Goal: Connect with others: Connect with others

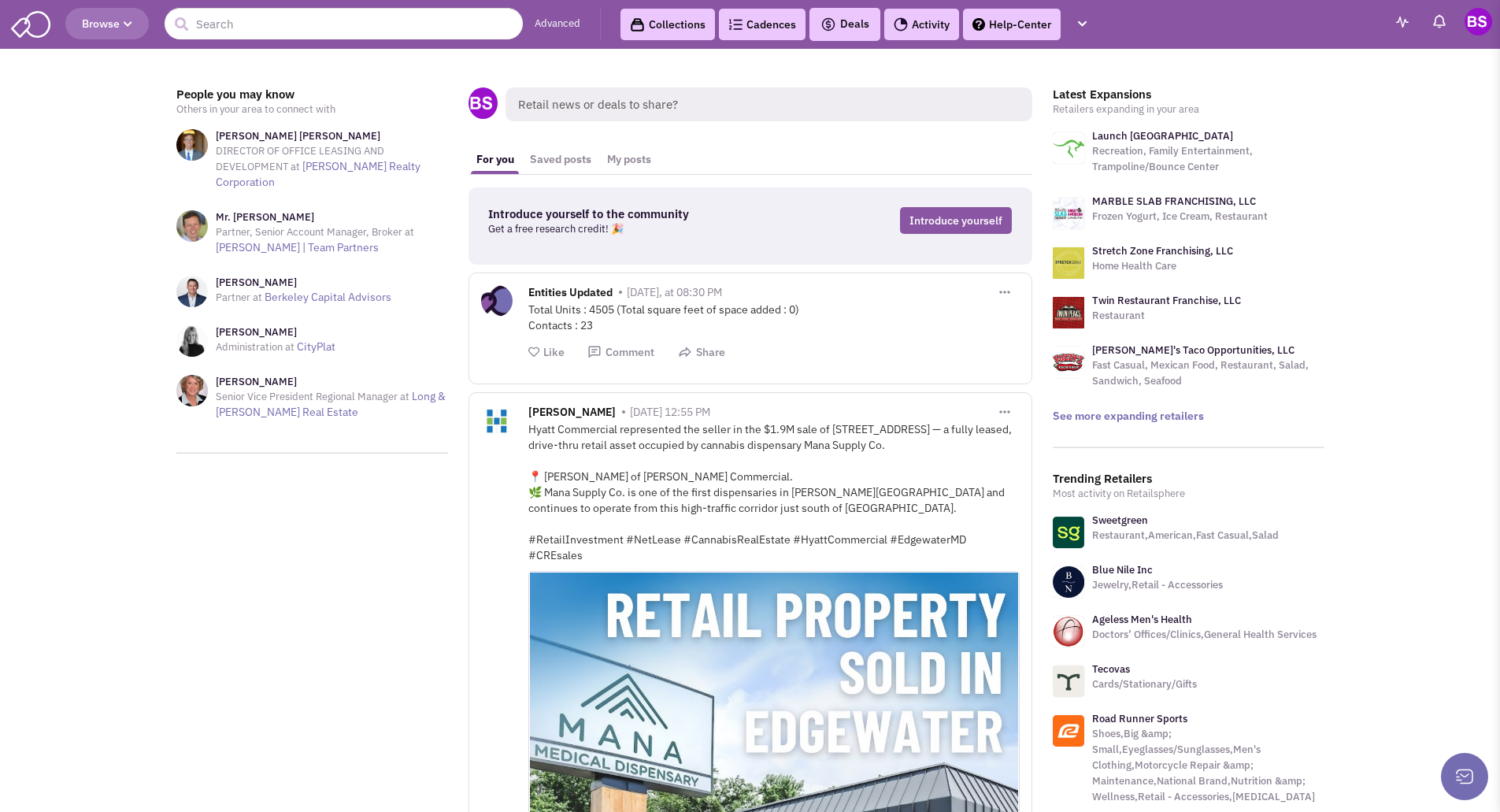
click at [106, 24] on span "Browse" at bounding box center [107, 23] width 50 height 14
click at [122, 30] on span "Browse" at bounding box center [107, 23] width 50 height 14
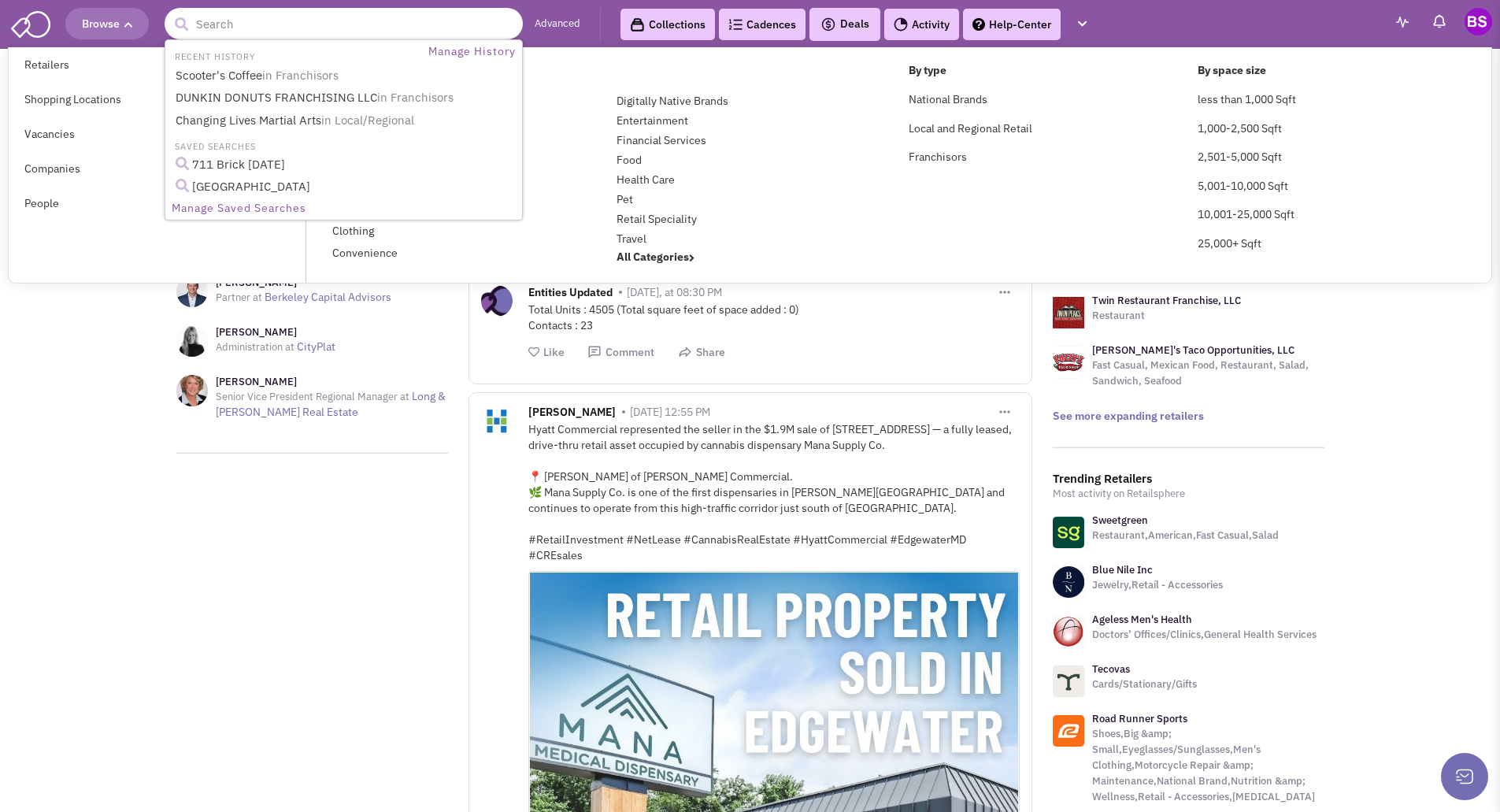
click at [196, 25] on input "text" at bounding box center [344, 23] width 359 height 31
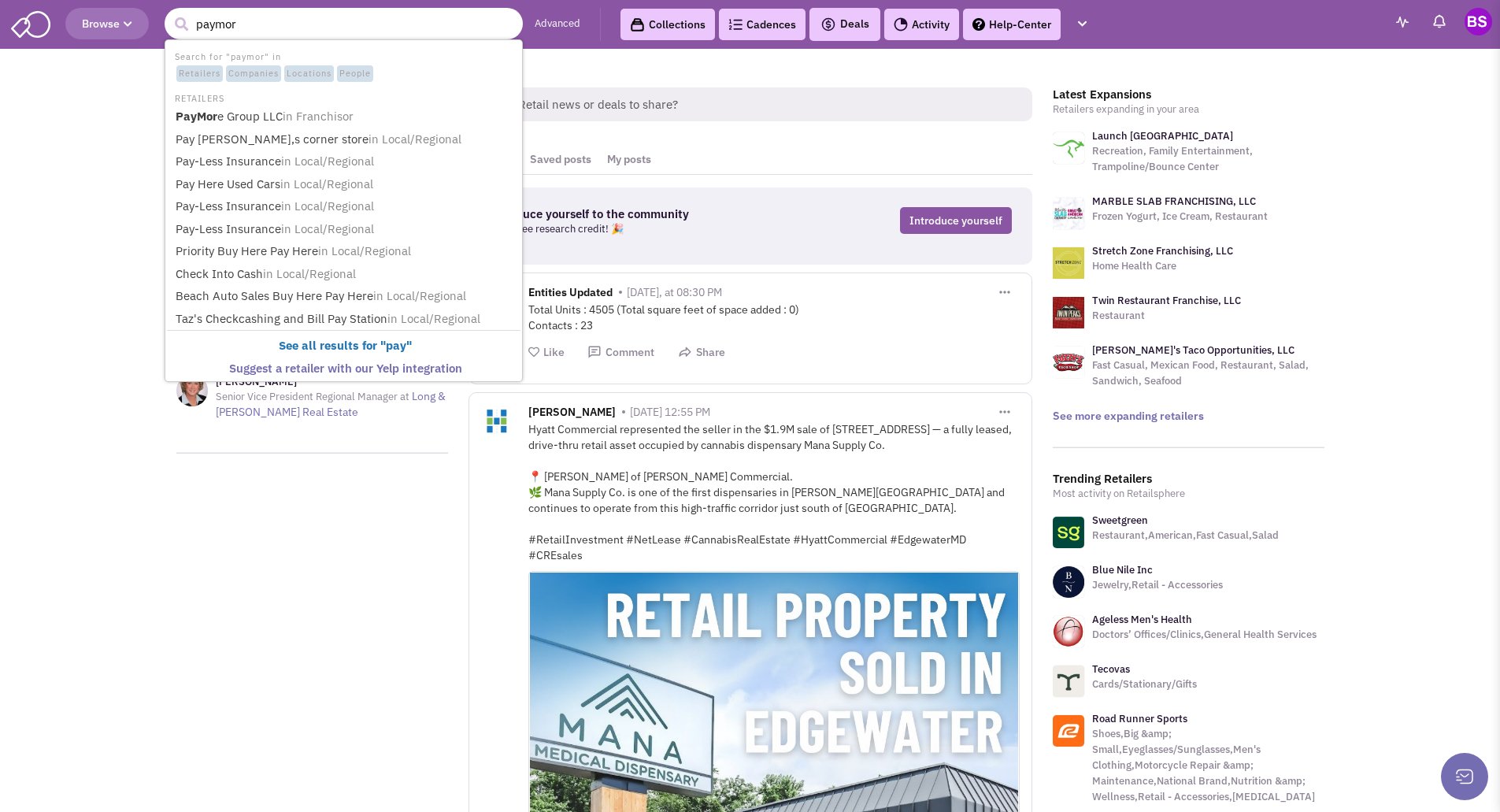
type input "paymore"
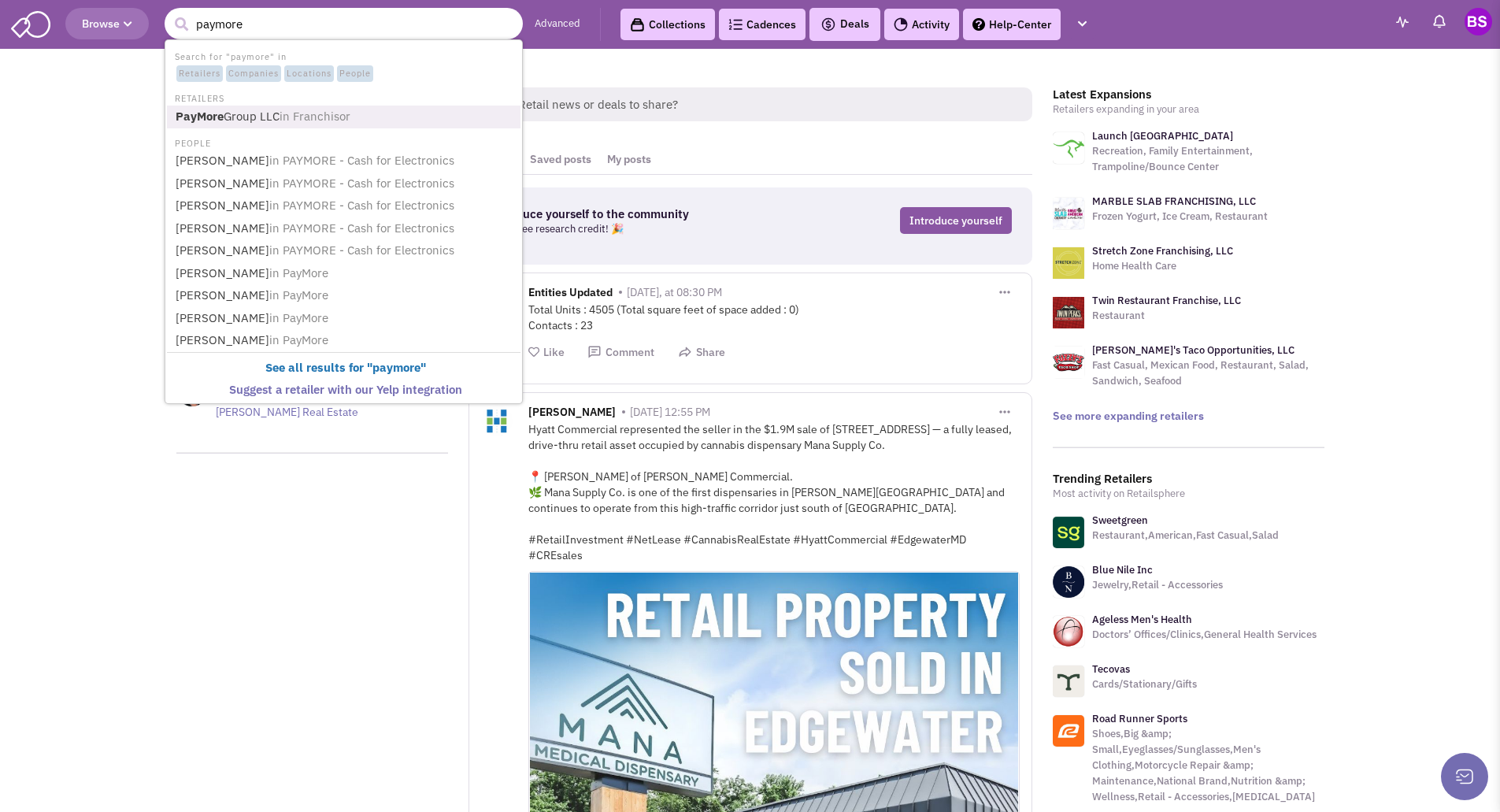
click at [209, 115] on b "PayMore" at bounding box center [200, 116] width 48 height 15
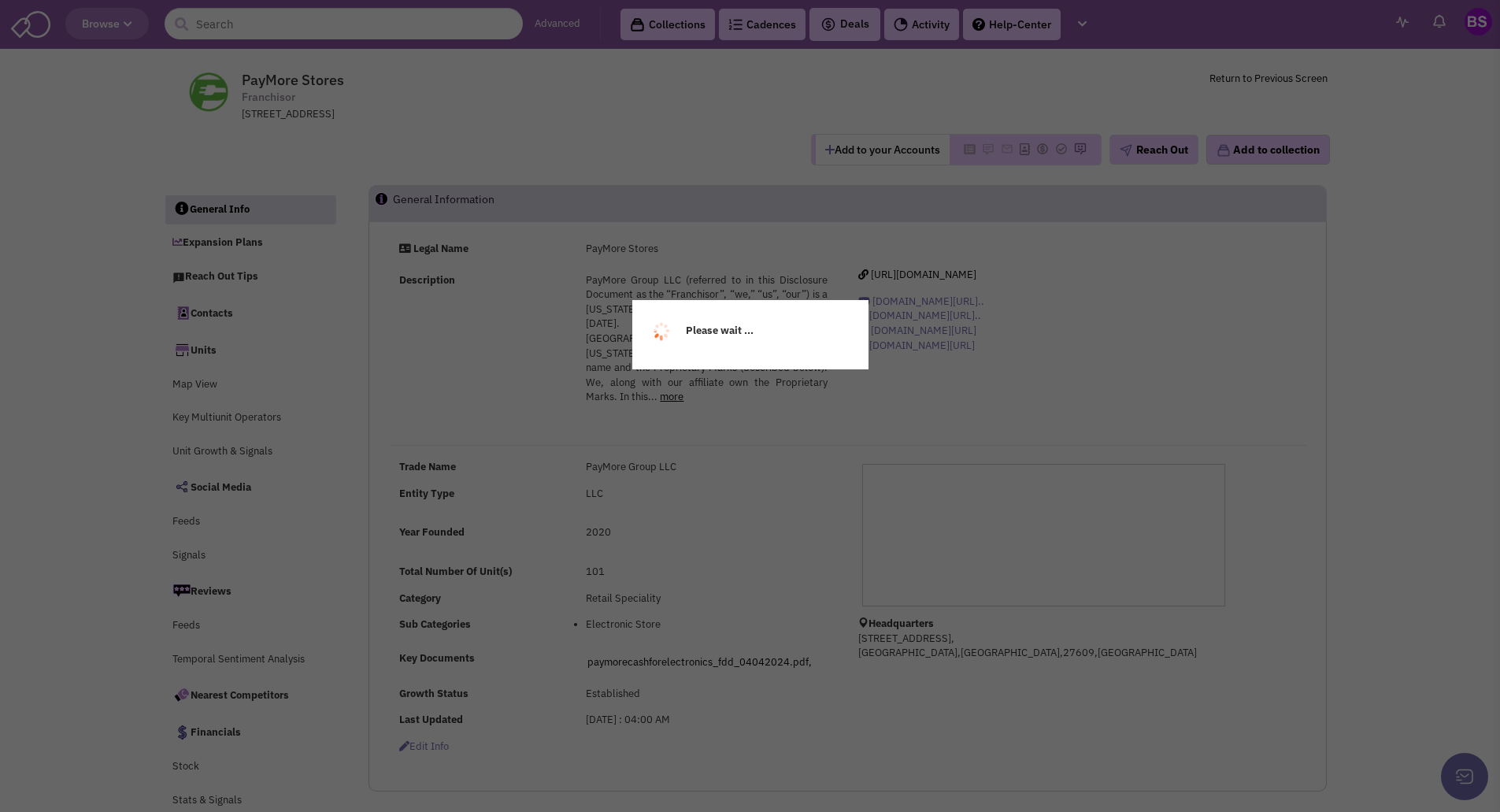
select select
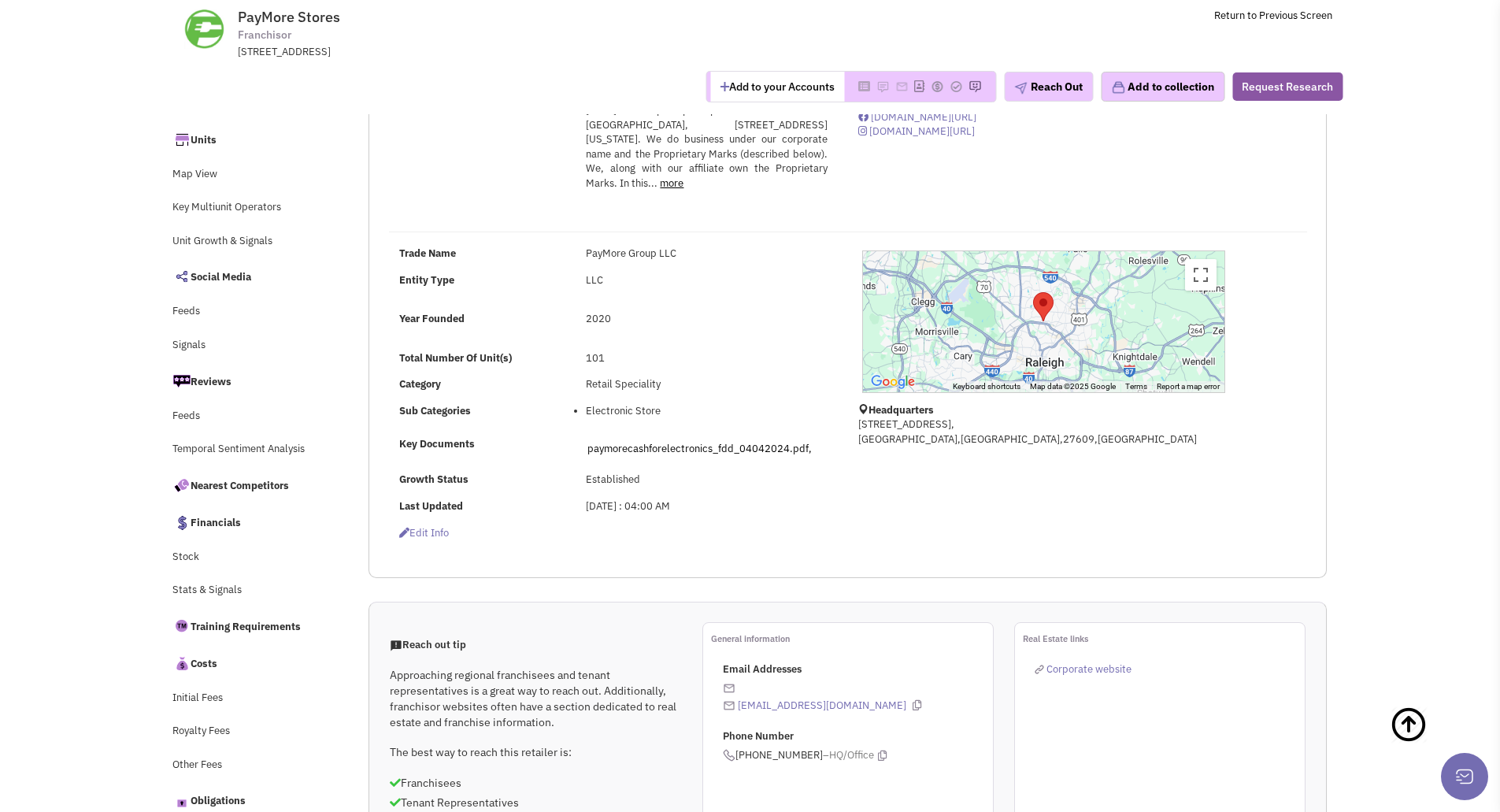
scroll to position [79, 0]
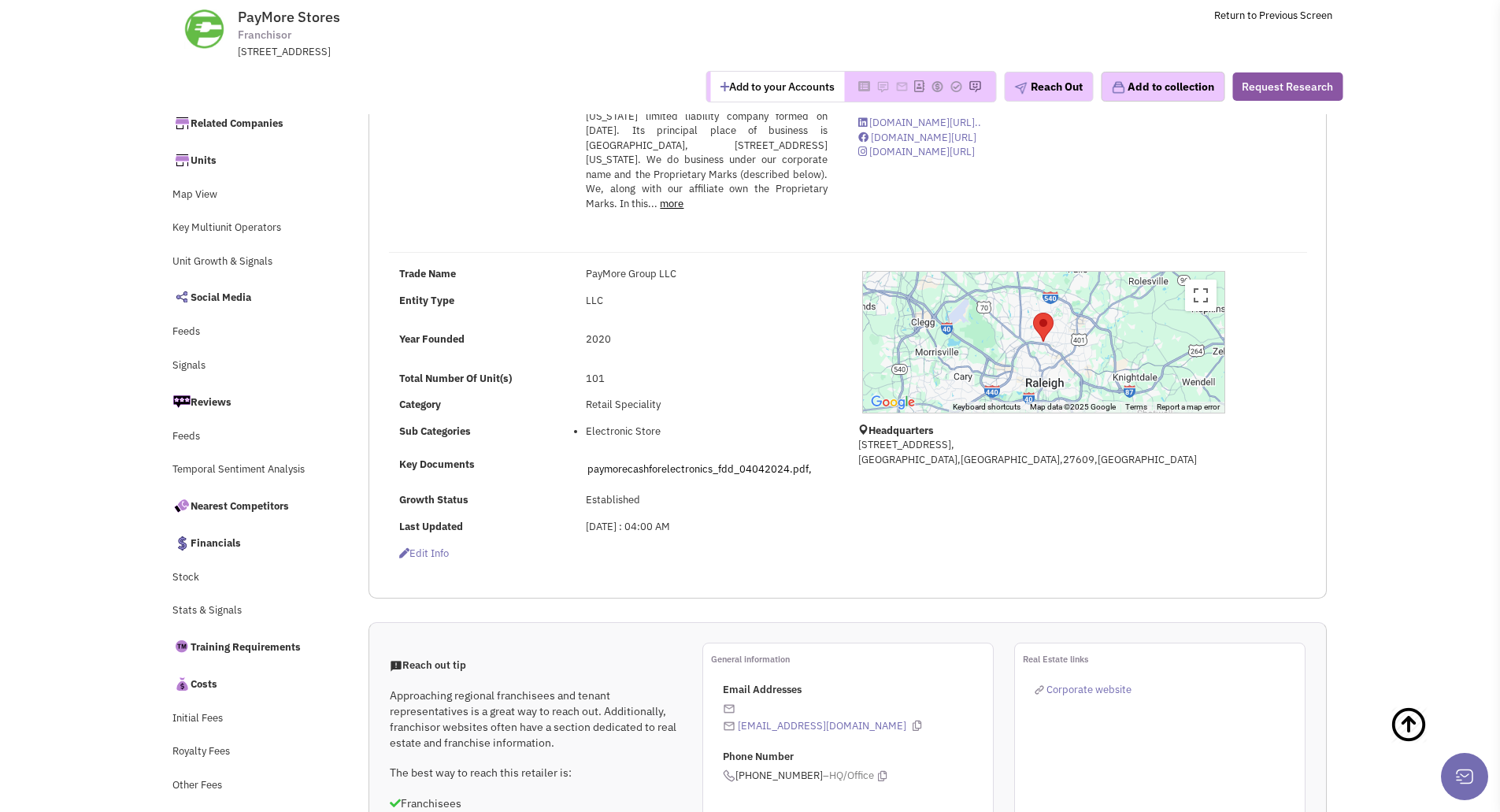
click at [660, 210] on link "more" at bounding box center [671, 203] width 24 height 13
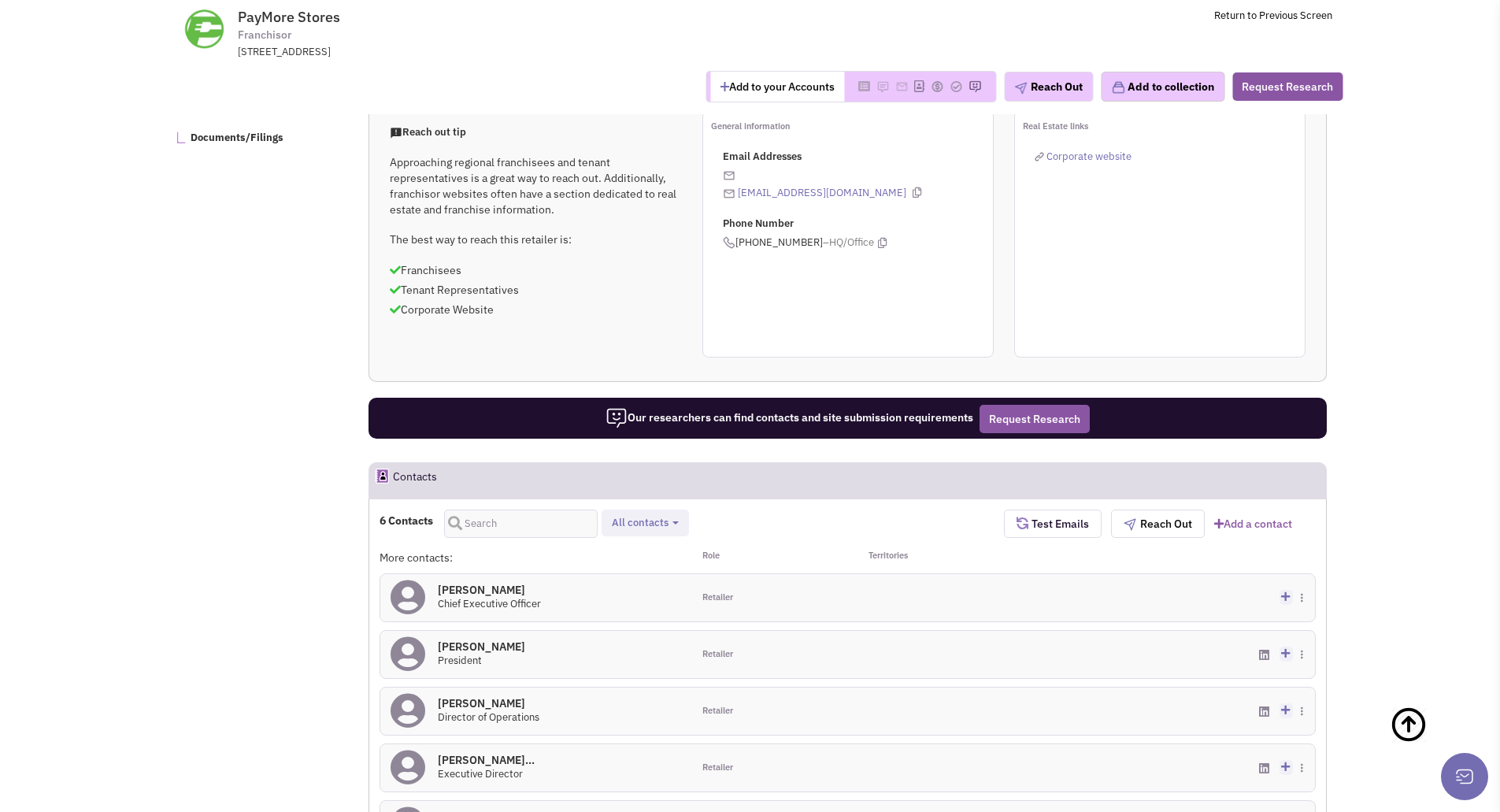
scroll to position [866, 0]
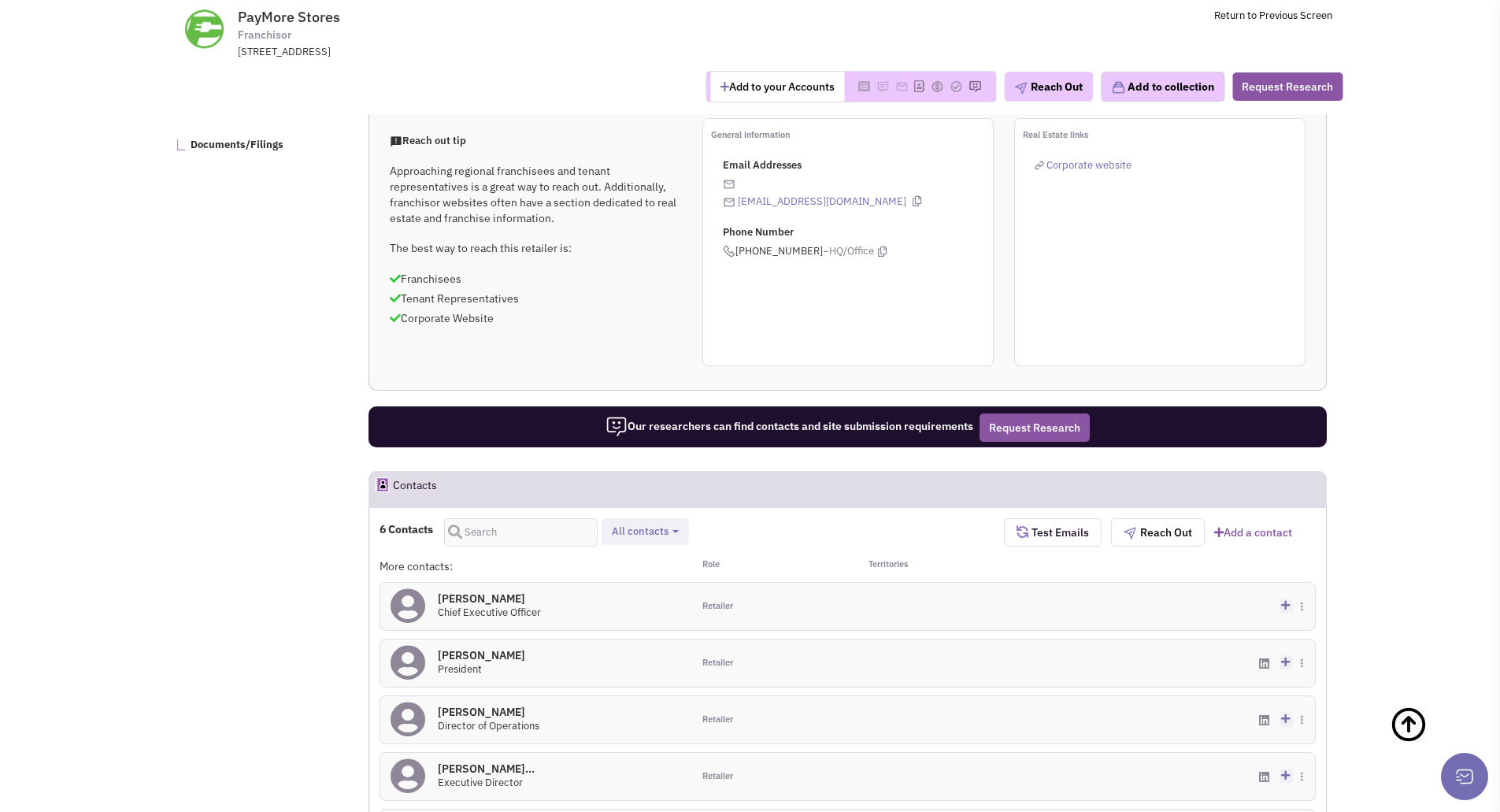
click at [667, 526] on span "All contacts" at bounding box center [640, 531] width 57 height 13
click at [669, 572] on label "Retailer contacts" at bounding box center [700, 573] width 185 height 20
click at [624, 569] on input "Retailer contacts" at bounding box center [624, 569] width 0 height 0
select select "1"
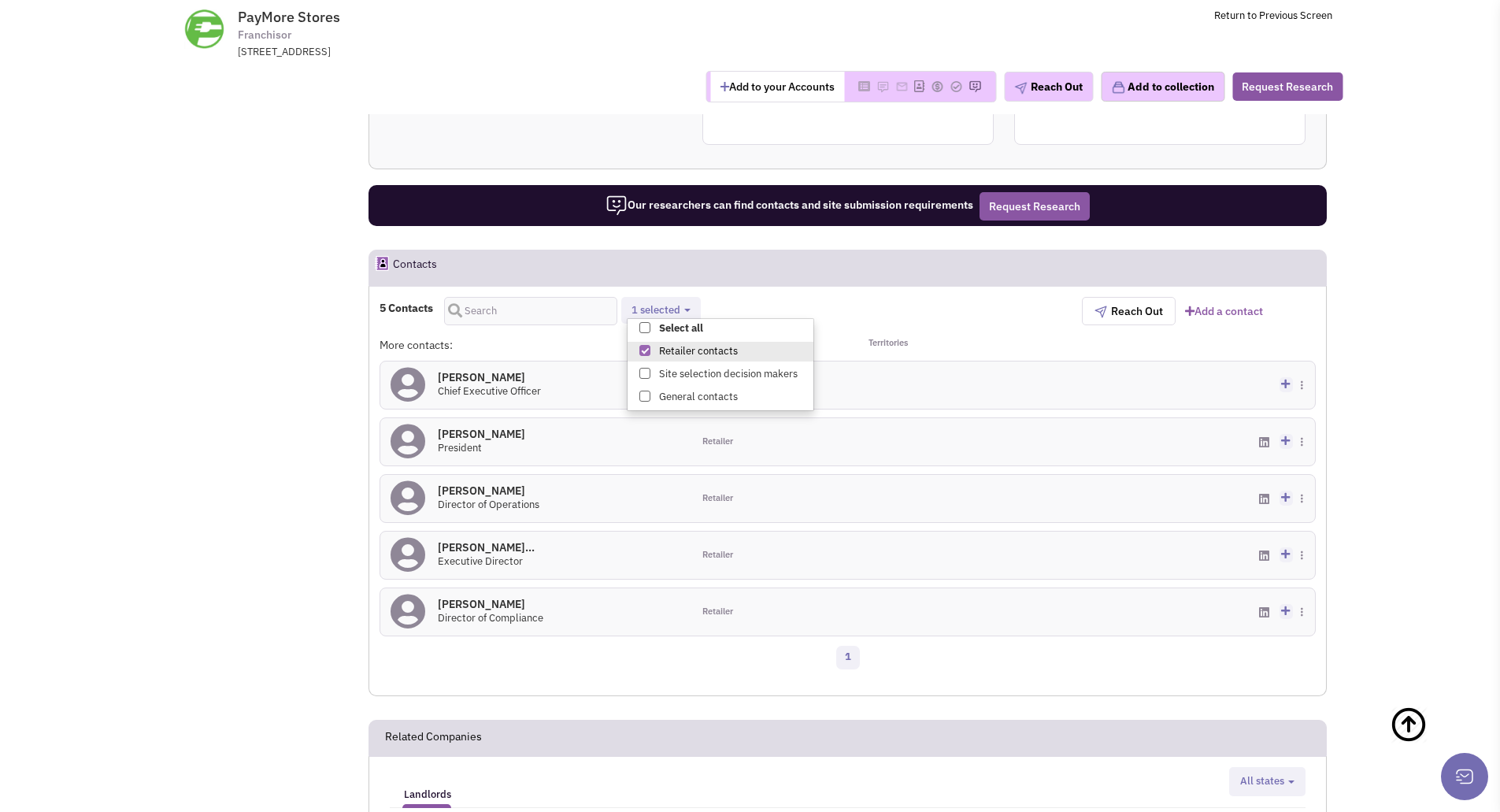
scroll to position [1103, 0]
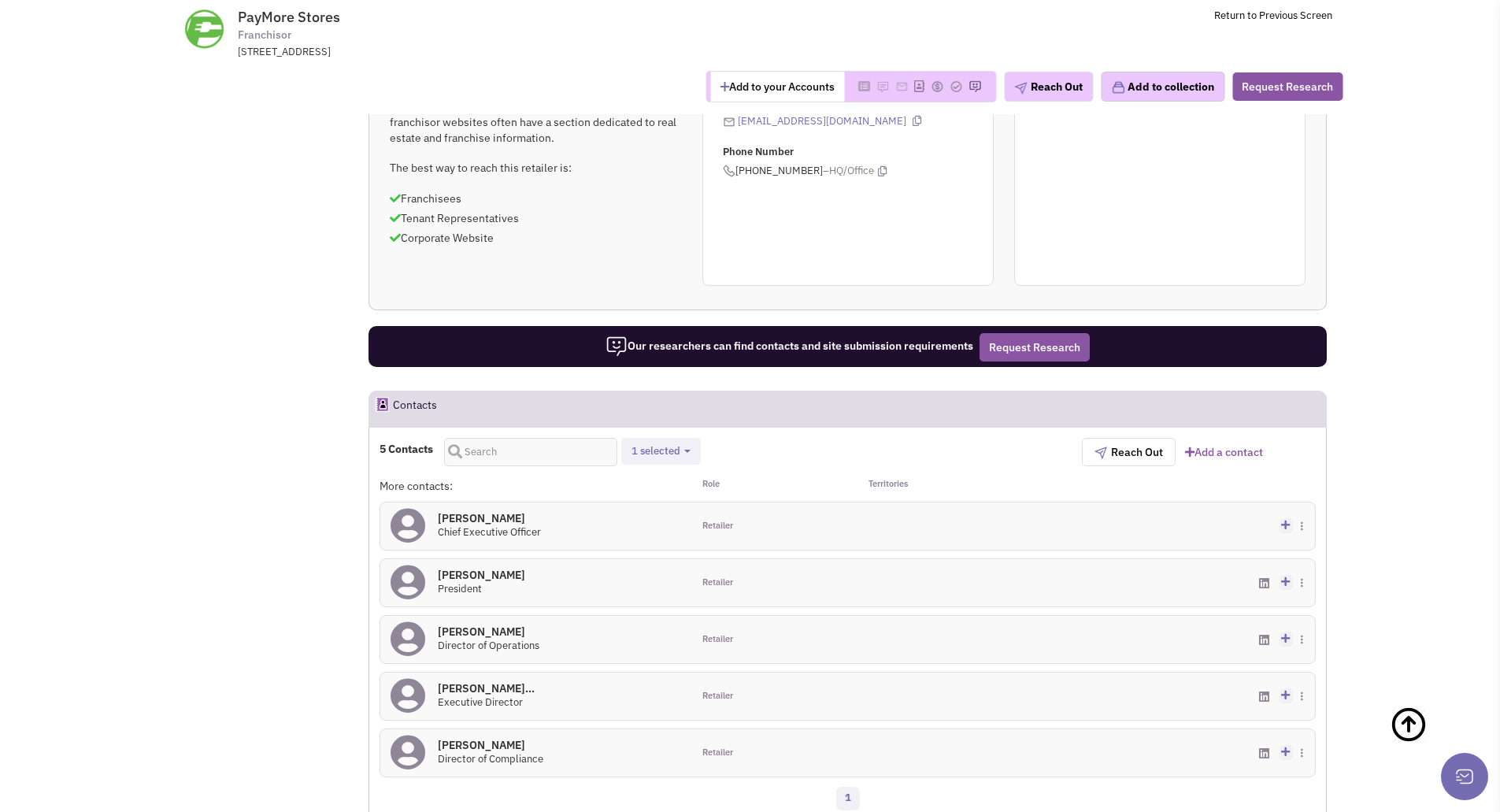
scroll to position [1025, 0]
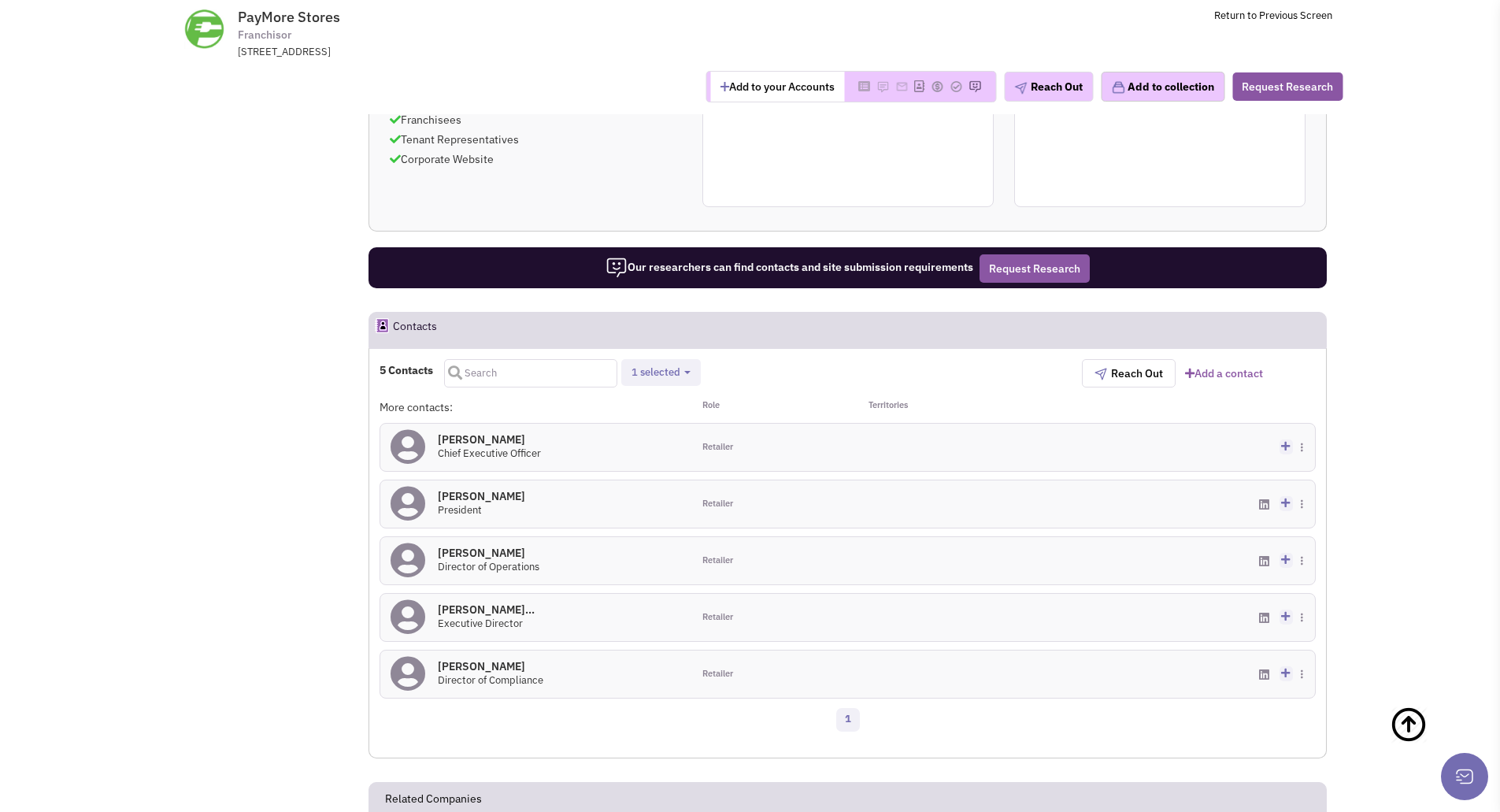
click at [483, 375] on input "text" at bounding box center [530, 373] width 173 height 28
type input "real estate"
click at [666, 377] on span "1 selected" at bounding box center [656, 372] width 49 height 13
click at [626, 364] on button "1 selected" at bounding box center [661, 372] width 68 height 16
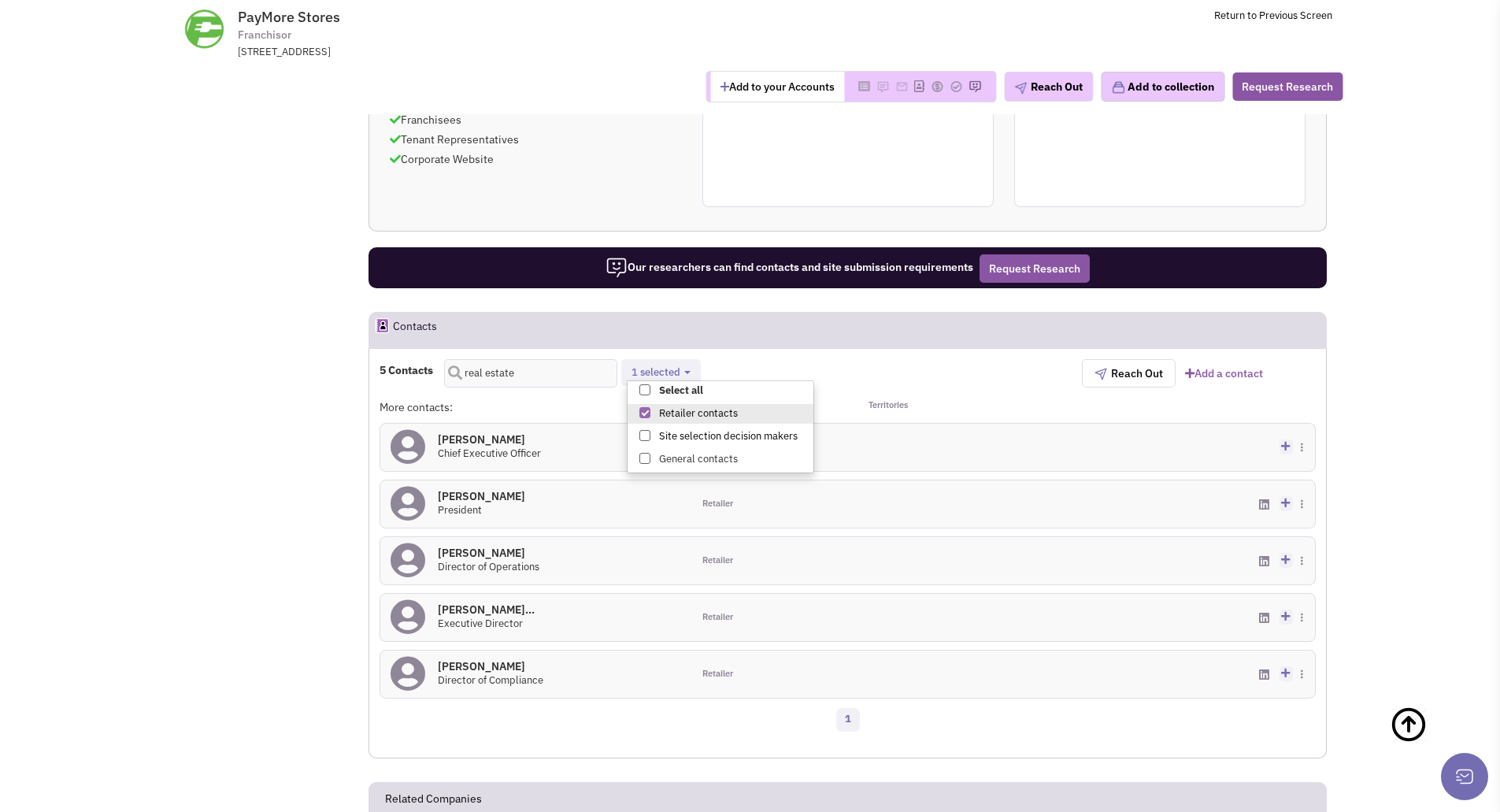
click at [708, 439] on label "Site selection decision makers" at bounding box center [720, 436] width 185 height 20
click at [644, 432] on input "Site selection decision makers" at bounding box center [644, 432] width 0 height 0
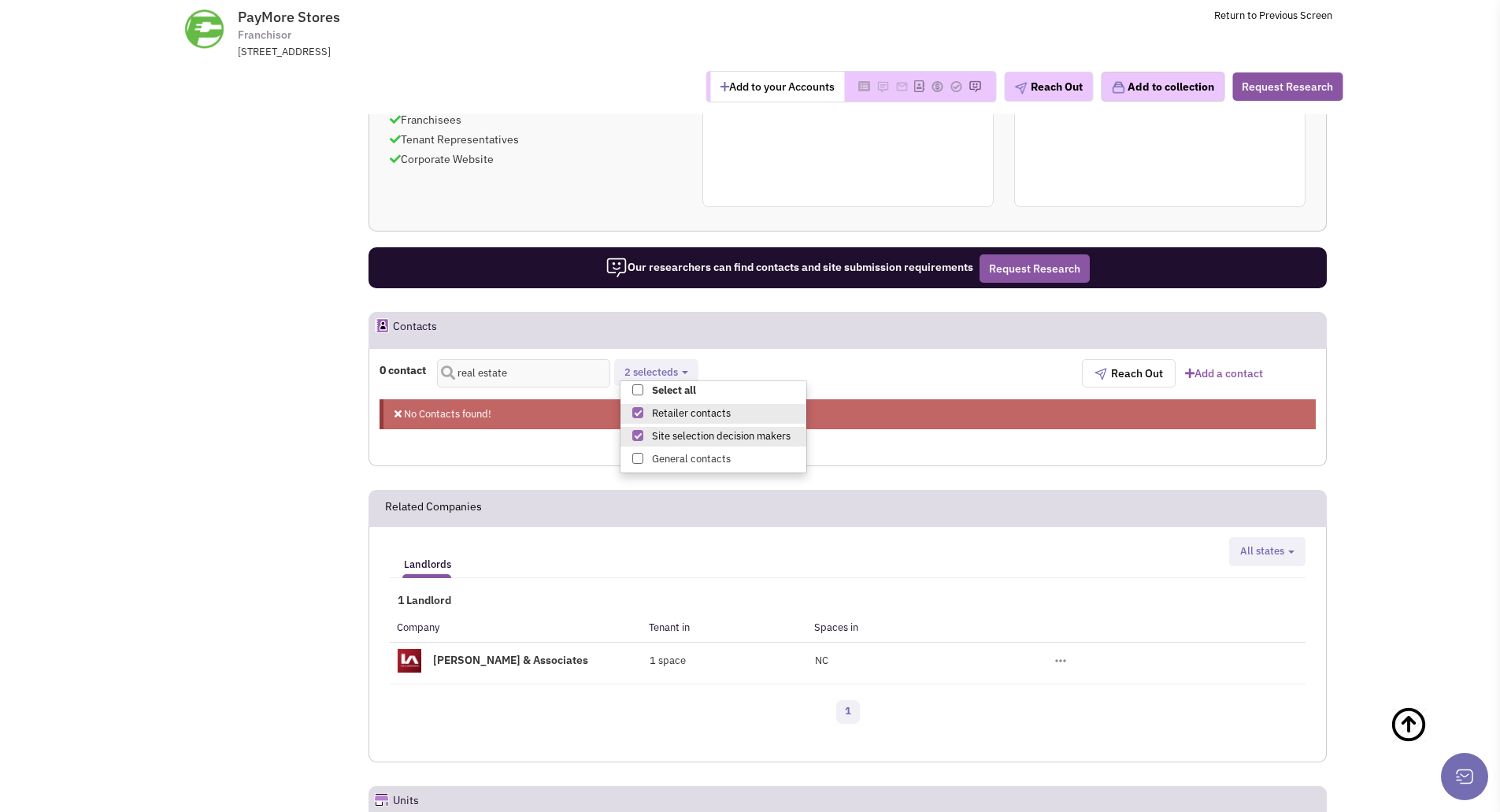
click at [642, 433] on span at bounding box center [638, 435] width 11 height 11
click at [636, 432] on input "Site selection decision makers" at bounding box center [636, 432] width 0 height 0
click at [642, 412] on span at bounding box center [638, 413] width 11 height 11
click at [636, 410] on input "Retailer contacts" at bounding box center [636, 410] width 0 height 0
click at [640, 391] on span at bounding box center [638, 390] width 11 height 11
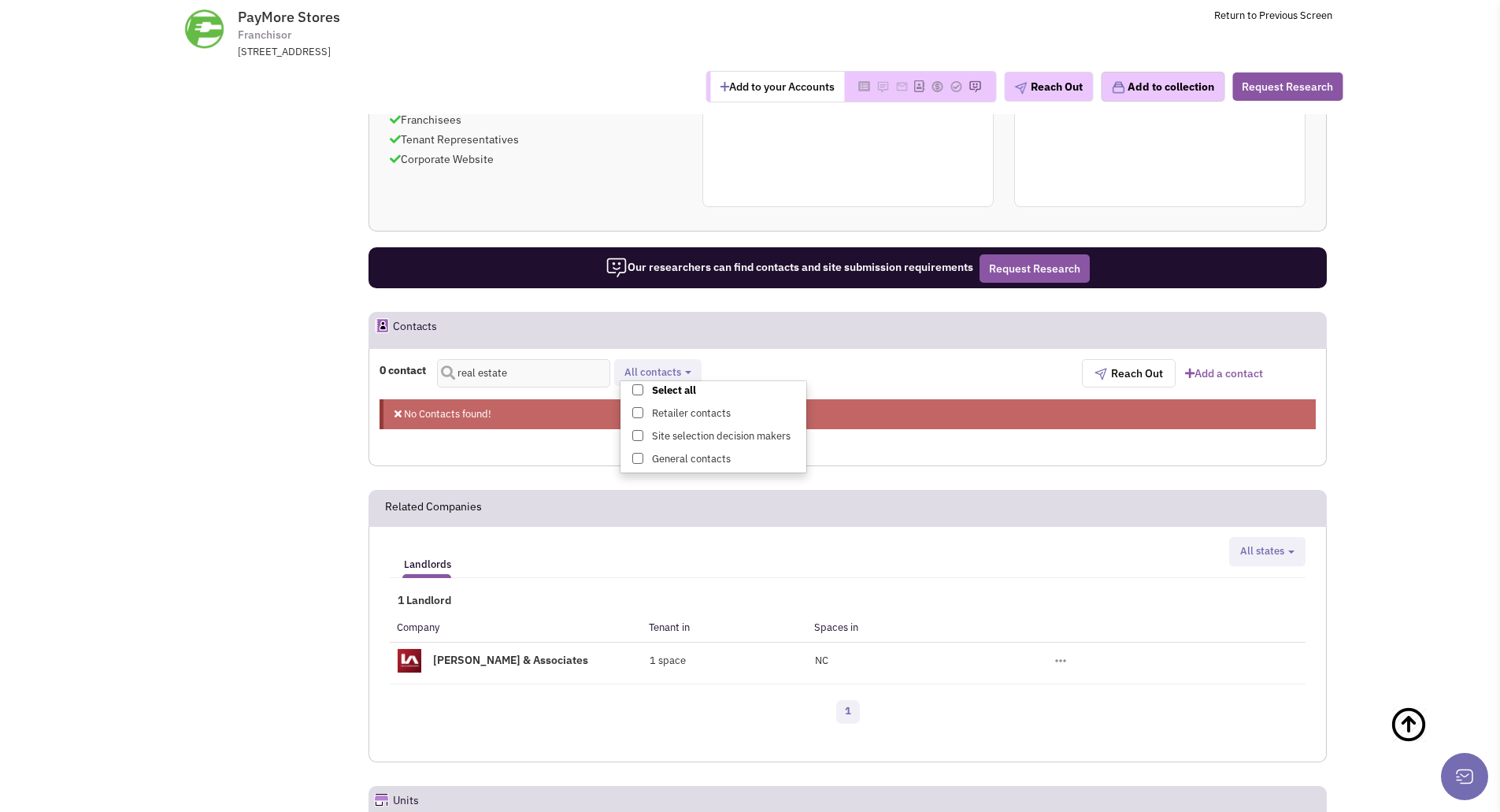
click at [636, 386] on input "Select all" at bounding box center [636, 386] width 0 height 0
select select "1"
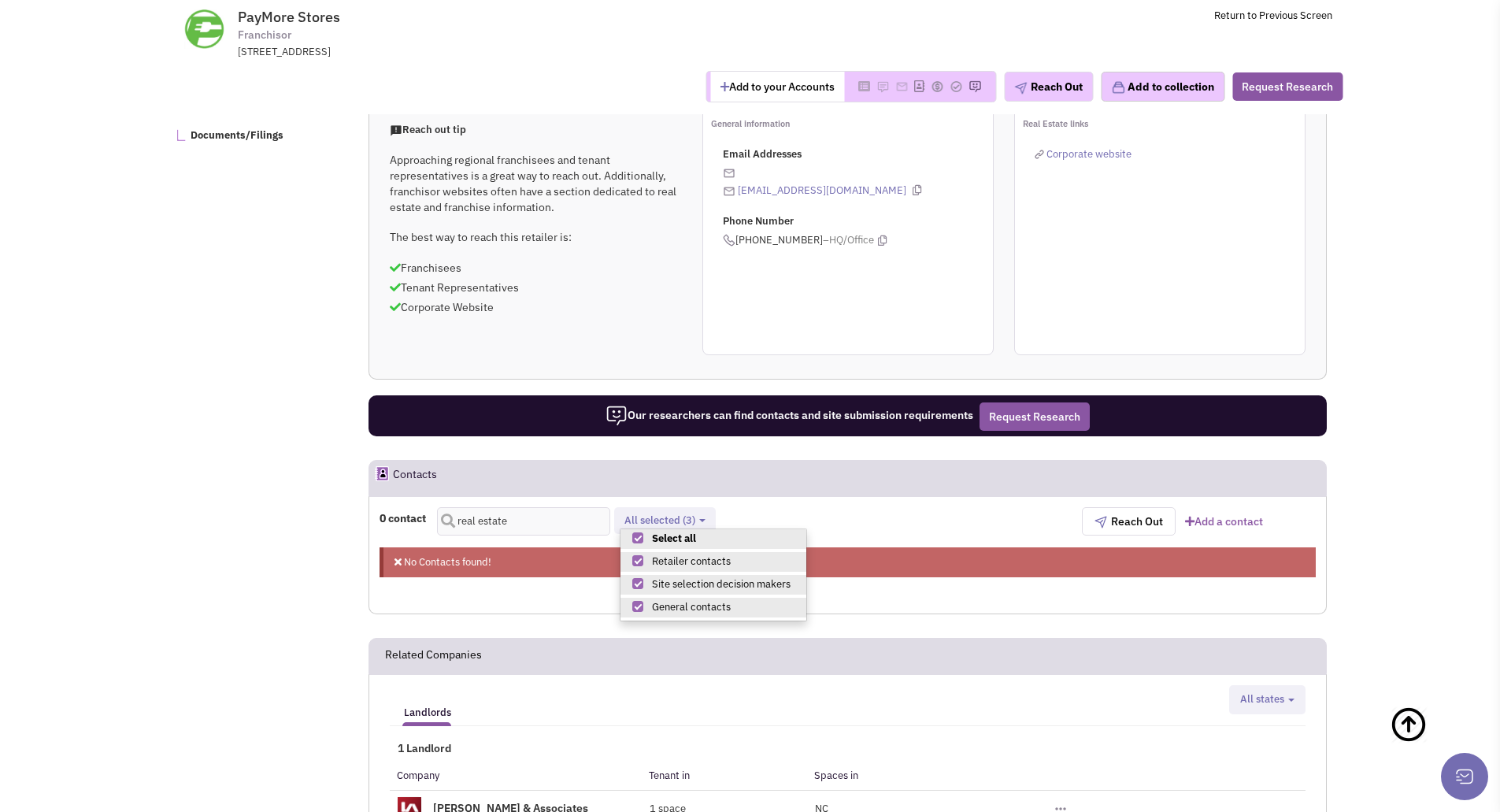
scroll to position [787, 0]
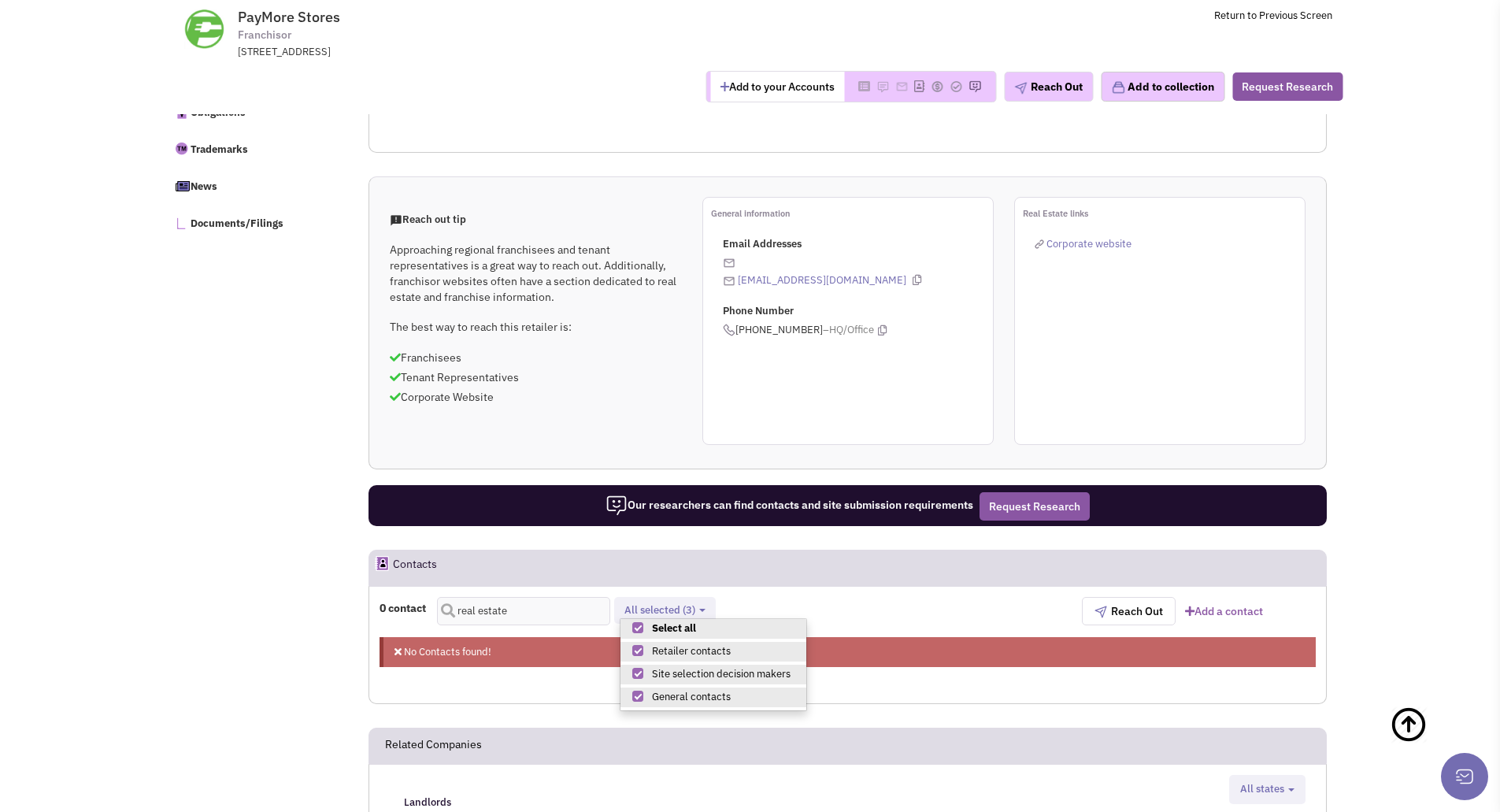
click at [785, 597] on div "0 contact real estate Retailer contacts Site selection decision makers General …" at bounding box center [731, 611] width 702 height 28
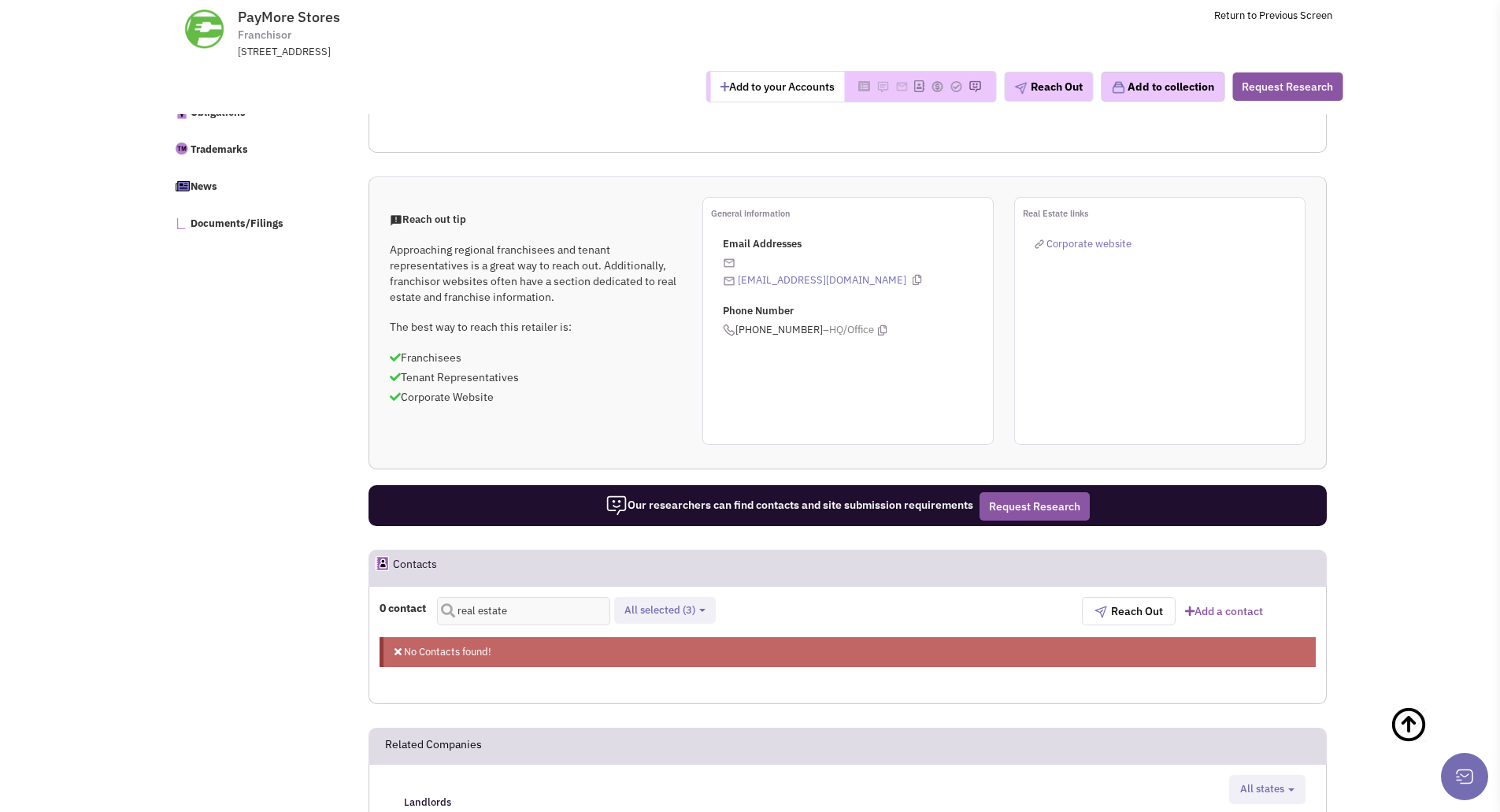
scroll to position [866, 0]
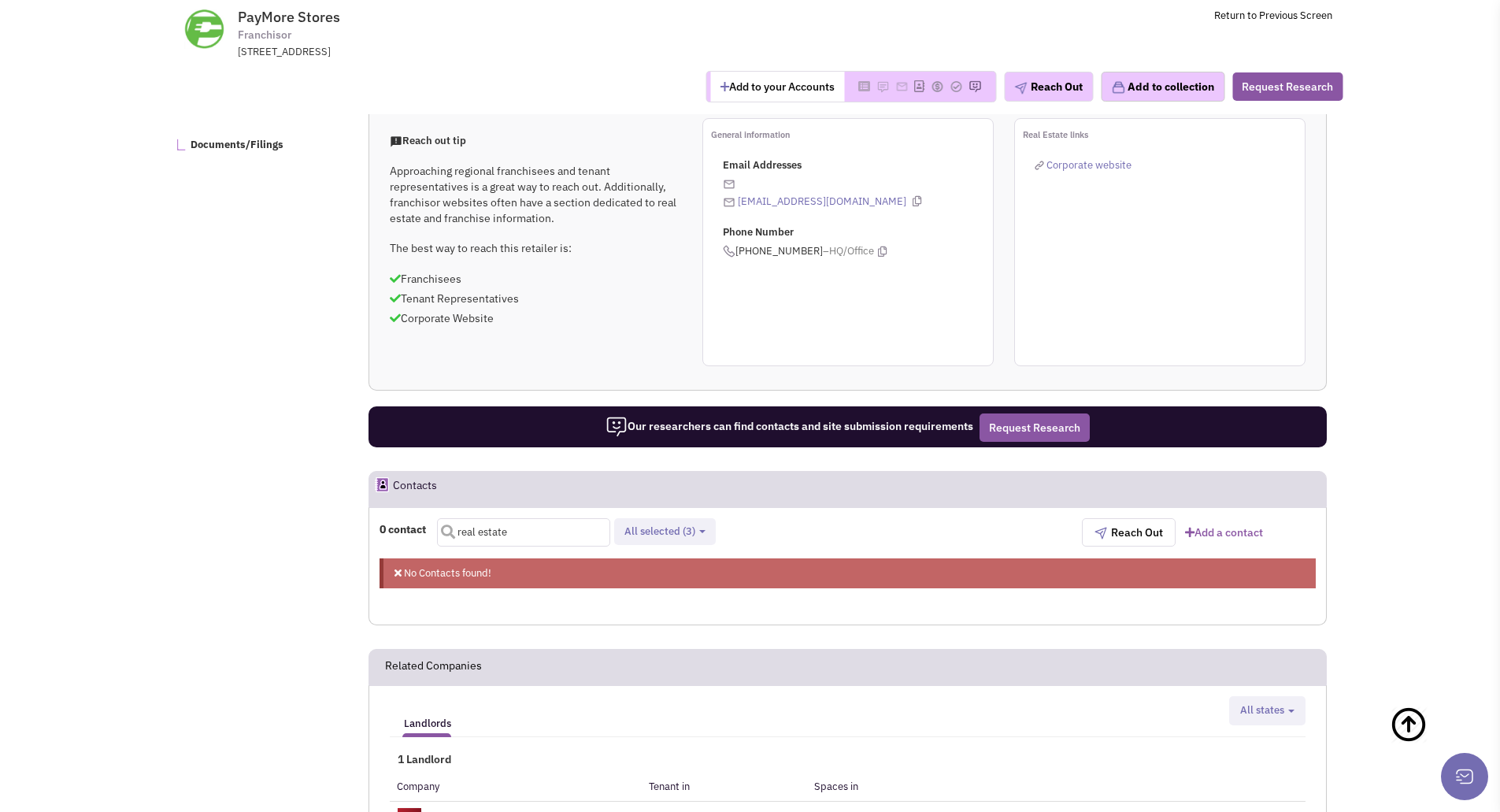
click at [511, 536] on input "real estate" at bounding box center [523, 532] width 173 height 28
drag, startPoint x: 514, startPoint y: 535, endPoint x: 461, endPoint y: 534, distance: 53.0
click at [461, 534] on input "real estate" at bounding box center [523, 532] width 173 height 28
click at [508, 531] on input "real estate" at bounding box center [523, 532] width 173 height 28
drag, startPoint x: 511, startPoint y: 530, endPoint x: 457, endPoint y: 530, distance: 54.0
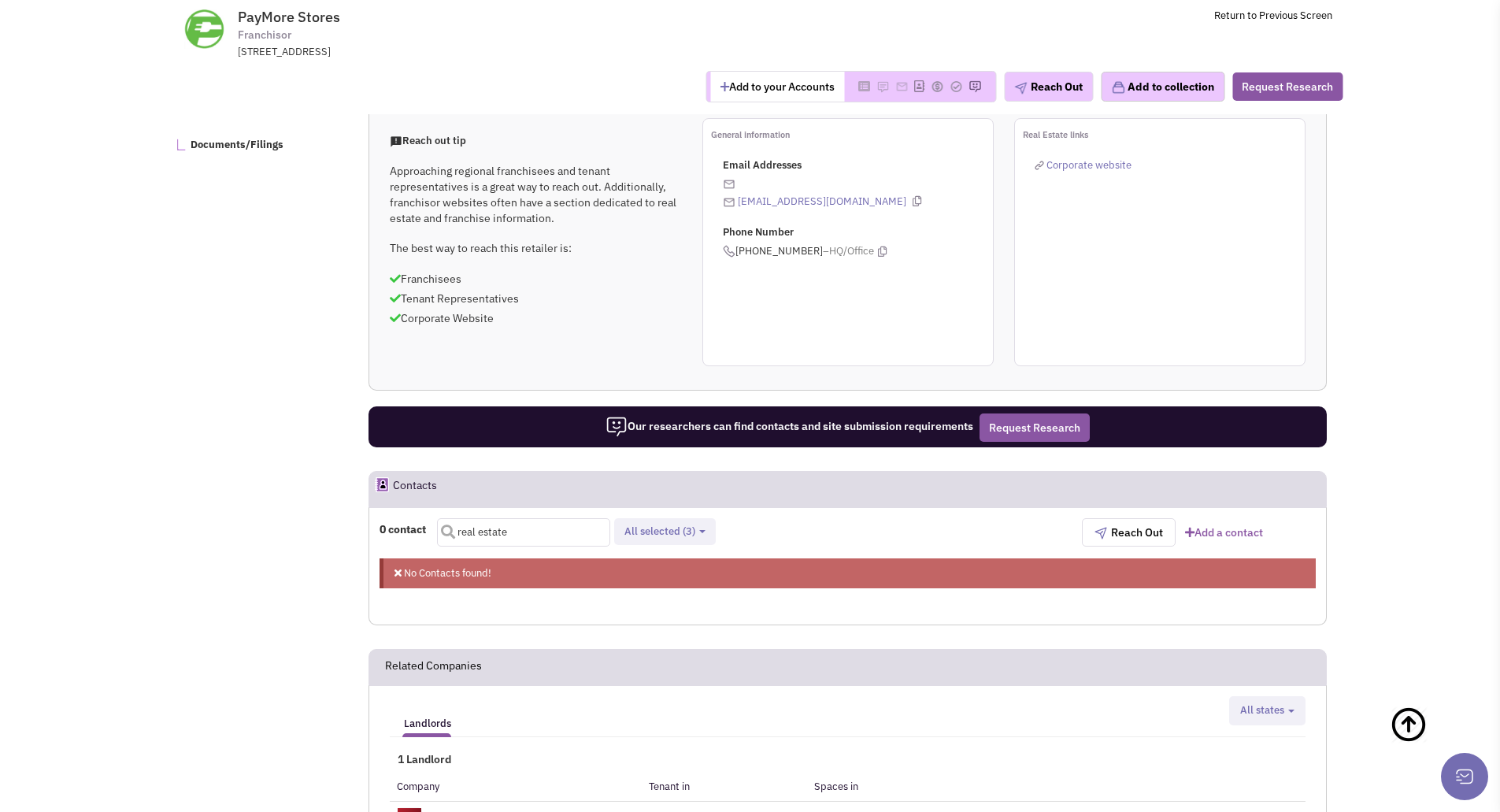
click at [457, 530] on div "real estate" at bounding box center [523, 532] width 173 height 28
click at [1071, 85] on button "Reach Out" at bounding box center [1049, 87] width 89 height 30
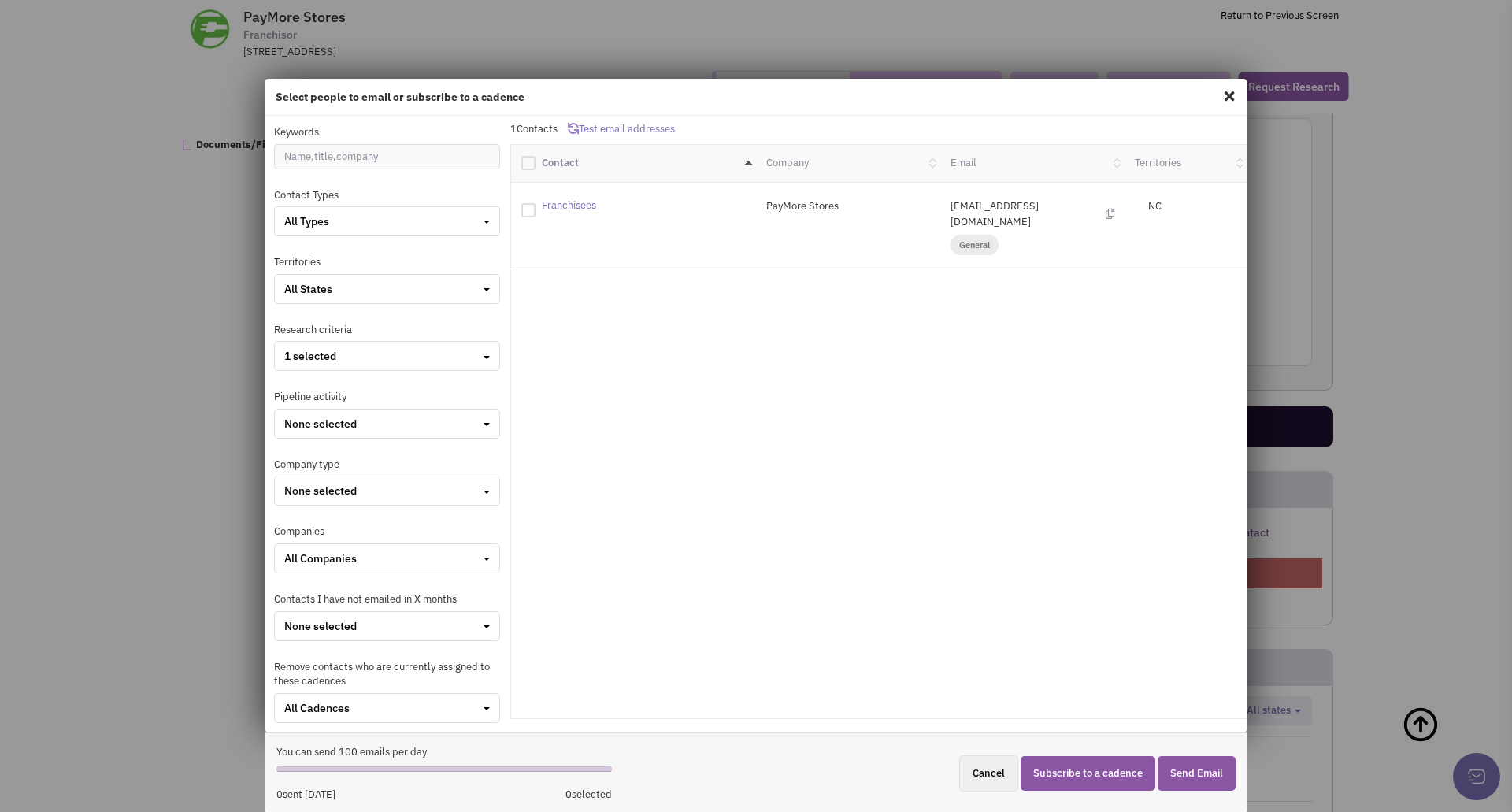
scroll to position [2, 0]
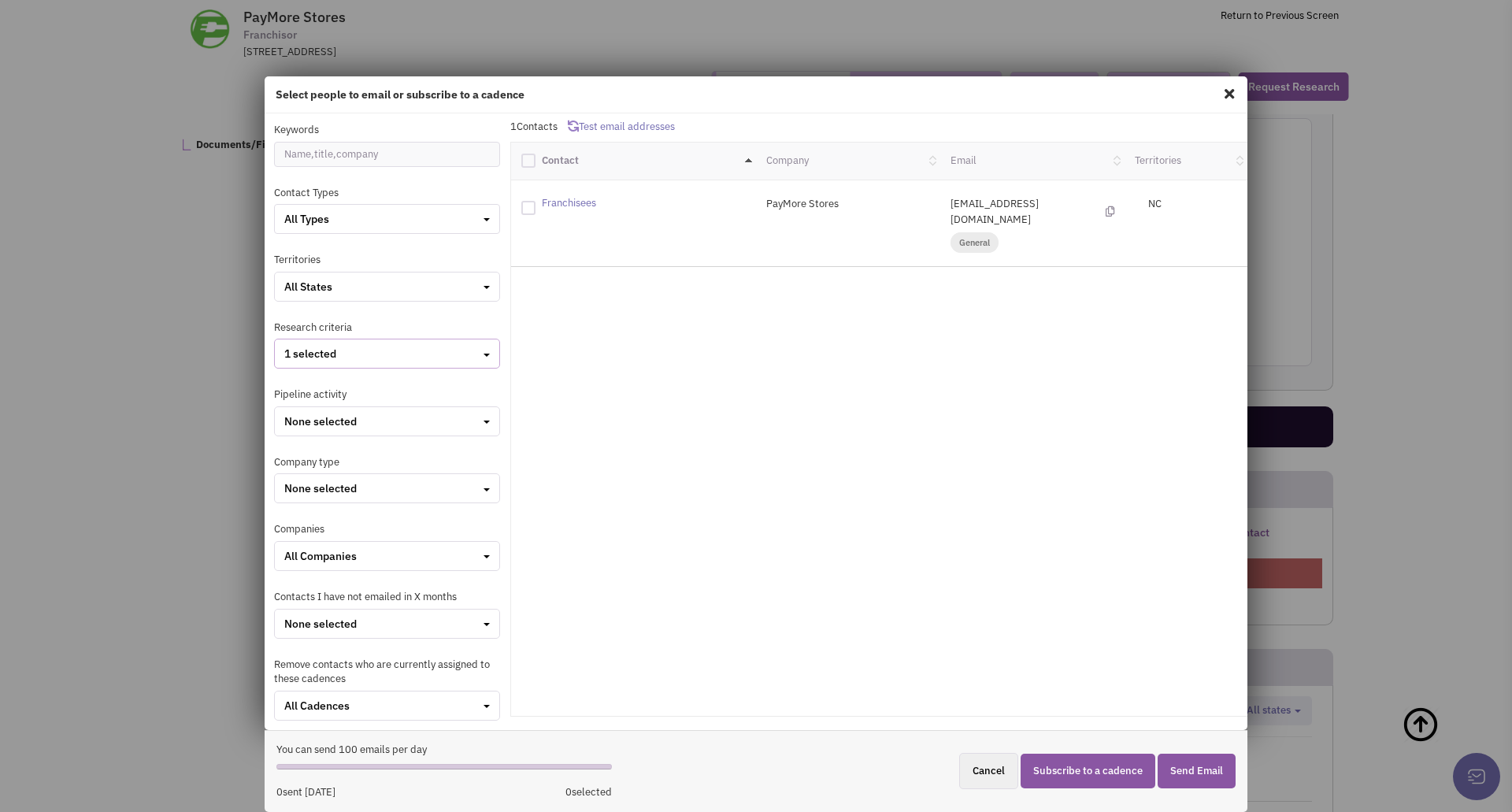
click at [485, 358] on div "button" at bounding box center [487, 353] width 7 height 16
click at [293, 382] on div at bounding box center [291, 380] width 14 height 14
click at [299, 382] on input "checkbox" at bounding box center [304, 381] width 10 height 10
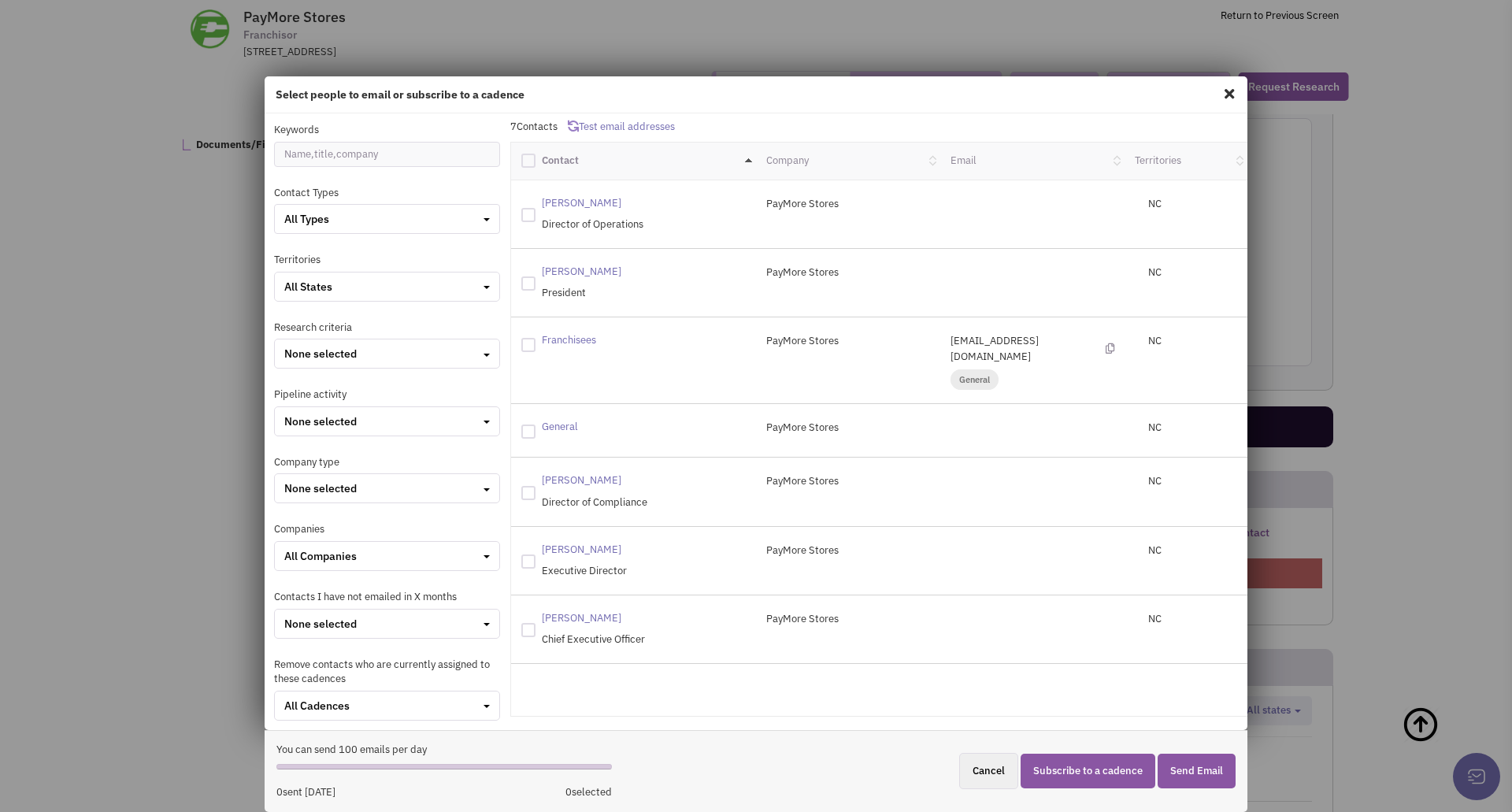
scroll to position [0, 0]
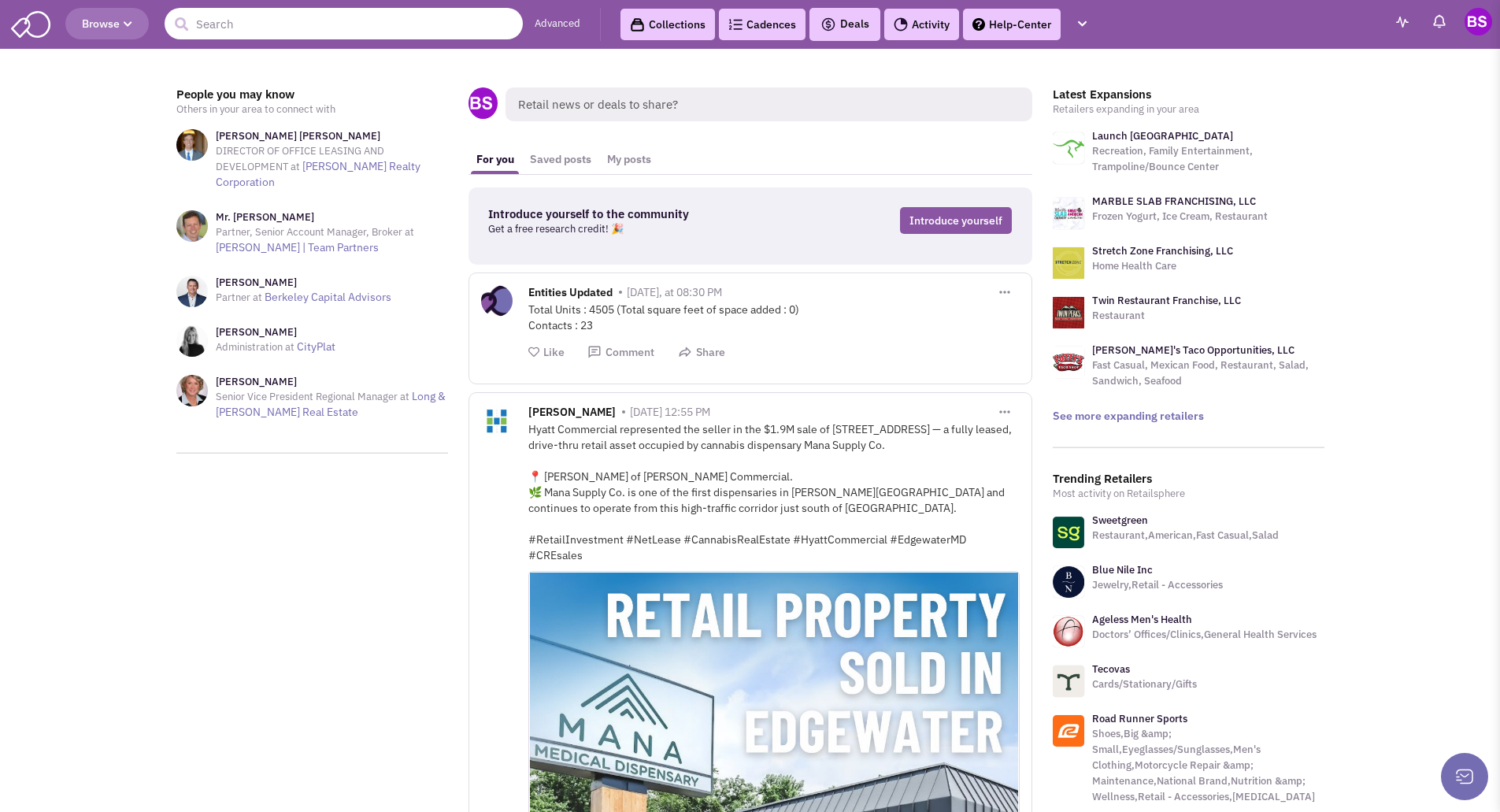
click at [230, 25] on input "text" at bounding box center [344, 23] width 359 height 31
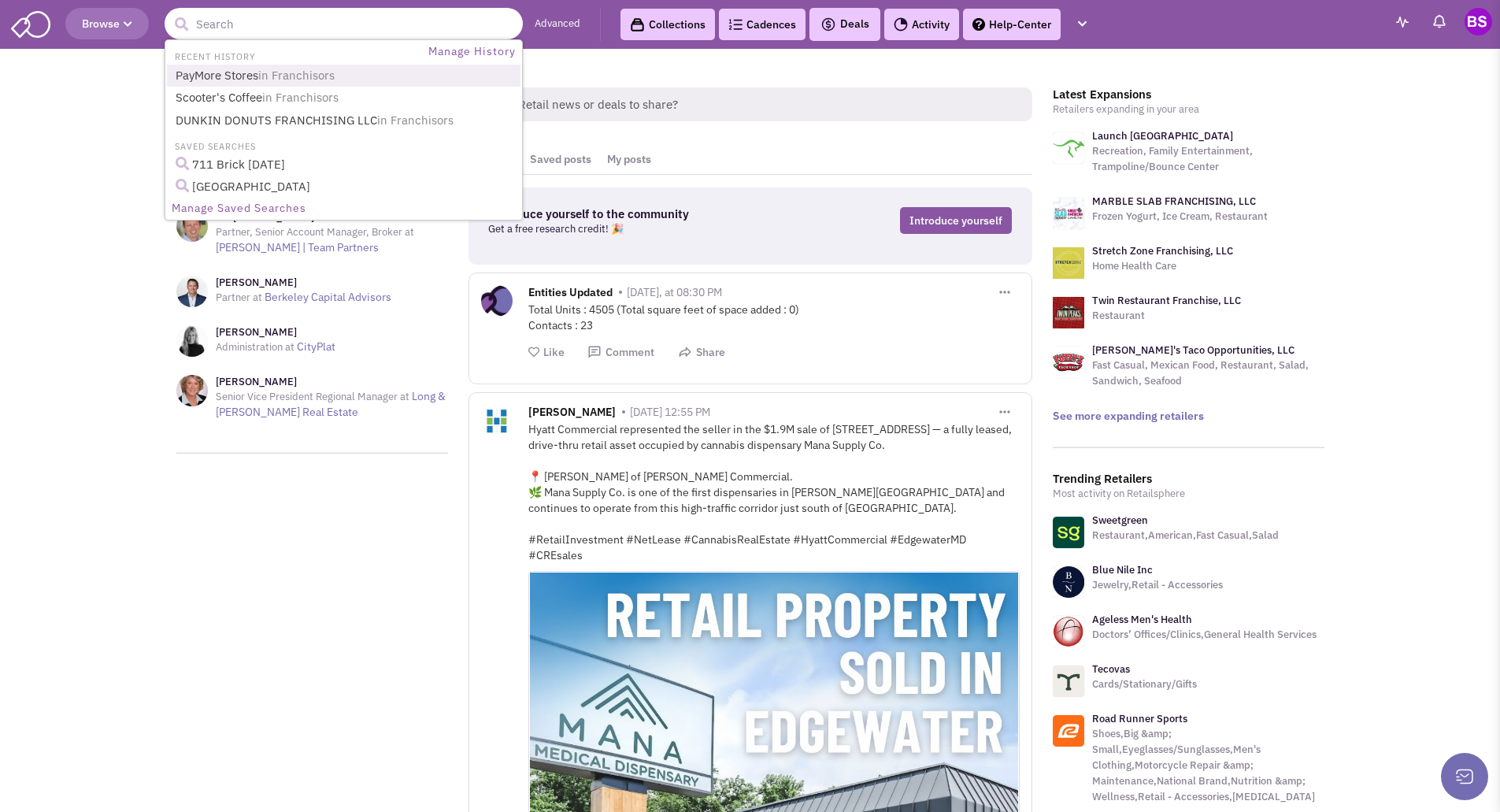
click at [228, 71] on link "PayMore Stores in [GEOGRAPHIC_DATA]" at bounding box center [345, 76] width 349 height 21
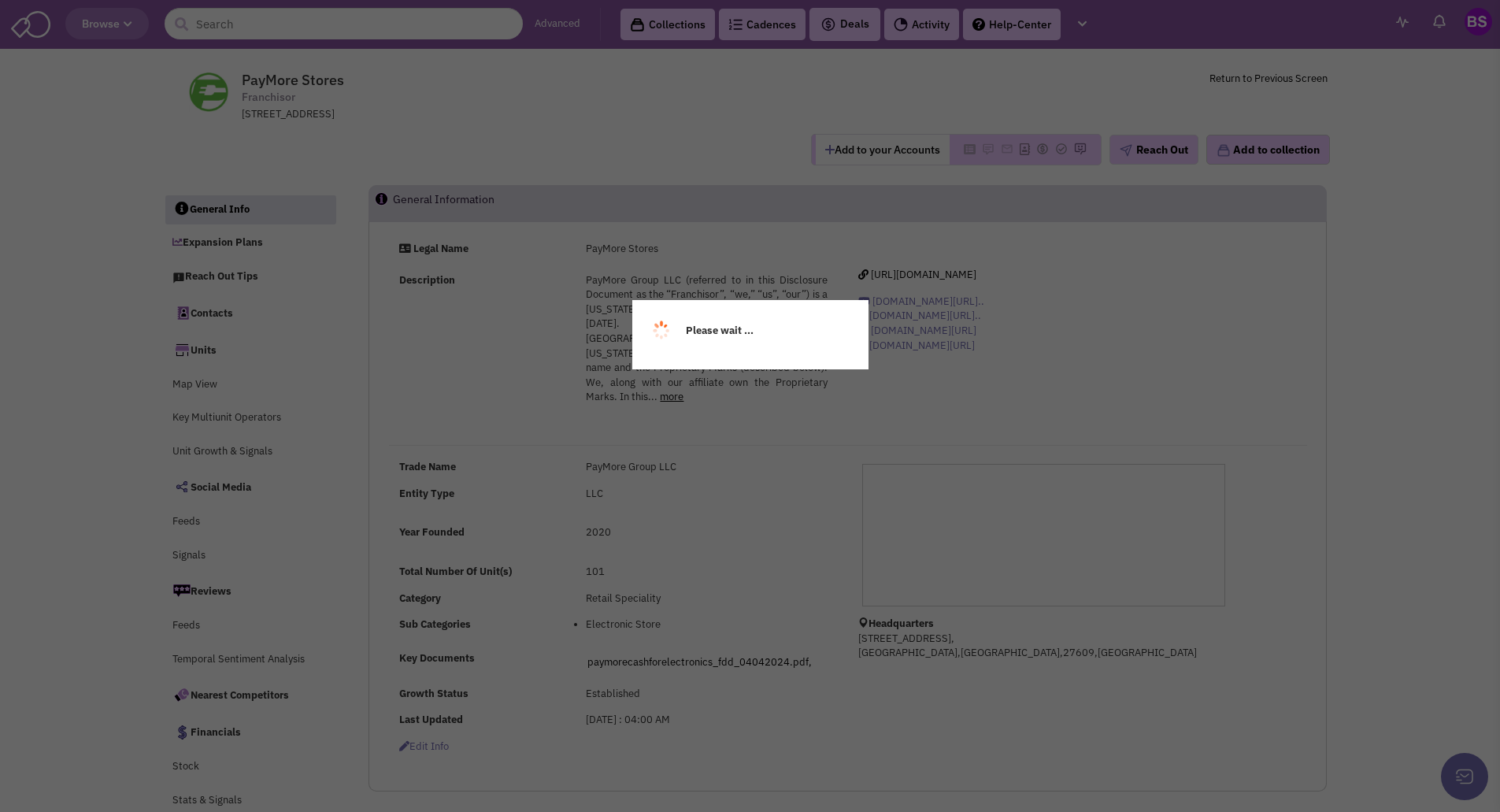
select select
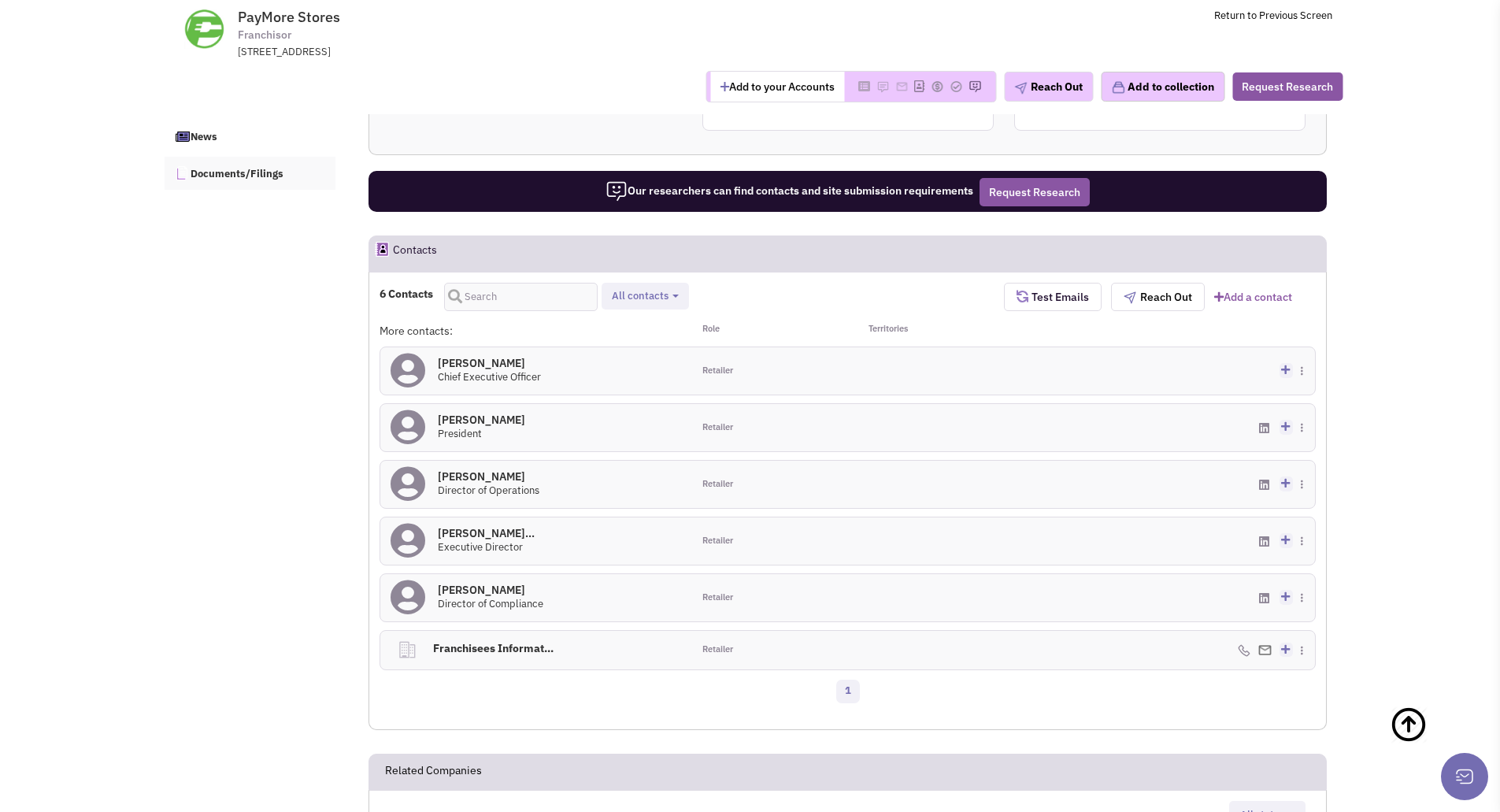
scroll to position [868, 0]
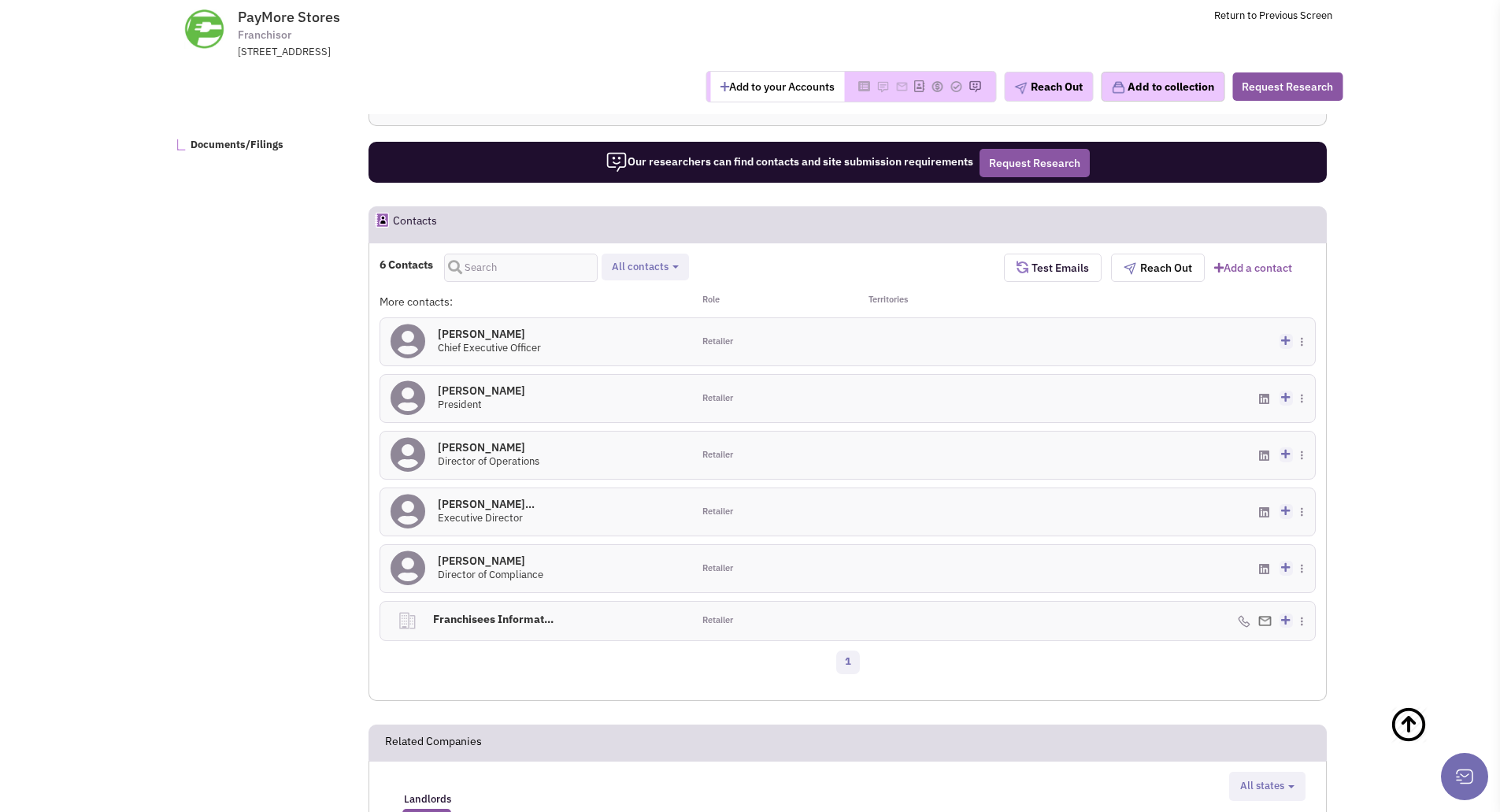
click at [496, 454] on h4 "Mr. Edward McMullan 0" at bounding box center [488, 447] width 101 height 14
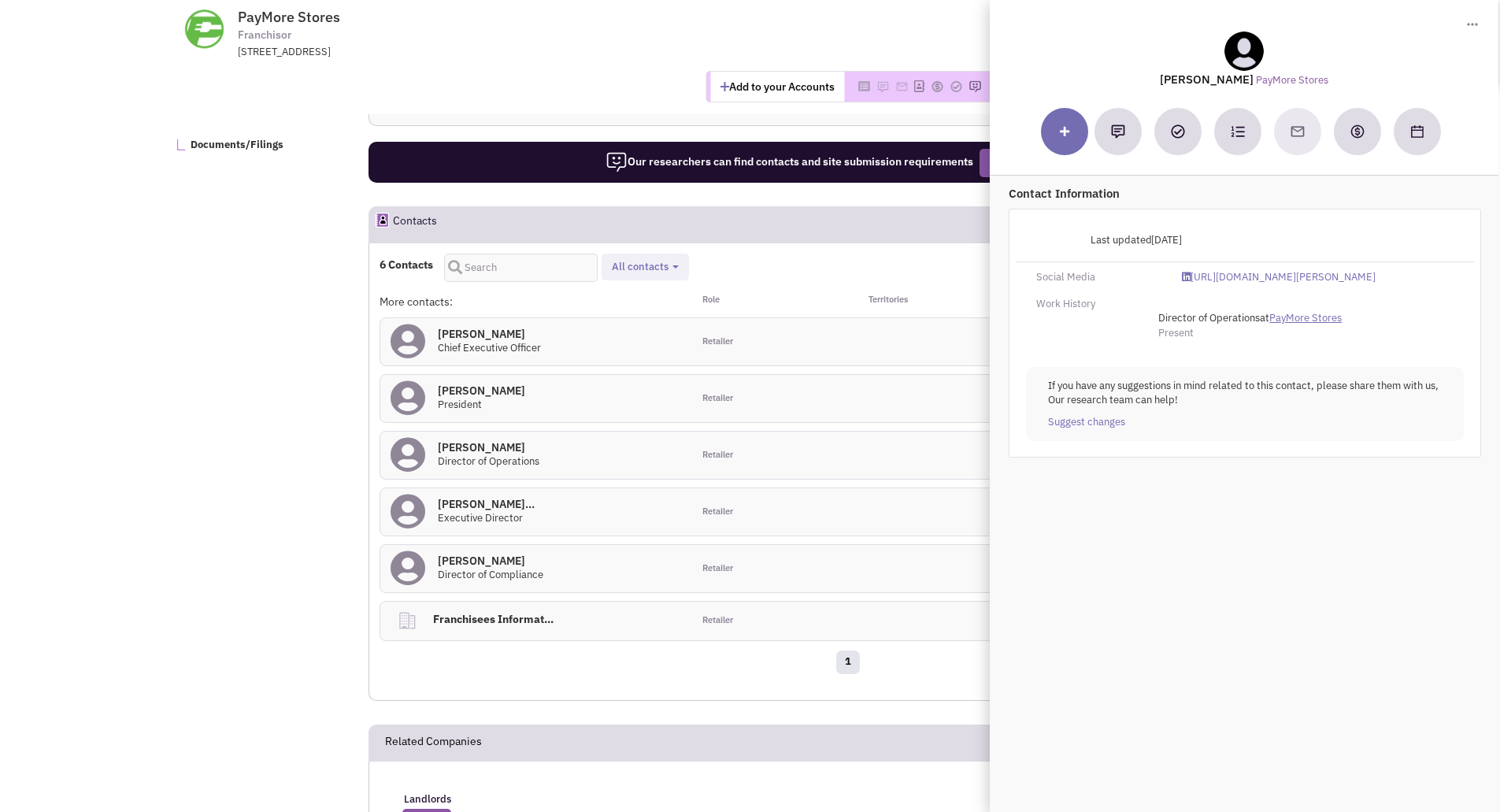
click at [1301, 326] on link "PayMore Stores" at bounding box center [1305, 319] width 73 height 15
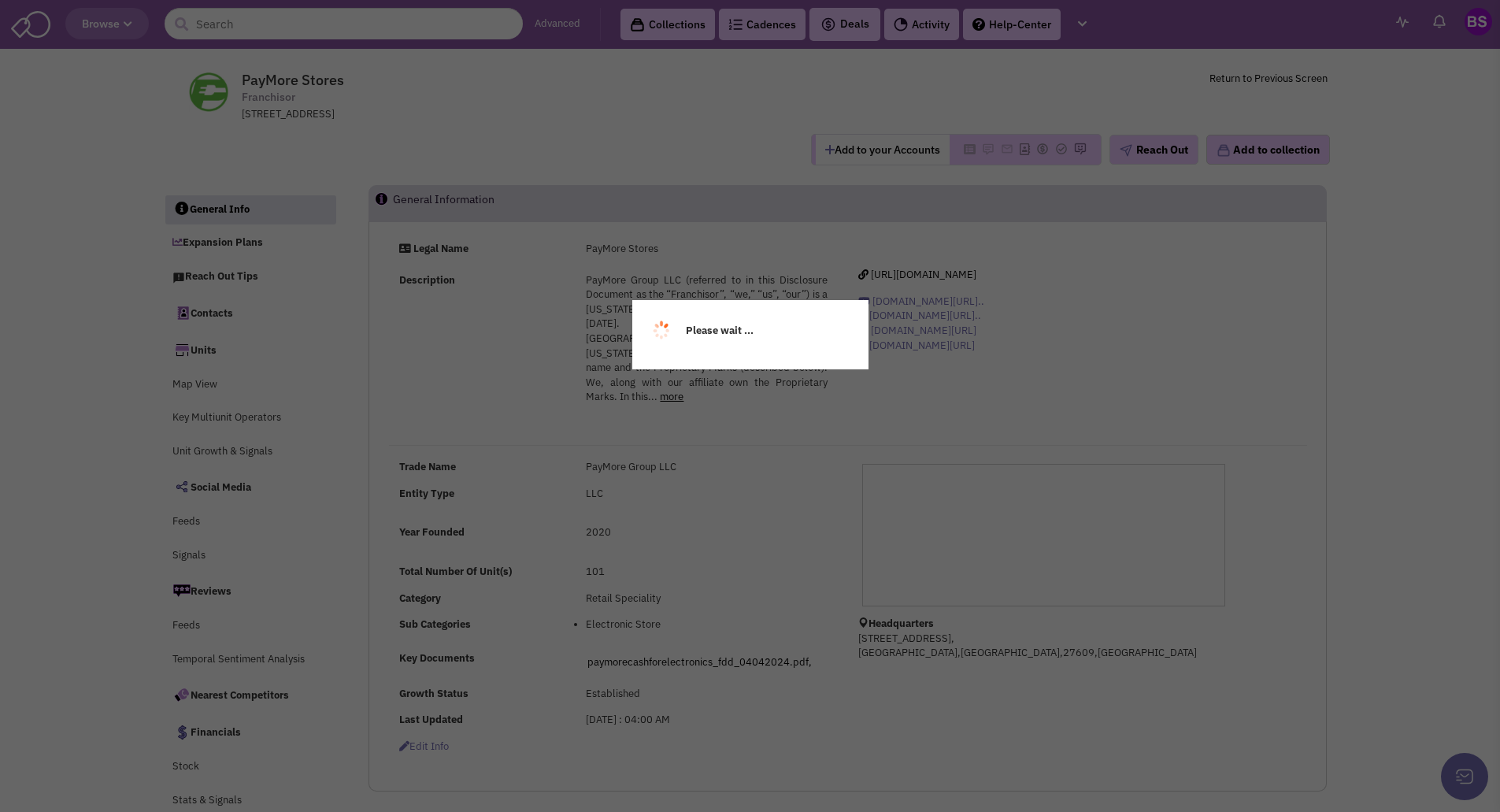
select select
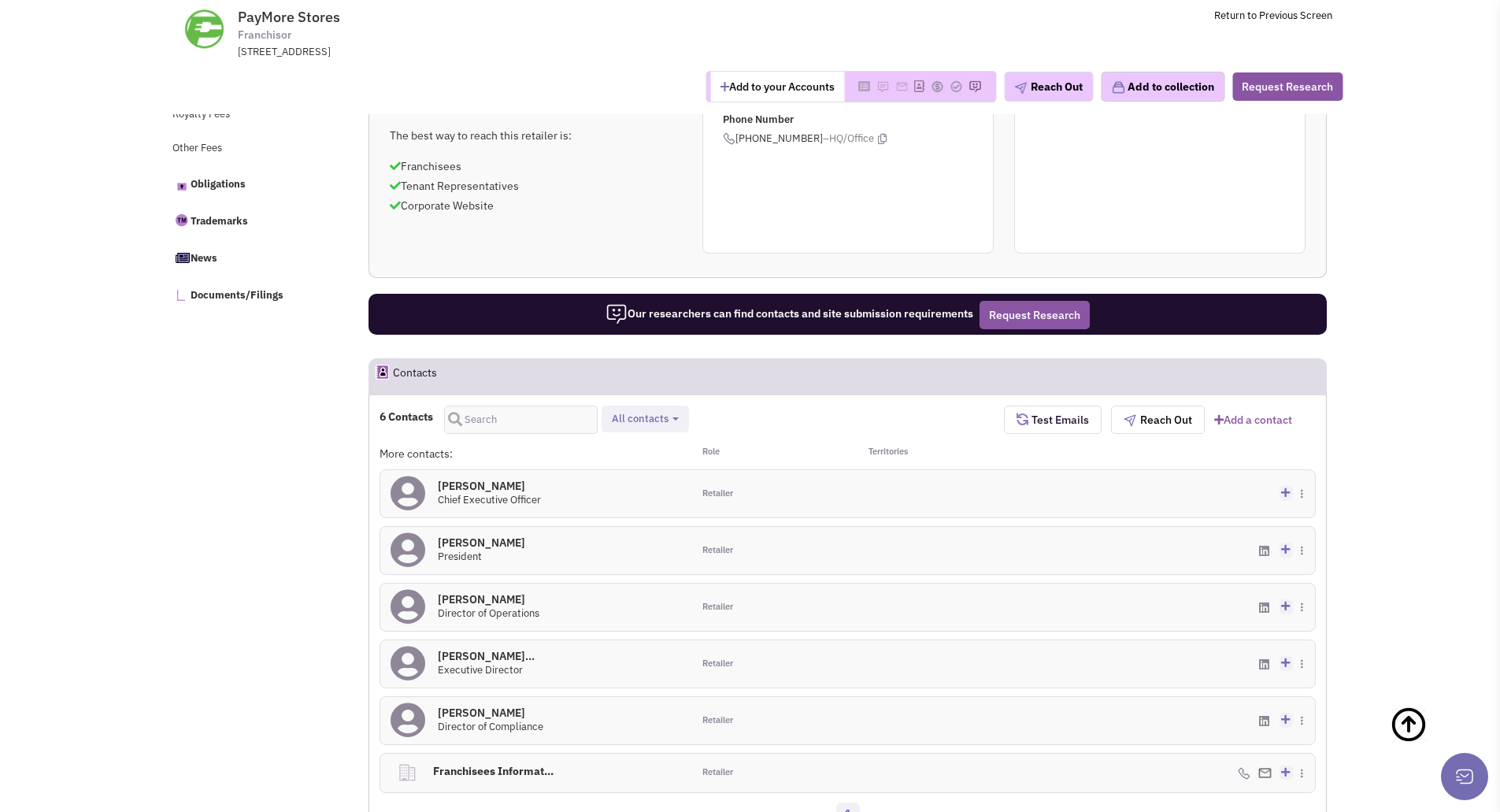
scroll to position [789, 0]
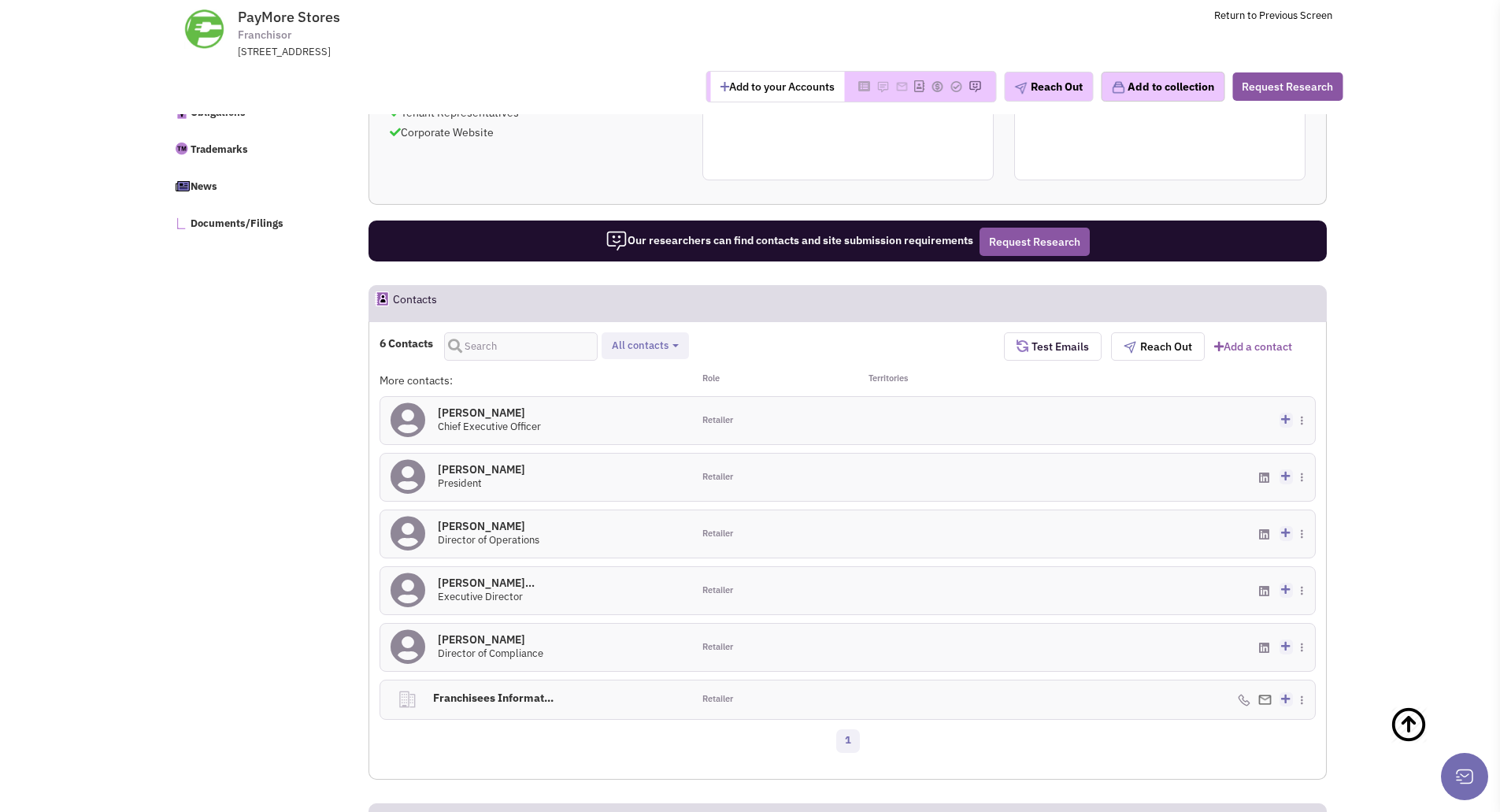
click at [487, 533] on h4 "Mr. Edward McMullan 0" at bounding box center [488, 525] width 101 height 14
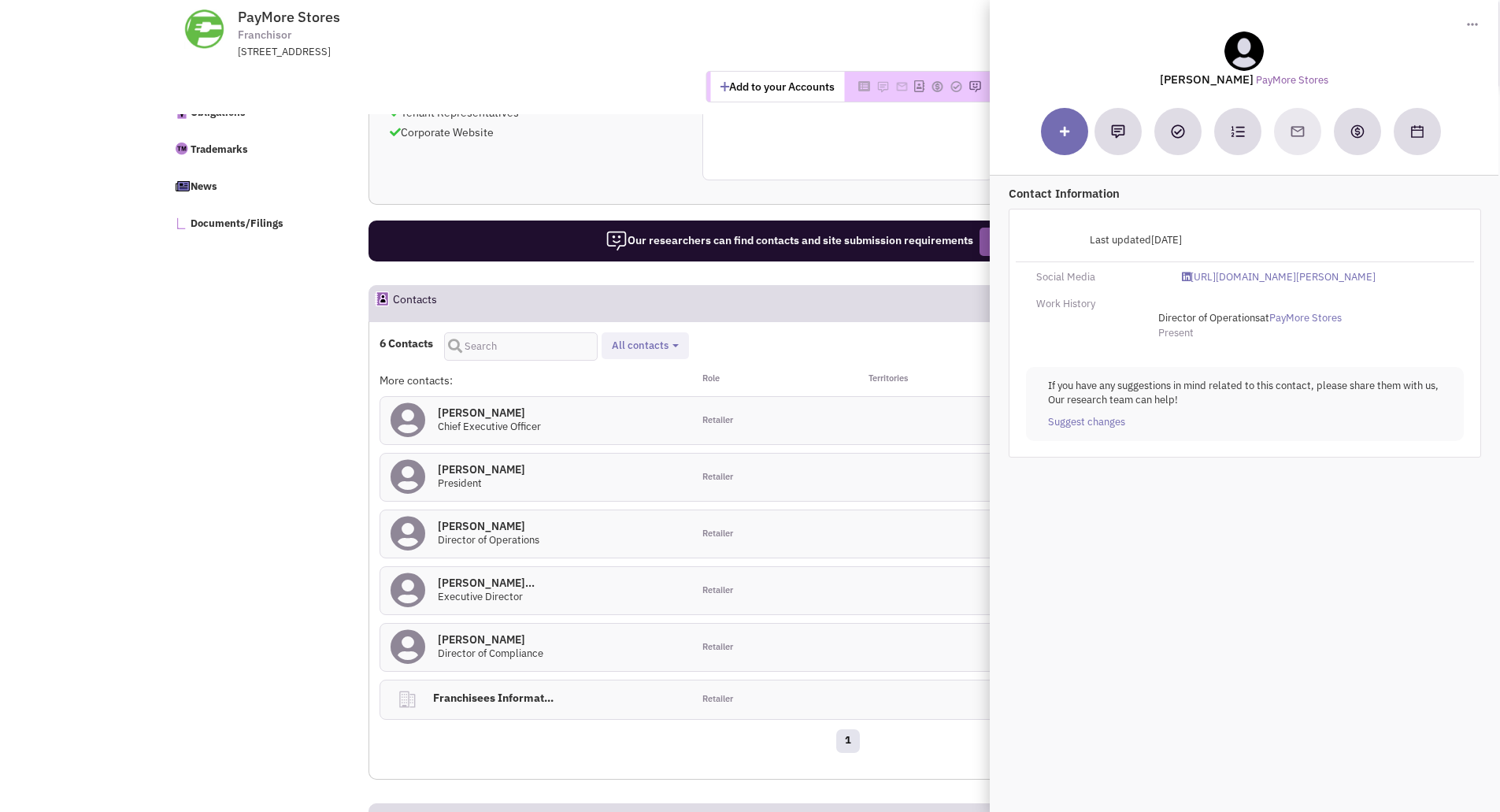
click at [488, 476] on h4 "Mr. Erik C Helgesen 0" at bounding box center [482, 468] width 87 height 14
click at [500, 590] on h4 "Mr. Scott Fermaglic... 0" at bounding box center [486, 582] width 97 height 14
click at [493, 533] on h4 "Mr. Edward McMullan 0" at bounding box center [488, 525] width 101 height 14
click at [1264, 279] on link "https://www.linkedin.com/in/edward-mcmullan-b89393148/" at bounding box center [1279, 277] width 194 height 15
click at [499, 419] on h4 "Mr. Stephen R Preuss 0" at bounding box center [489, 412] width 103 height 14
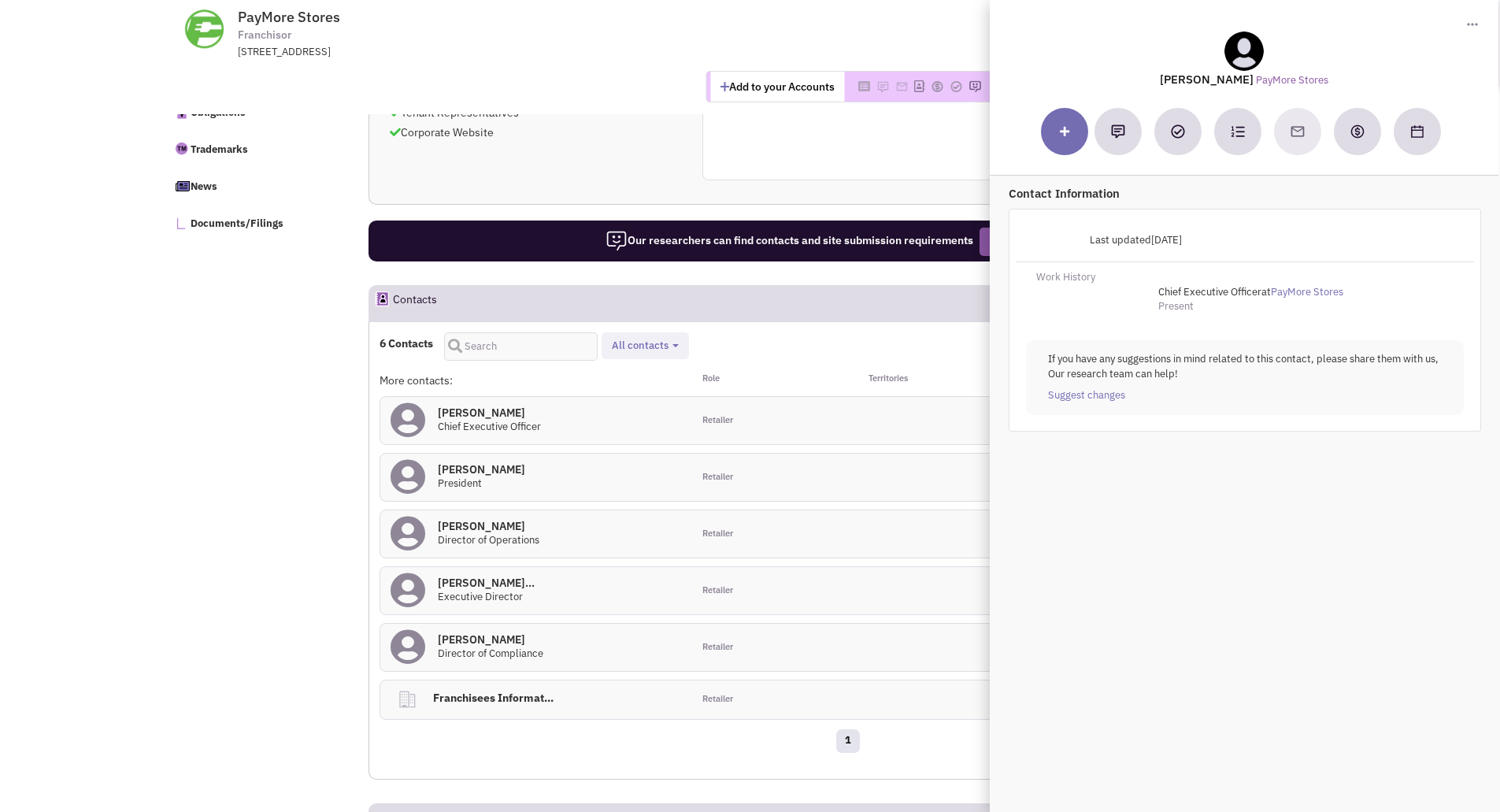
click at [509, 476] on h4 "Mr. Erik C Helgesen 0" at bounding box center [482, 468] width 87 height 14
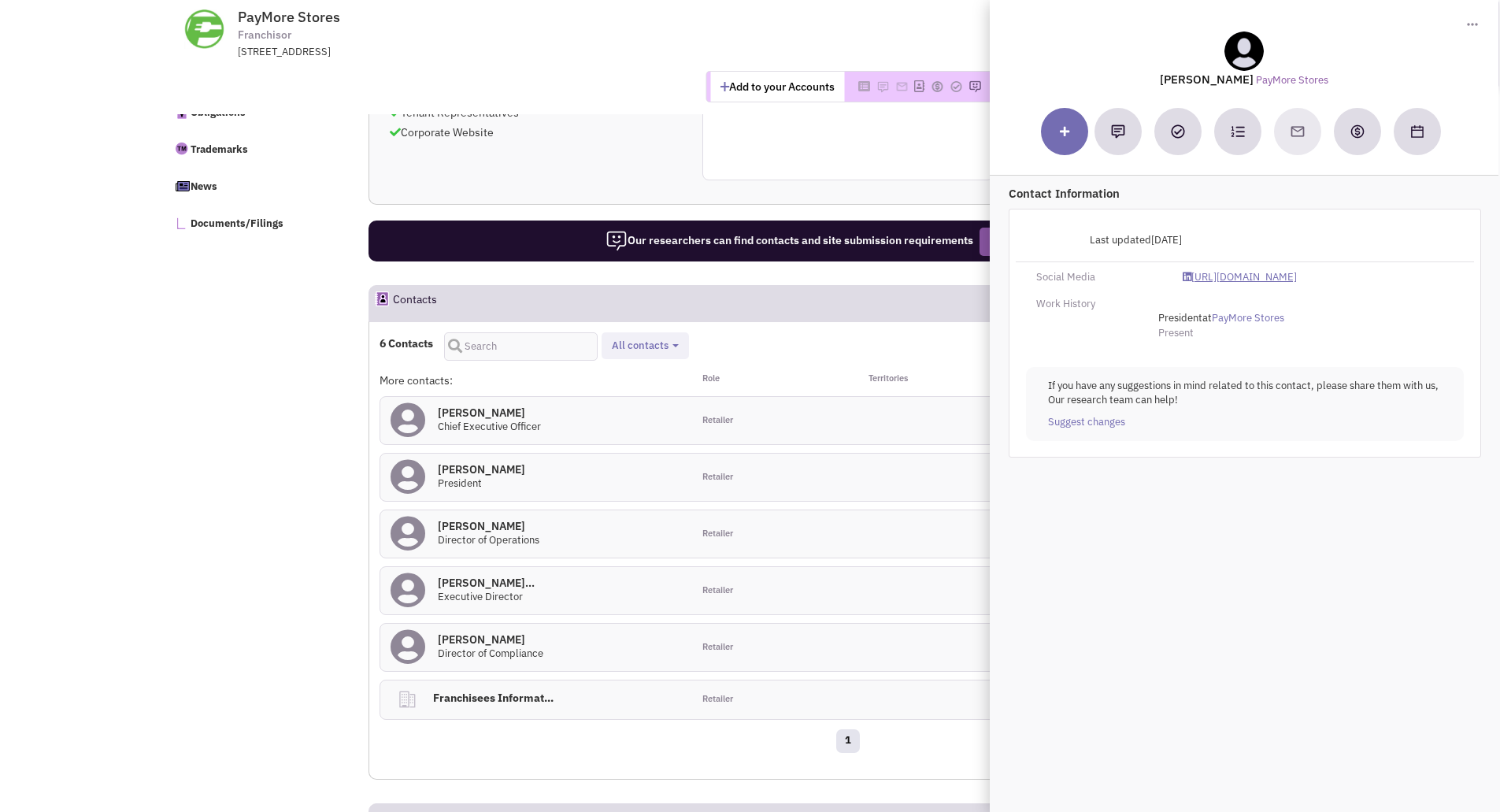
click at [1297, 274] on link "https://www.linkedin.com/in/erikchelgesen/" at bounding box center [1240, 277] width 115 height 15
click at [521, 590] on h4 "Mr. Scott Fermaglic... 0" at bounding box center [486, 582] width 97 height 14
click at [1277, 276] on link "https://www.linkedin.com/in/scott-fermaglich-40022252/" at bounding box center [1279, 277] width 194 height 15
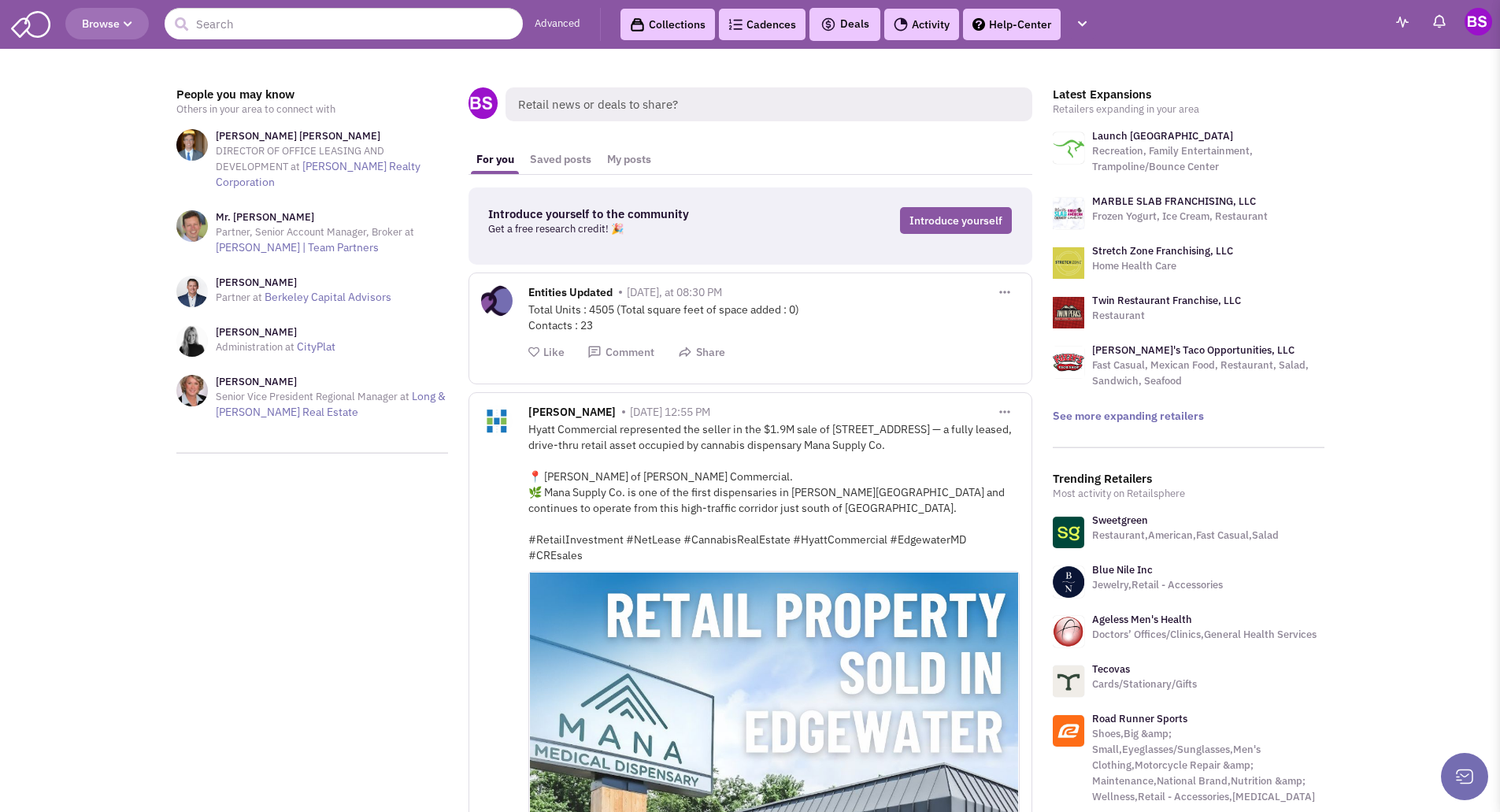
click at [115, 25] on span "Browse" at bounding box center [107, 23] width 50 height 14
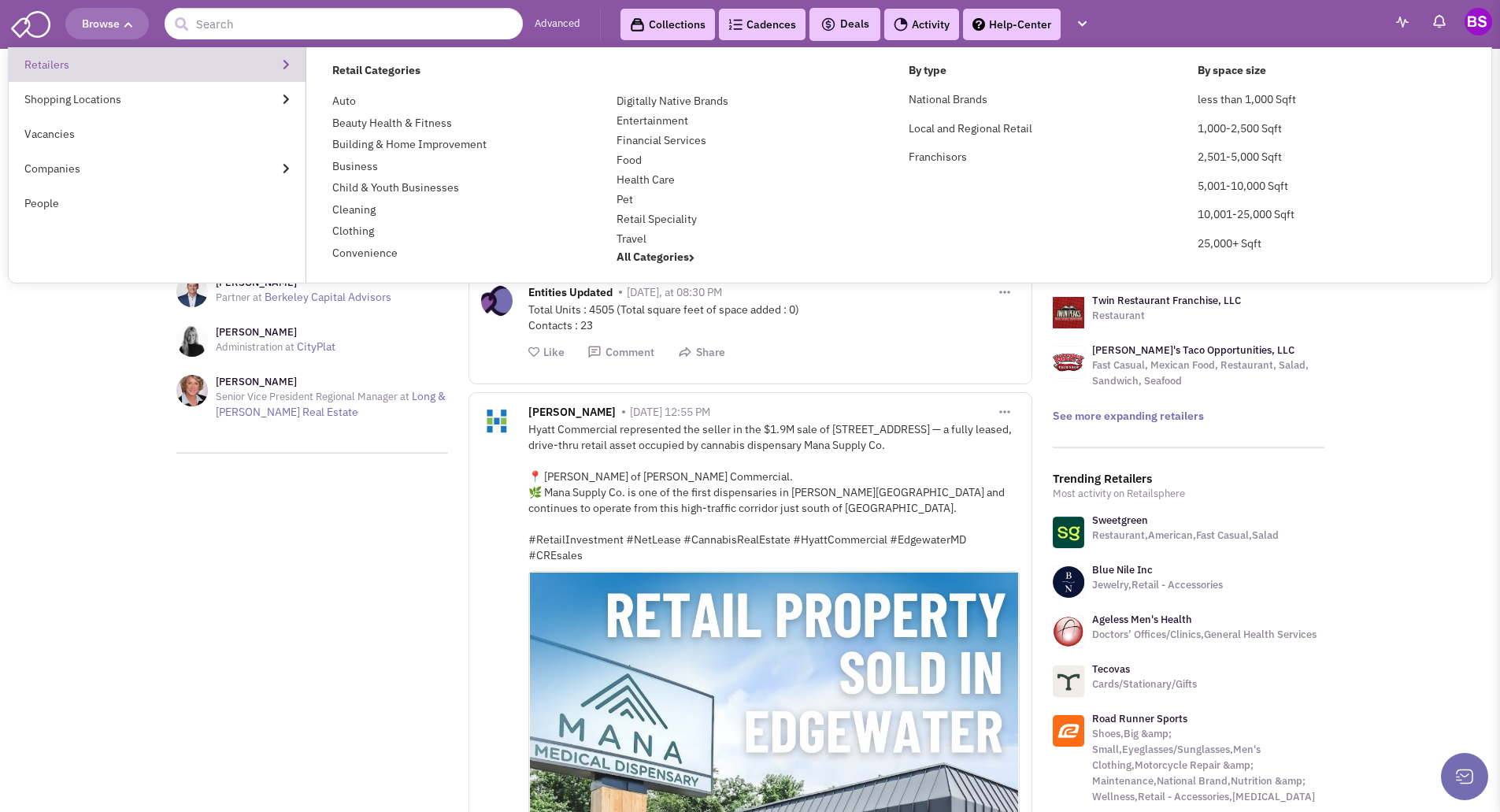
click at [67, 65] on link "Retailers" at bounding box center [157, 64] width 297 height 35
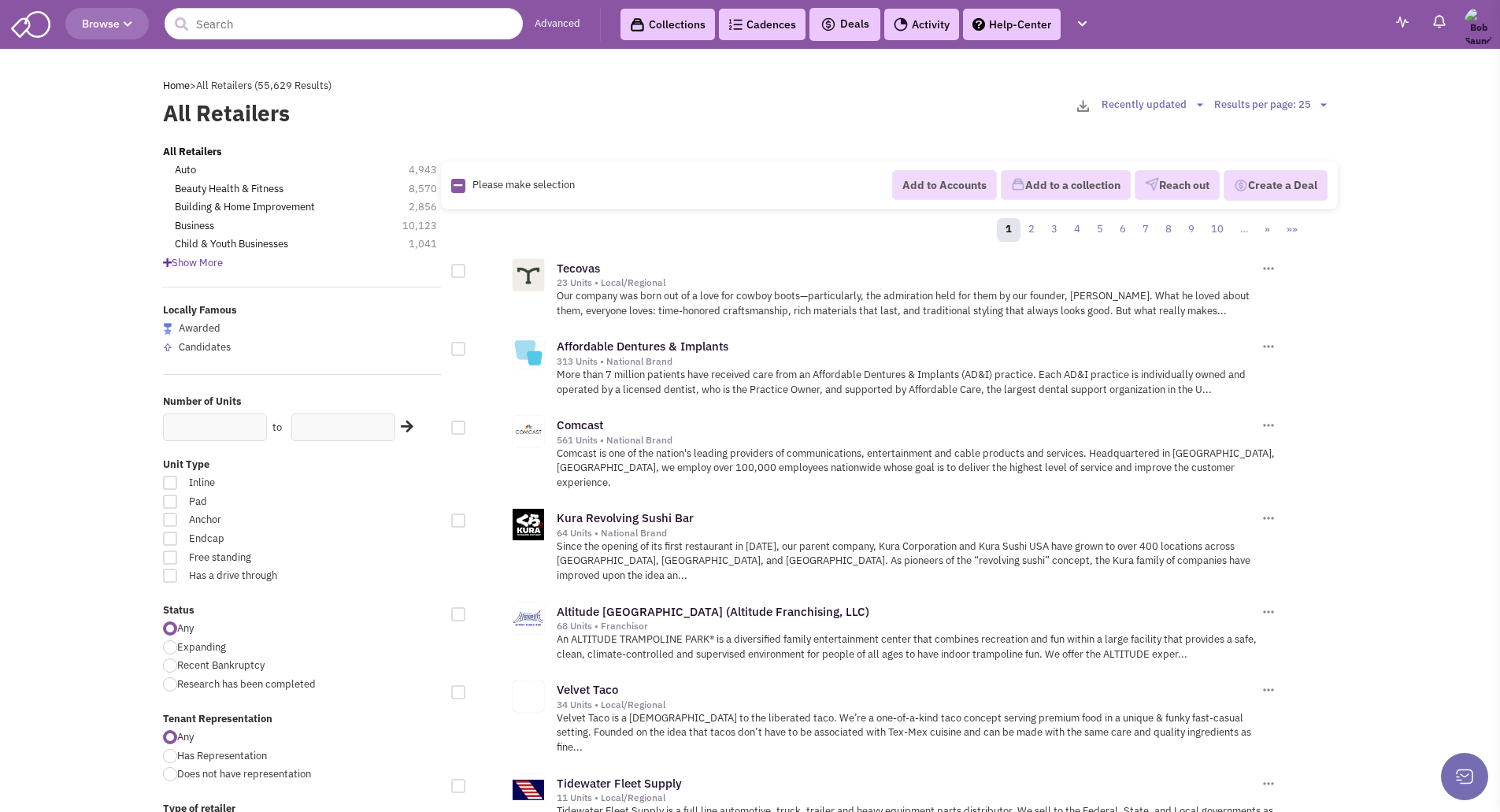
click at [111, 27] on span "Browse" at bounding box center [107, 23] width 50 height 14
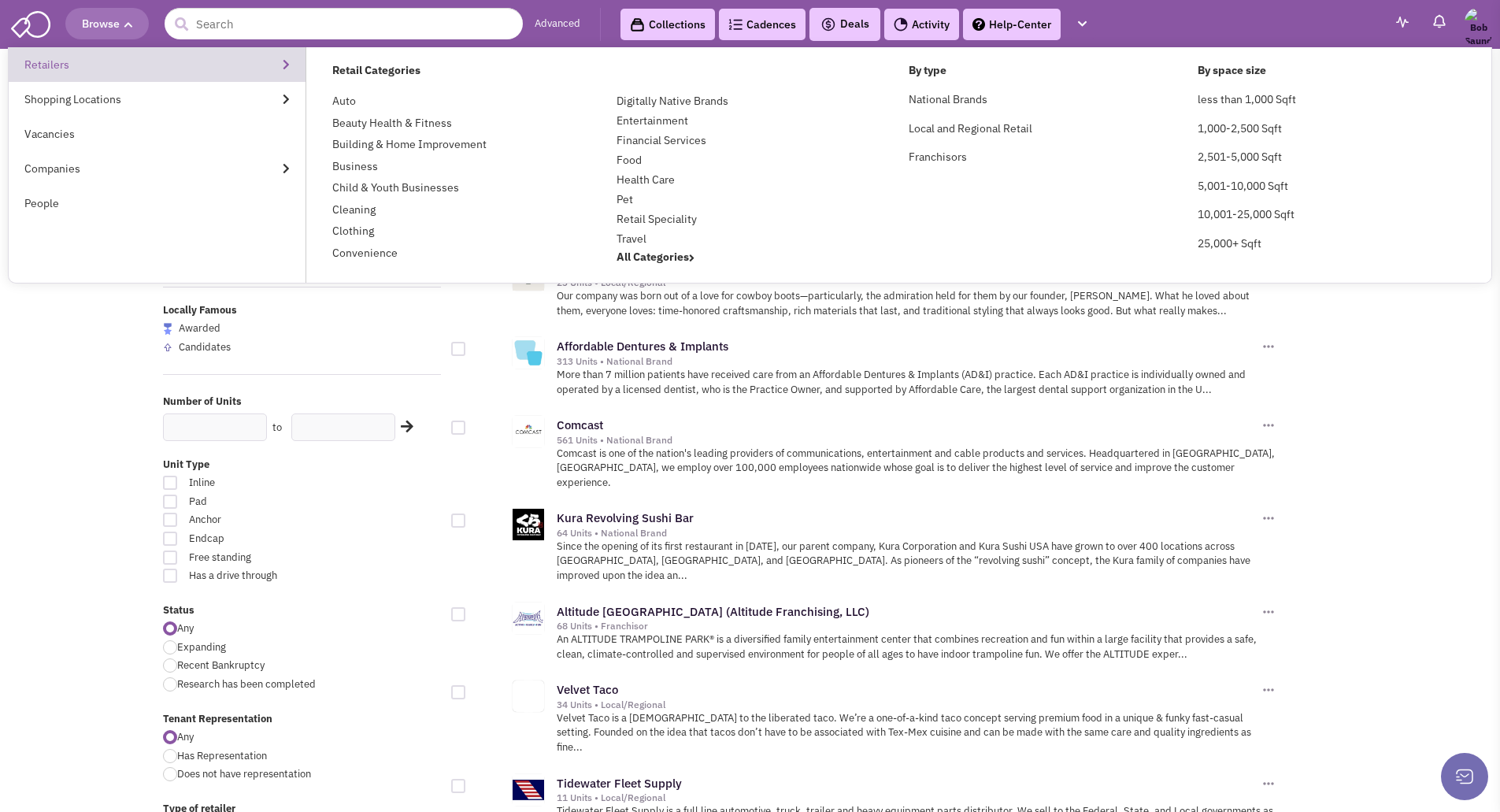
click at [79, 70] on link "Retailers" at bounding box center [157, 64] width 297 height 35
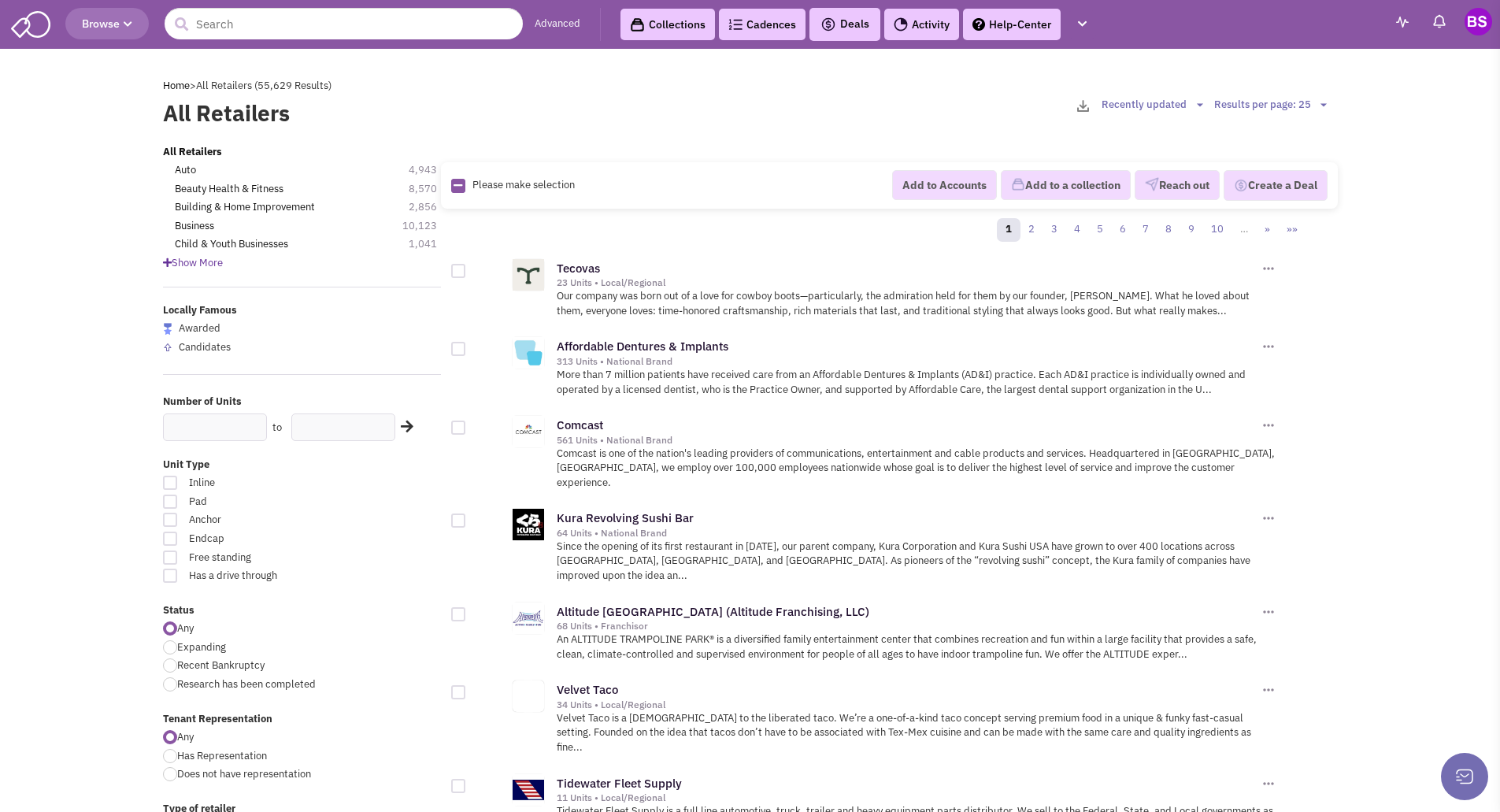
click at [101, 18] on span "Browse" at bounding box center [107, 23] width 50 height 14
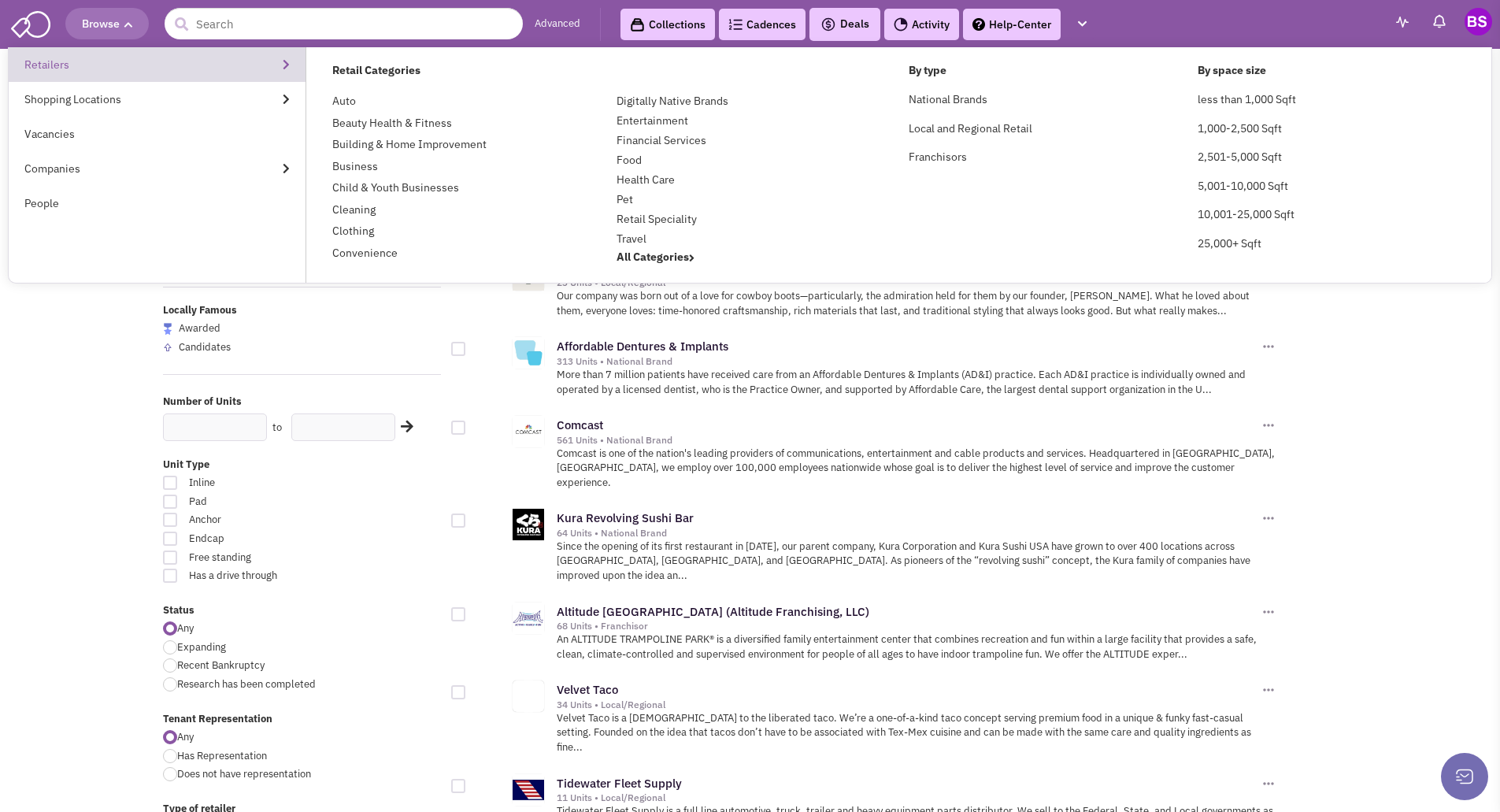
click at [286, 63] on link "Retailers" at bounding box center [157, 64] width 297 height 35
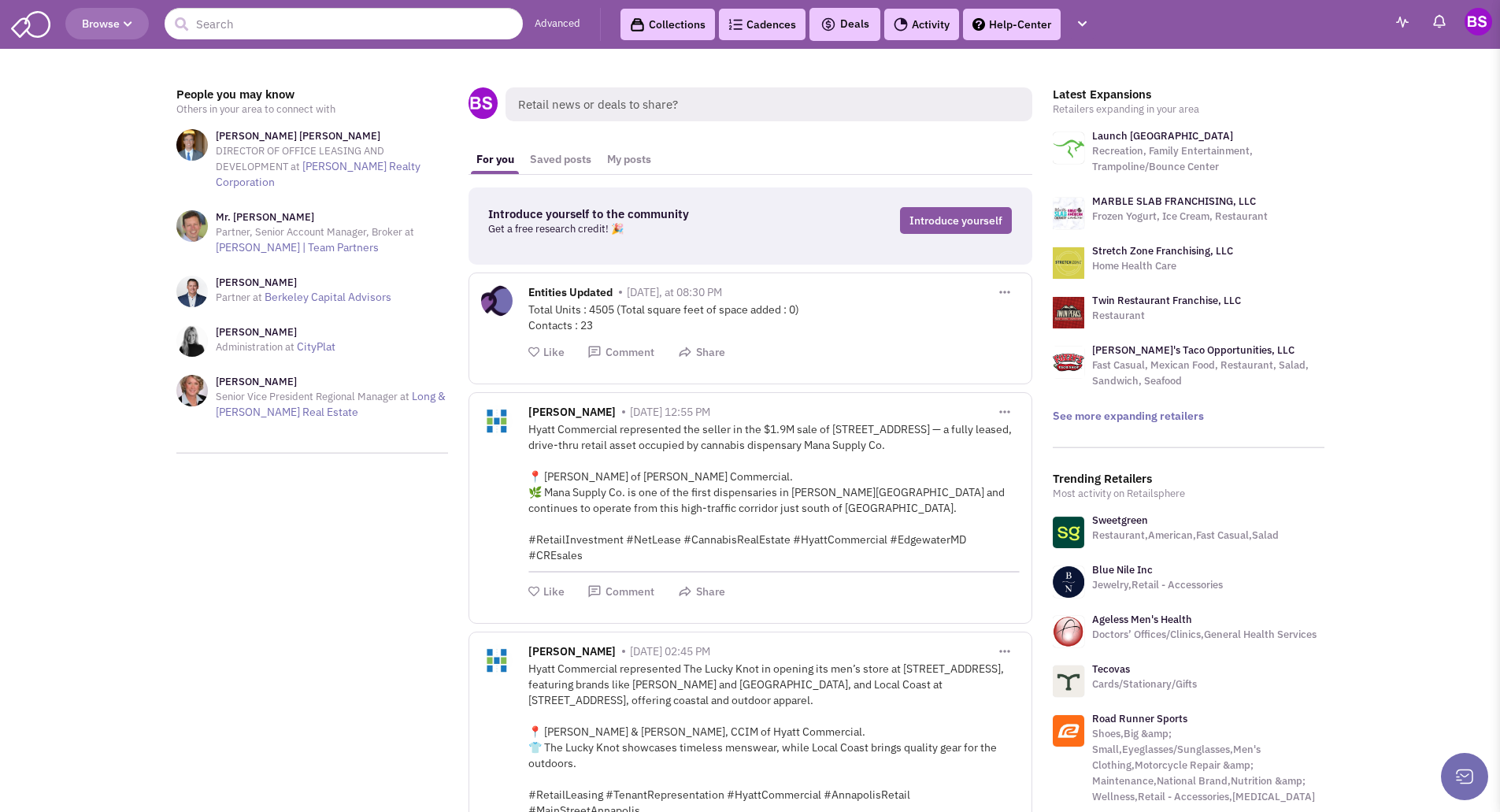
click at [118, 17] on span "Browse" at bounding box center [107, 23] width 50 height 14
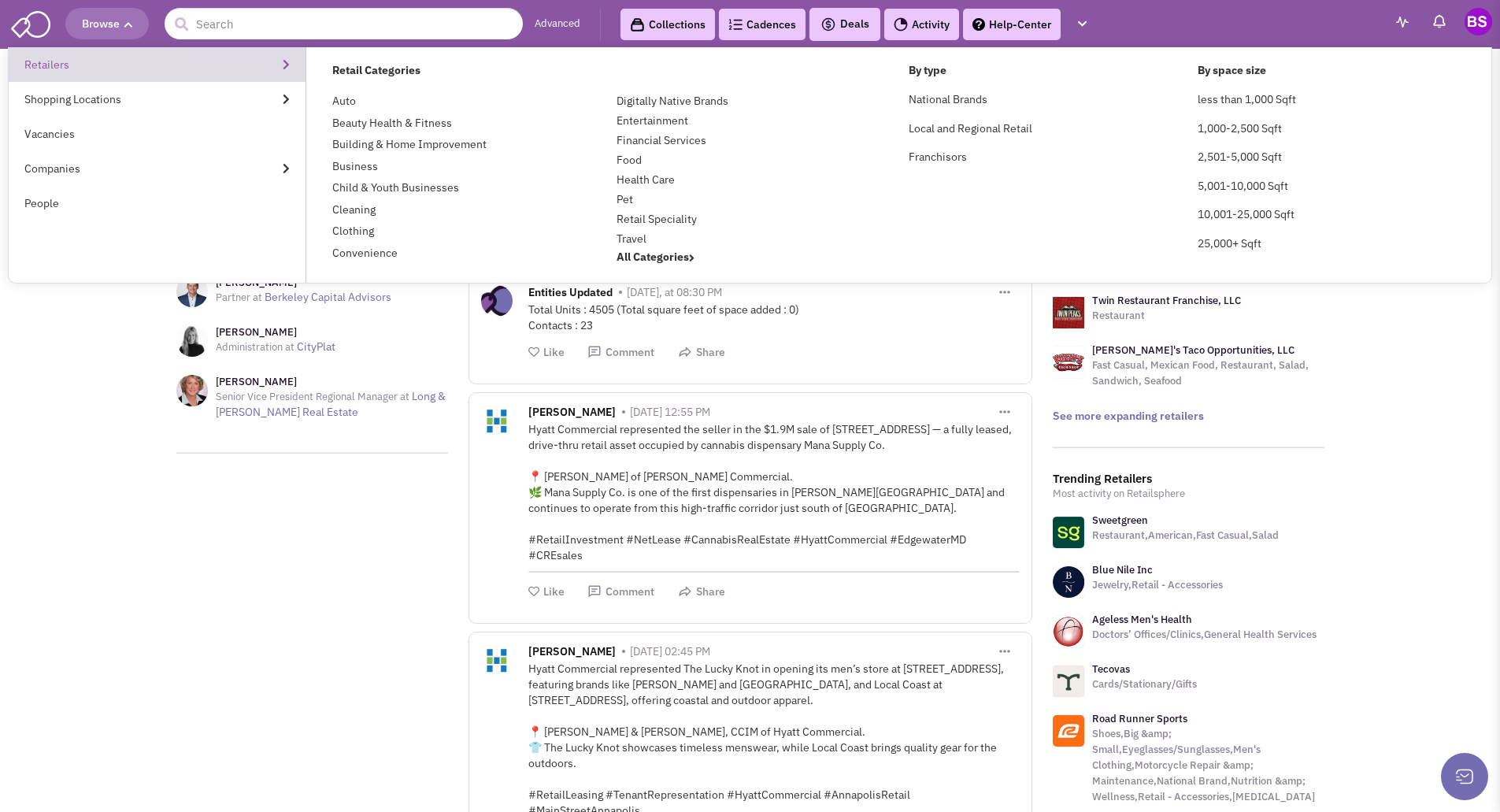
click at [83, 58] on link "Retailers" at bounding box center [157, 64] width 297 height 35
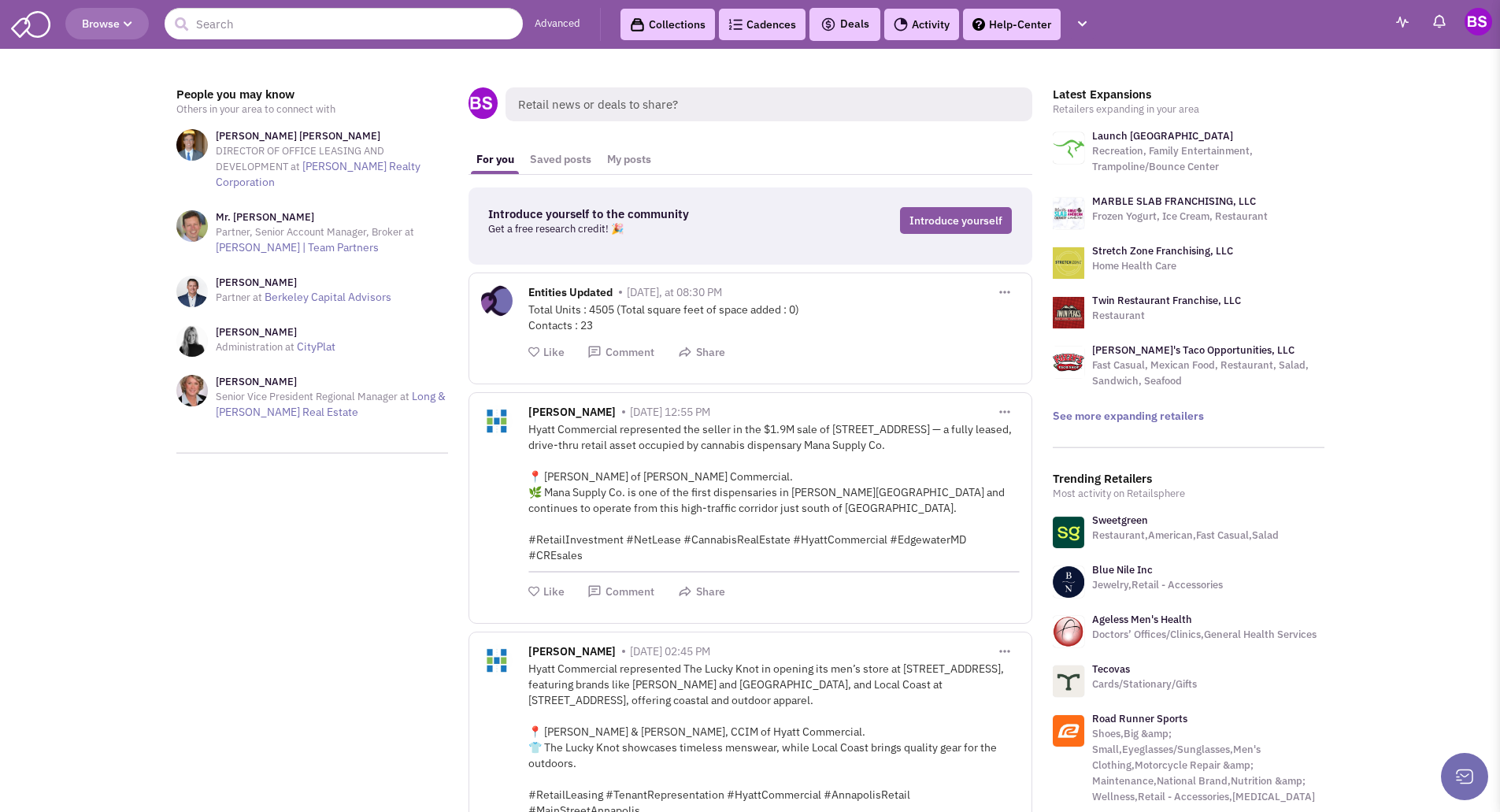
click at [122, 21] on span "Browse" at bounding box center [107, 23] width 50 height 14
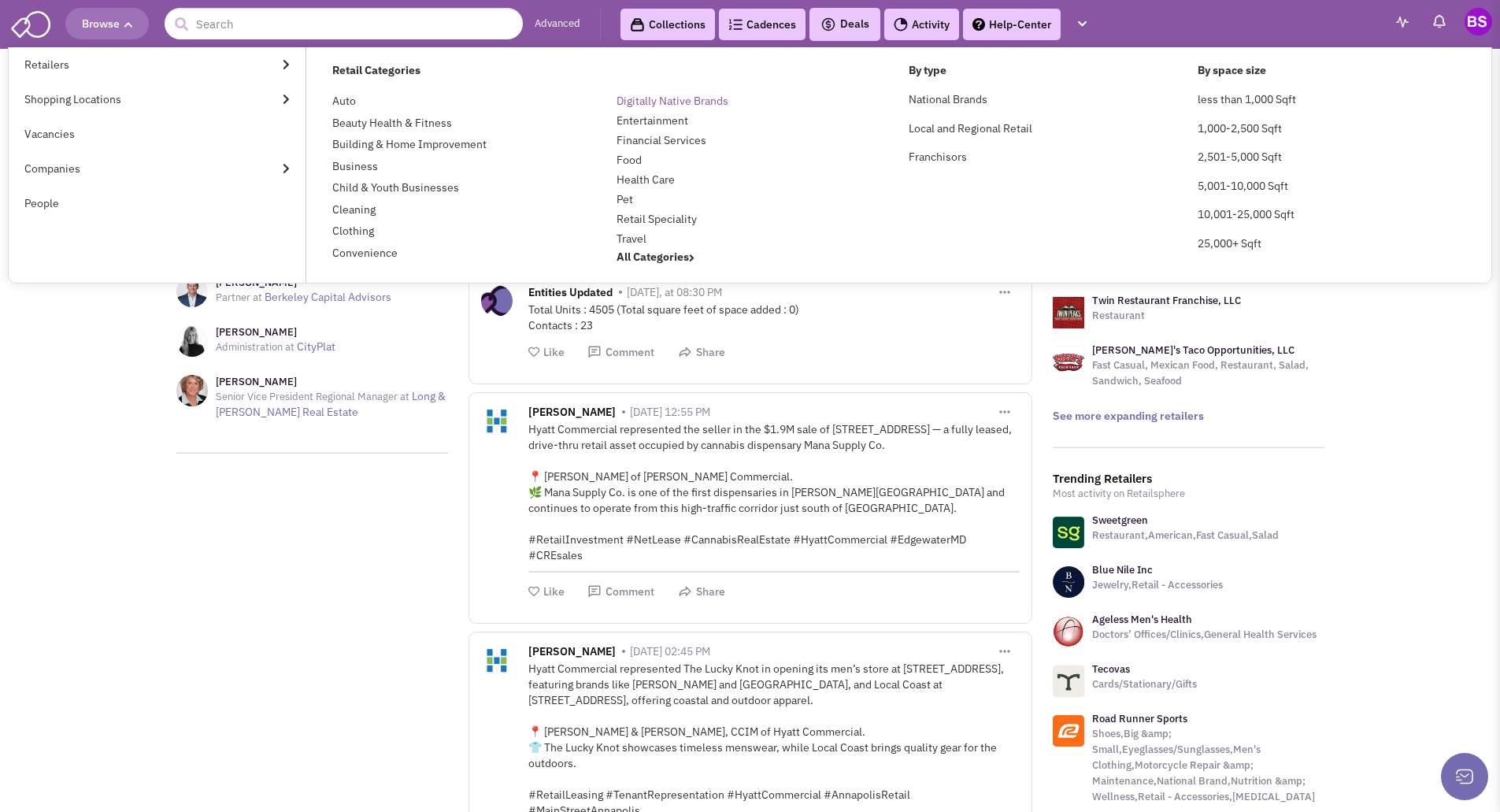
click at [644, 100] on link "Digitally Native Brands" at bounding box center [672, 100] width 112 height 14
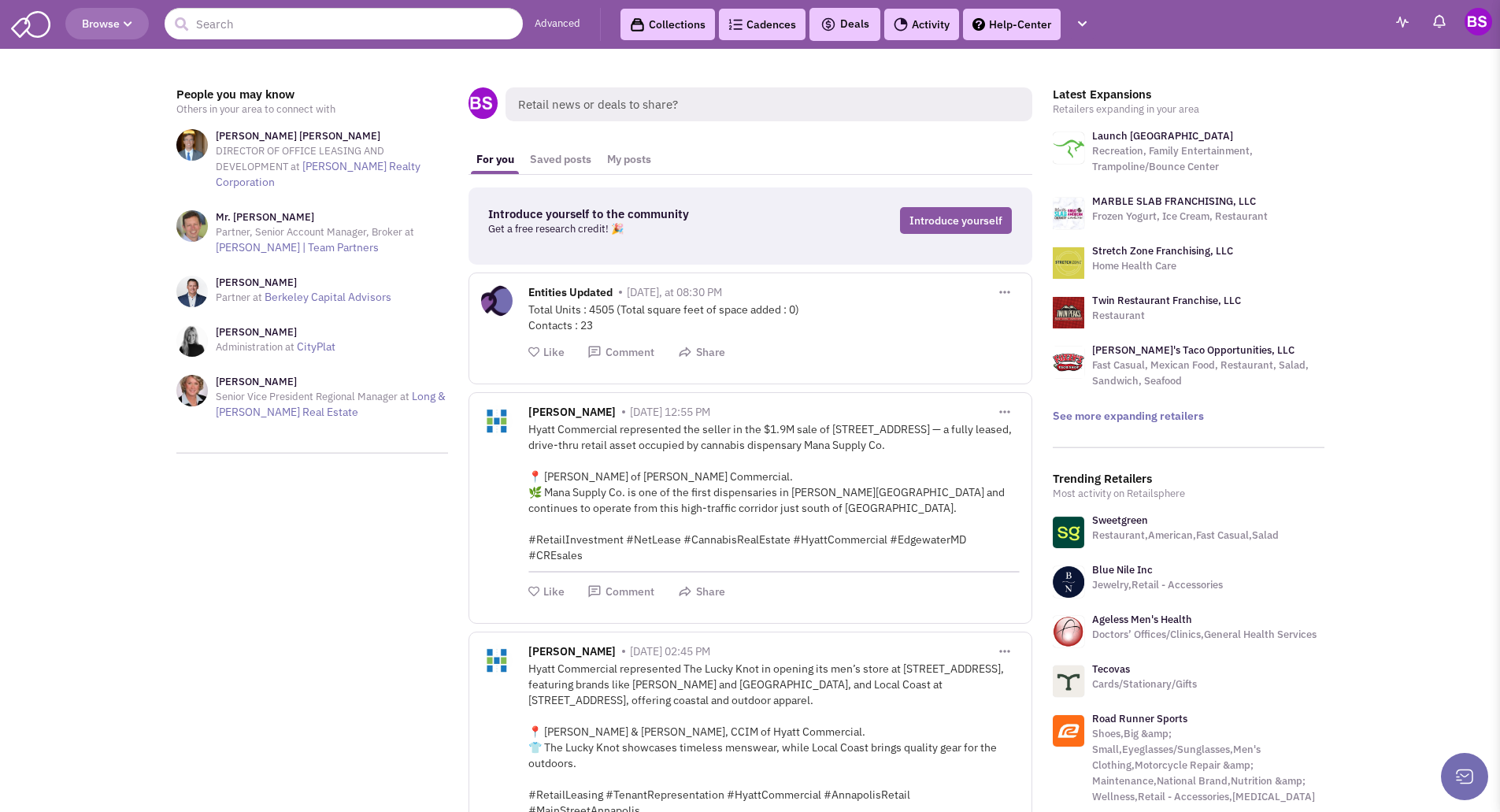
click at [124, 25] on span "Browse" at bounding box center [107, 23] width 50 height 14
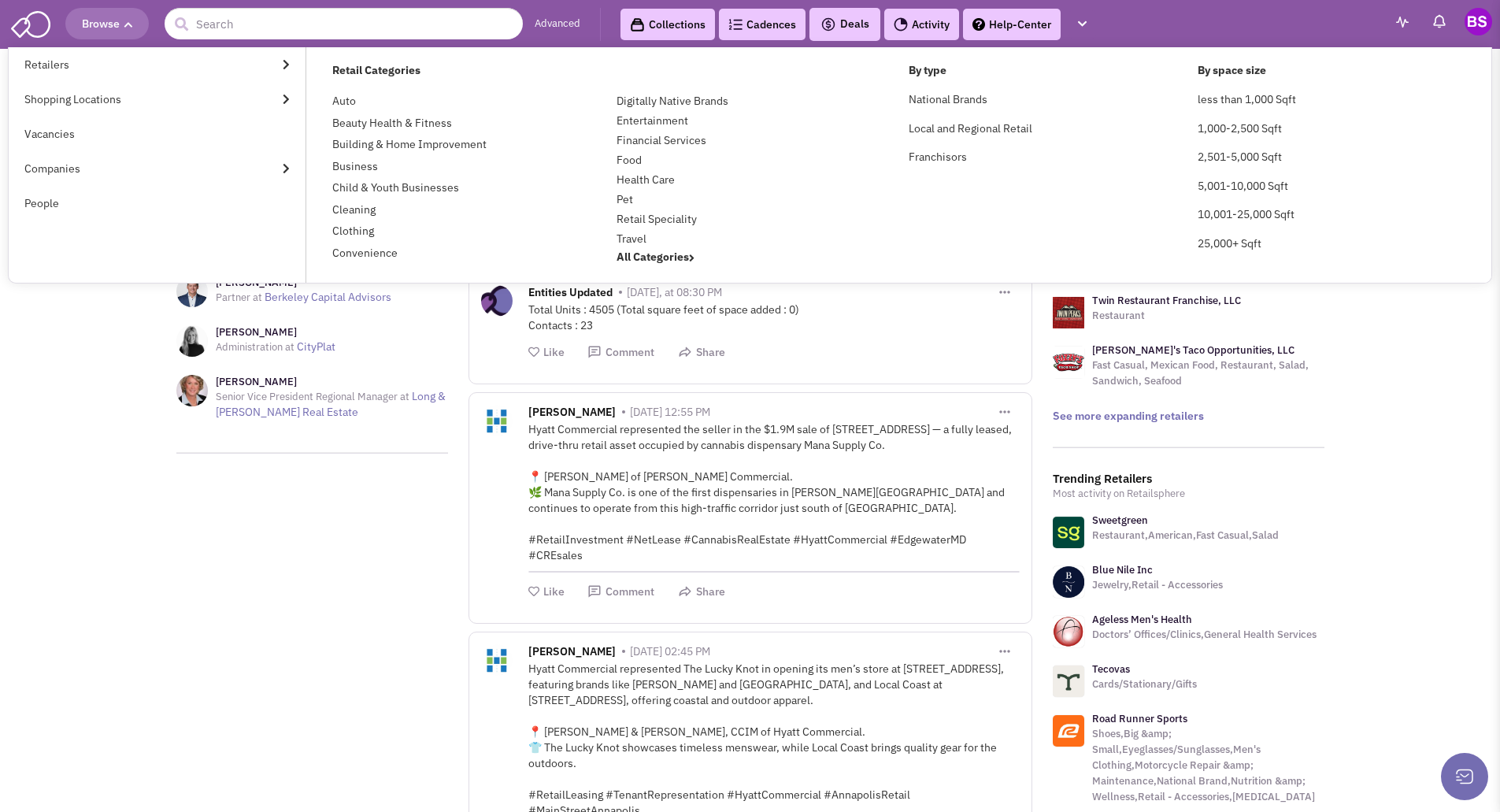
click at [117, 25] on span "Browse" at bounding box center [107, 23] width 50 height 14
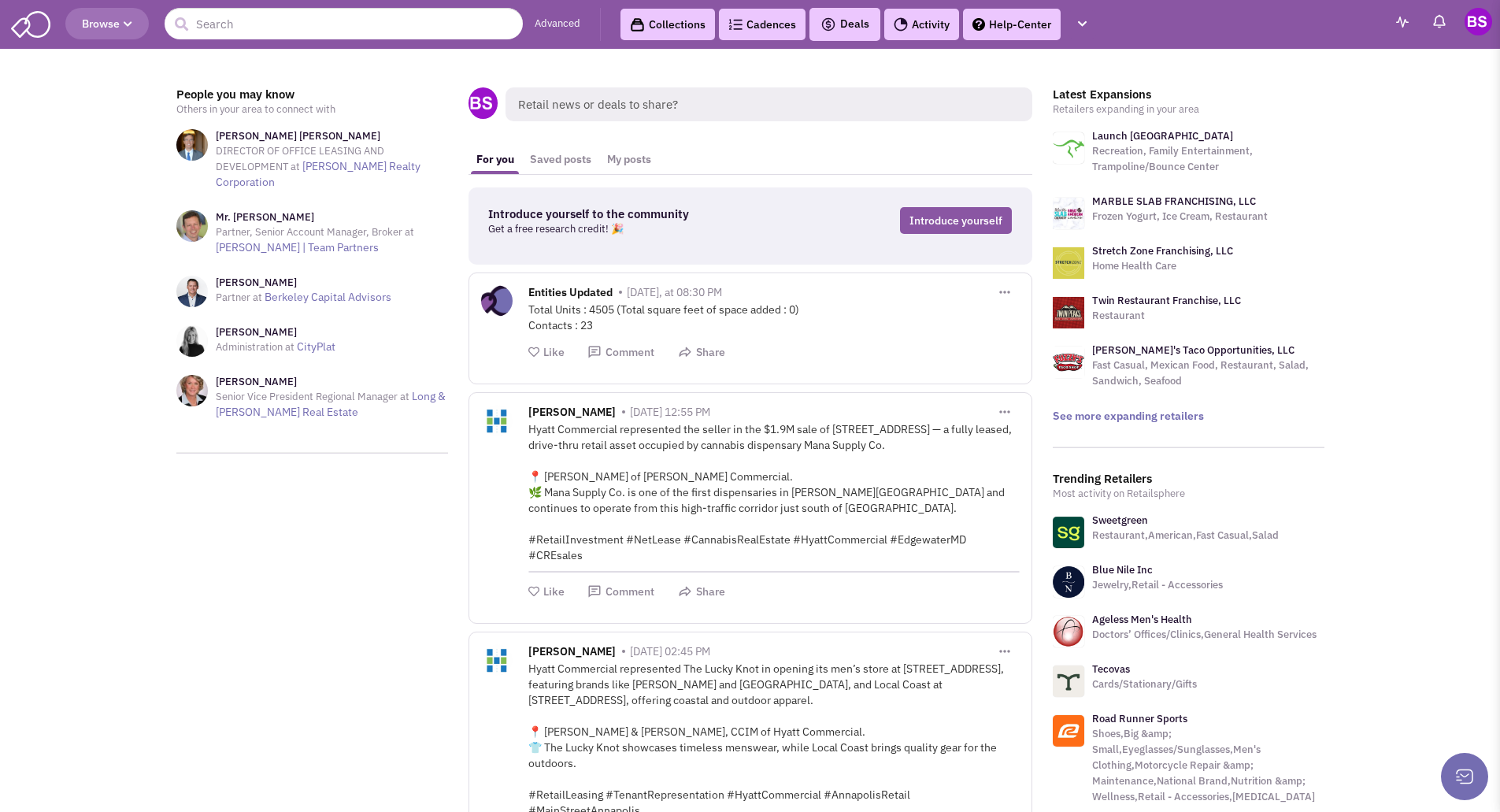
click at [117, 25] on span "Browse" at bounding box center [107, 23] width 50 height 14
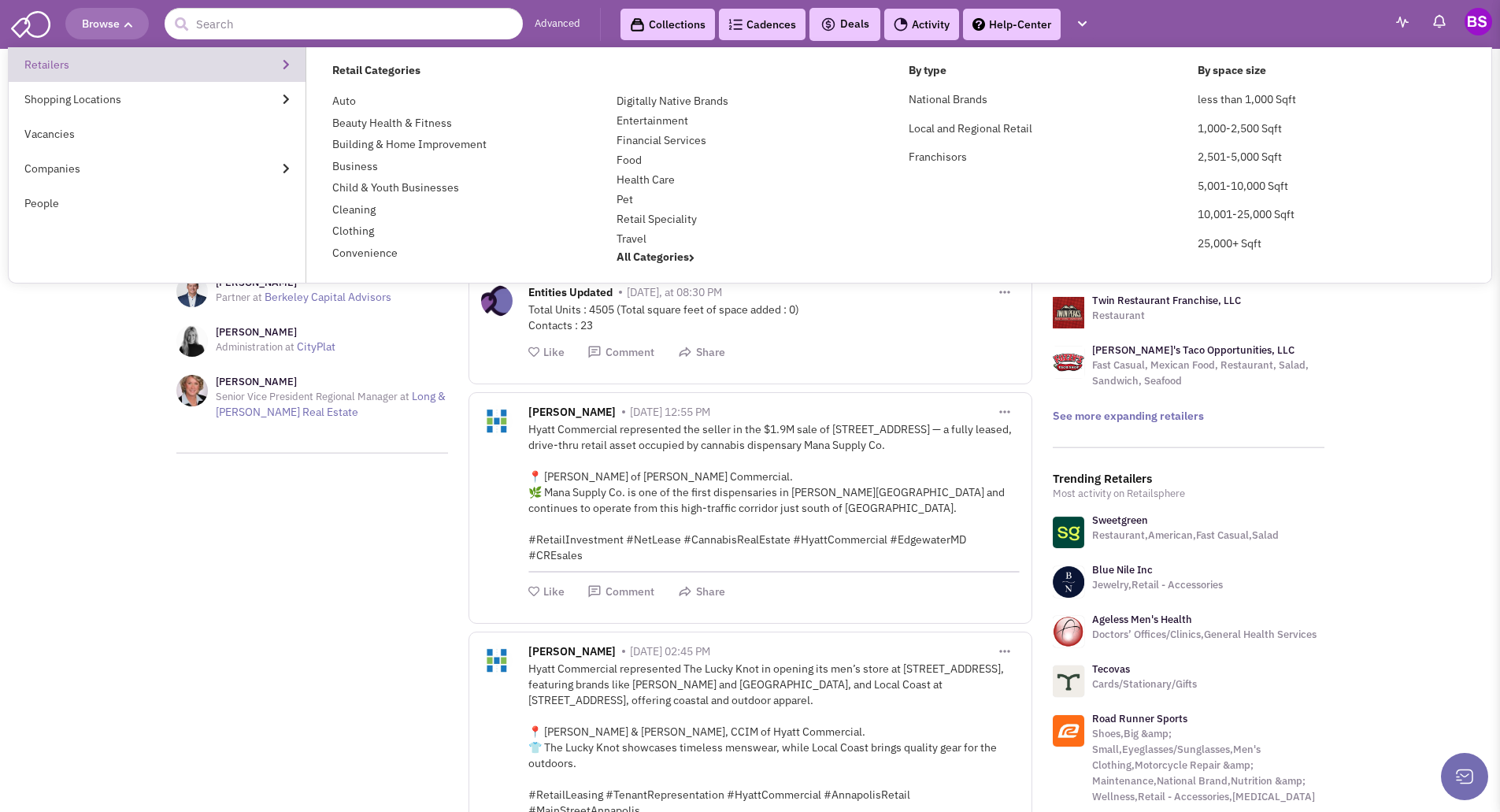
click at [78, 67] on link "Retailers" at bounding box center [157, 64] width 297 height 35
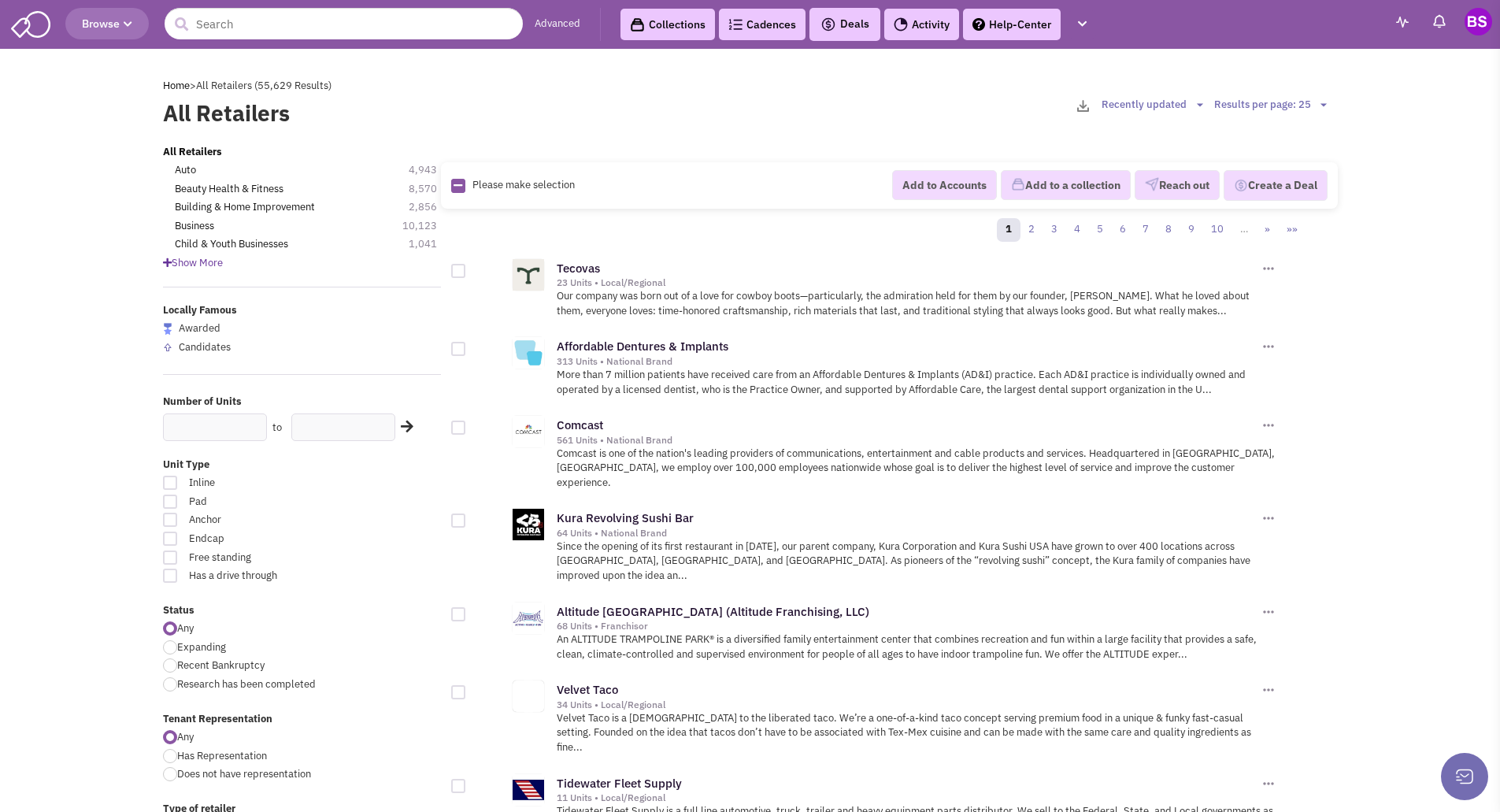
click at [104, 18] on span "Browse" at bounding box center [107, 23] width 50 height 14
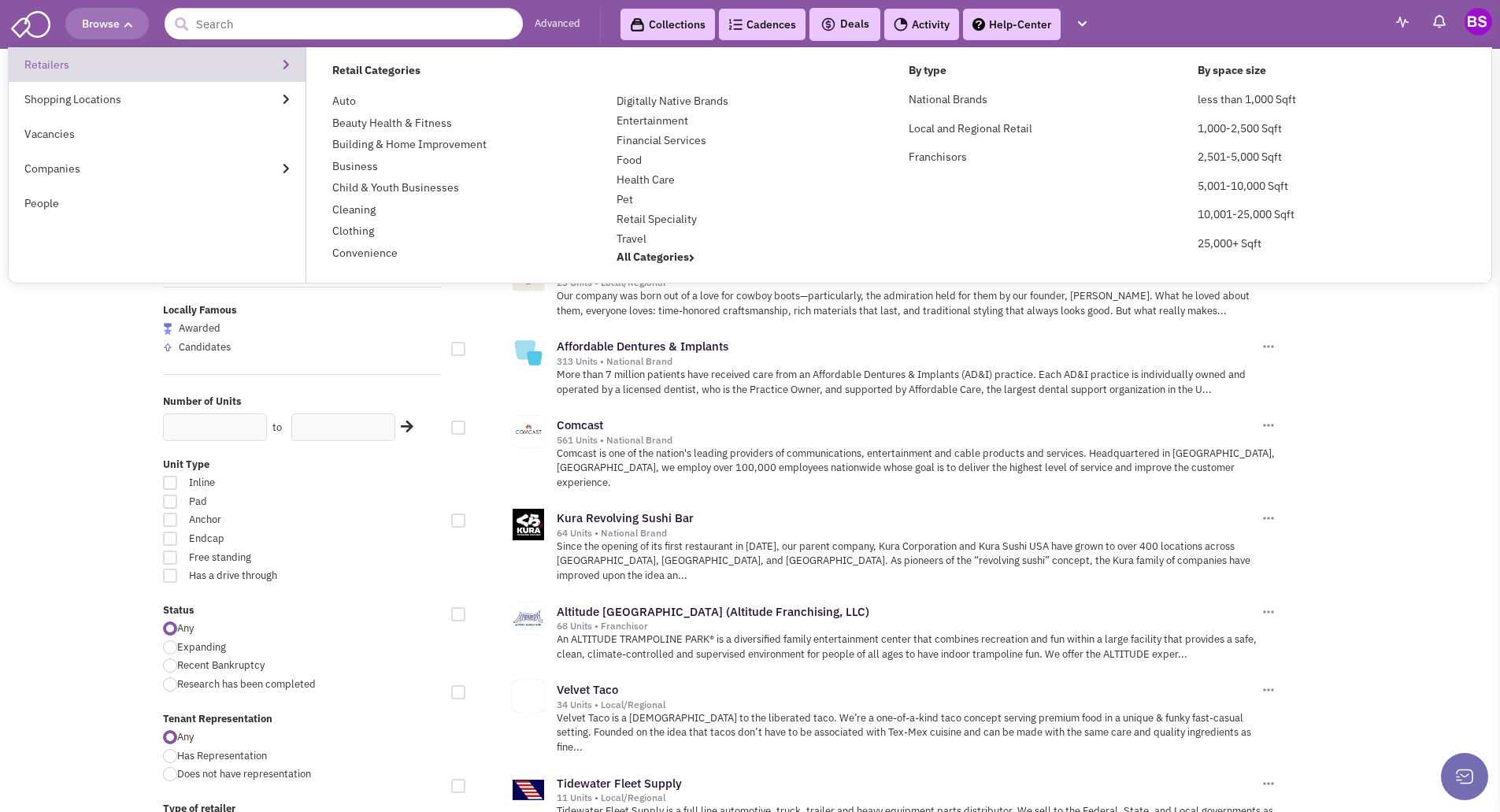
click at [72, 63] on link "Retailers" at bounding box center [157, 64] width 297 height 35
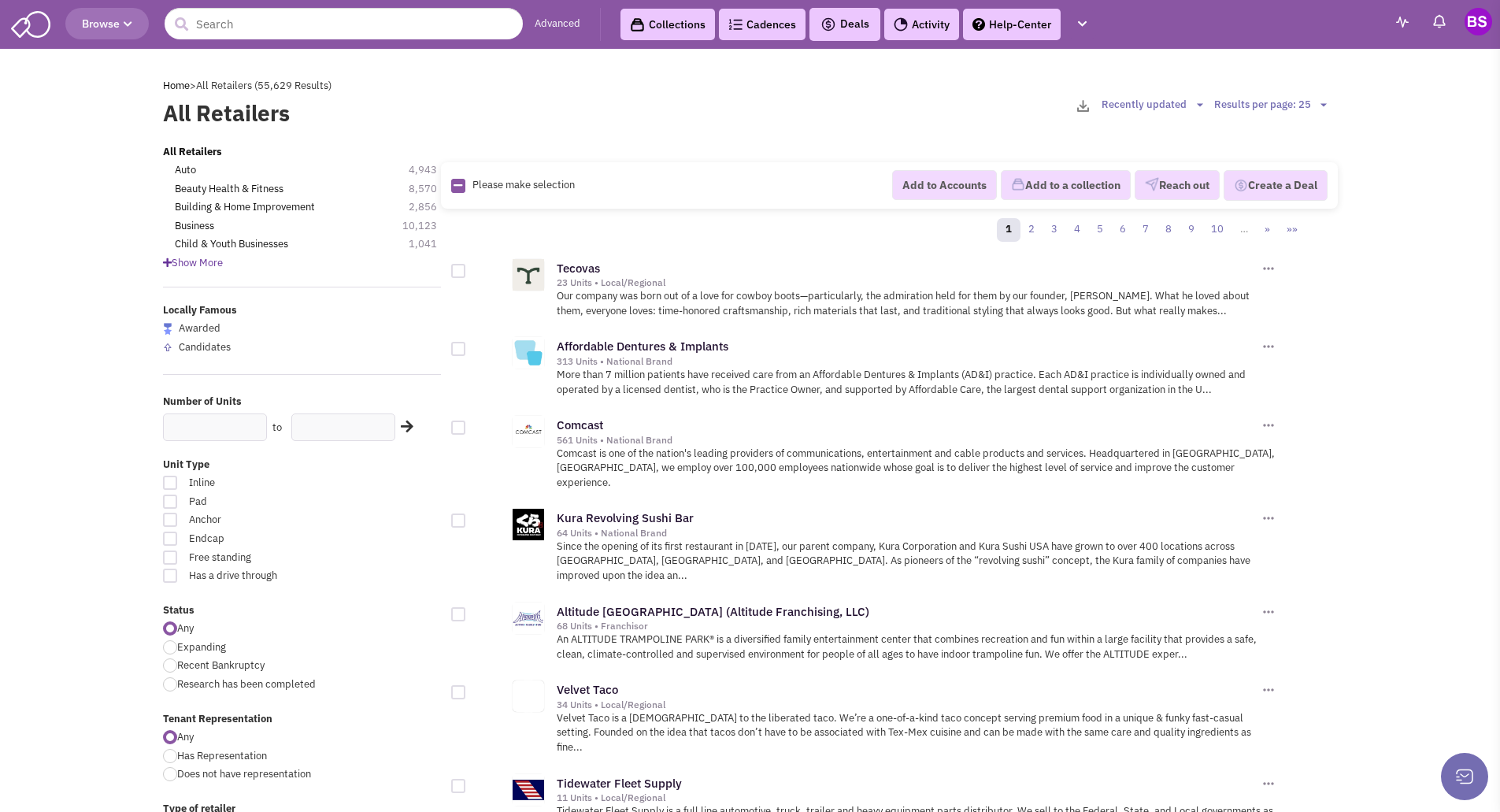
click at [100, 18] on span "Browse" at bounding box center [107, 23] width 50 height 14
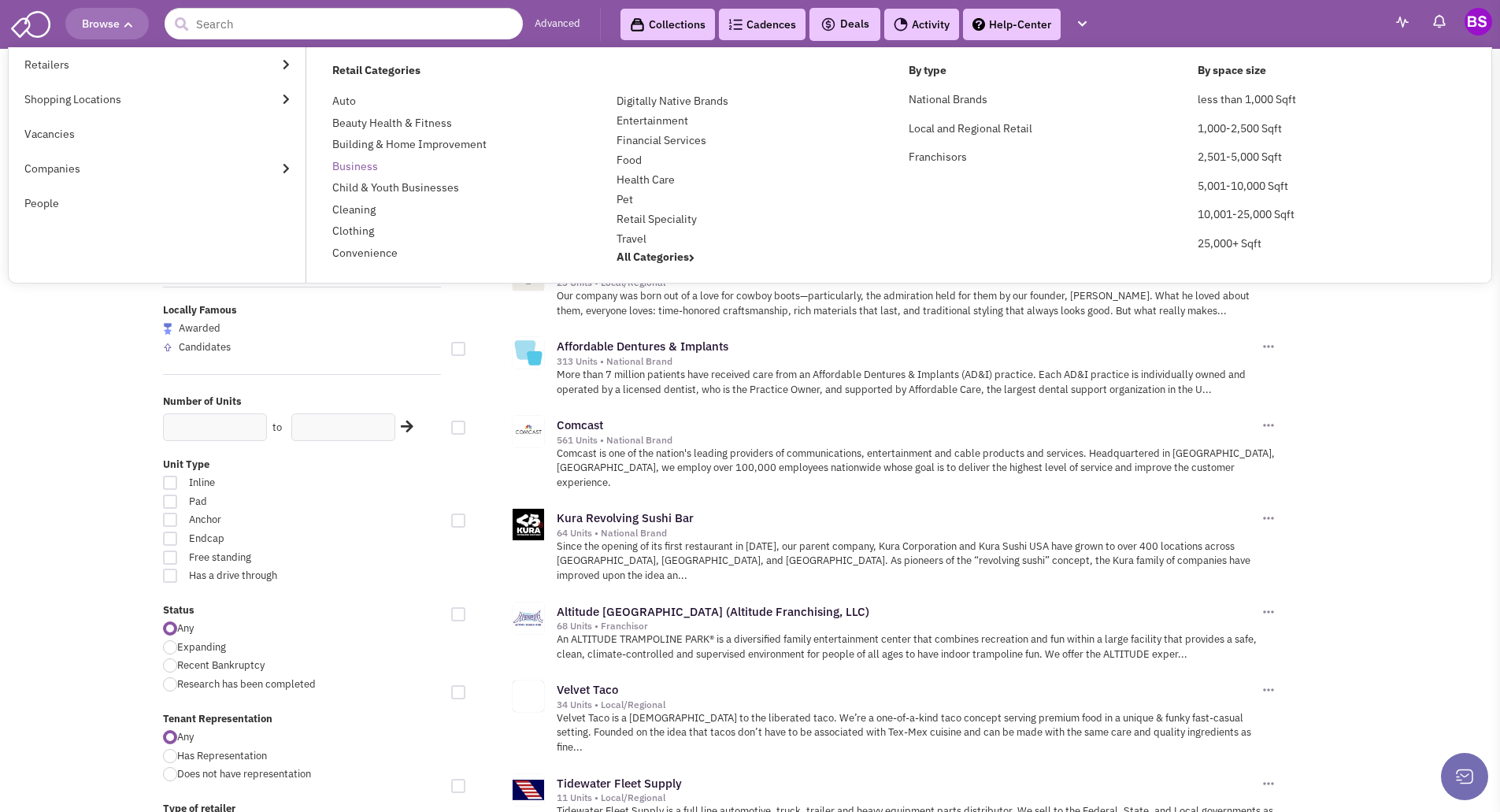
click at [362, 162] on link "Business" at bounding box center [355, 166] width 45 height 14
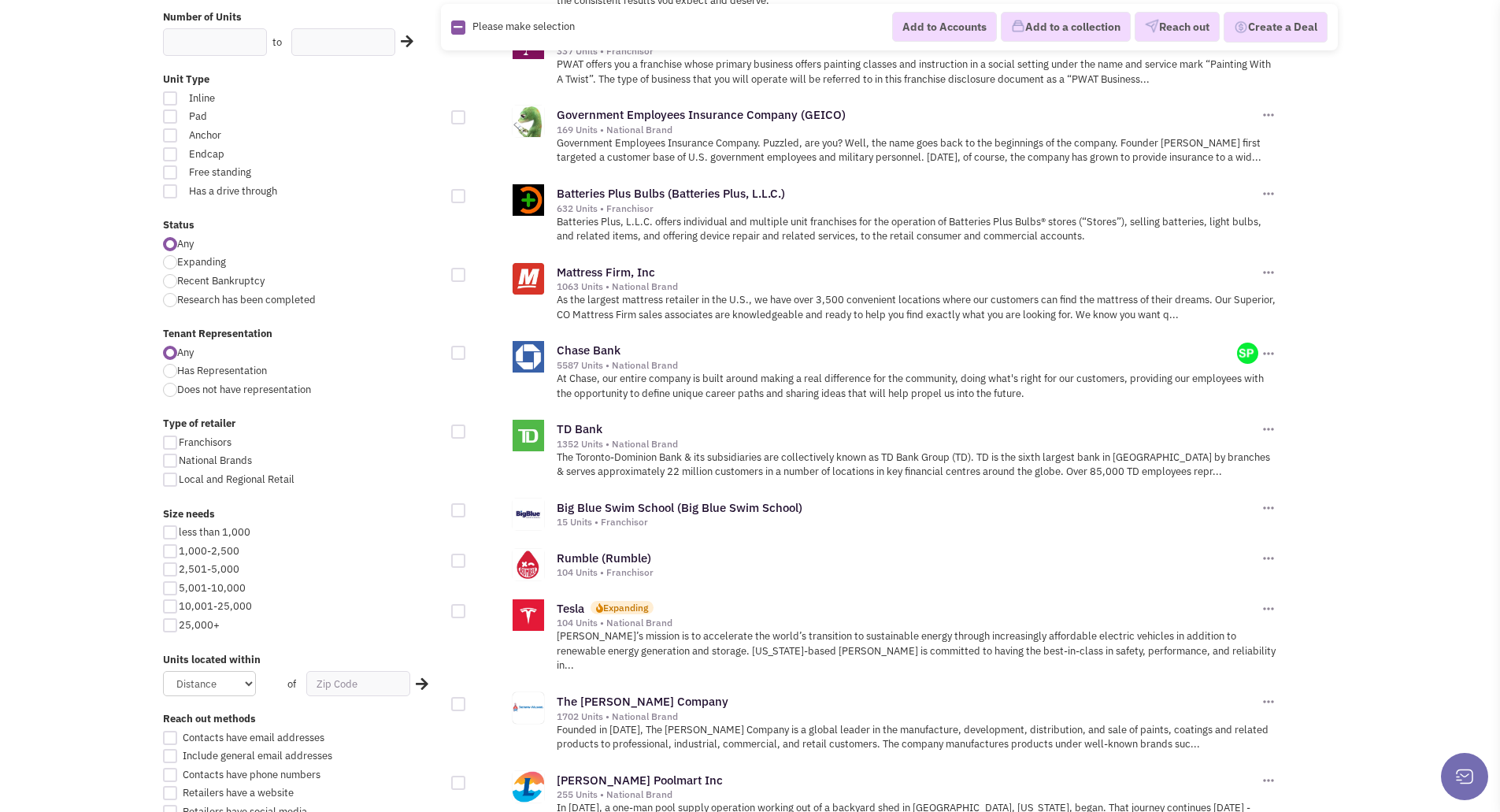
scroll to position [315, 0]
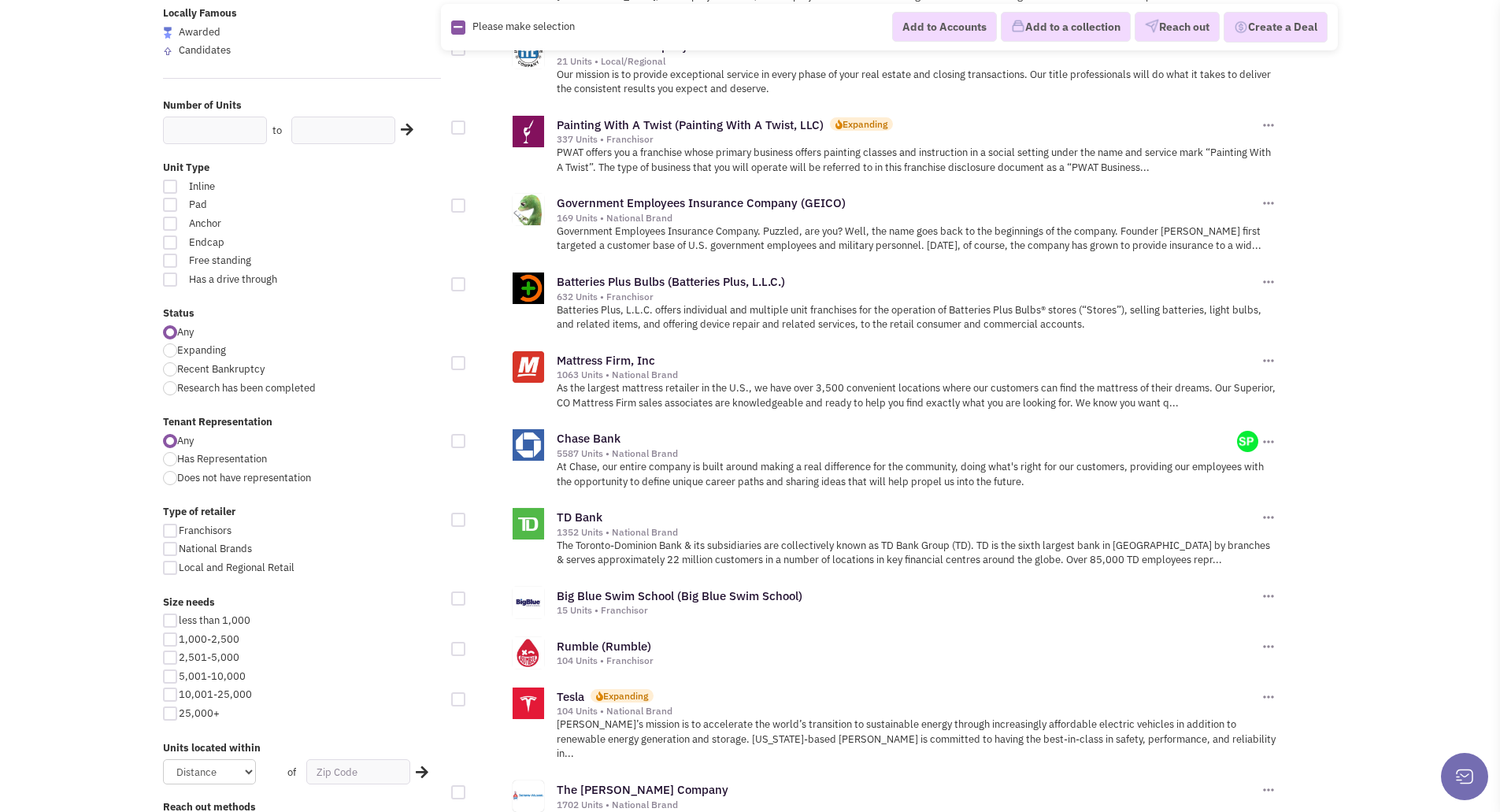
click at [454, 199] on div at bounding box center [458, 205] width 14 height 14
click at [467, 202] on input "checkbox" at bounding box center [471, 206] width 10 height 10
checkbox input "true"
click at [462, 277] on div at bounding box center [458, 284] width 14 height 14
click at [467, 280] on input "checkbox" at bounding box center [471, 285] width 10 height 10
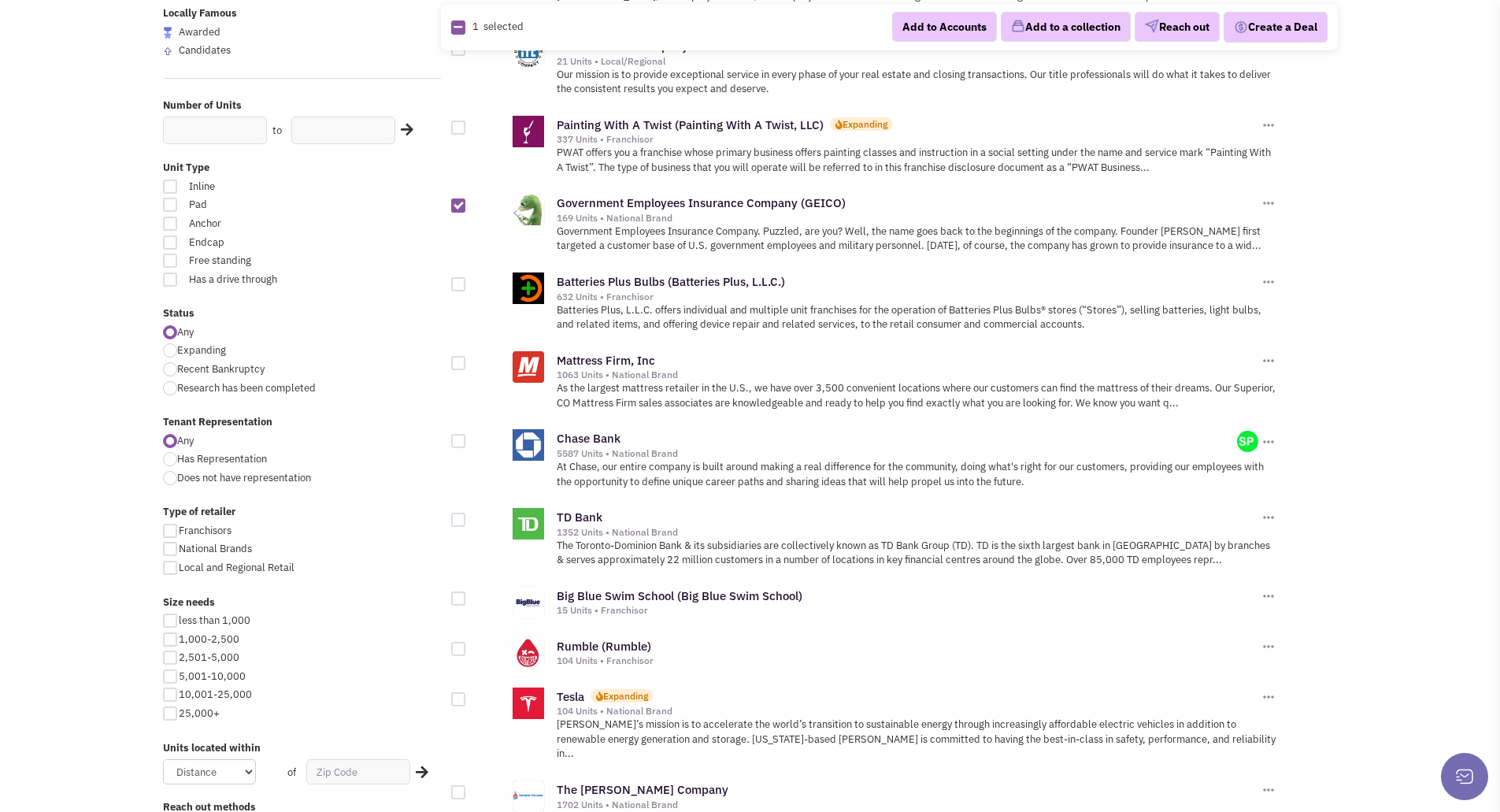
checkbox input "true"
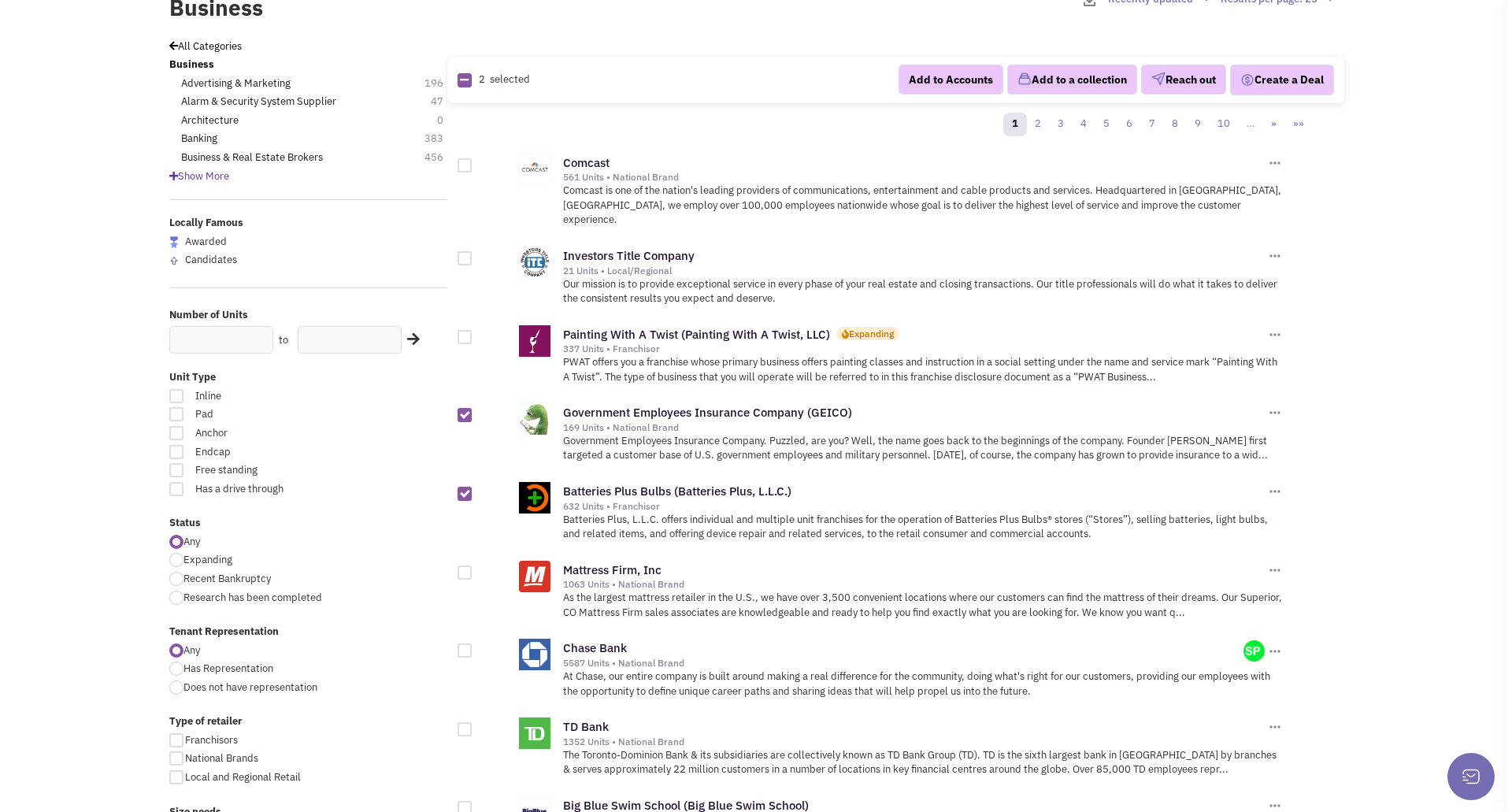
scroll to position [79, 0]
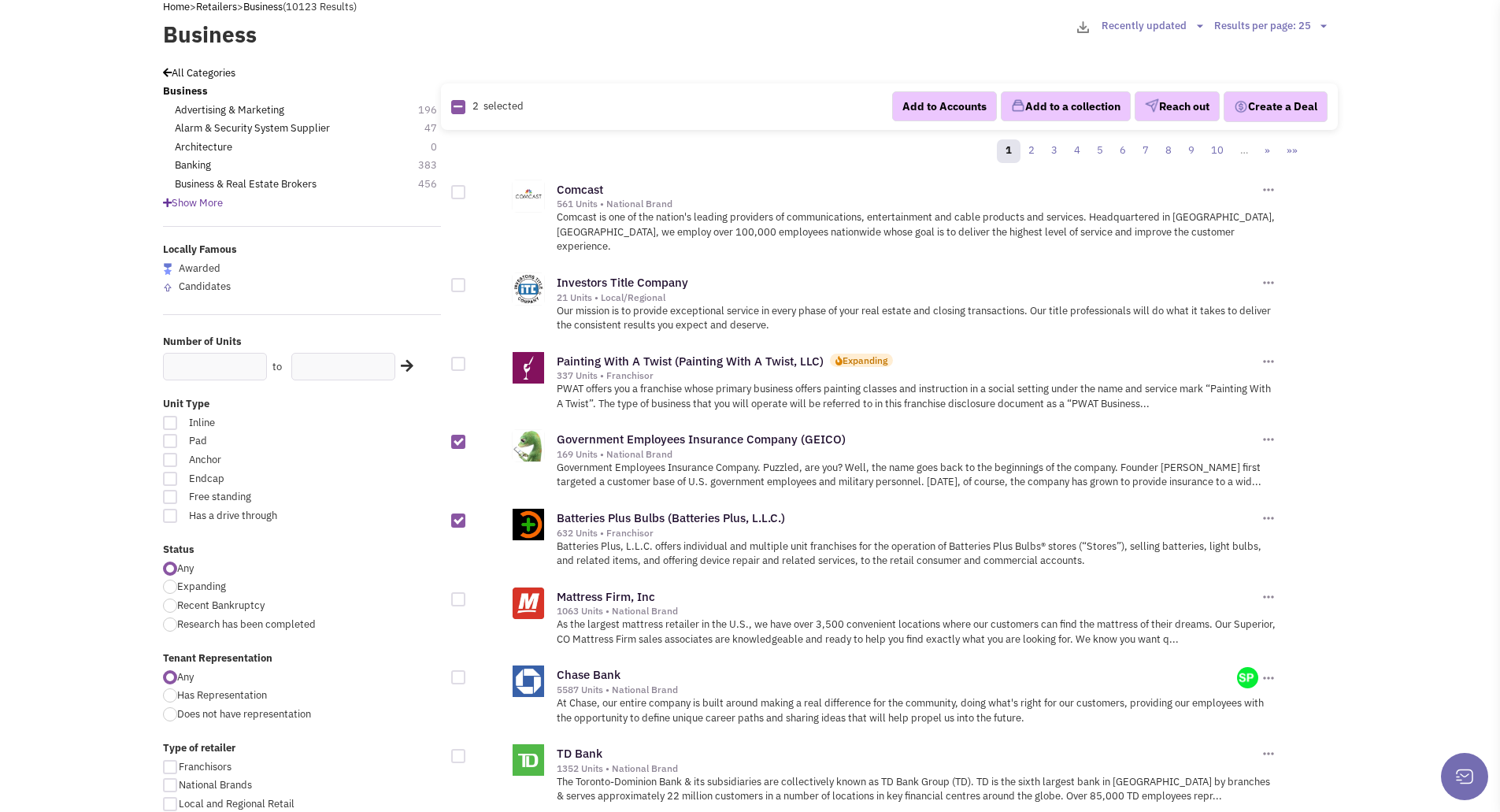
click at [458, 107] on icon at bounding box center [457, 106] width 9 height 10
checkbox input "false"
checkbox input "true"
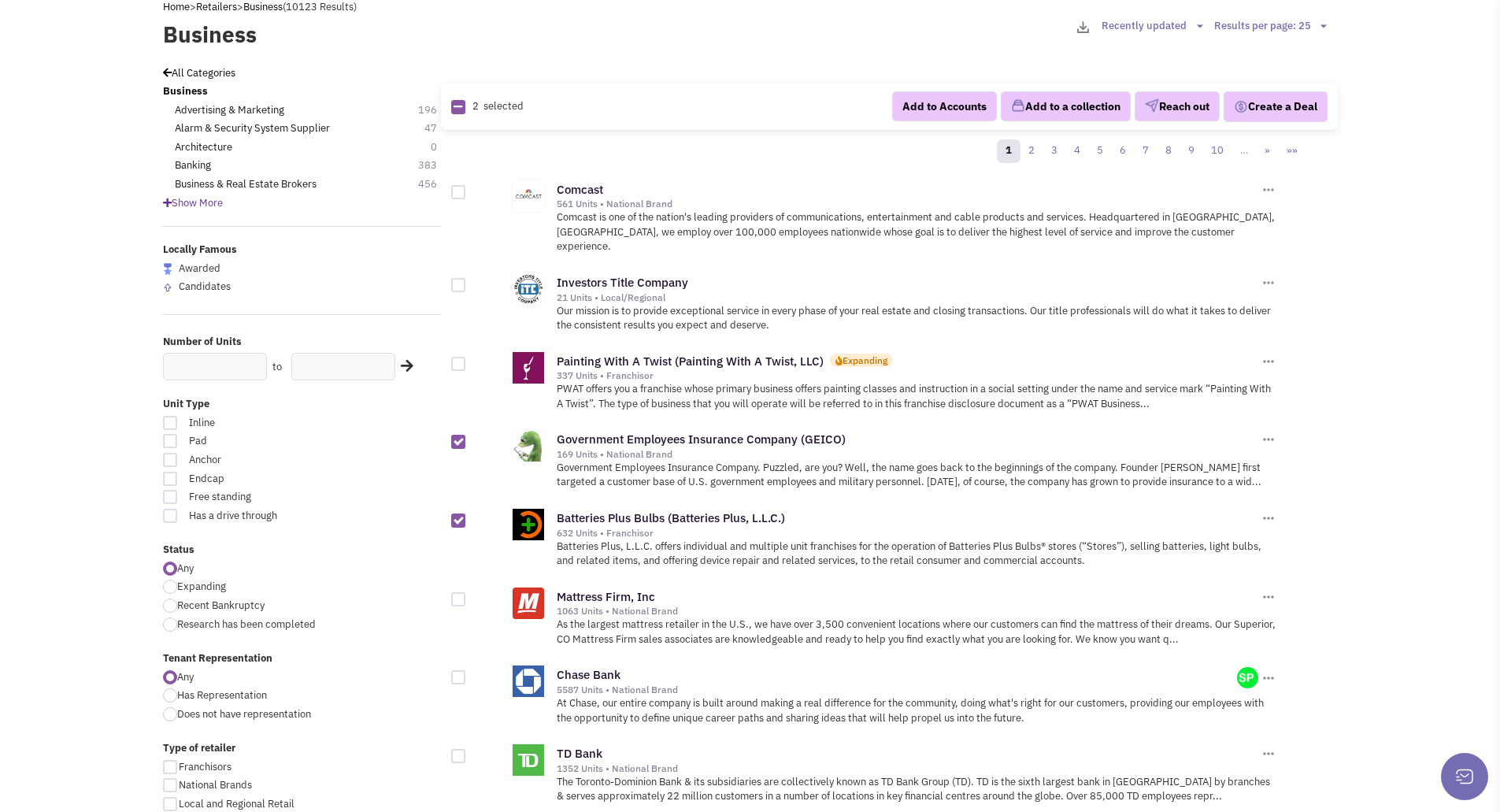
checkbox input "true"
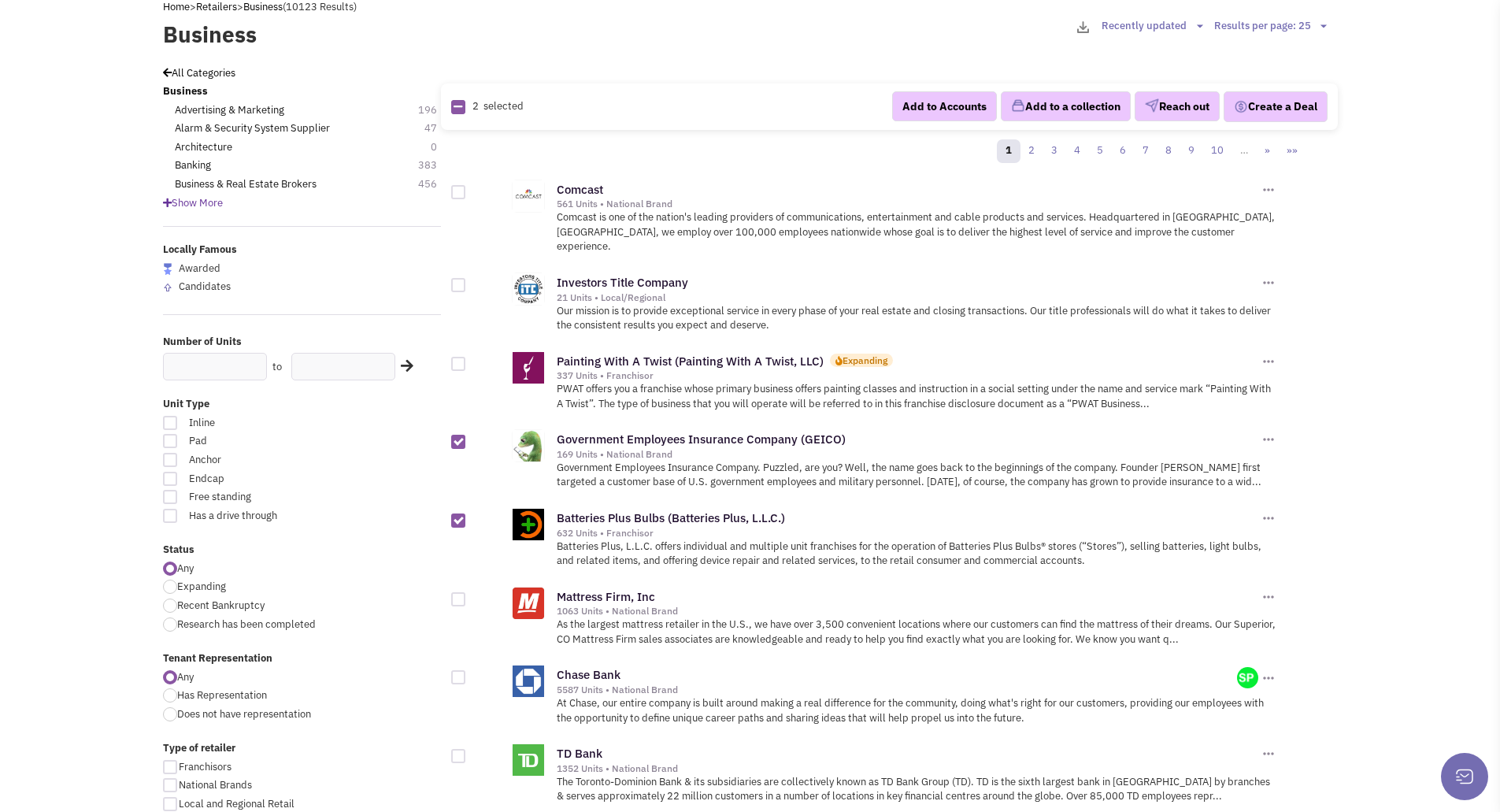
checkbox input "true"
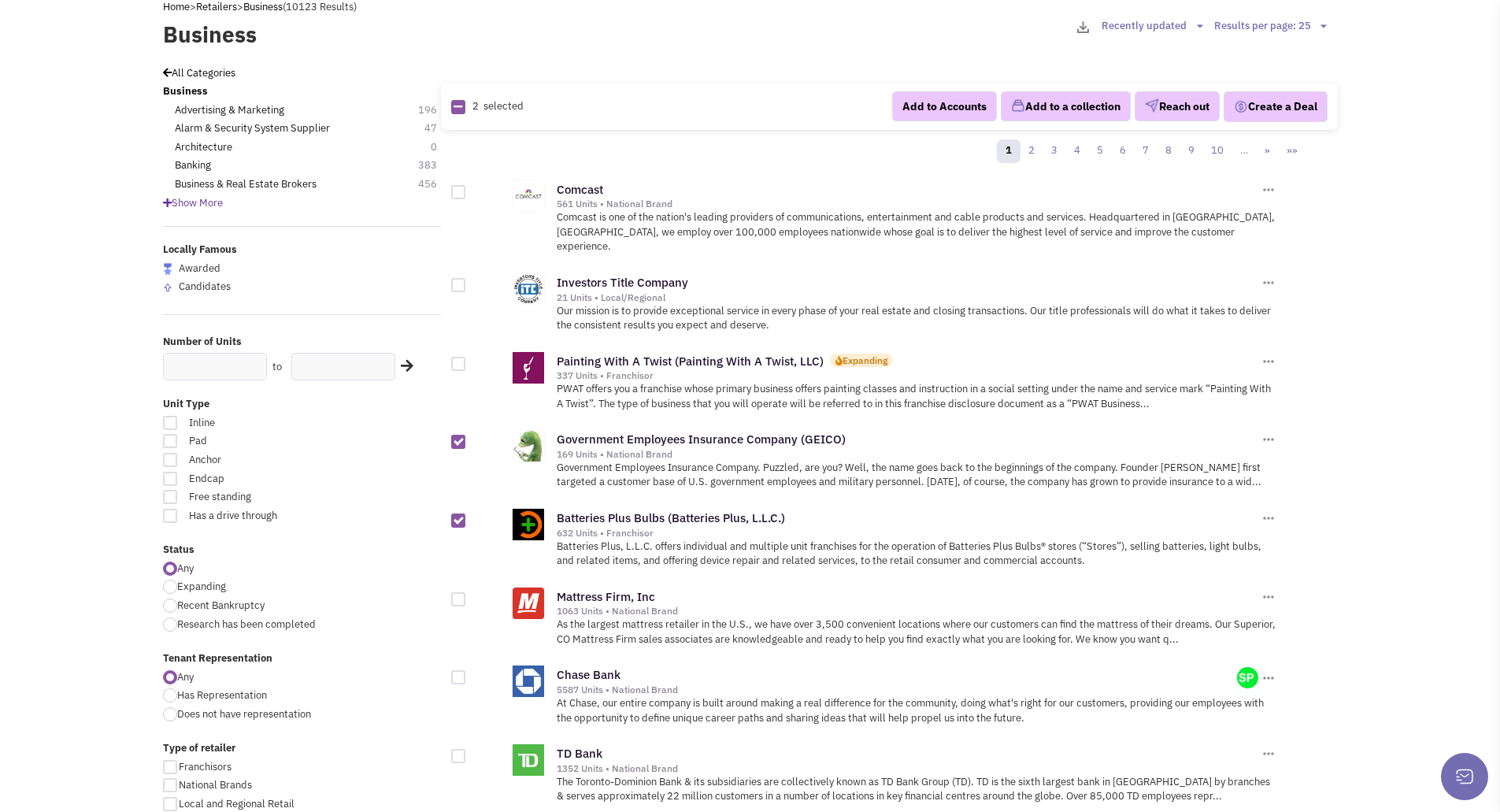
checkbox input "true"
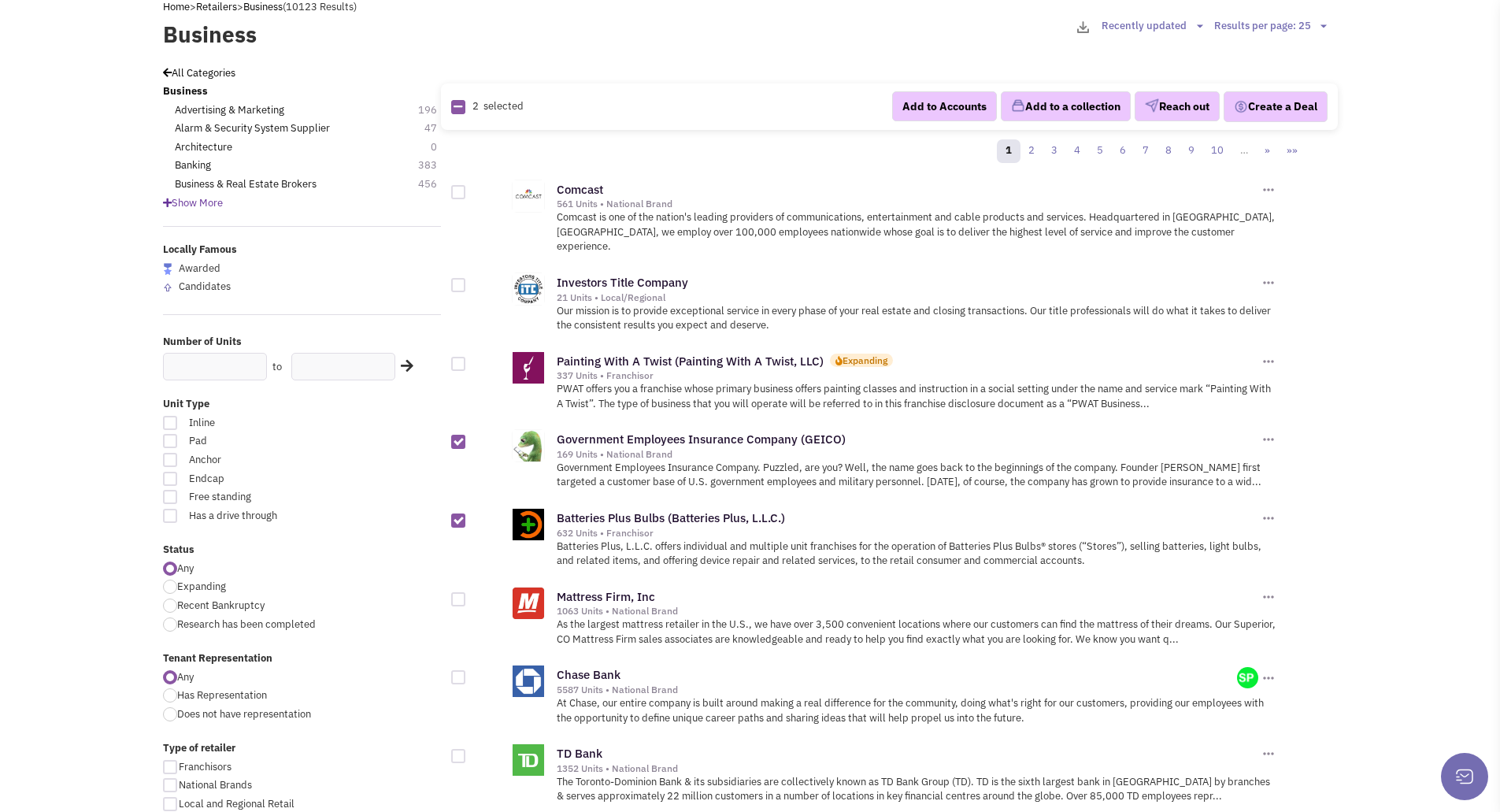
checkbox input "true"
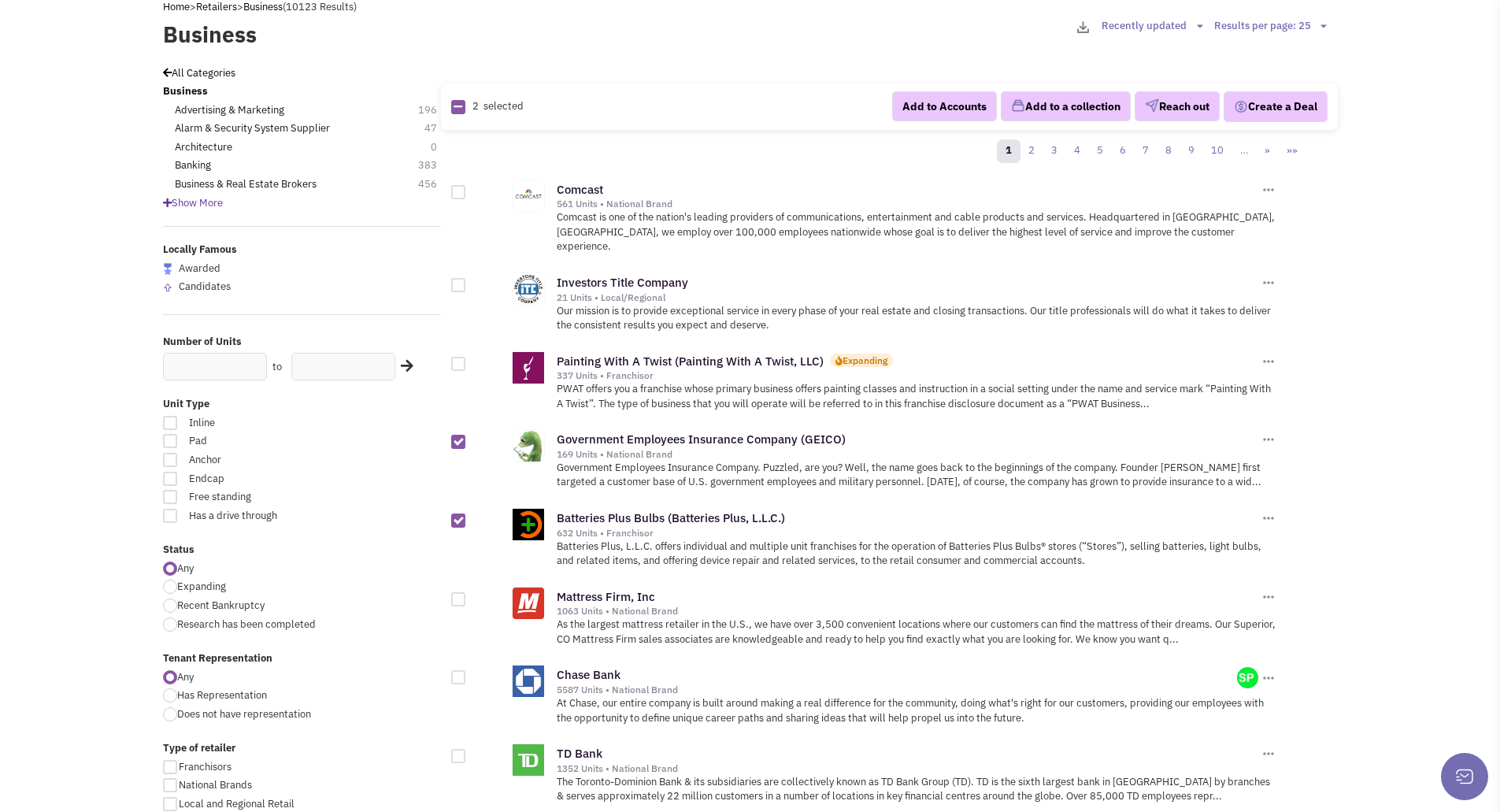
checkbox input "true"
click at [458, 107] on icon at bounding box center [458, 106] width 10 height 10
checkbox input "false"
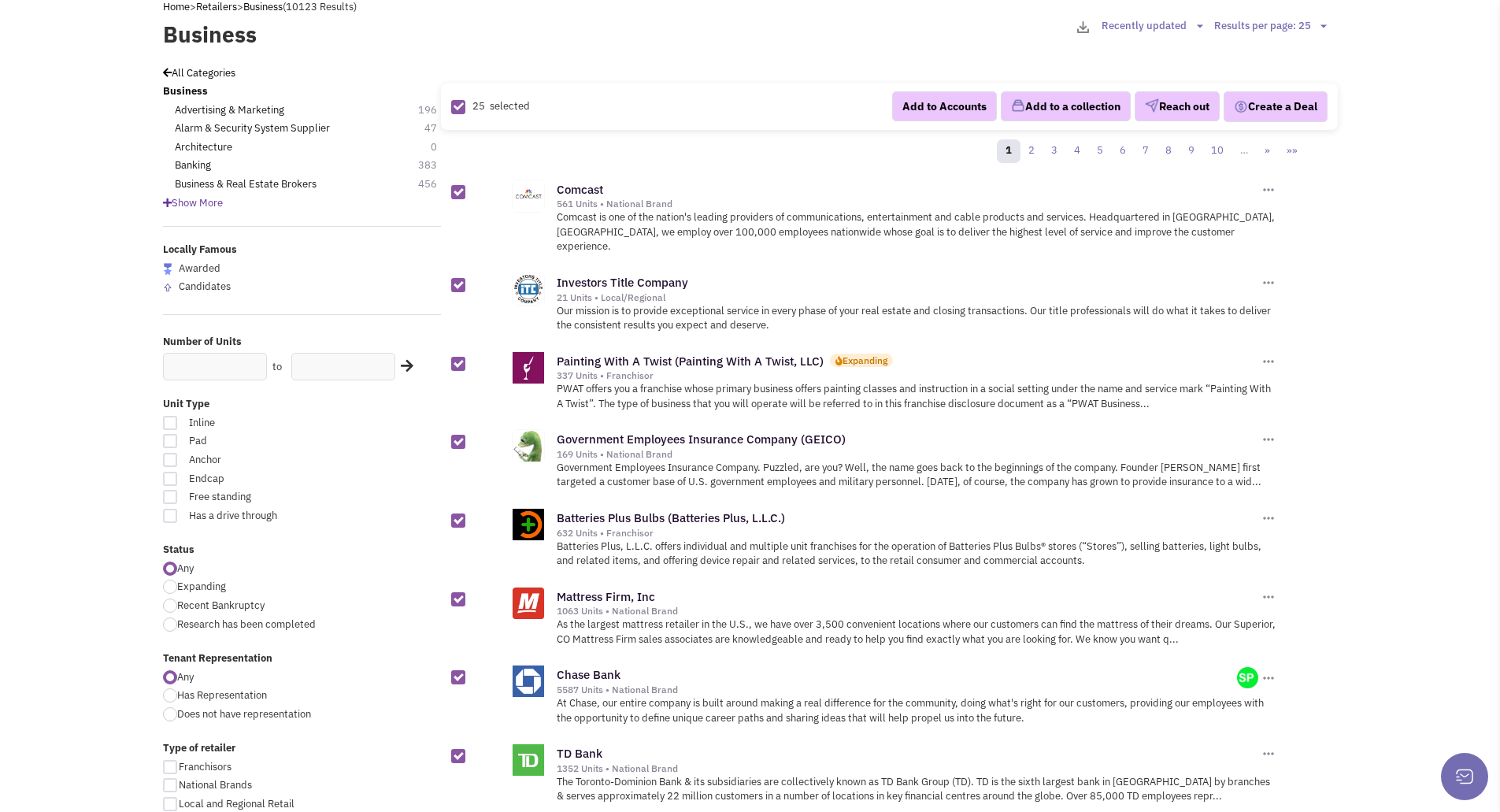
checkbox input "false"
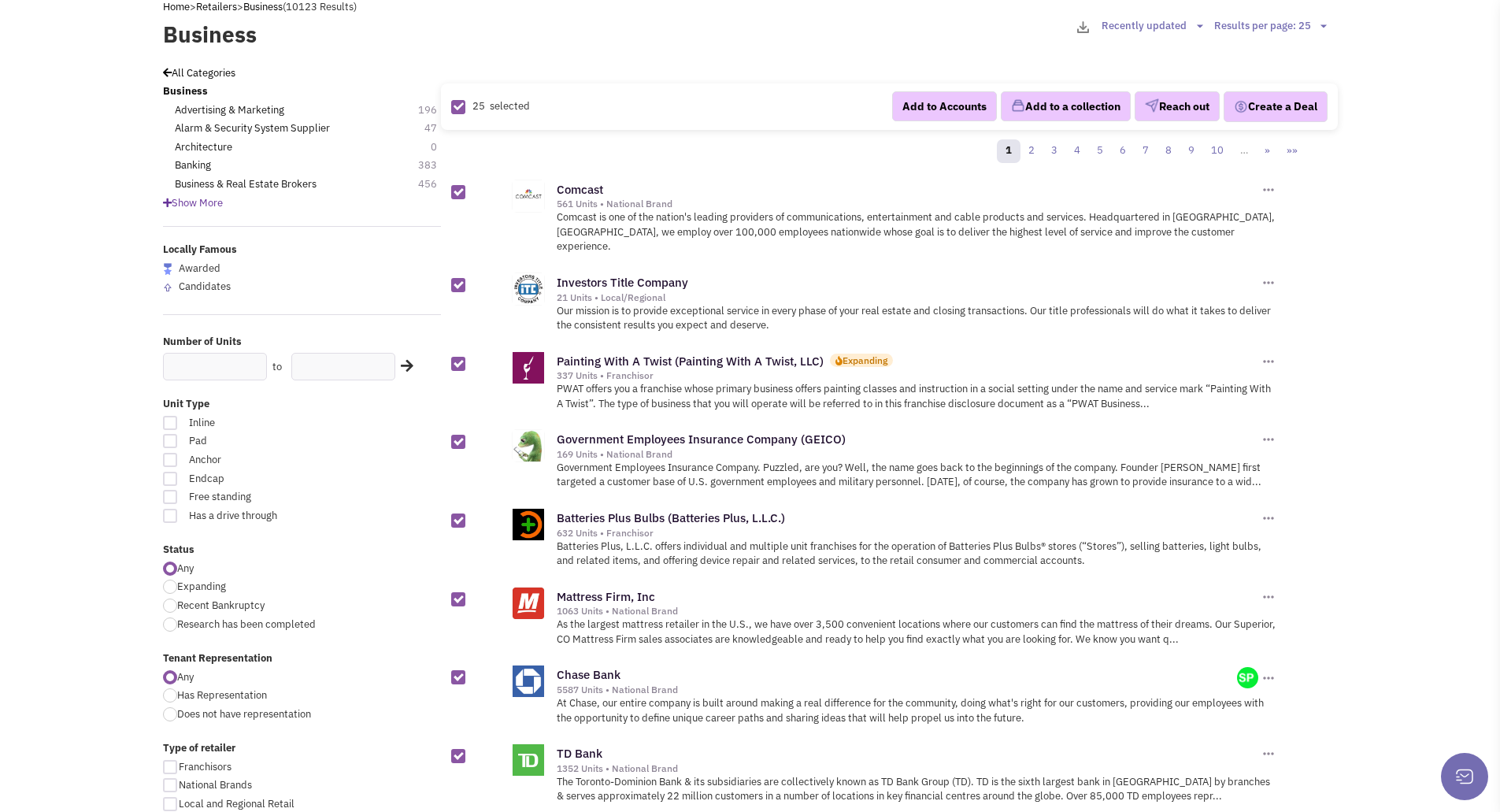
checkbox input "false"
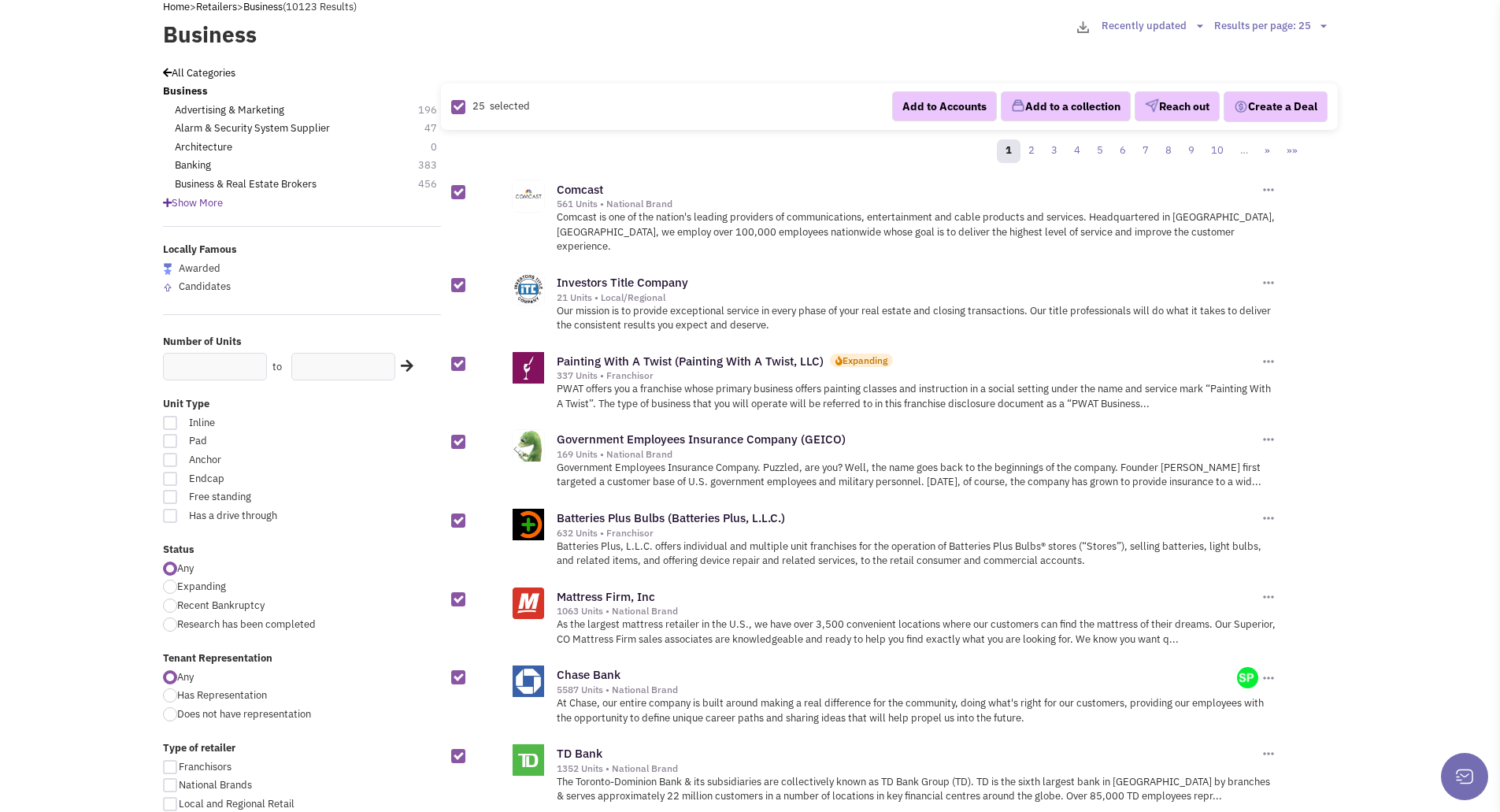
checkbox input "false"
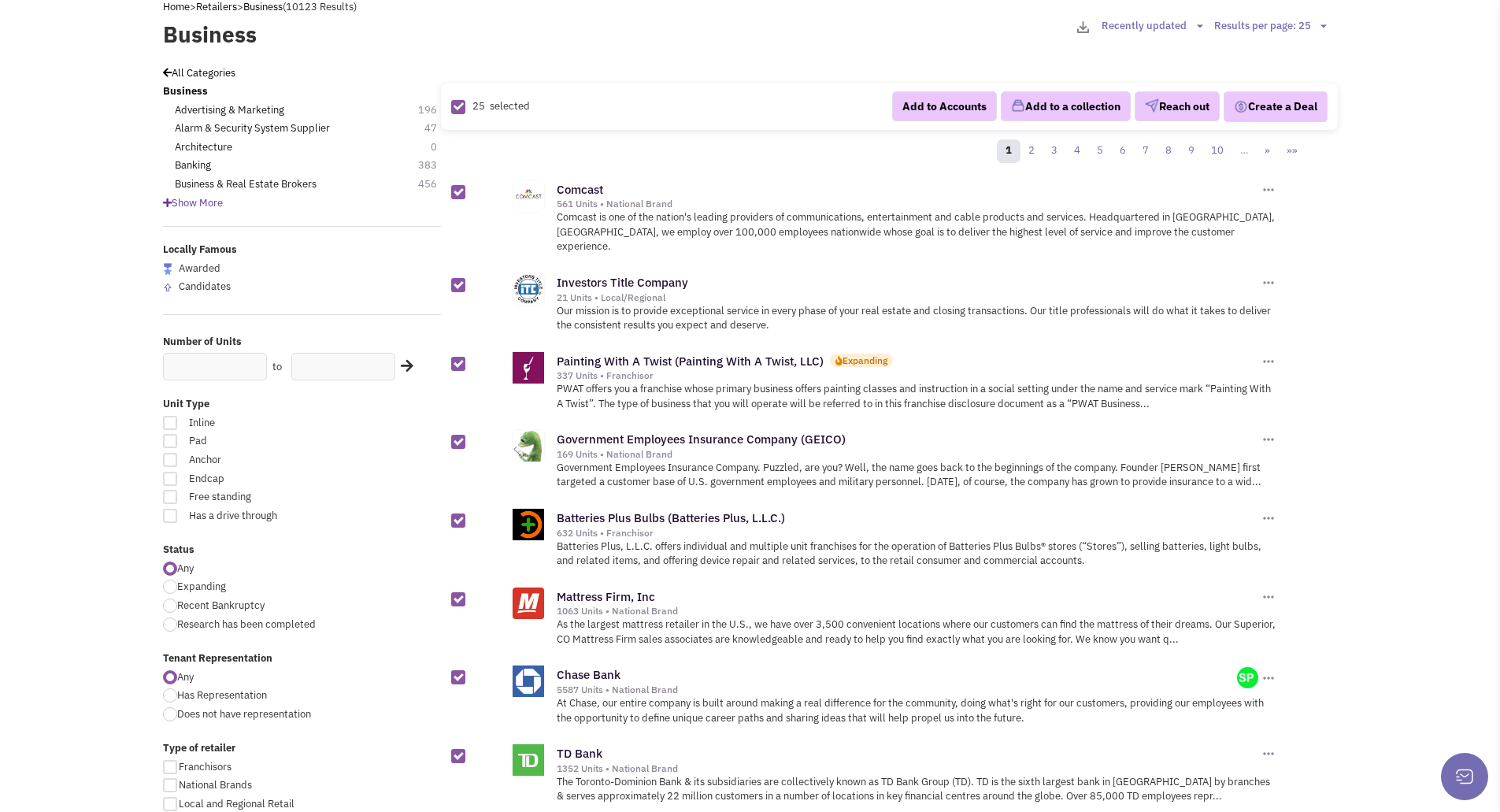
checkbox input "false"
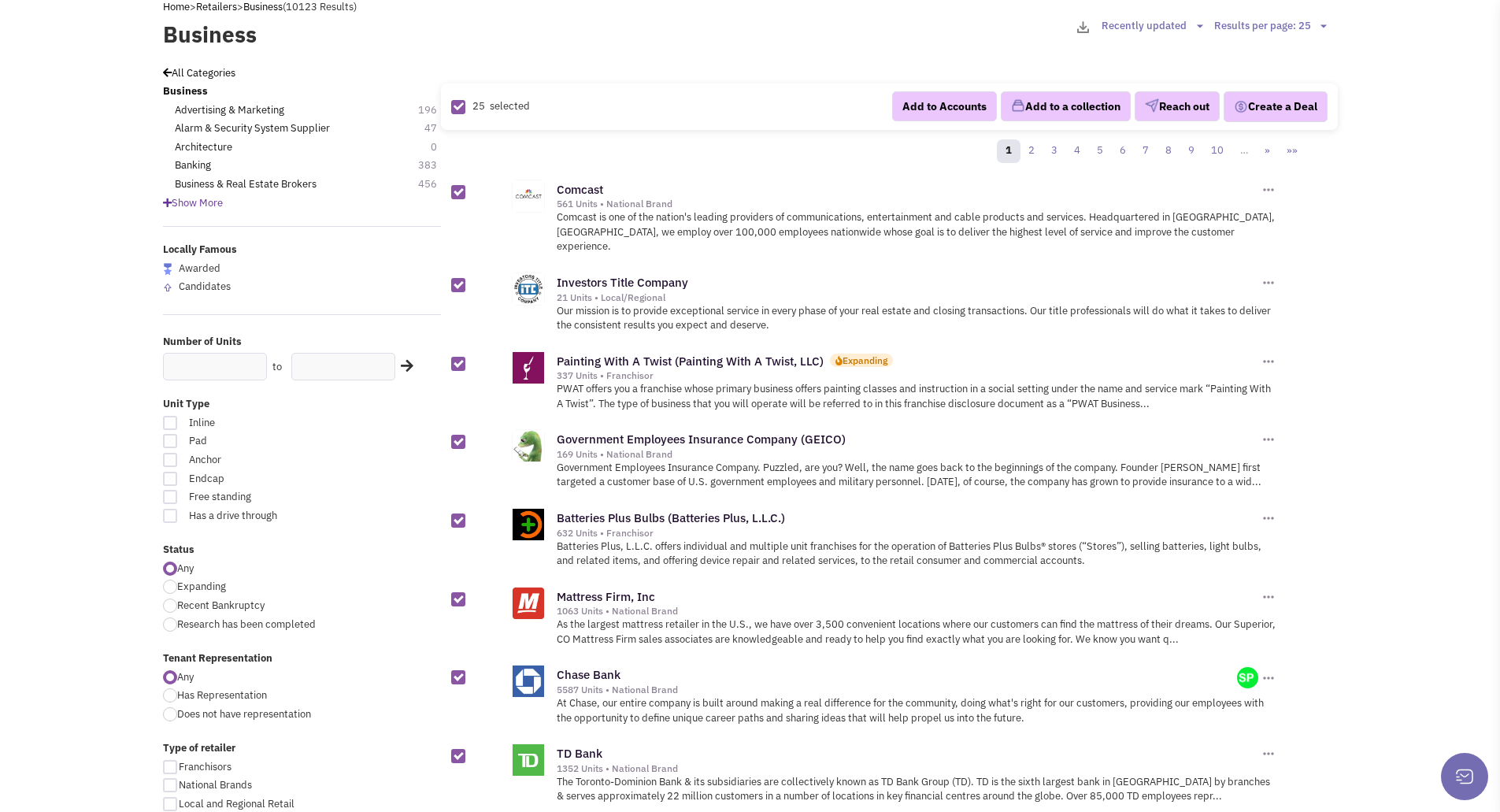
checkbox input "false"
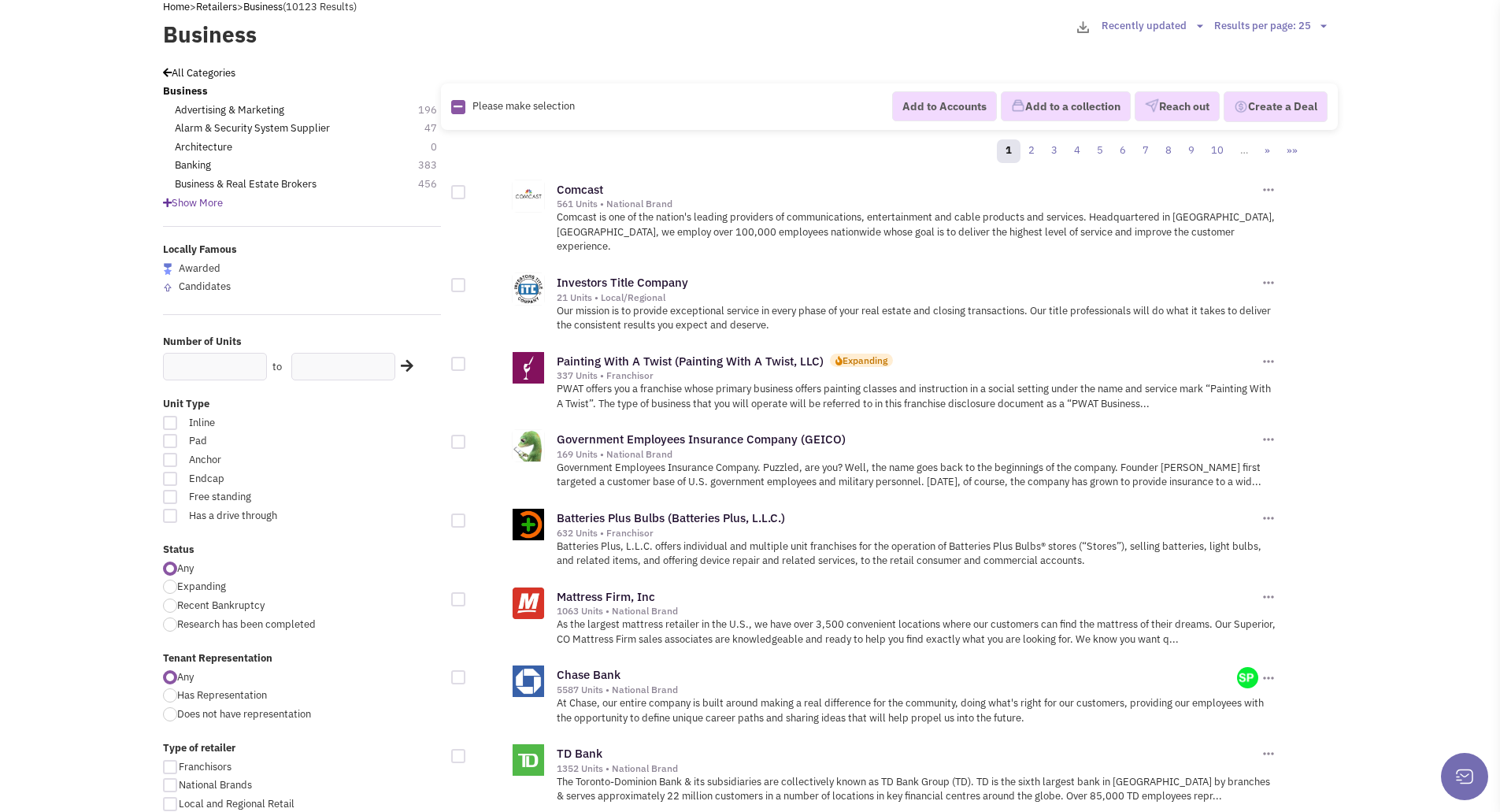
click at [461, 187] on div at bounding box center [458, 192] width 14 height 14
click at [467, 188] on input "checkbox" at bounding box center [471, 193] width 10 height 10
checkbox input "true"
click at [462, 278] on div at bounding box center [458, 285] width 14 height 14
click at [467, 281] on input "checkbox" at bounding box center [471, 286] width 10 height 10
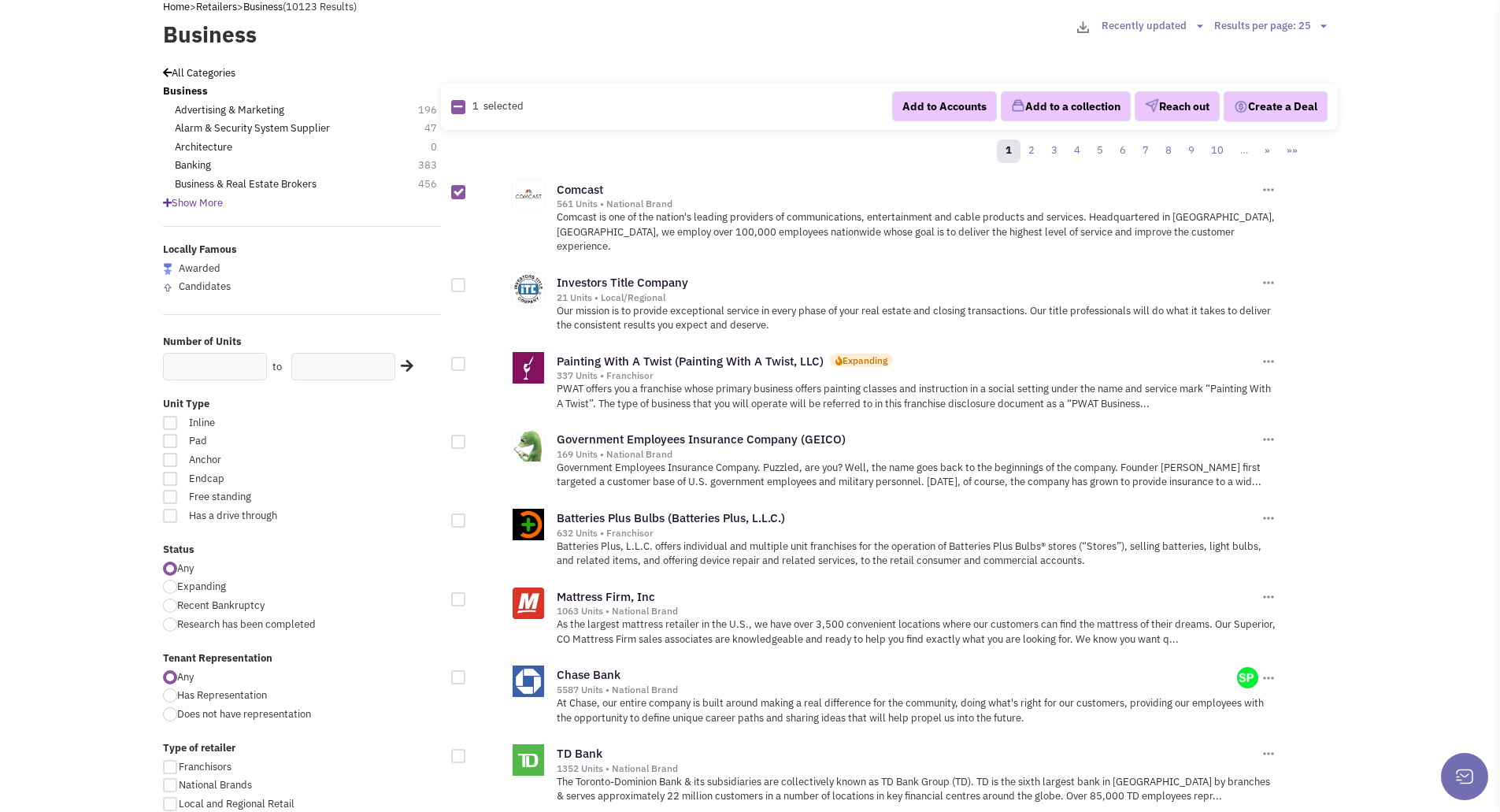
checkbox input "true"
click at [463, 357] on div at bounding box center [458, 363] width 14 height 14
click at [467, 360] on input "checkbox" at bounding box center [471, 364] width 10 height 10
checkbox input "true"
click at [457, 434] on div at bounding box center [458, 441] width 14 height 14
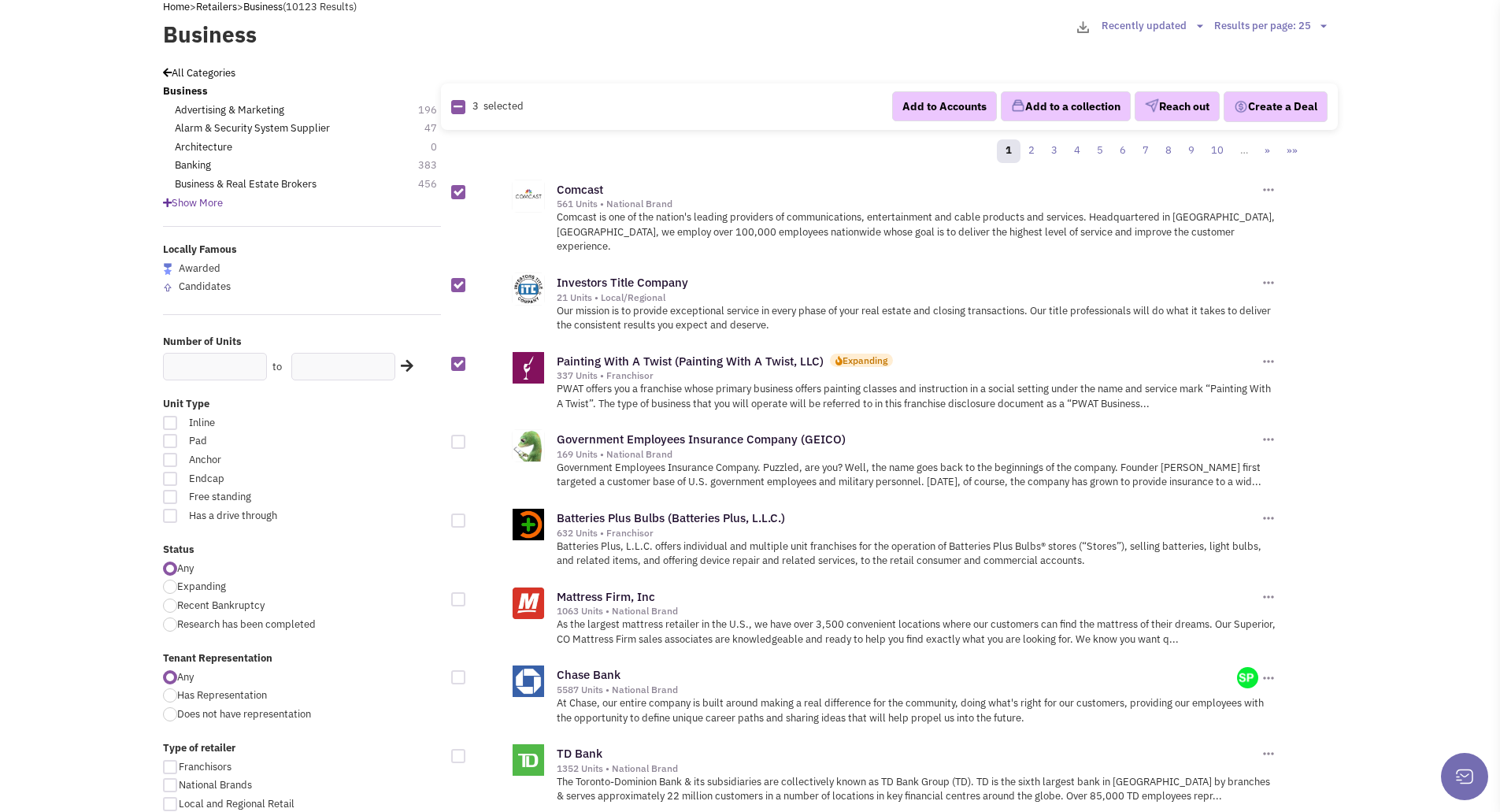
click at [467, 438] on input "checkbox" at bounding box center [471, 443] width 10 height 10
checkbox input "true"
click at [454, 192] on div at bounding box center [458, 192] width 14 height 14
click at [467, 192] on input "checkbox" at bounding box center [471, 193] width 10 height 10
checkbox input "false"
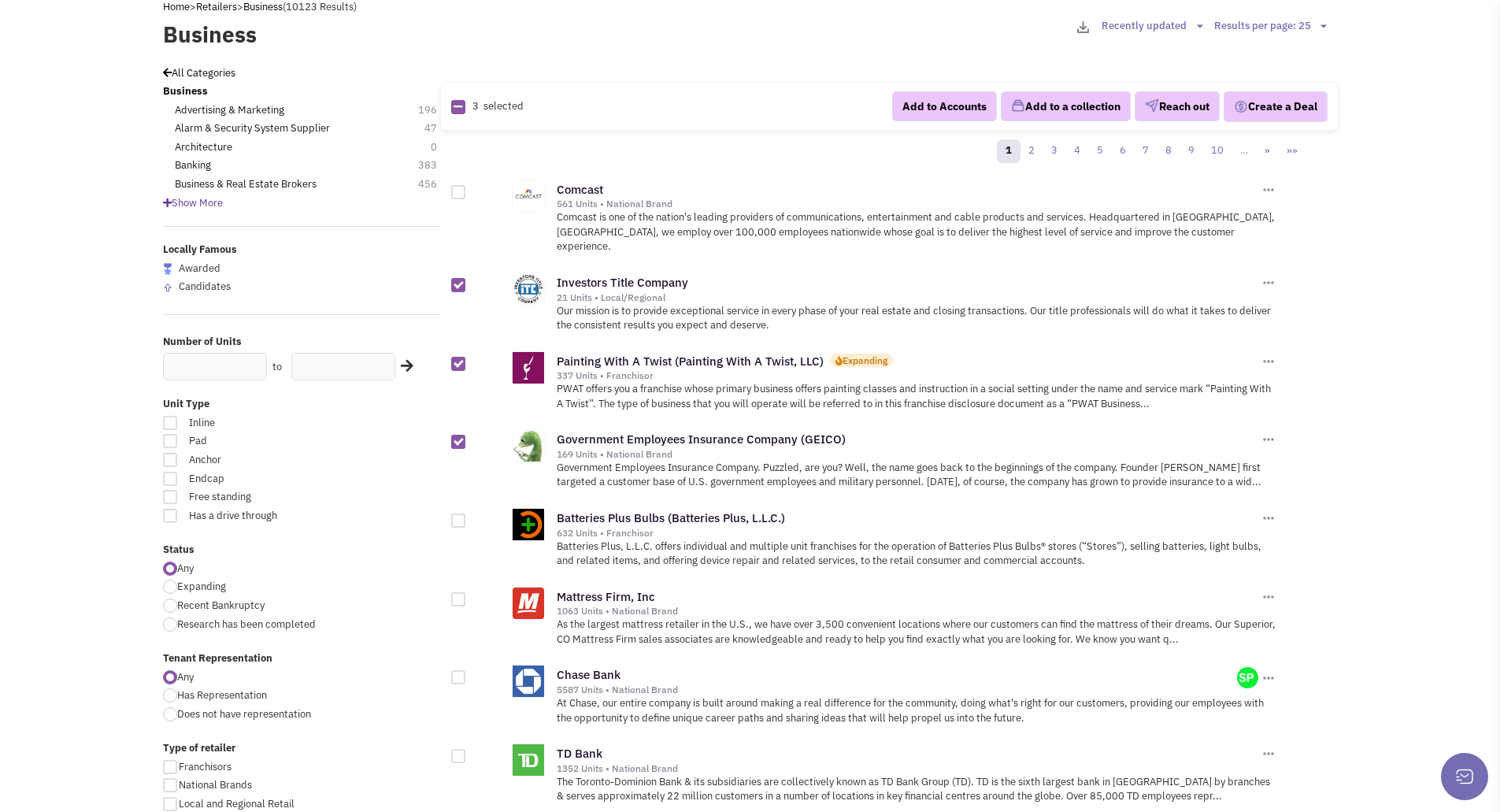
click at [458, 278] on div at bounding box center [458, 285] width 14 height 14
click at [467, 281] on input "checkbox" at bounding box center [471, 286] width 10 height 10
checkbox input "false"
click at [462, 513] on div at bounding box center [458, 520] width 14 height 14
click at [467, 517] on input "checkbox" at bounding box center [471, 521] width 10 height 10
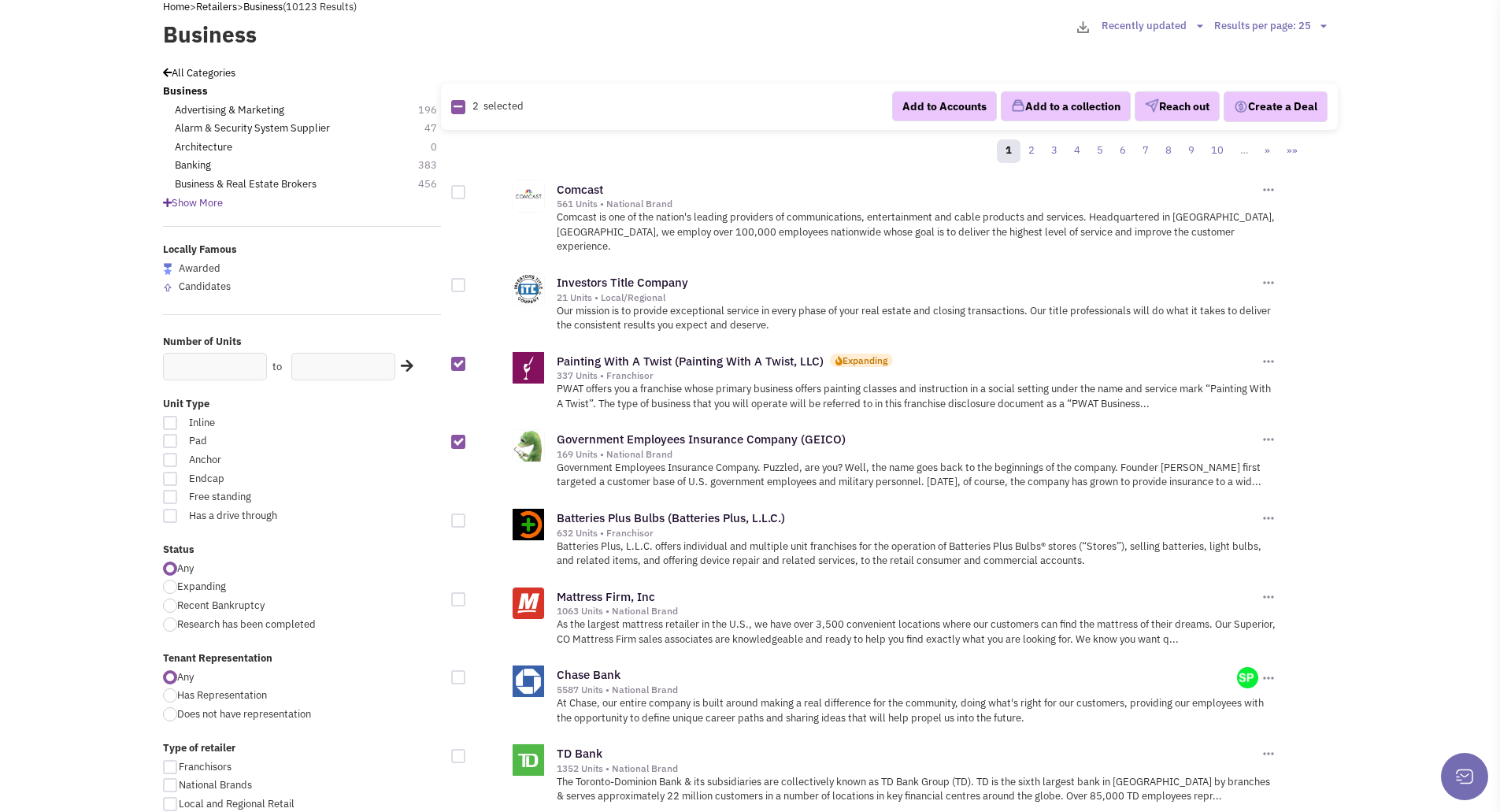
checkbox input "true"
click at [459, 592] on div at bounding box center [458, 599] width 14 height 14
click at [467, 595] on input "checkbox" at bounding box center [471, 600] width 10 height 10
checkbox input "true"
click at [1185, 104] on button "Reach out" at bounding box center [1177, 107] width 85 height 30
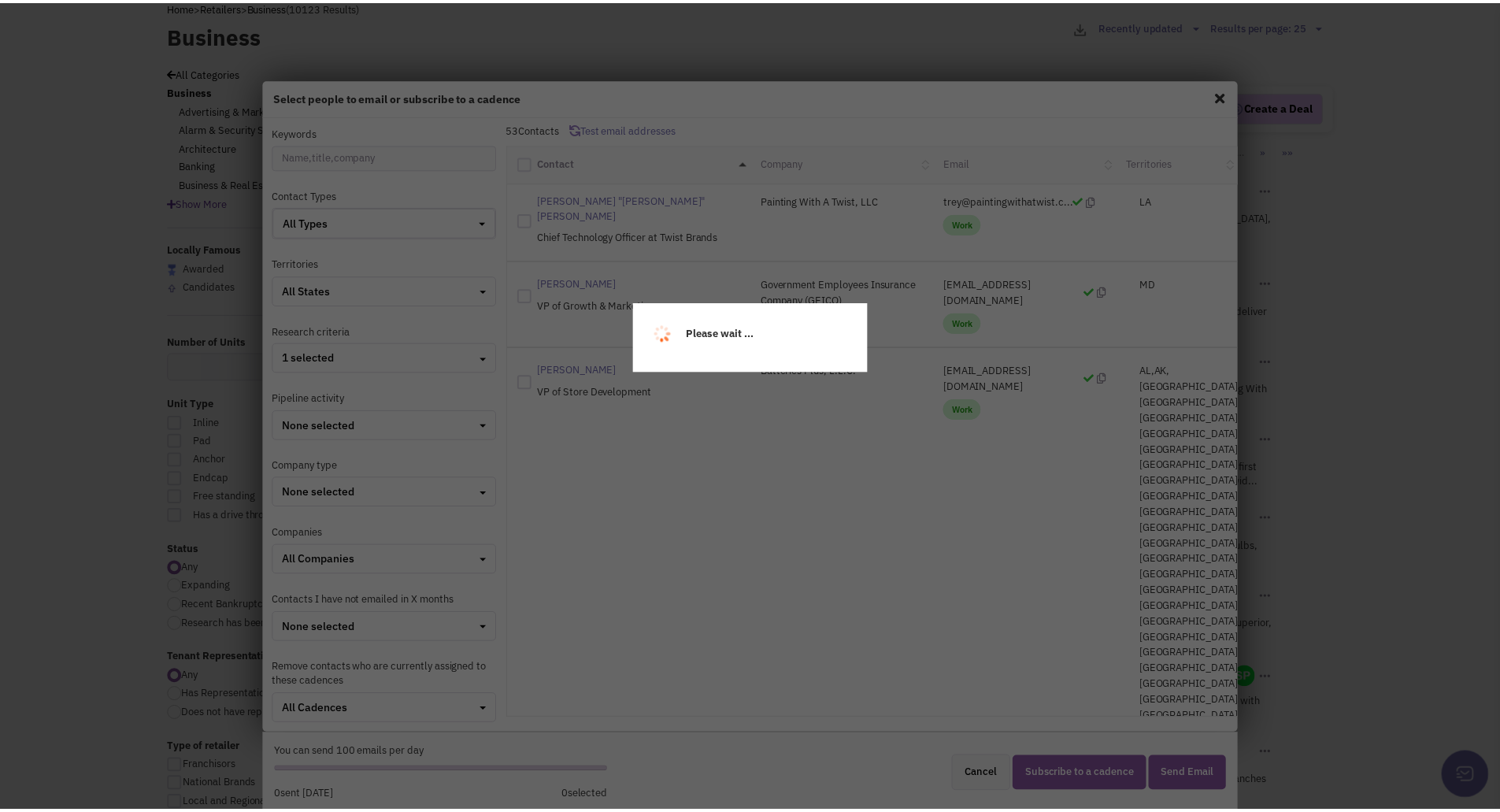
scroll to position [1664, 0]
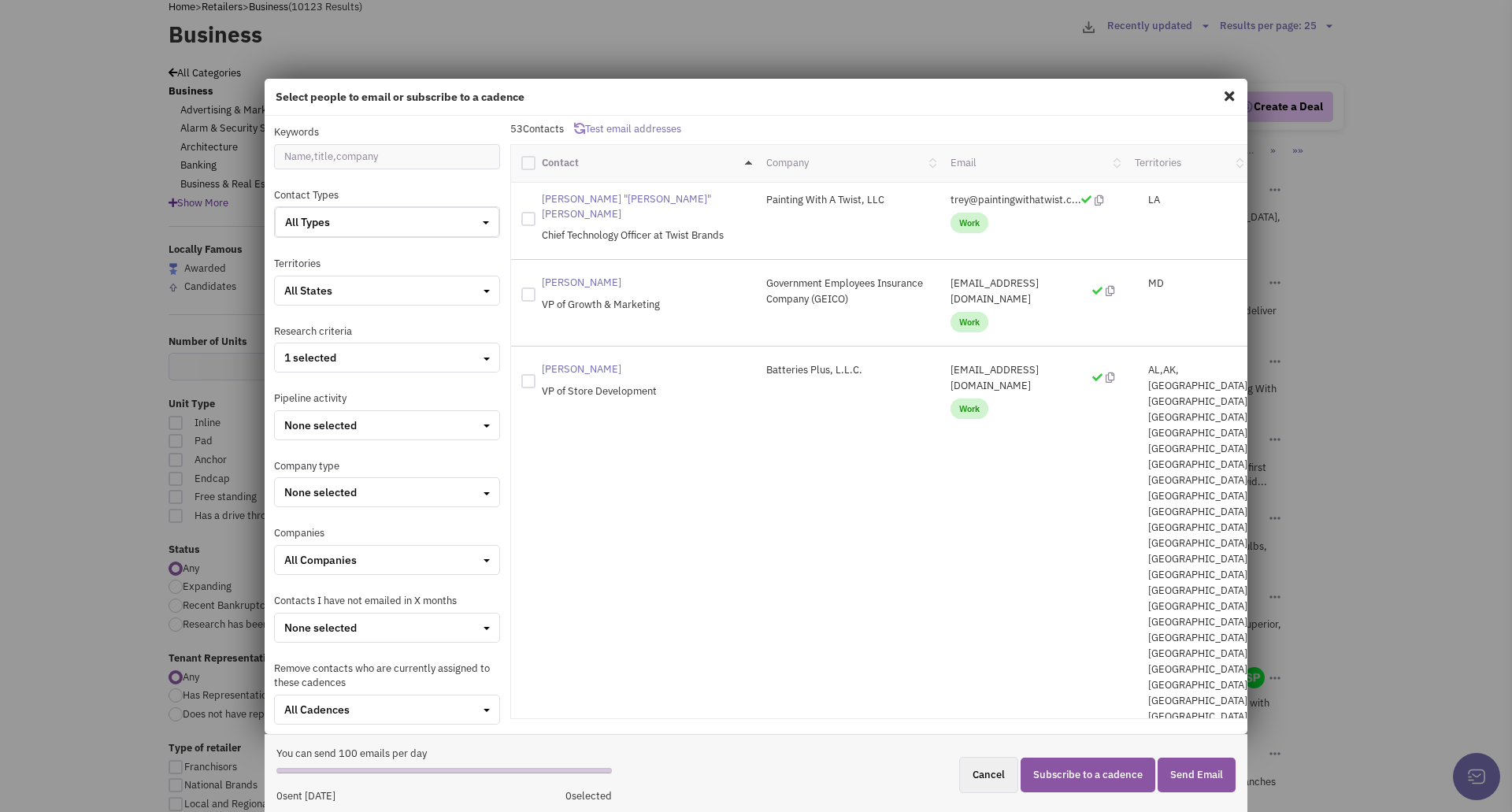
click at [1219, 94] on span at bounding box center [1230, 96] width 21 height 26
checkbox input "false"
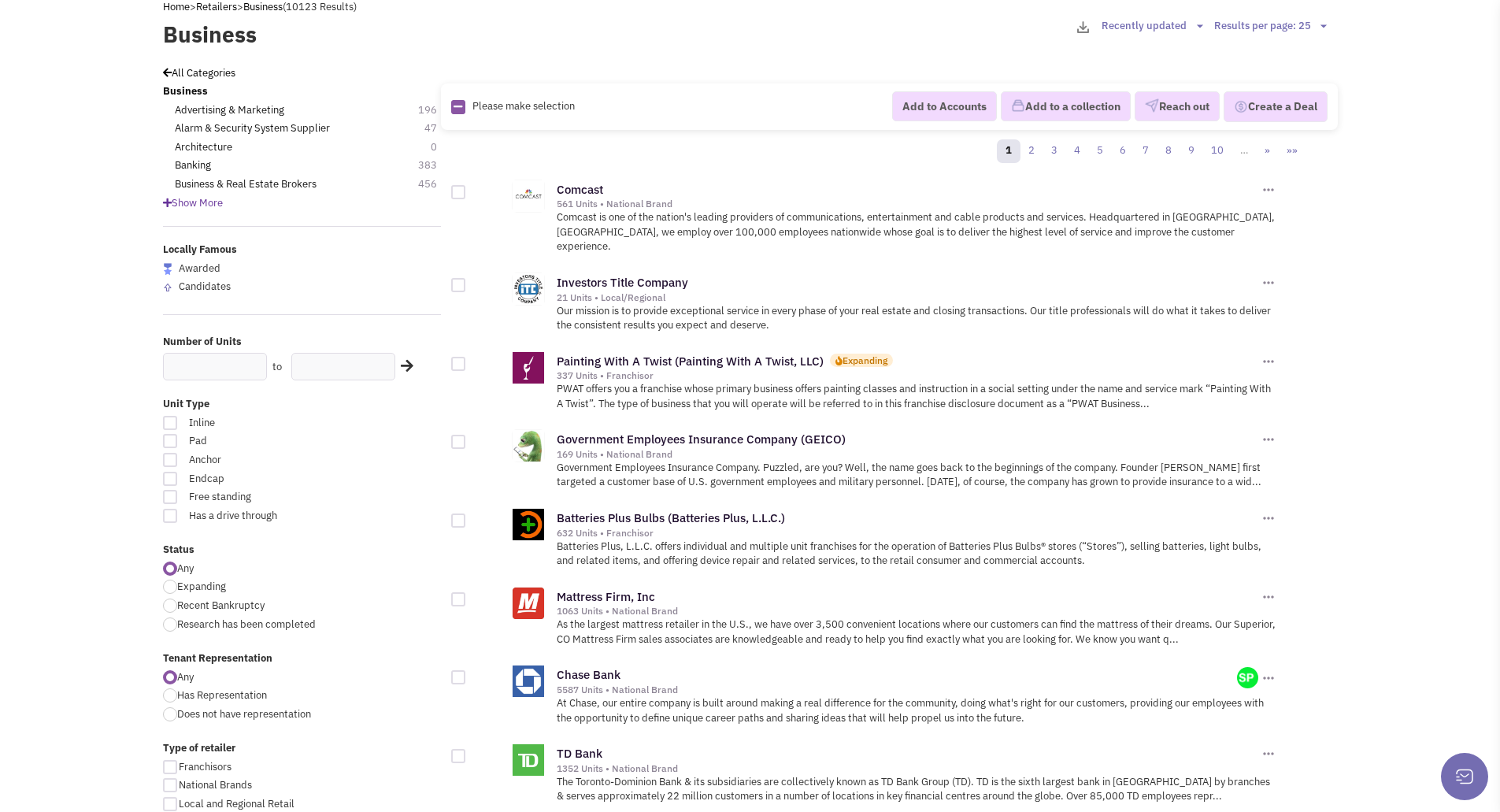
click at [459, 592] on div at bounding box center [458, 599] width 14 height 14
click at [467, 595] on input "checkbox" at bounding box center [471, 600] width 10 height 10
checkbox input "true"
click at [464, 513] on div at bounding box center [458, 520] width 14 height 14
click at [467, 517] on input "checkbox" at bounding box center [471, 521] width 10 height 10
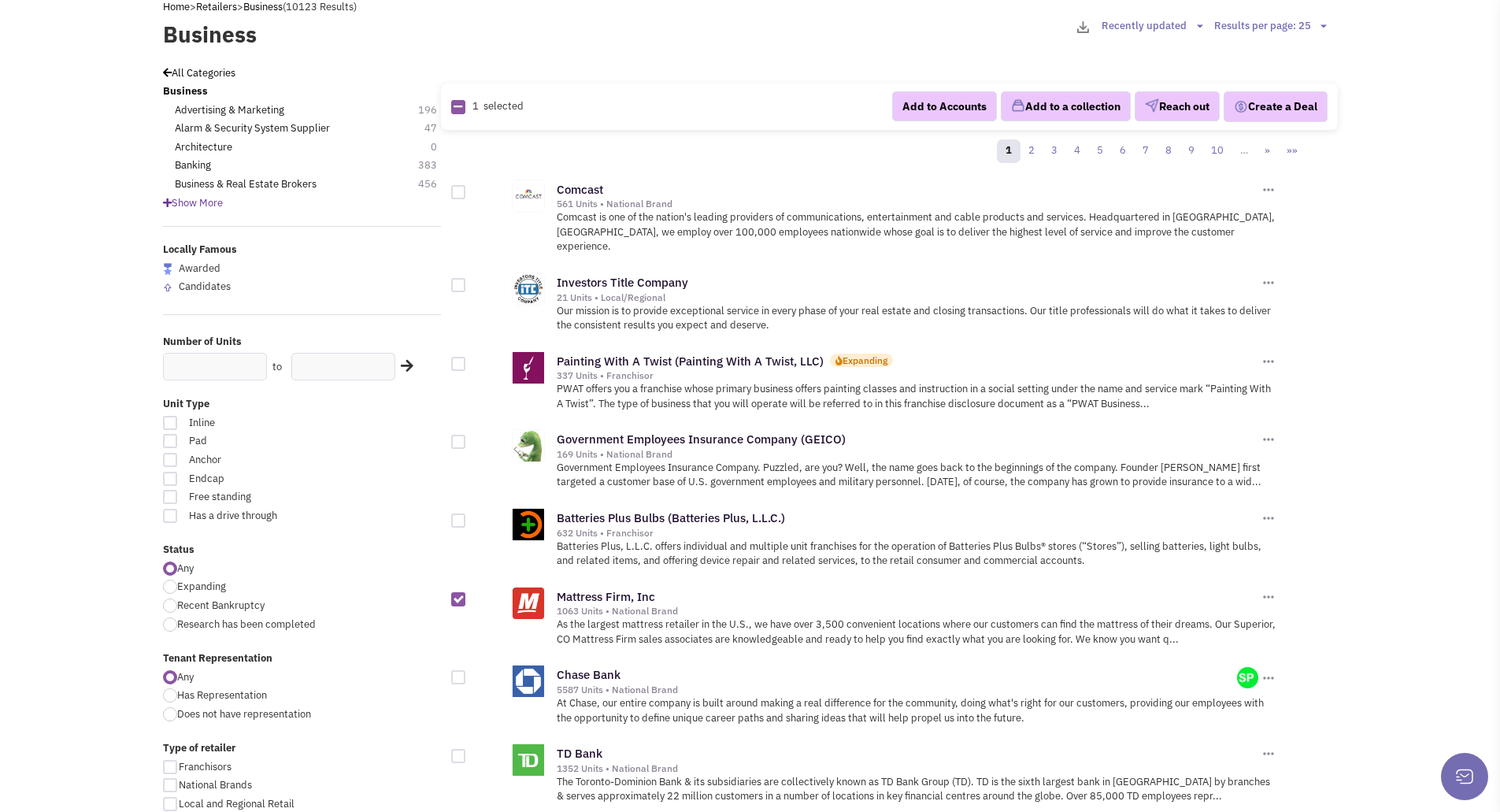
checkbox input "true"
click at [461, 434] on div at bounding box center [458, 441] width 14 height 14
click at [467, 438] on input "checkbox" at bounding box center [471, 443] width 10 height 10
checkbox input "true"
click at [462, 357] on div at bounding box center [458, 363] width 14 height 14
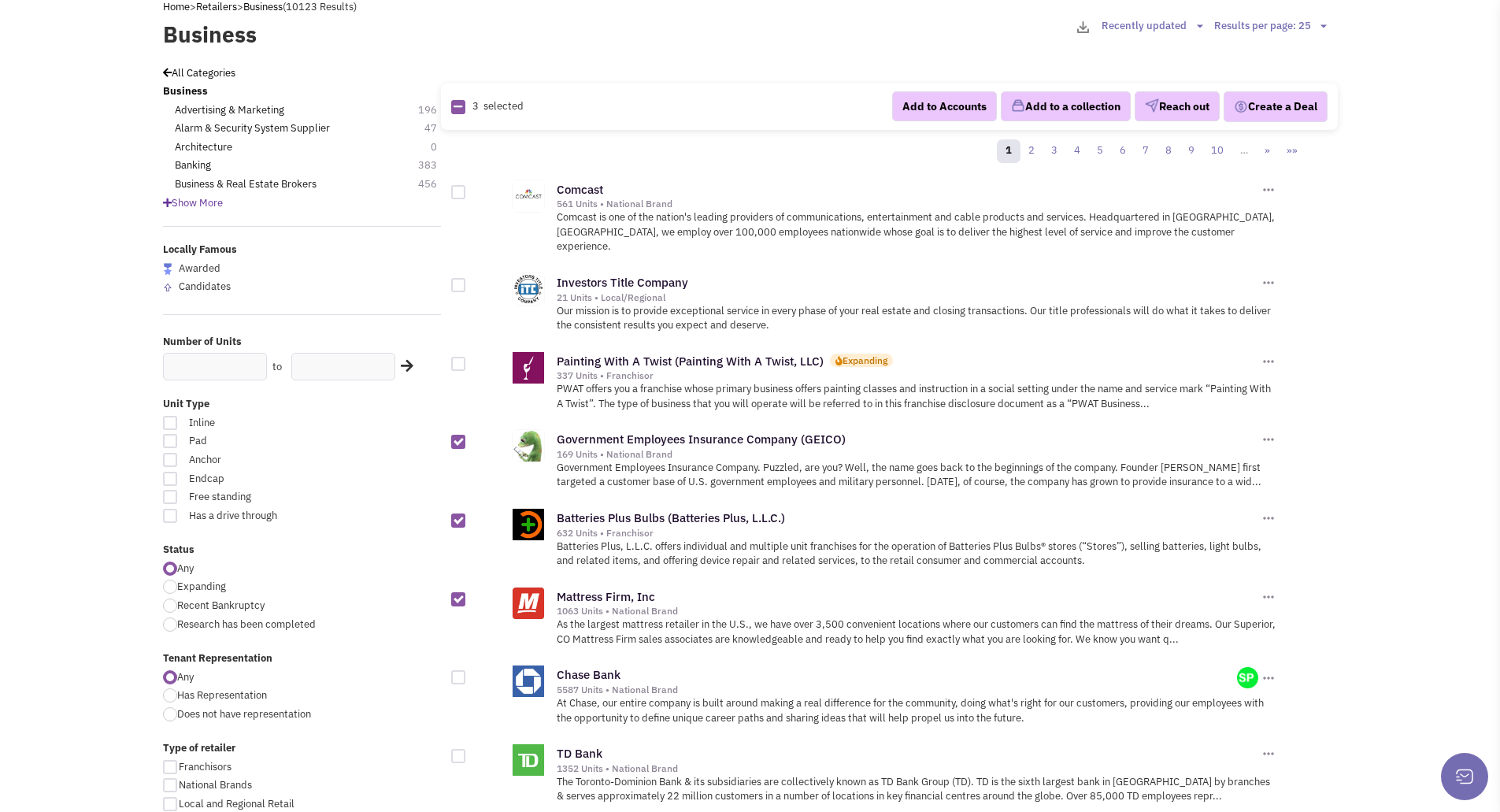
click at [467, 360] on input "checkbox" at bounding box center [471, 364] width 10 height 10
click at [948, 107] on button "Add to Accounts" at bounding box center [944, 107] width 105 height 30
checkbox input "false"
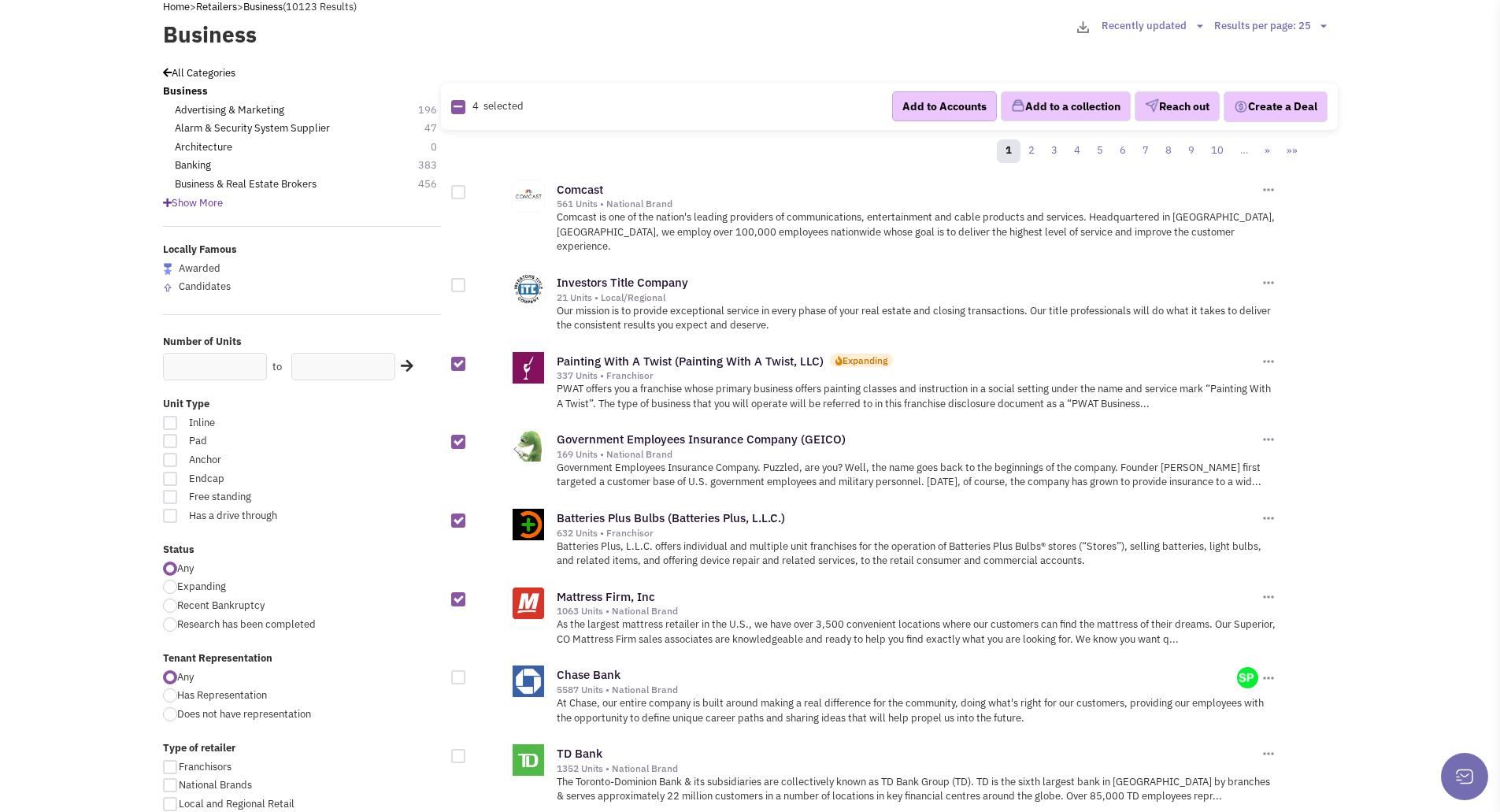
checkbox input "false"
click at [462, 357] on div at bounding box center [458, 363] width 14 height 14
click at [467, 360] on input "checkbox" at bounding box center [471, 364] width 10 height 10
checkbox input "true"
click at [458, 434] on div at bounding box center [458, 441] width 14 height 14
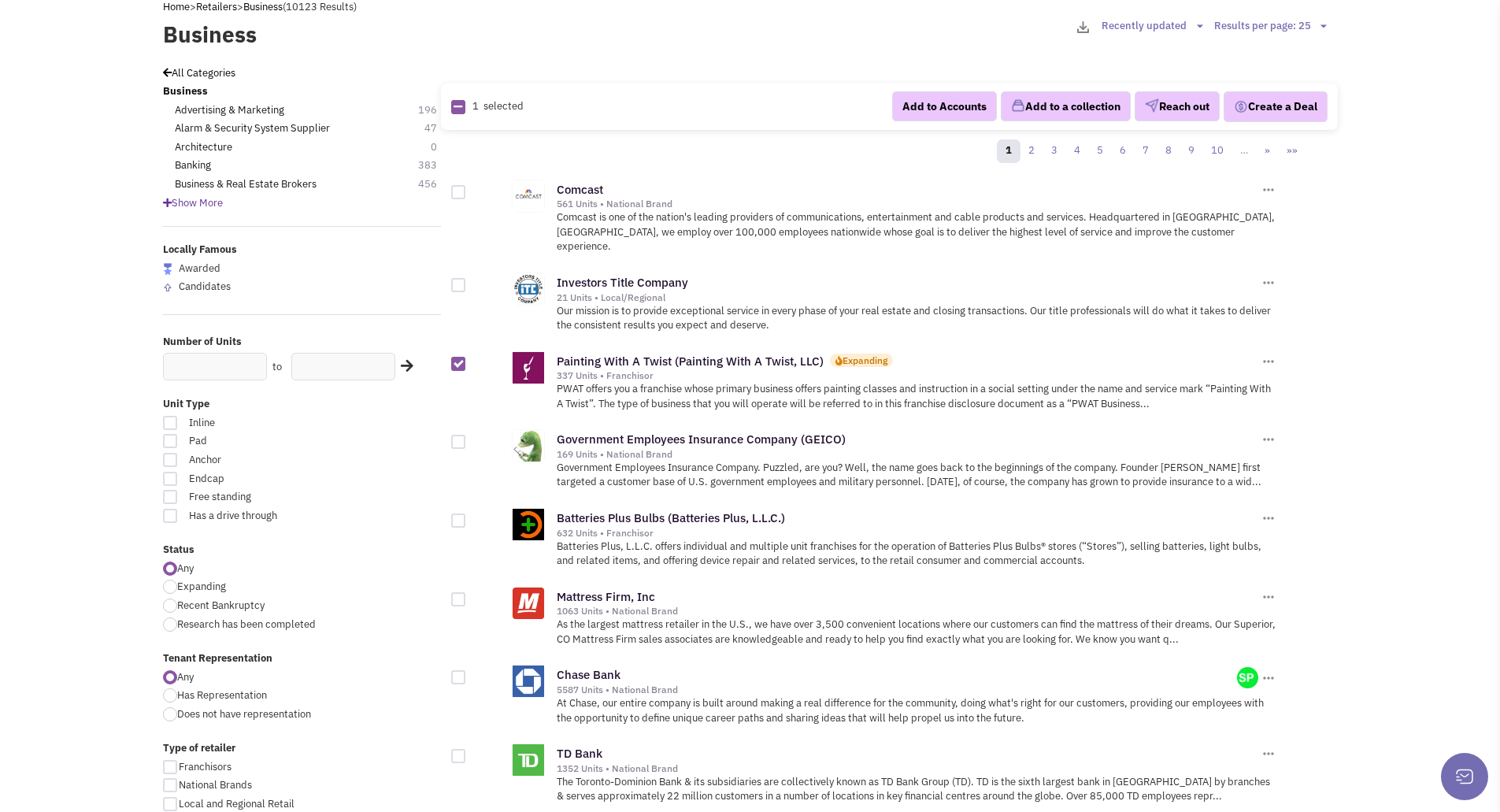
click at [467, 438] on input "checkbox" at bounding box center [471, 443] width 10 height 10
checkbox input "true"
click at [461, 513] on div at bounding box center [458, 520] width 14 height 14
click at [467, 517] on input "checkbox" at bounding box center [471, 521] width 10 height 10
checkbox input "true"
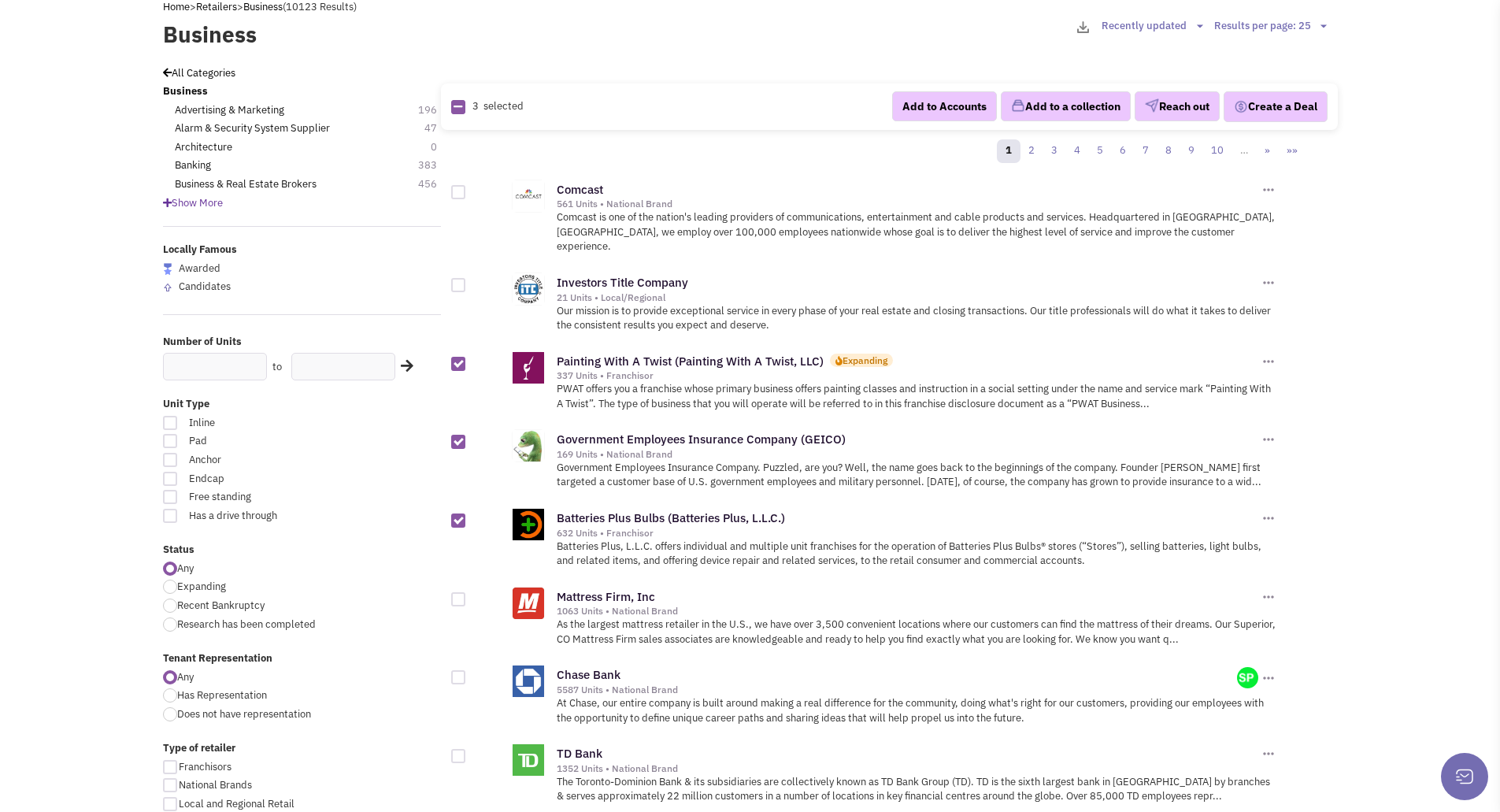
click at [462, 592] on div at bounding box center [458, 599] width 14 height 14
click at [467, 595] on input "checkbox" at bounding box center [471, 600] width 10 height 10
checkbox input "true"
click at [1058, 110] on button "Add to a collection" at bounding box center [1065, 107] width 130 height 30
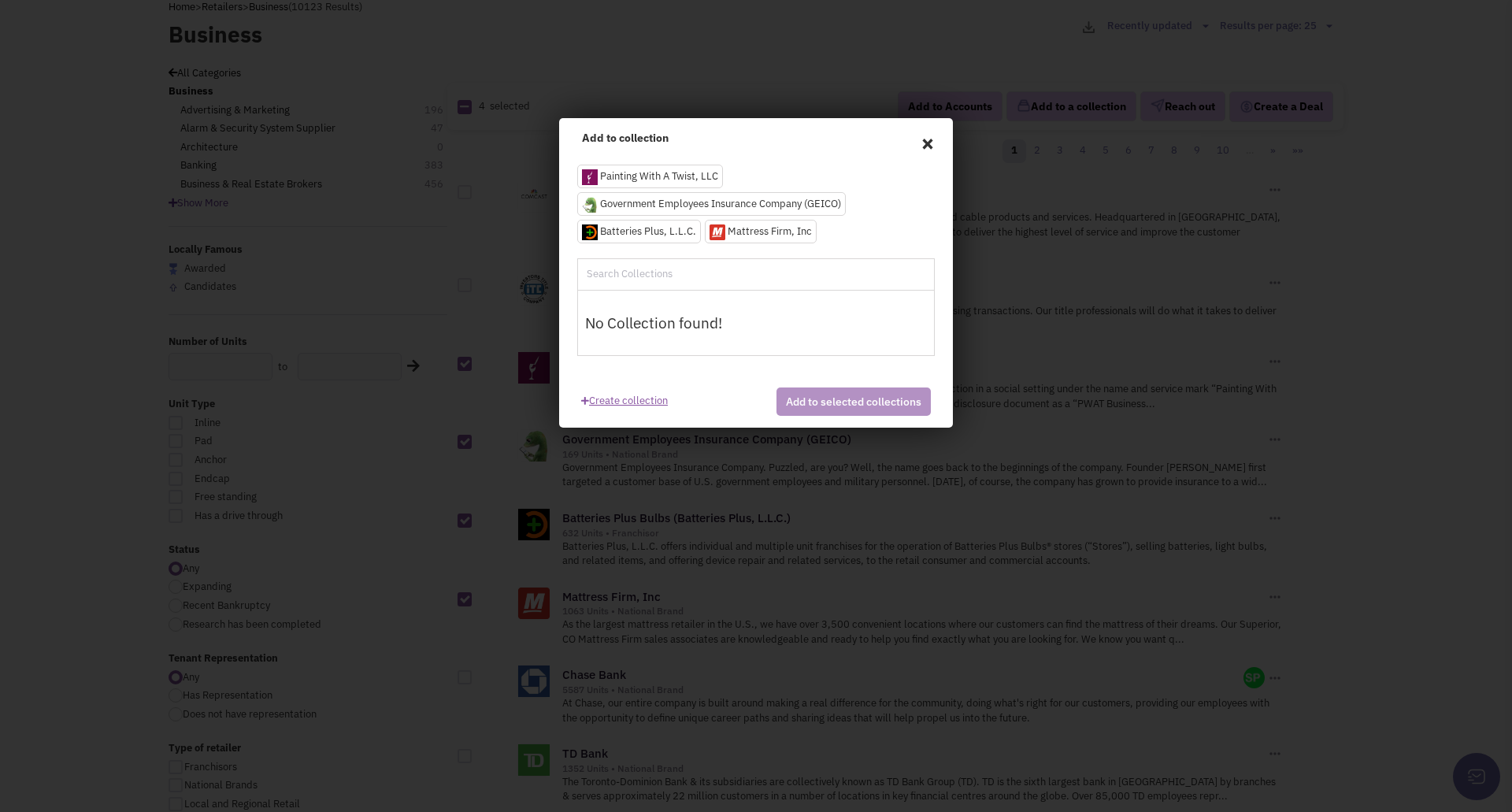
click at [619, 402] on link "Create collection" at bounding box center [625, 397] width 87 height 21
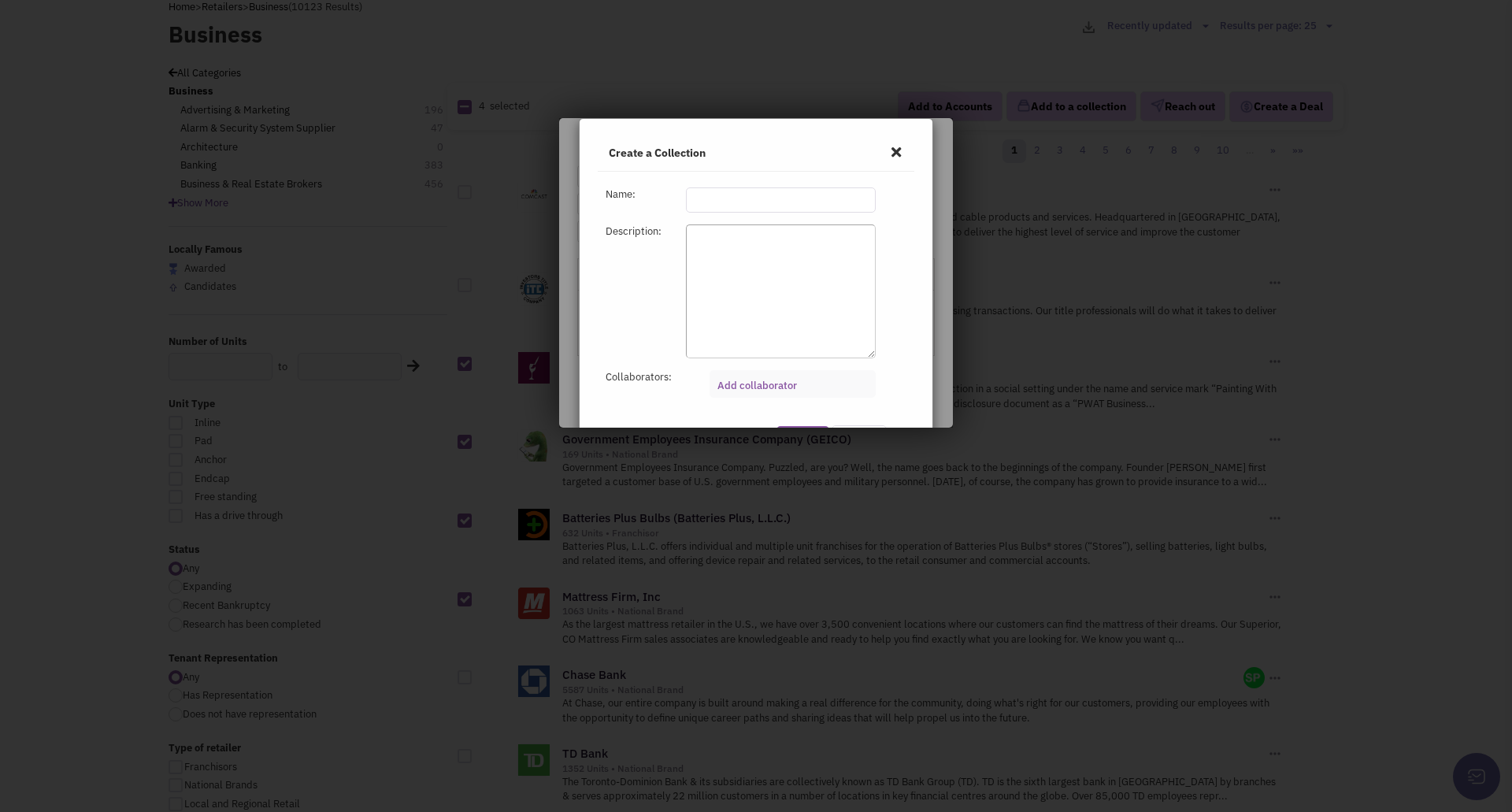
click at [707, 193] on input "text" at bounding box center [781, 200] width 190 height 26
type input "Todd"
click at [746, 382] on link "Add collaborator" at bounding box center [757, 385] width 80 height 13
click at [0, 0] on select "Add collaborator" at bounding box center [0, 0] width 0 height 0
click at [891, 154] on span at bounding box center [897, 151] width 21 height 26
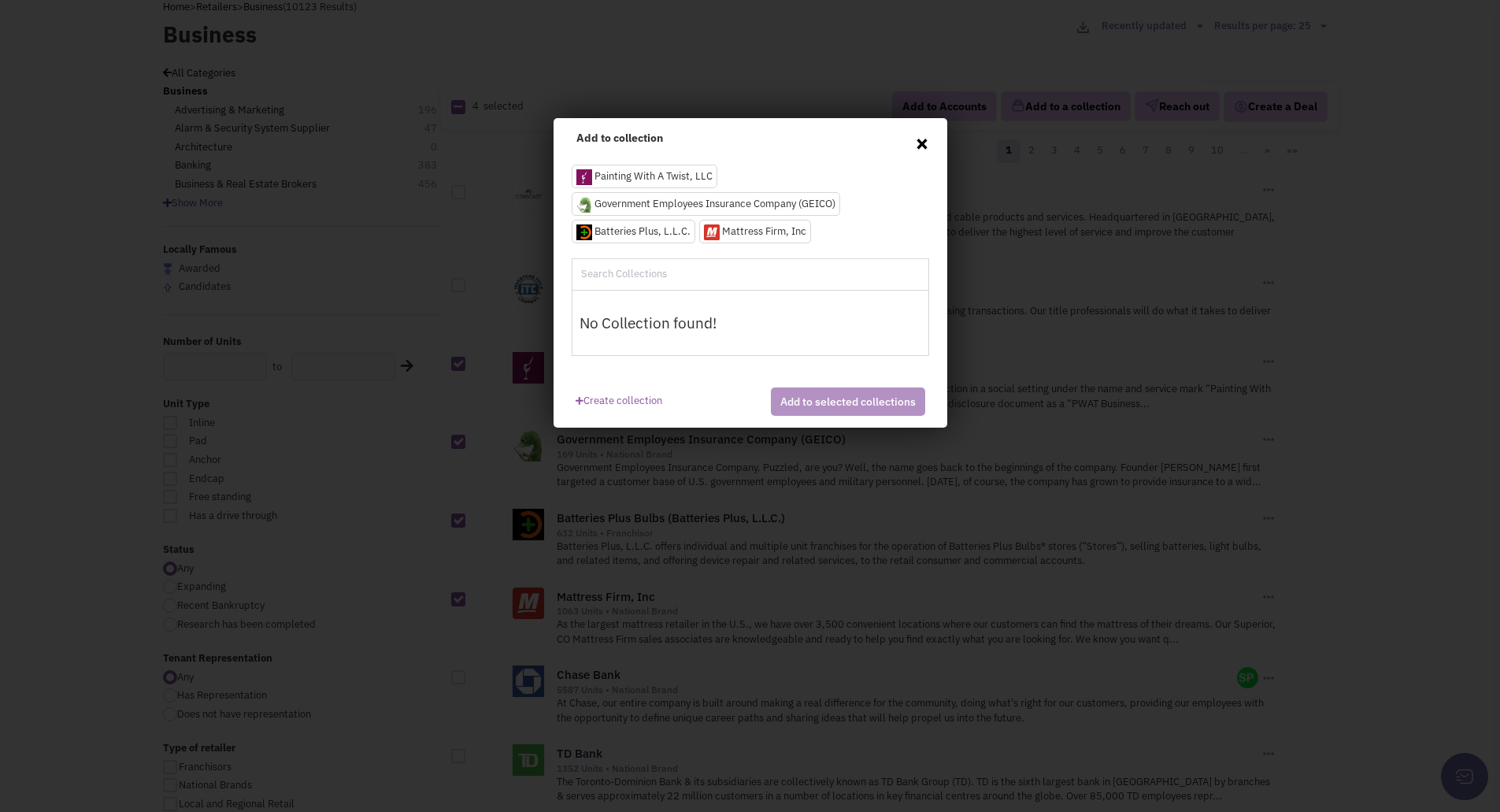
click at [920, 142] on span "×" at bounding box center [922, 142] width 14 height 24
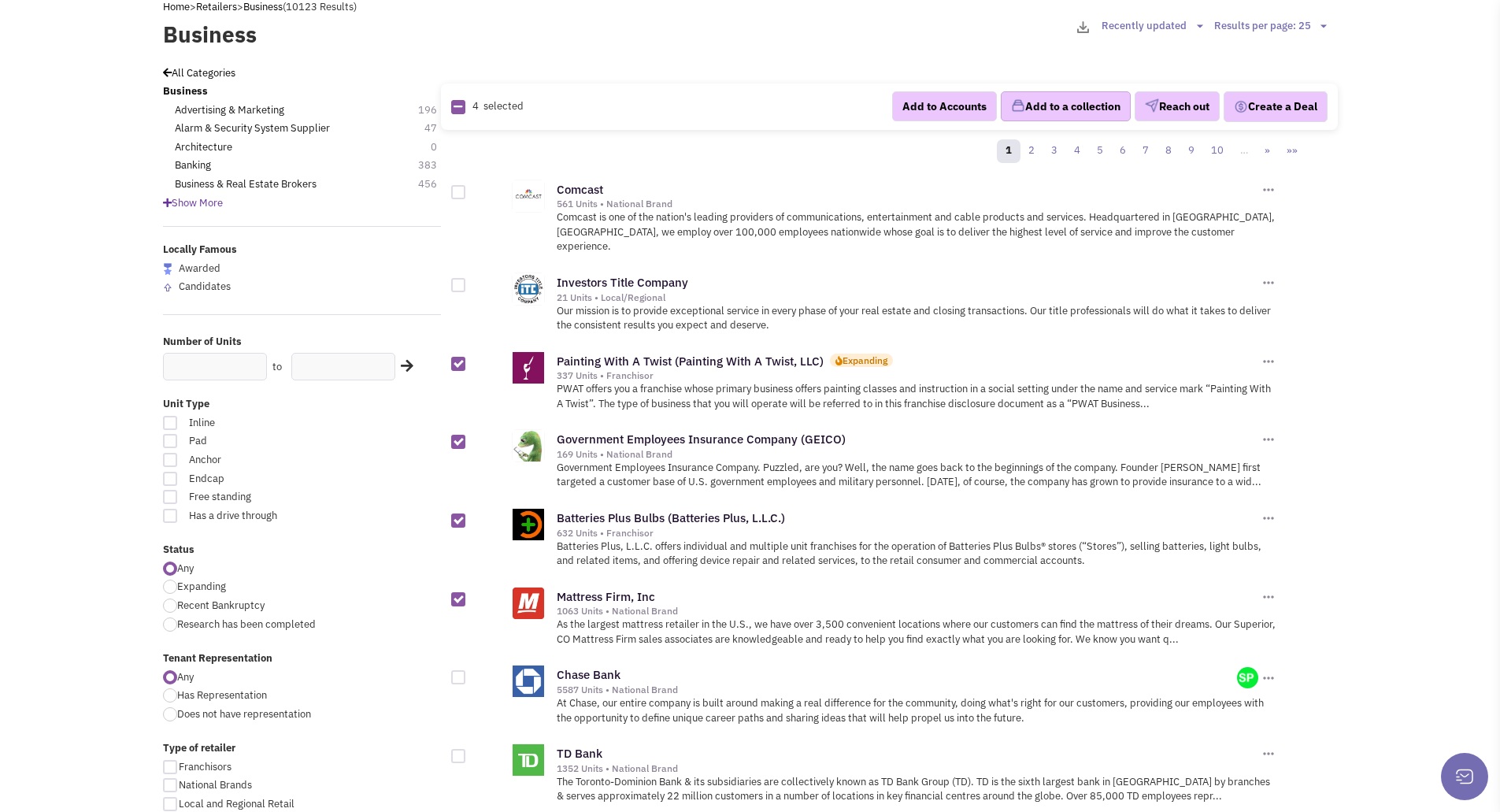
click at [1029, 99] on button "Add to a collection" at bounding box center [1065, 107] width 130 height 30
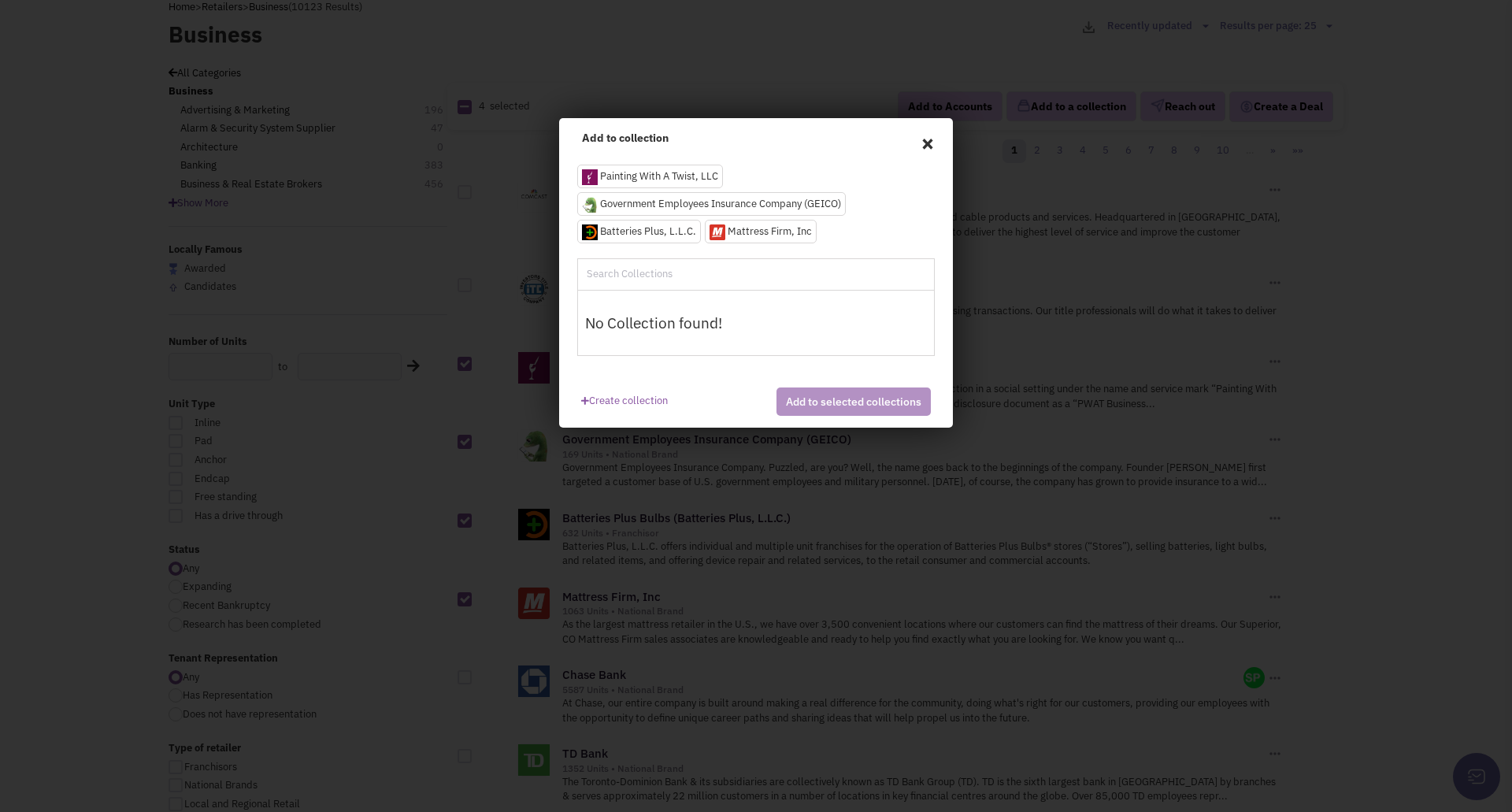
click at [616, 274] on input "text" at bounding box center [654, 274] width 138 height 16
click at [644, 406] on link "Create collection" at bounding box center [625, 397] width 87 height 21
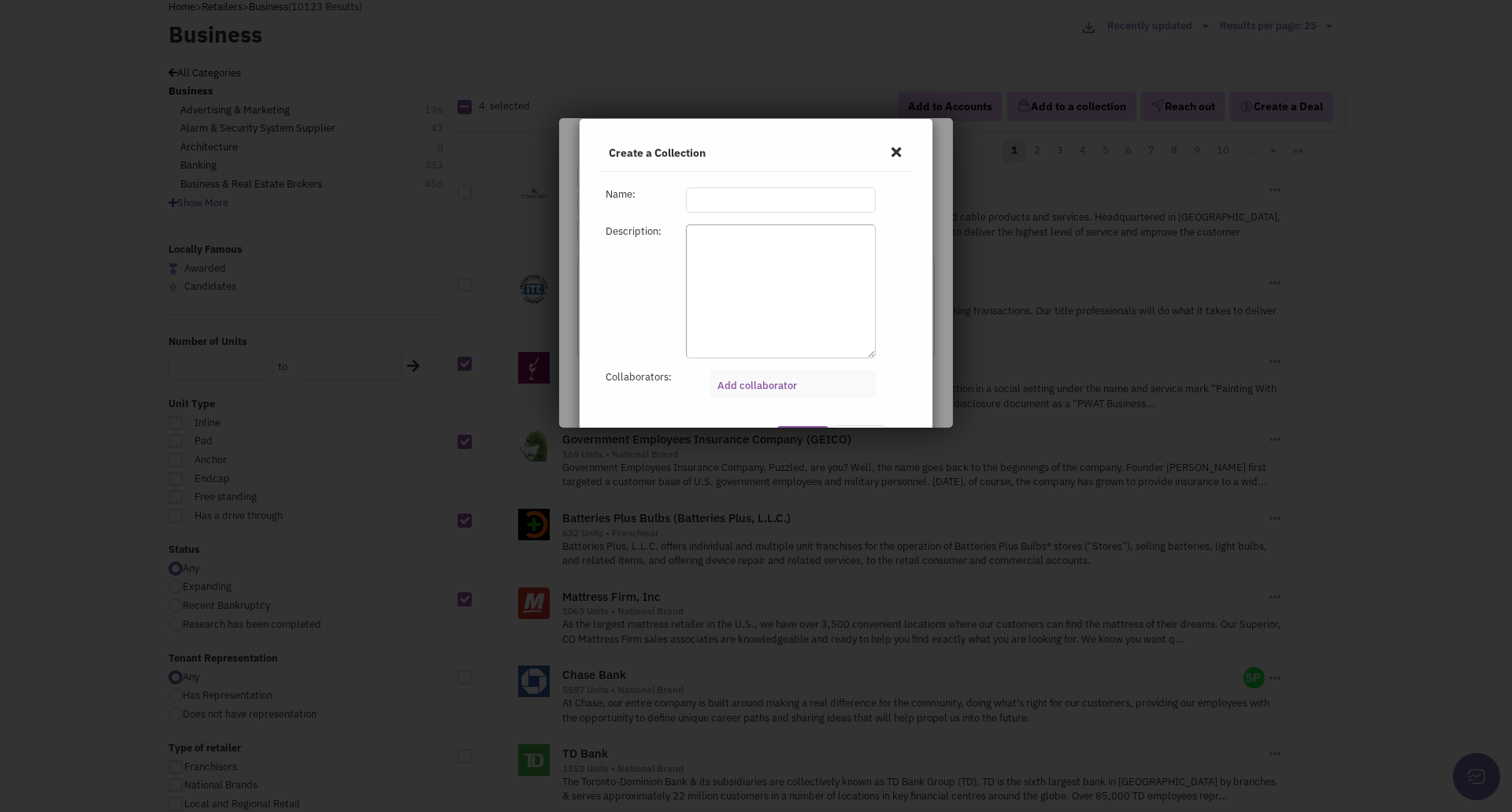
click at [701, 200] on input "text" at bounding box center [781, 200] width 190 height 26
type input "Todd 8.13.25"
click at [753, 391] on link "Add collaborator" at bounding box center [757, 385] width 80 height 13
click at [0, 0] on select "Add collaborator" at bounding box center [0, 0] width 0 height 0
click at [748, 391] on li at bounding box center [731, 386] width 35 height 26
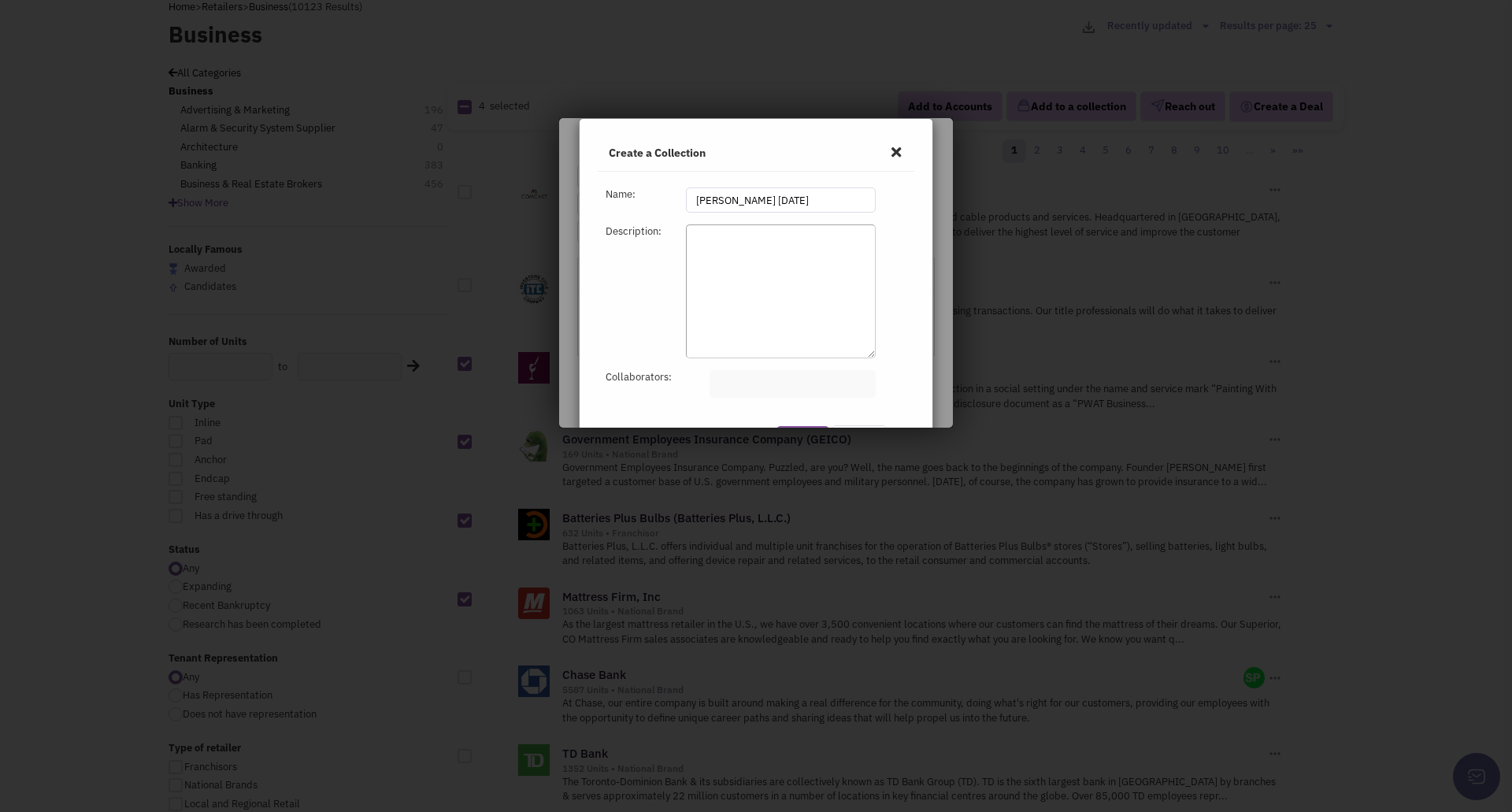
click at [0, 0] on select at bounding box center [0, 0] width 0 height 0
click at [785, 205] on input "Todd 8.13.25" at bounding box center [781, 200] width 190 height 26
click at [776, 426] on button "Create" at bounding box center [803, 440] width 53 height 28
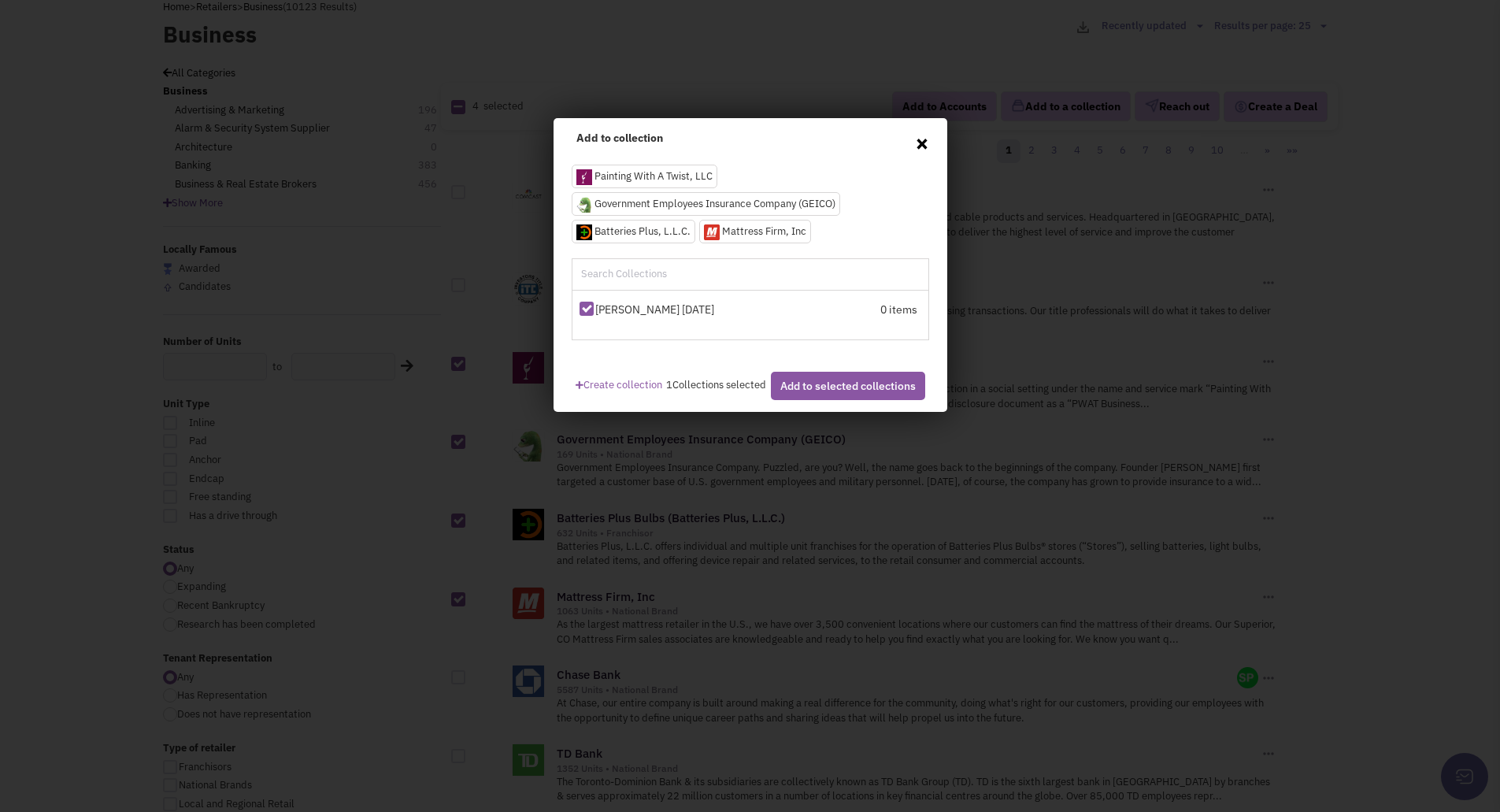
click at [926, 139] on span "×" at bounding box center [922, 142] width 14 height 24
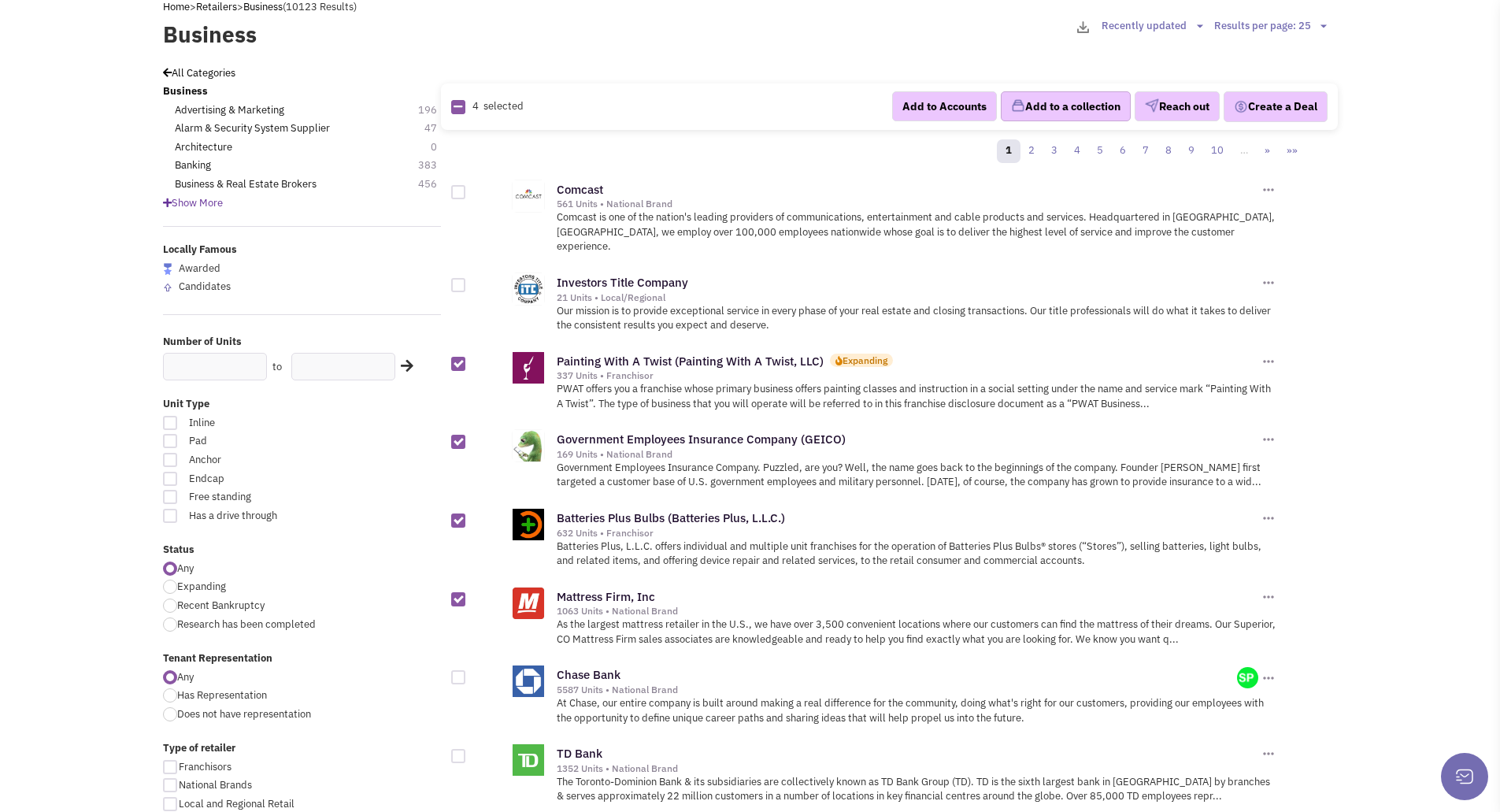
click at [1063, 103] on button "Add to a collection" at bounding box center [1065, 107] width 130 height 30
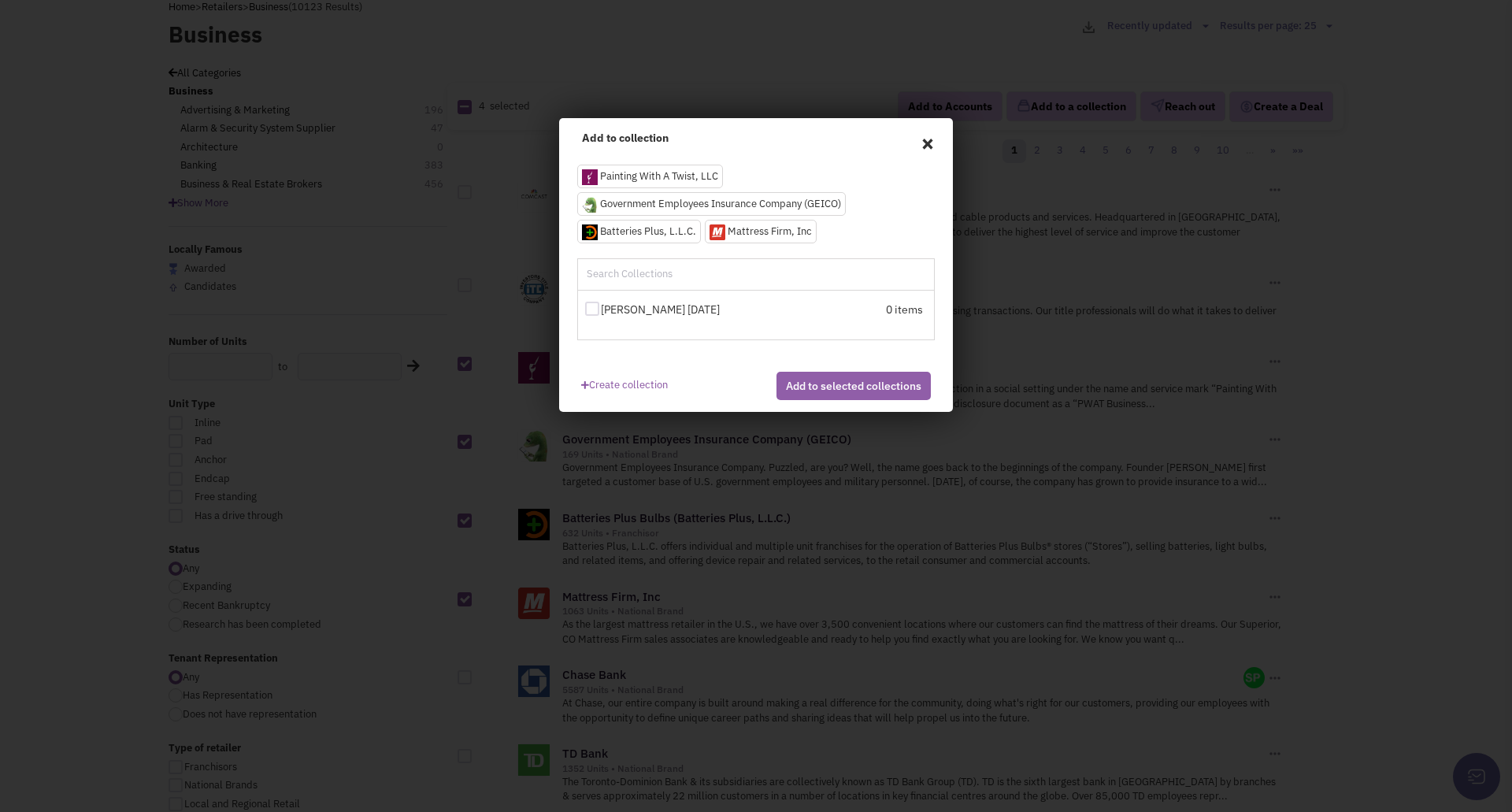
drag, startPoint x: 844, startPoint y: 386, endPoint x: 802, endPoint y: 384, distance: 42.0
drag, startPoint x: 802, startPoint y: 384, endPoint x: 641, endPoint y: 302, distance: 180.7
click at [641, 302] on label "Todd 8.13.25" at bounding box center [671, 309] width 173 height 16
click at [612, 305] on input "Todd 8.13.25" at bounding box center [606, 309] width 10 height 10
drag, startPoint x: 661, startPoint y: 316, endPoint x: 653, endPoint y: 307, distance: 12.0
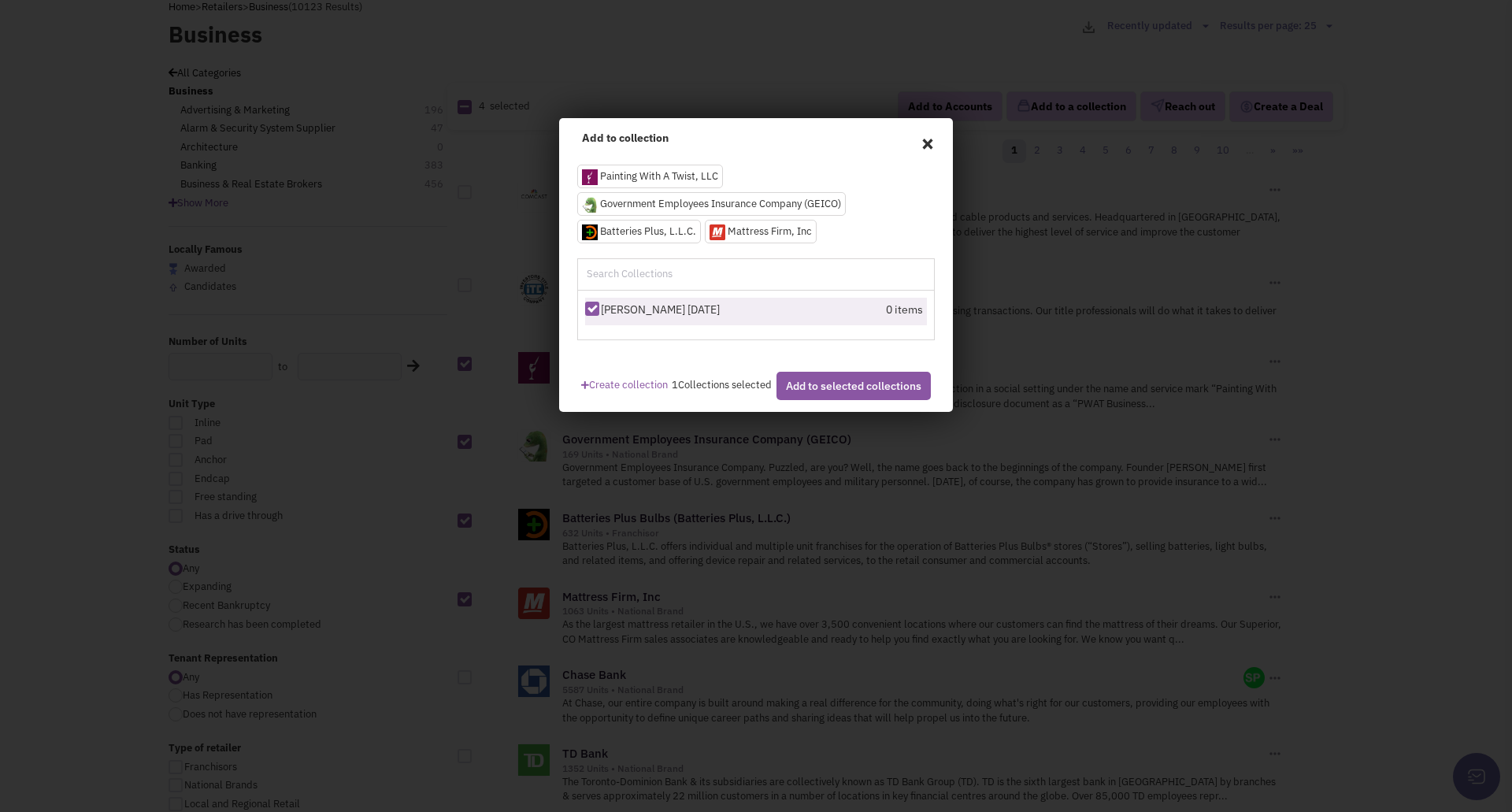
click at [657, 309] on label "Todd 8.13.25" at bounding box center [671, 309] width 173 height 16
click at [612, 309] on input "Todd 8.13.25" at bounding box center [606, 309] width 10 height 10
click at [596, 307] on div at bounding box center [592, 309] width 14 height 14
click at [601, 307] on input "Todd 8.13.25" at bounding box center [606, 309] width 10 height 10
checkbox input "true"
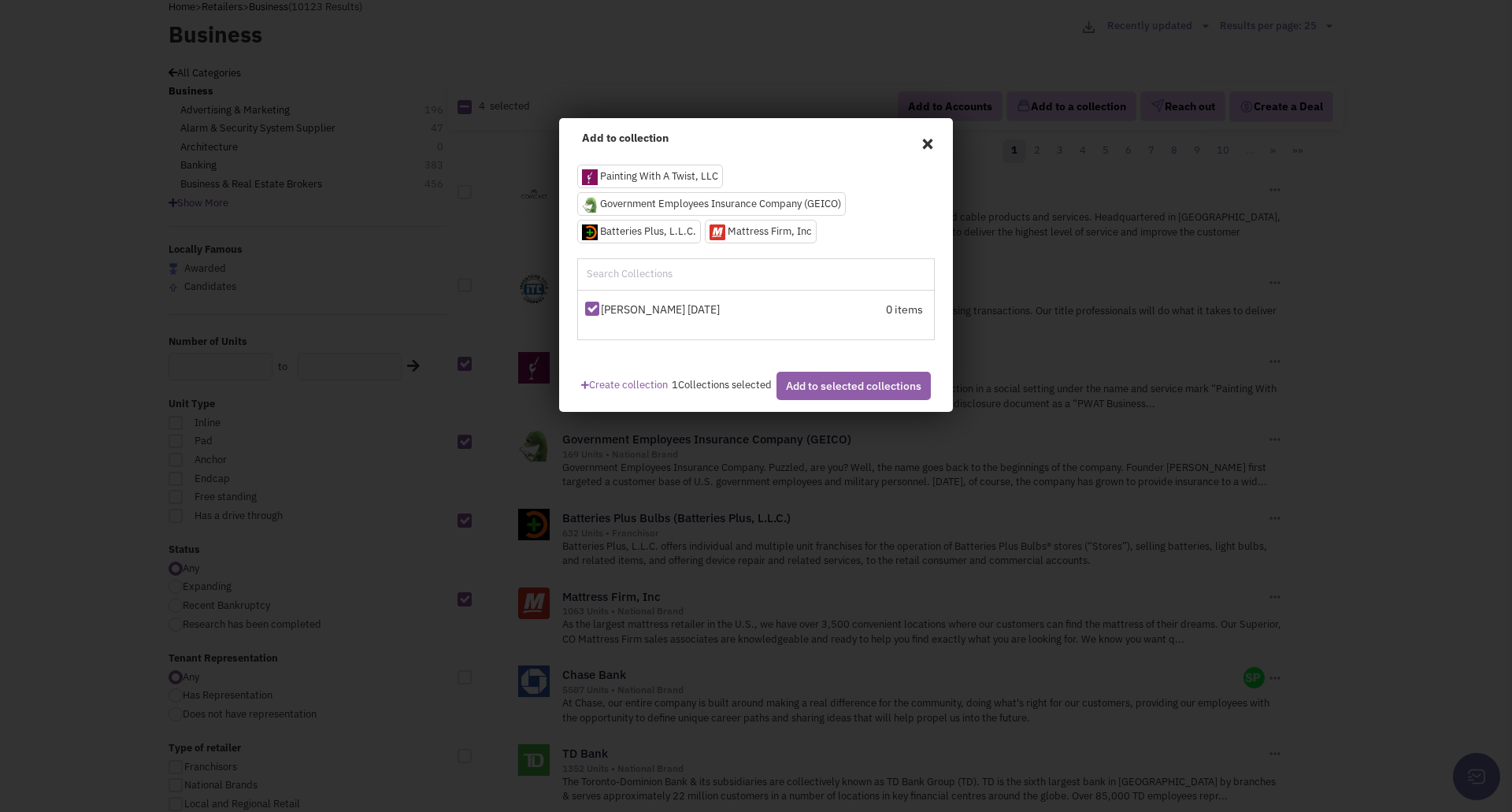
click at [868, 400] on button "Add to selected collections" at bounding box center [853, 386] width 154 height 28
checkbox input "false"
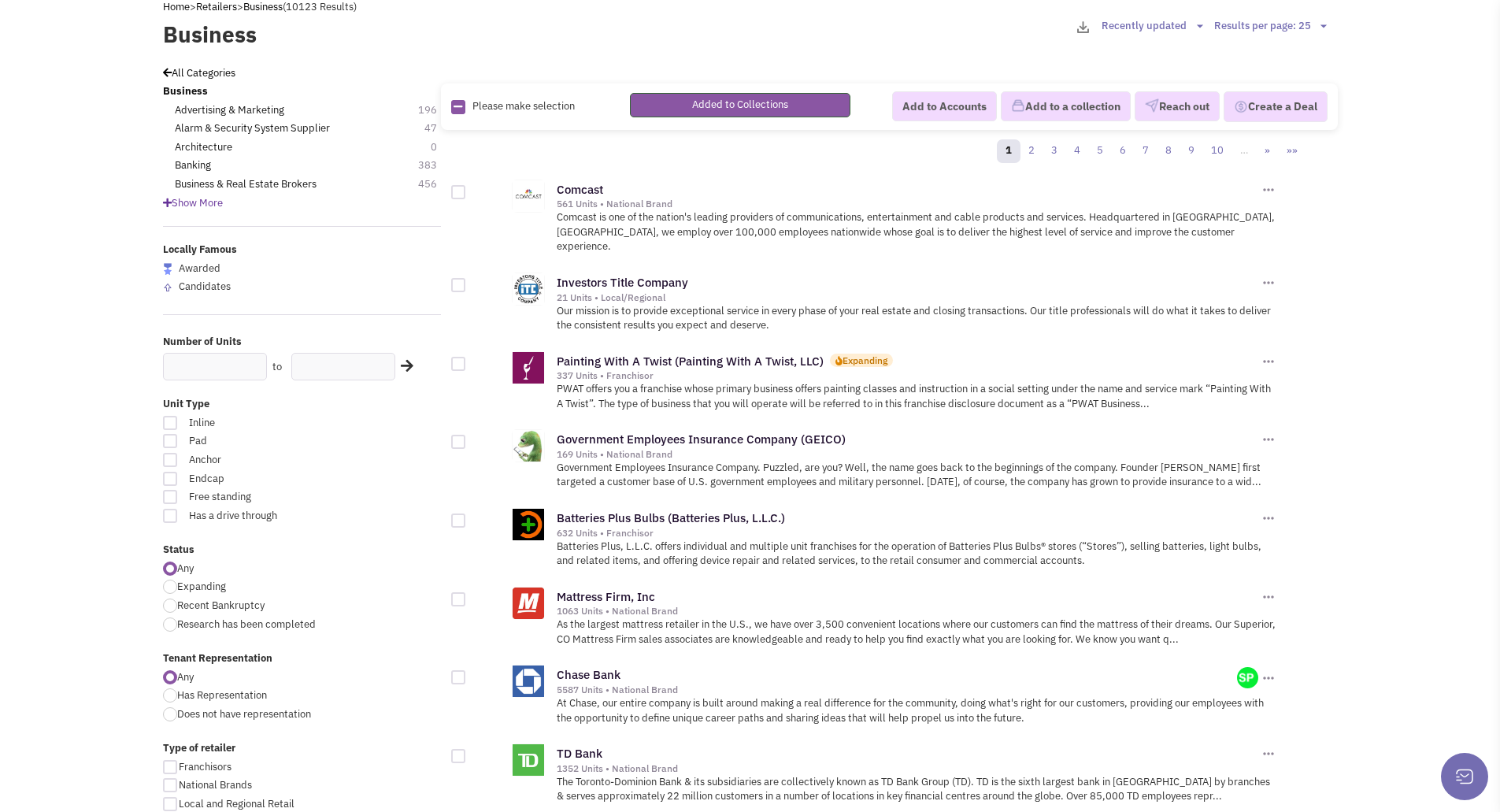
click at [755, 104] on p "Added to Collections" at bounding box center [740, 105] width 97 height 15
click at [648, 173] on div "Comcast 561 Units • National Brand Add to Accounts" at bounding box center [881, 216] width 793 height 93
click at [501, 105] on span "Please make selection" at bounding box center [523, 106] width 102 height 13
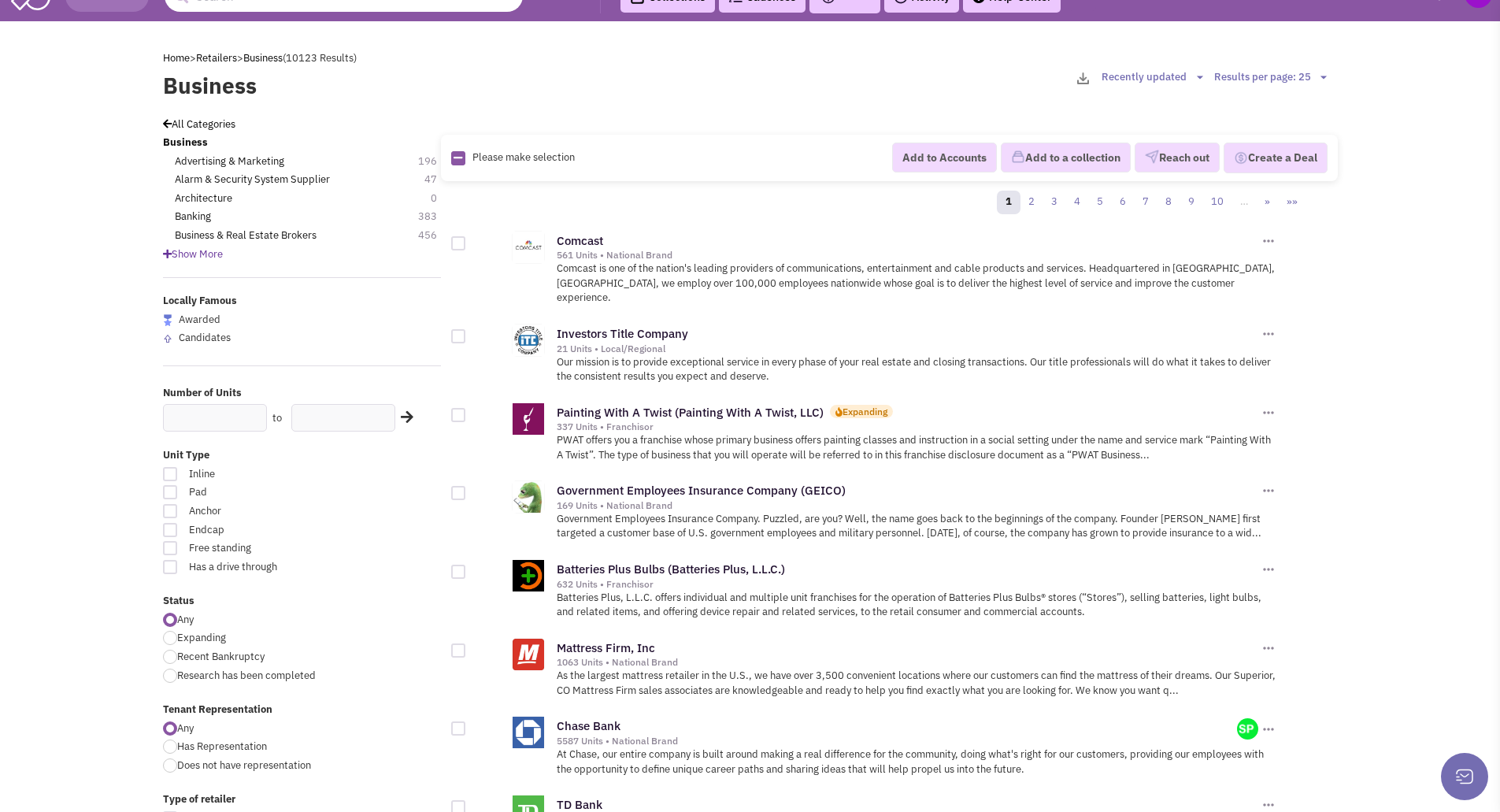
scroll to position [0, 0]
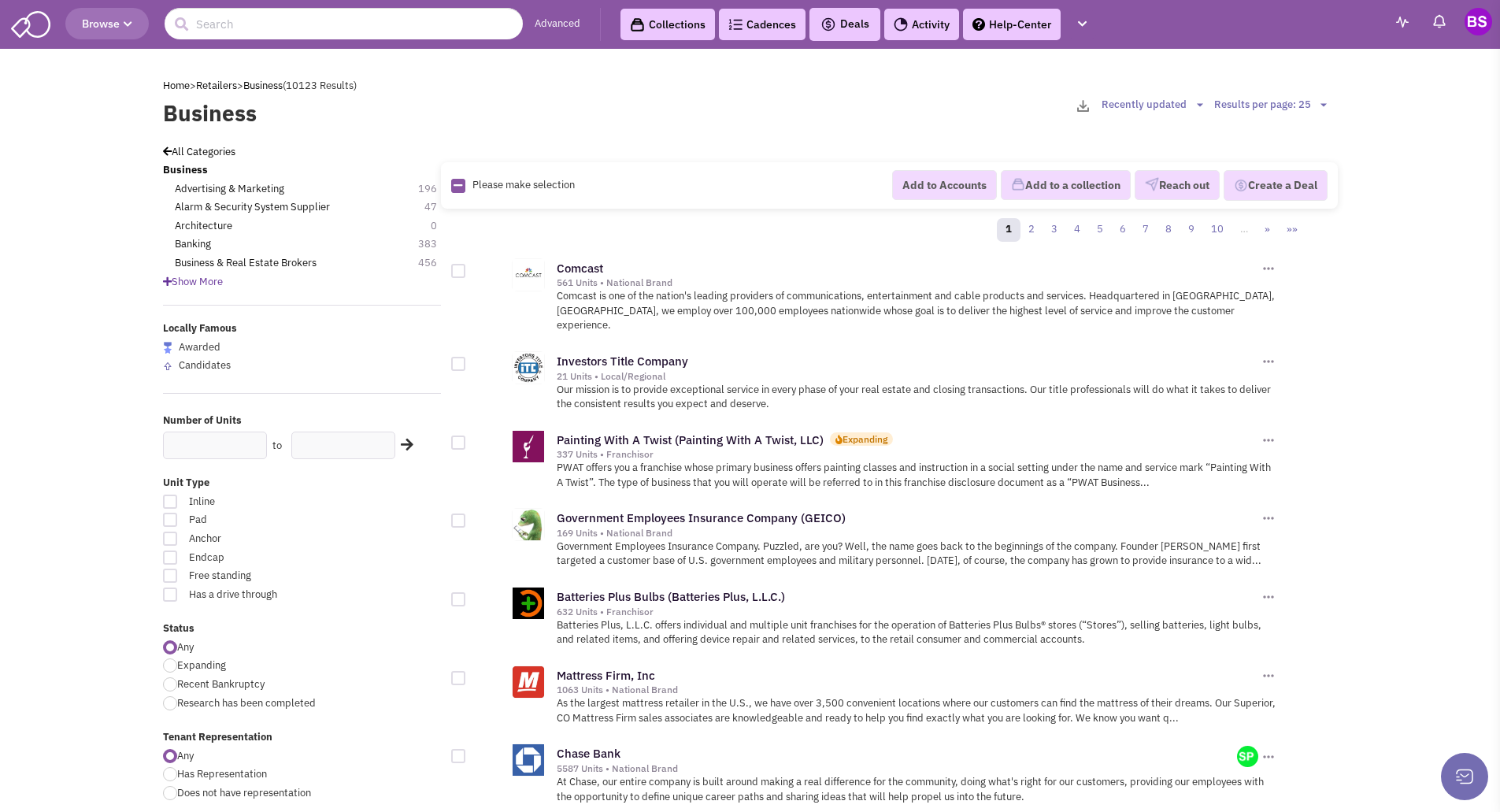
click at [766, 17] on link "Cadences 0" at bounding box center [763, 24] width 87 height 31
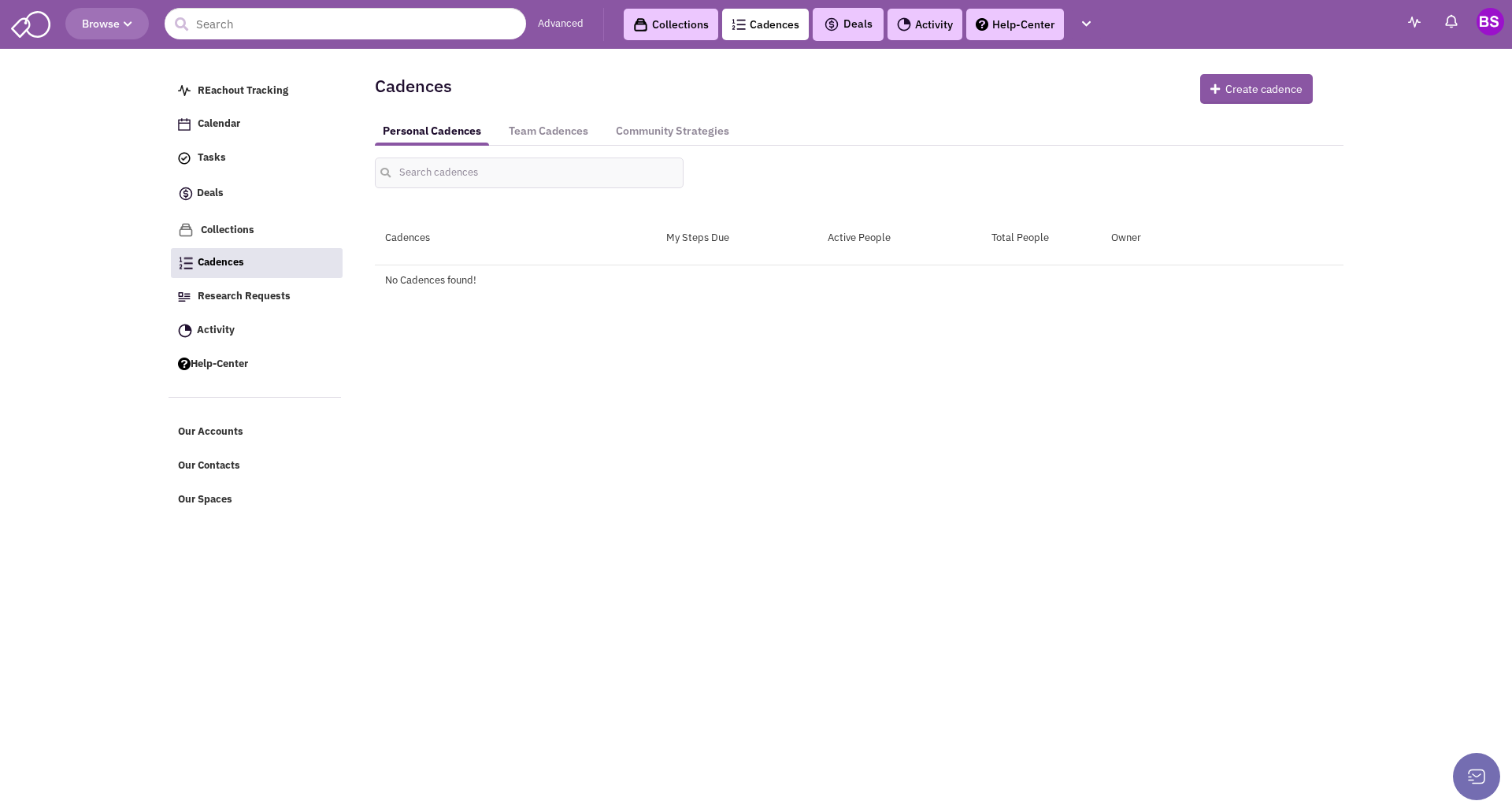
click at [674, 26] on link "Collections" at bounding box center [671, 24] width 95 height 31
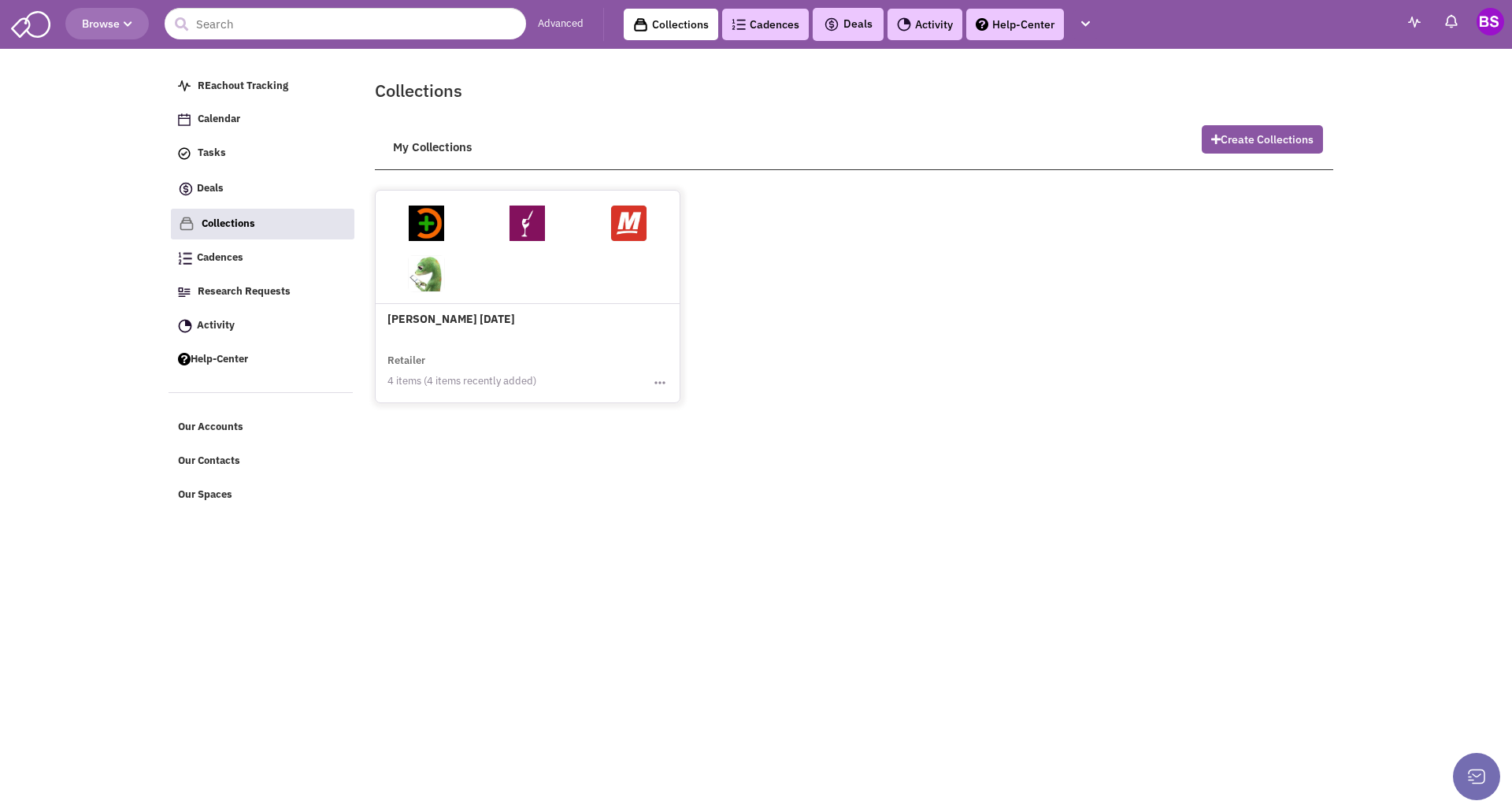
click at [428, 230] on img at bounding box center [426, 222] width 35 height 35
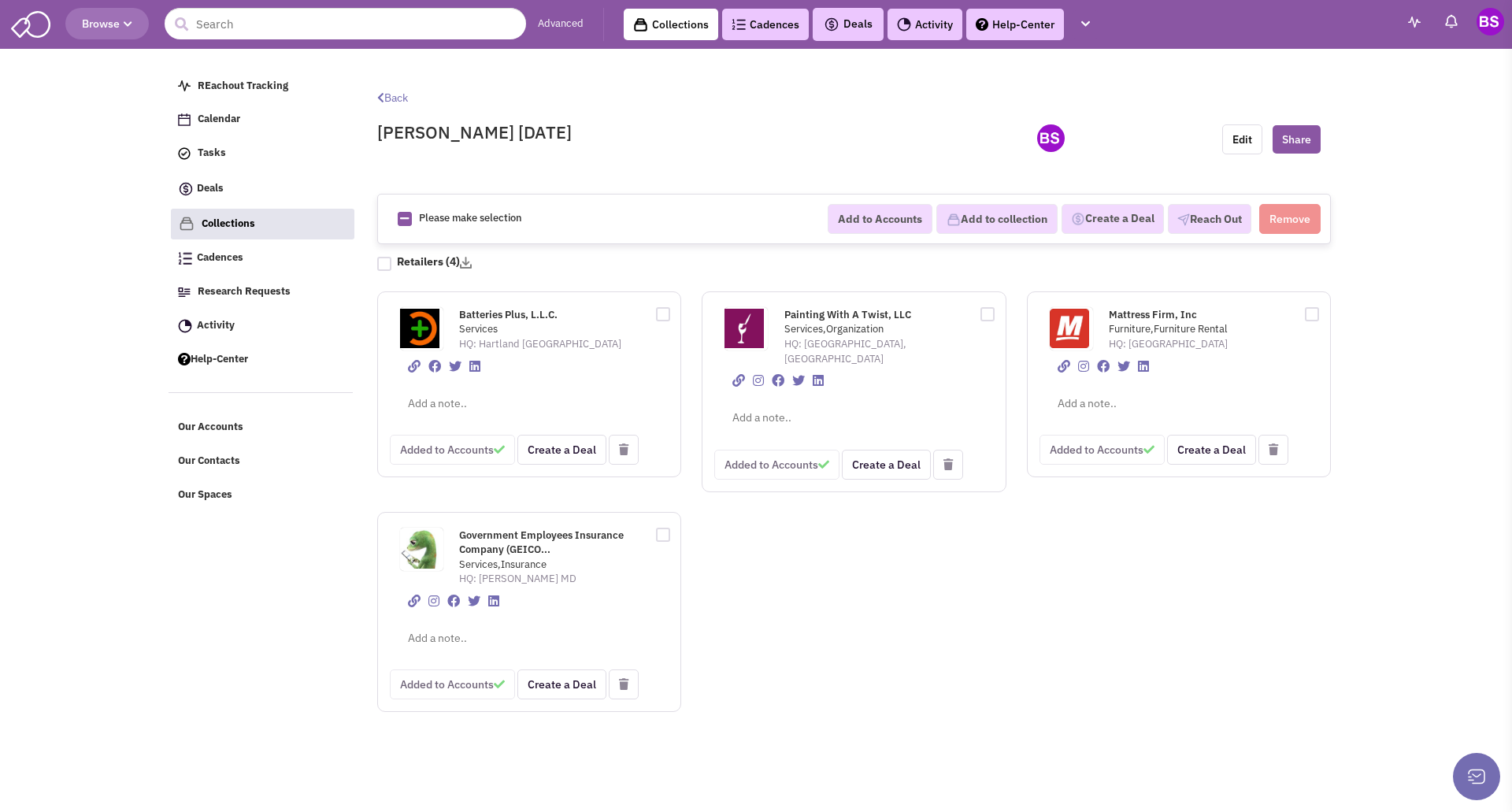
click at [469, 450] on div "Added to Accounts Create a Deal" at bounding box center [529, 450] width 279 height 30
click at [465, 451] on div "Added to Accounts Create a Deal" at bounding box center [529, 450] width 279 height 30
click at [779, 450] on div "Added to Accounts Create a Deal" at bounding box center [854, 465] width 279 height 30
drag, startPoint x: 489, startPoint y: 446, endPoint x: 466, endPoint y: 448, distance: 23.1
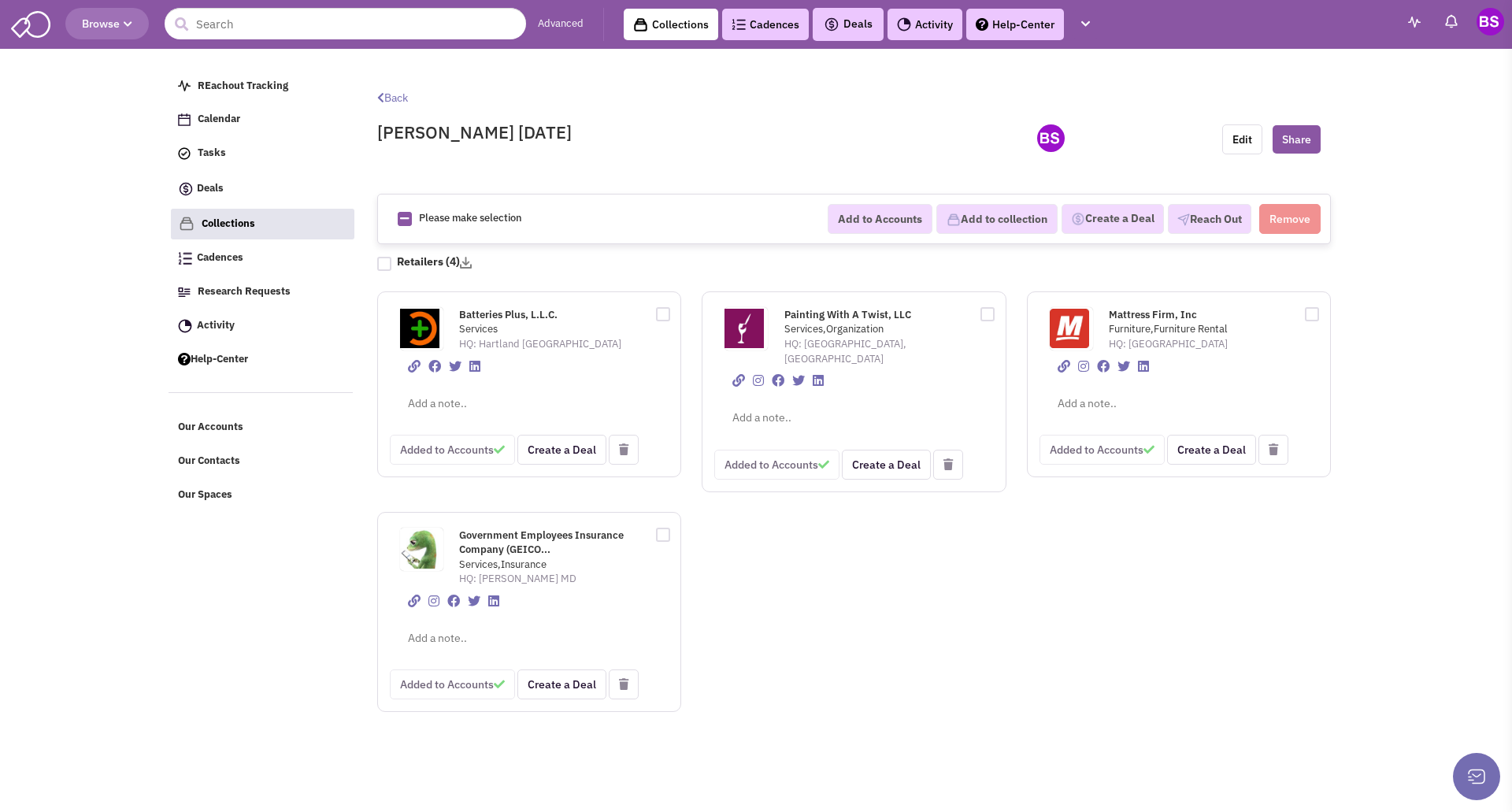
drag, startPoint x: 466, startPoint y: 448, endPoint x: 746, endPoint y: 607, distance: 322.0
click at [746, 607] on div "Please make selection selected Add to Accounts Add to collection Create a Deal …" at bounding box center [854, 449] width 974 height 527
click at [527, 316] on span "Batteries Plus, L.L.C." at bounding box center [508, 314] width 98 height 13
click at [757, 329] on img at bounding box center [744, 328] width 40 height 40
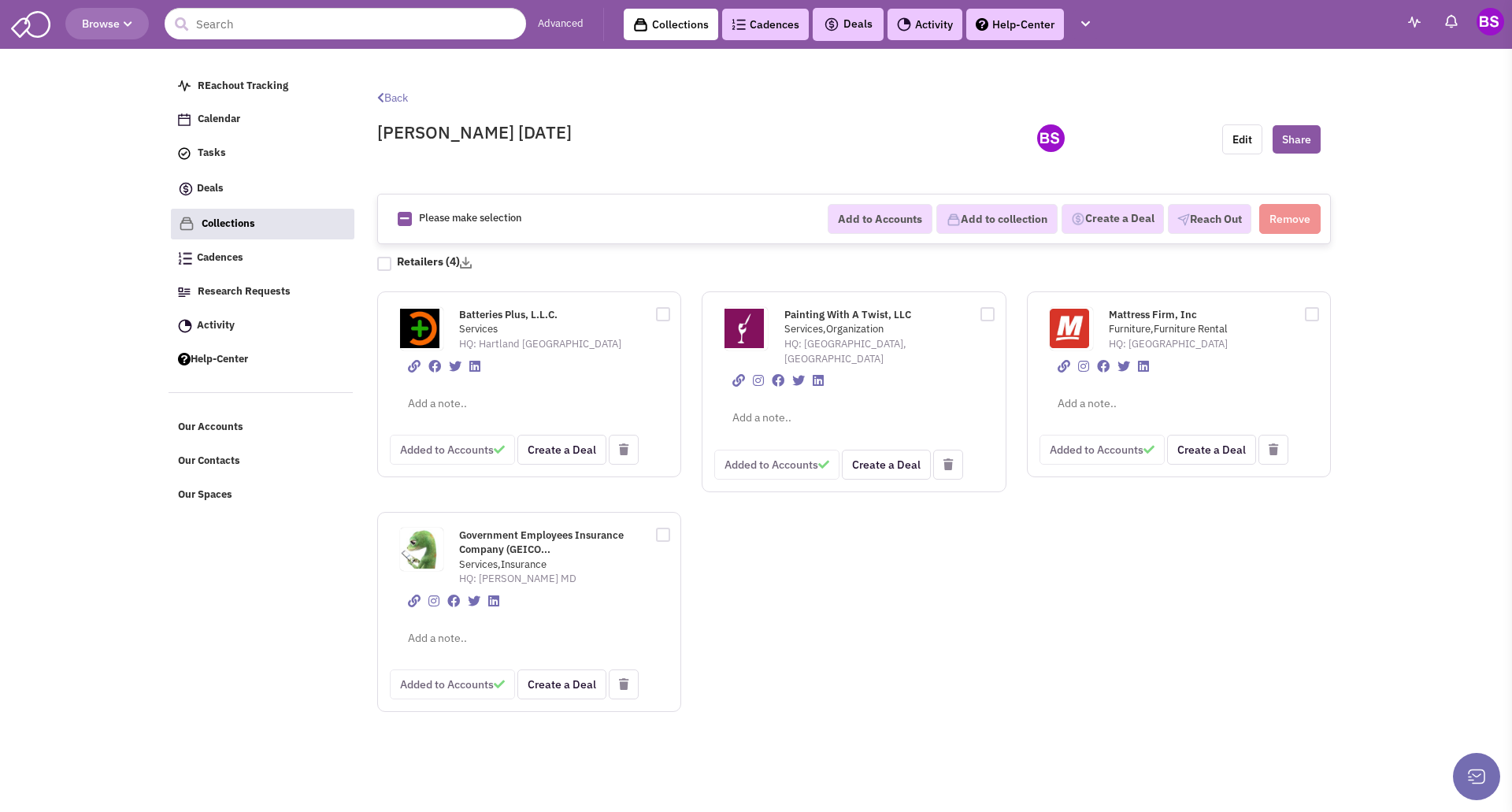
click at [757, 329] on img at bounding box center [744, 328] width 40 height 40
click at [876, 316] on span "Painting With A Twist, LLC" at bounding box center [848, 314] width 127 height 13
click at [1161, 316] on span "Mattress Firm, Inc" at bounding box center [1152, 314] width 88 height 13
click at [119, 20] on span "Browse" at bounding box center [107, 23] width 50 height 14
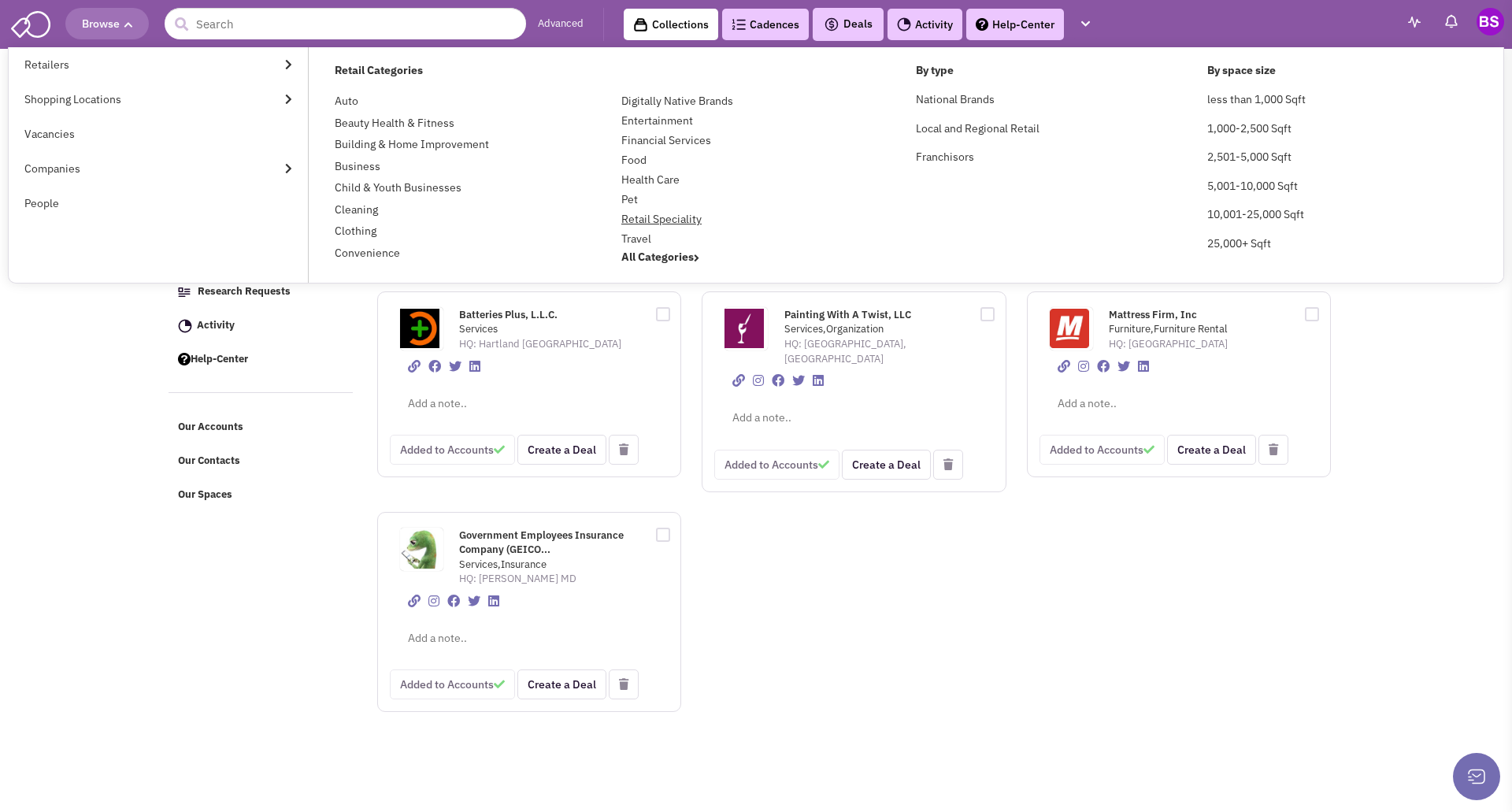
click at [684, 223] on link "Retail Speciality" at bounding box center [661, 219] width 80 height 14
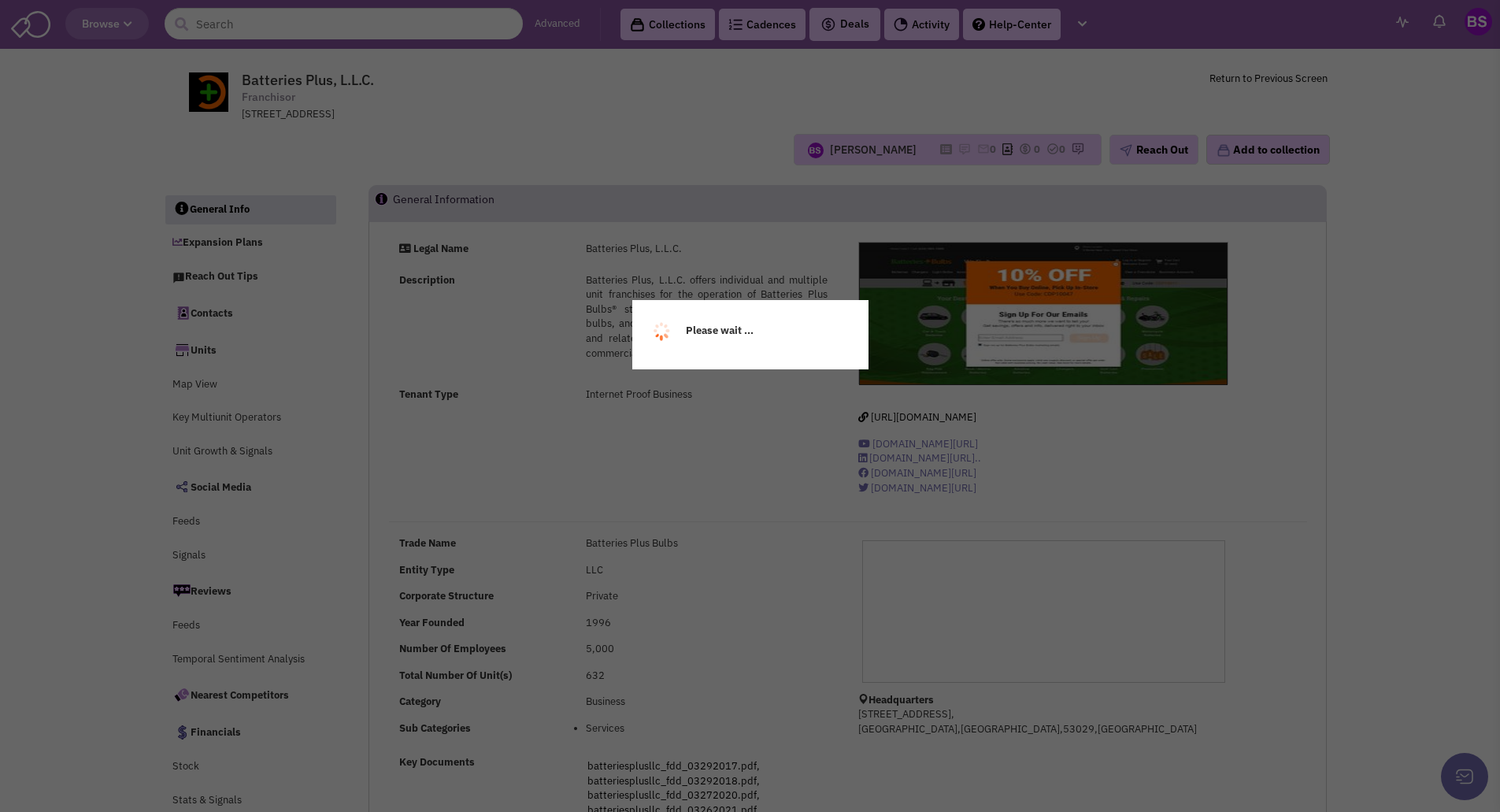
select select
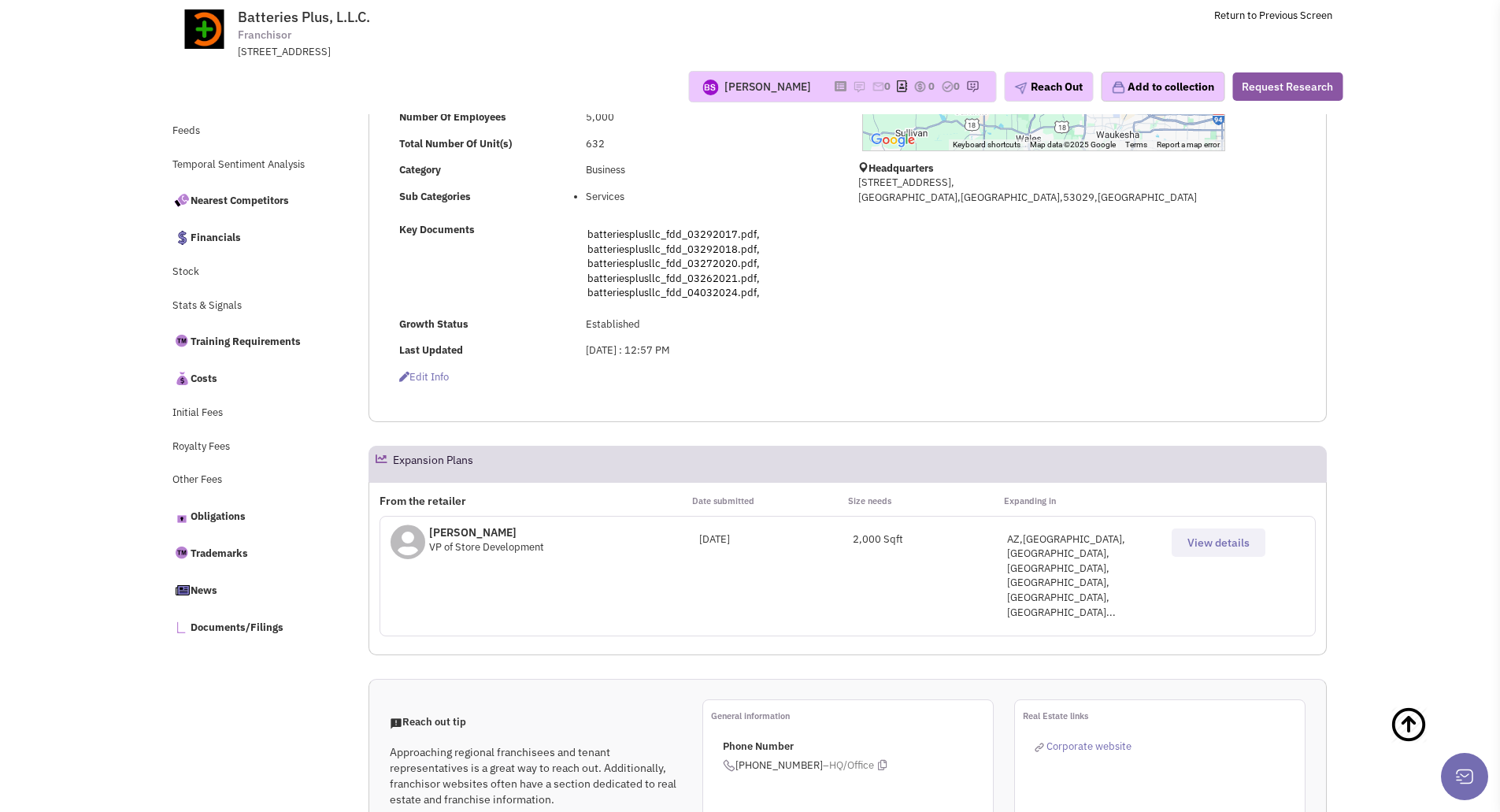
scroll to position [472, 0]
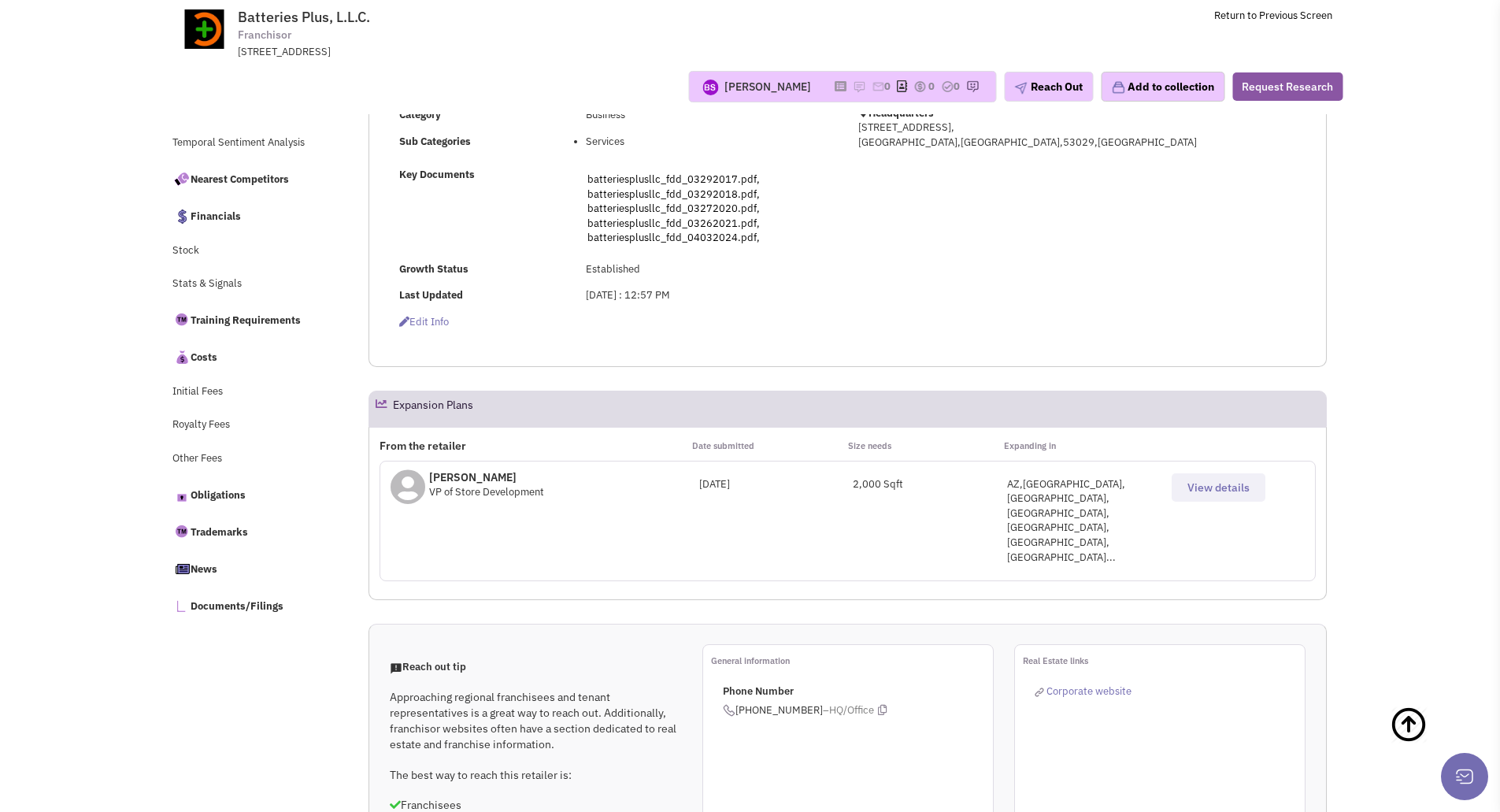
click at [1208, 485] on span "View details" at bounding box center [1219, 487] width 62 height 14
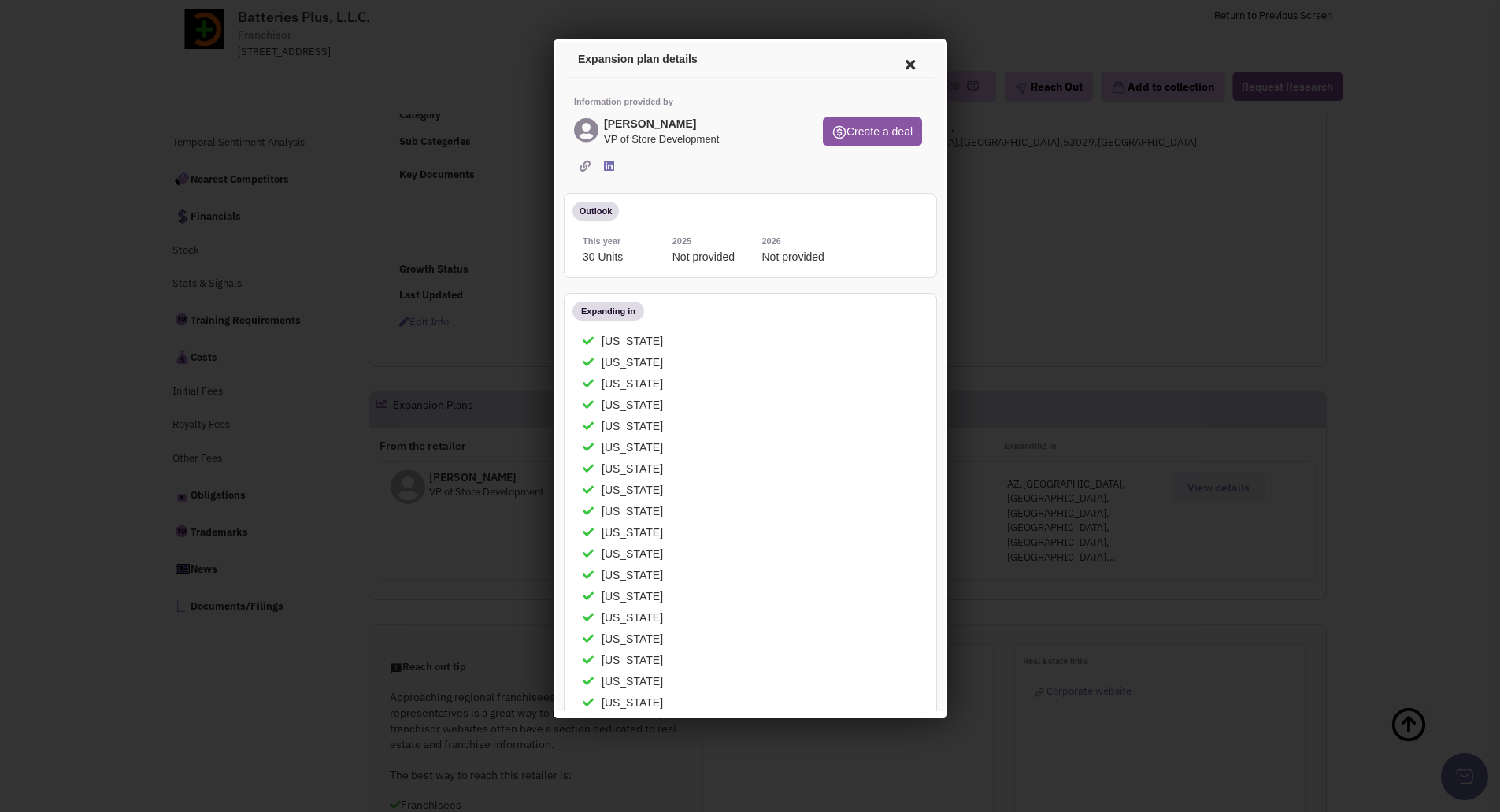
scroll to position [0, 0]
click at [856, 129] on button "Create a deal" at bounding box center [869, 130] width 99 height 28
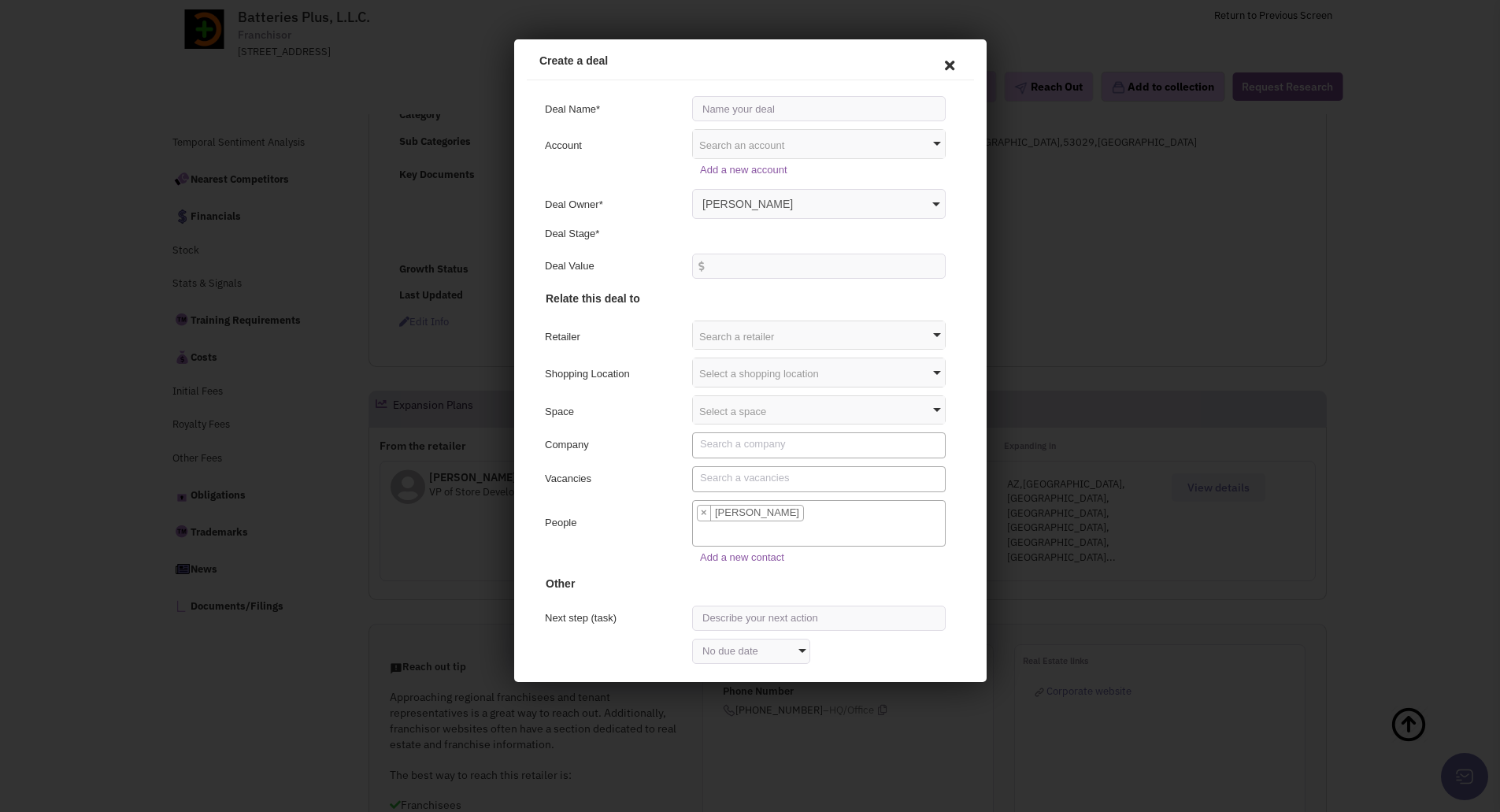
click at [930, 140] on span at bounding box center [934, 141] width 8 height 4
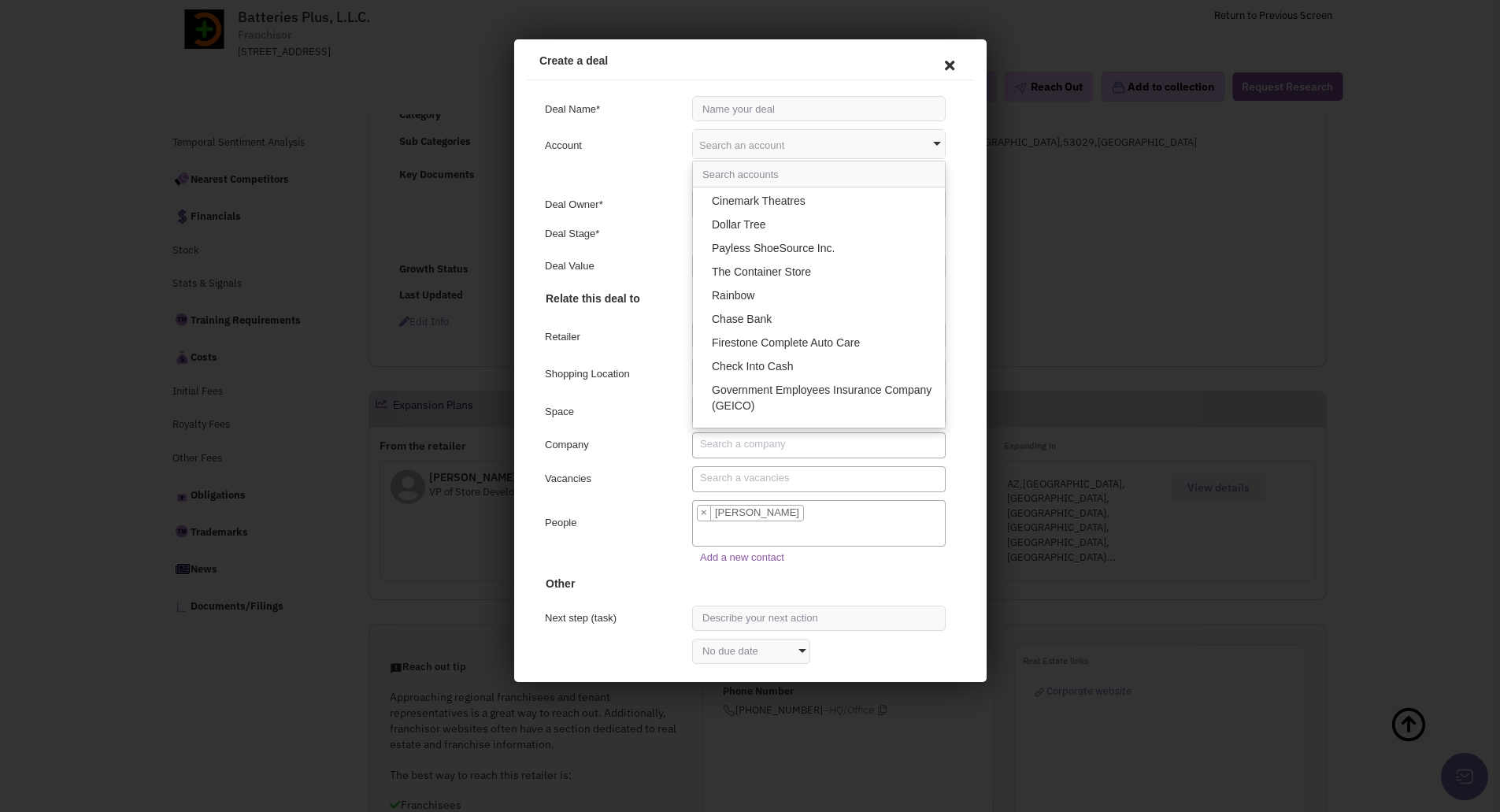
scroll to position [2077, 0]
click at [952, 352] on div "Deal Name* Account Search an account Arby's Franchisor, LLC Batteries Plus, L.L…" at bounding box center [747, 348] width 448 height 541
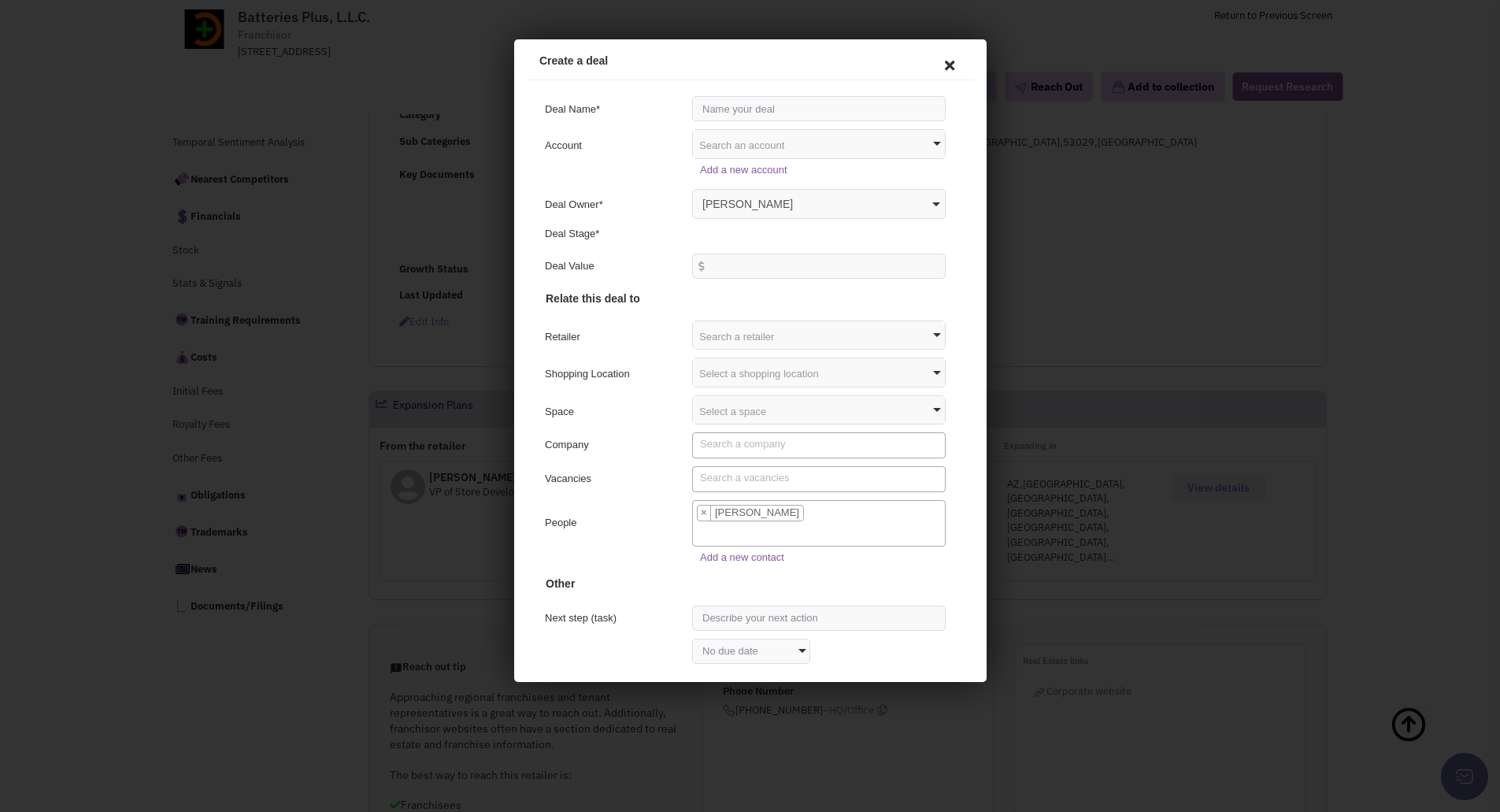
click at [922, 327] on div "Search a retailer" at bounding box center [816, 333] width 252 height 28
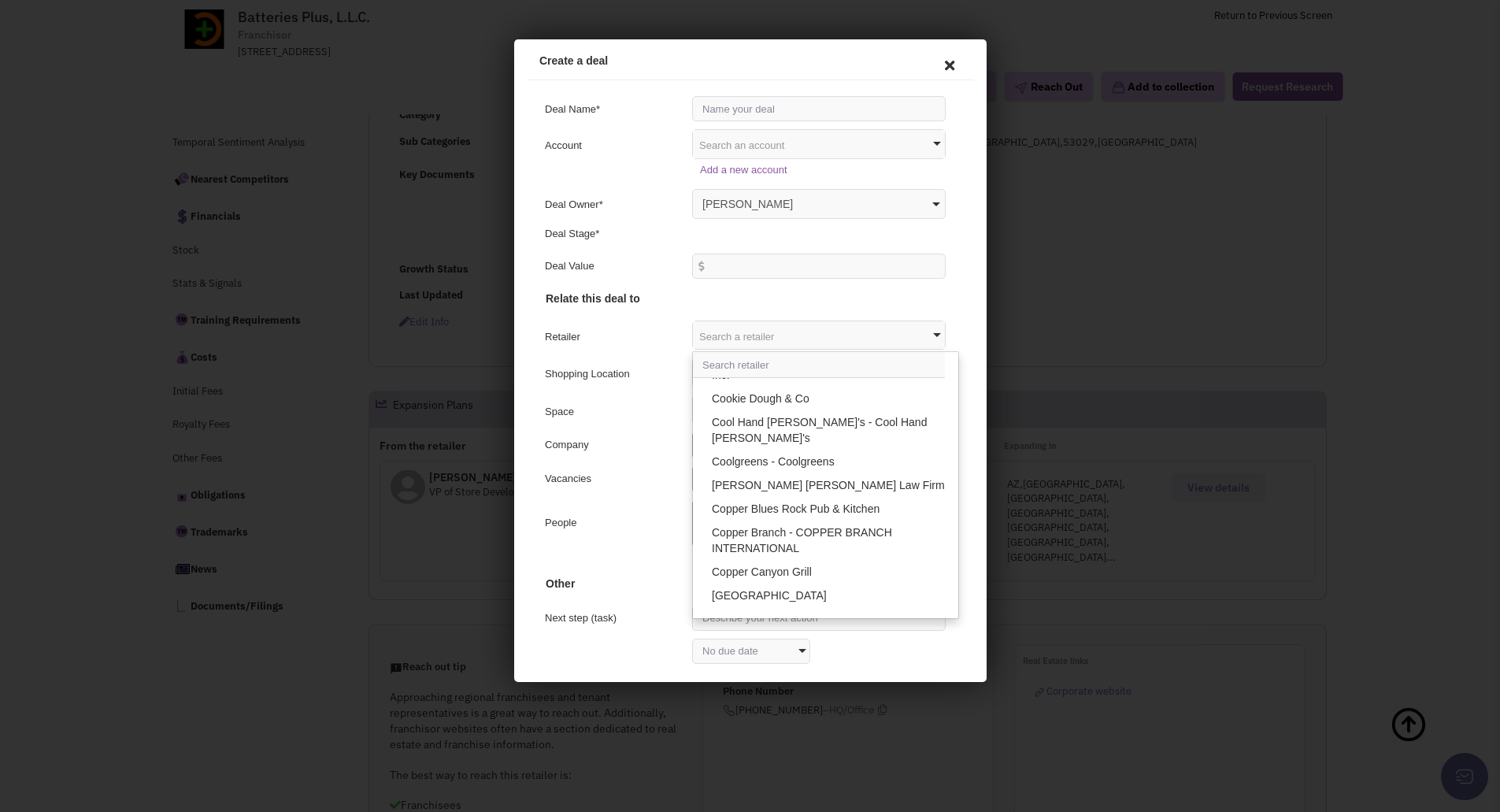
scroll to position [29505, 0]
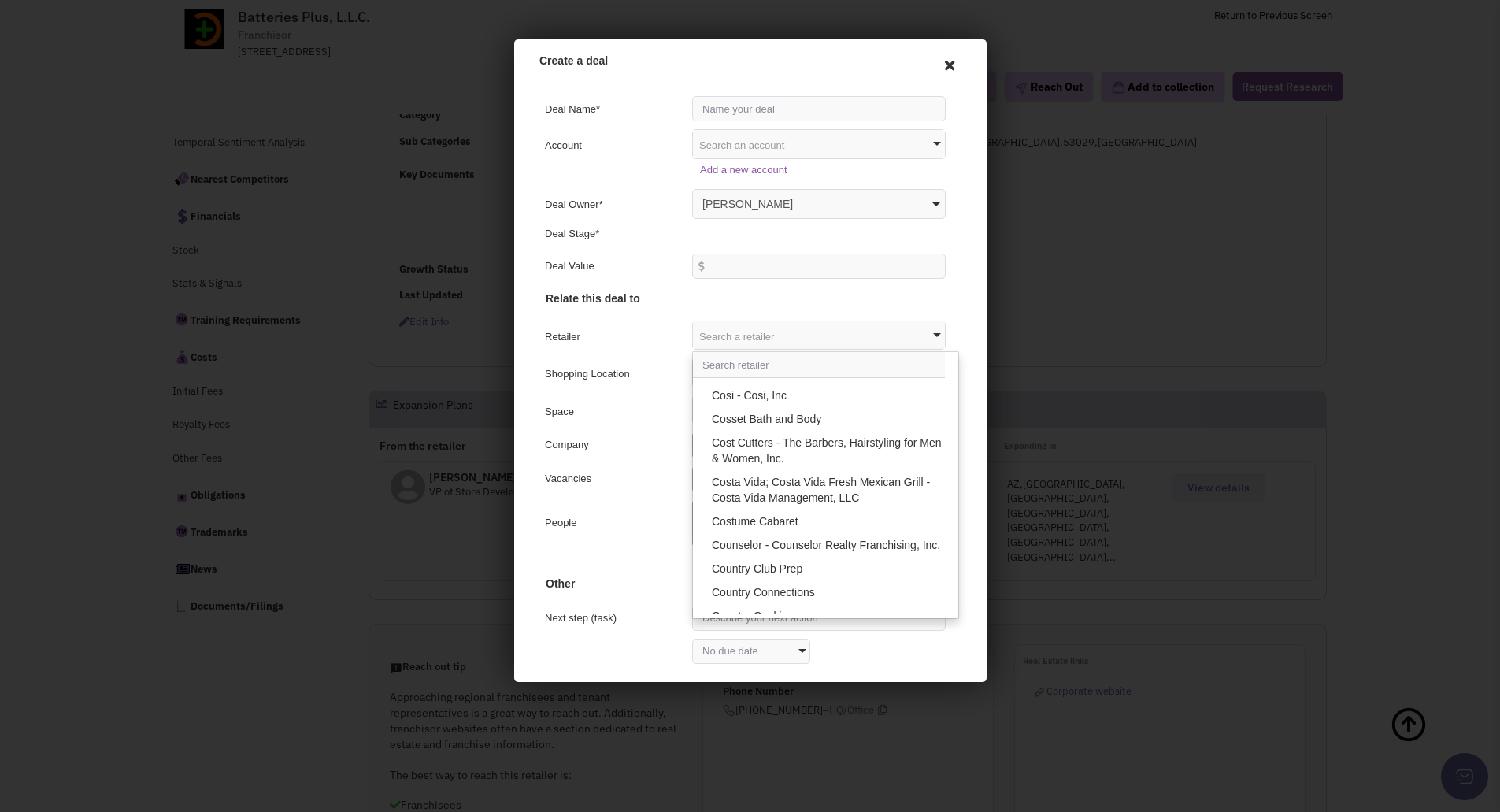
click at [953, 368] on div "Deal Name* Account Search an account Arby's Franchisor, LLC Batteries Plus, L.L…" at bounding box center [747, 348] width 448 height 541
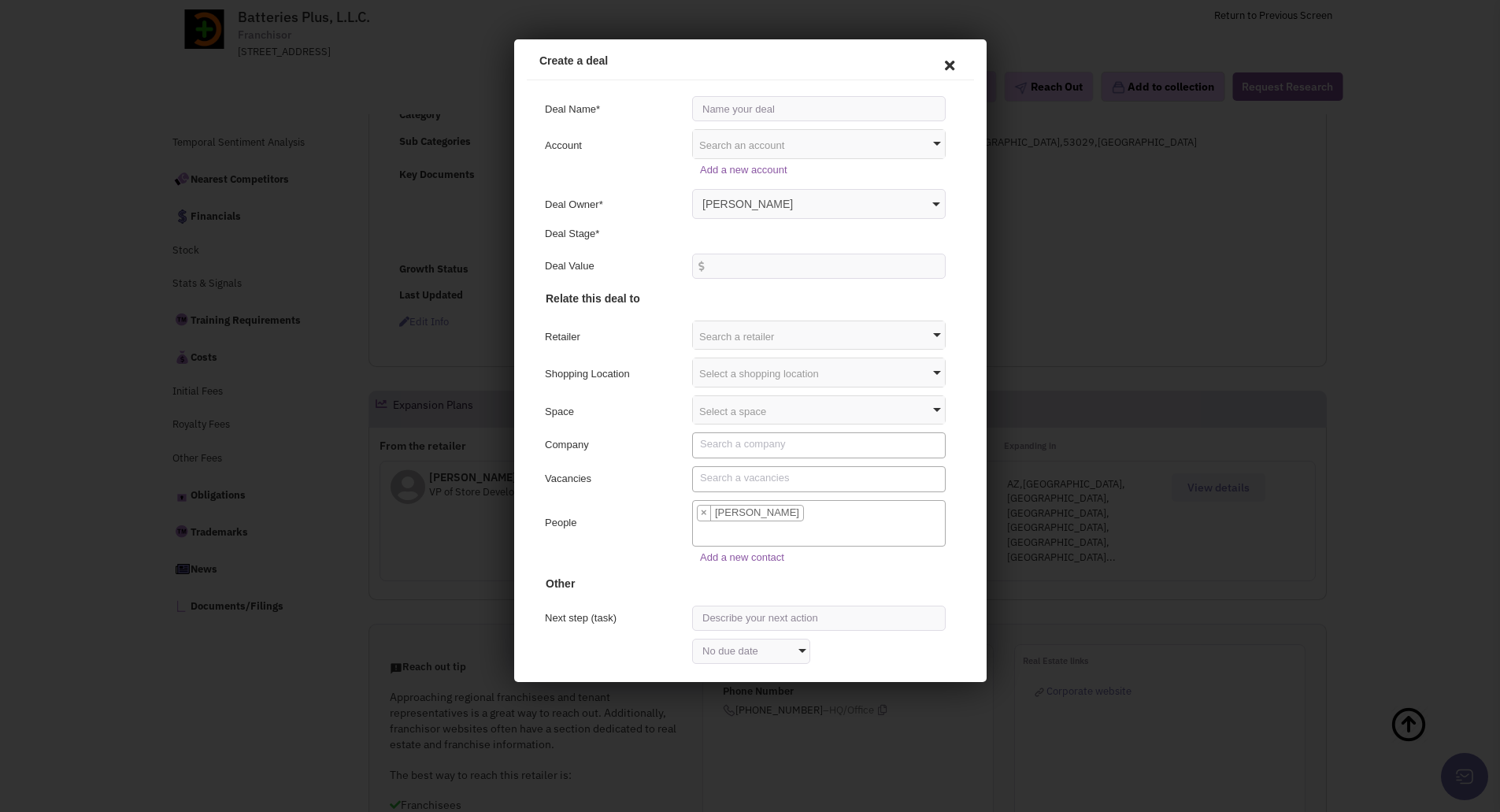
click at [930, 410] on span at bounding box center [934, 407] width 8 height 4
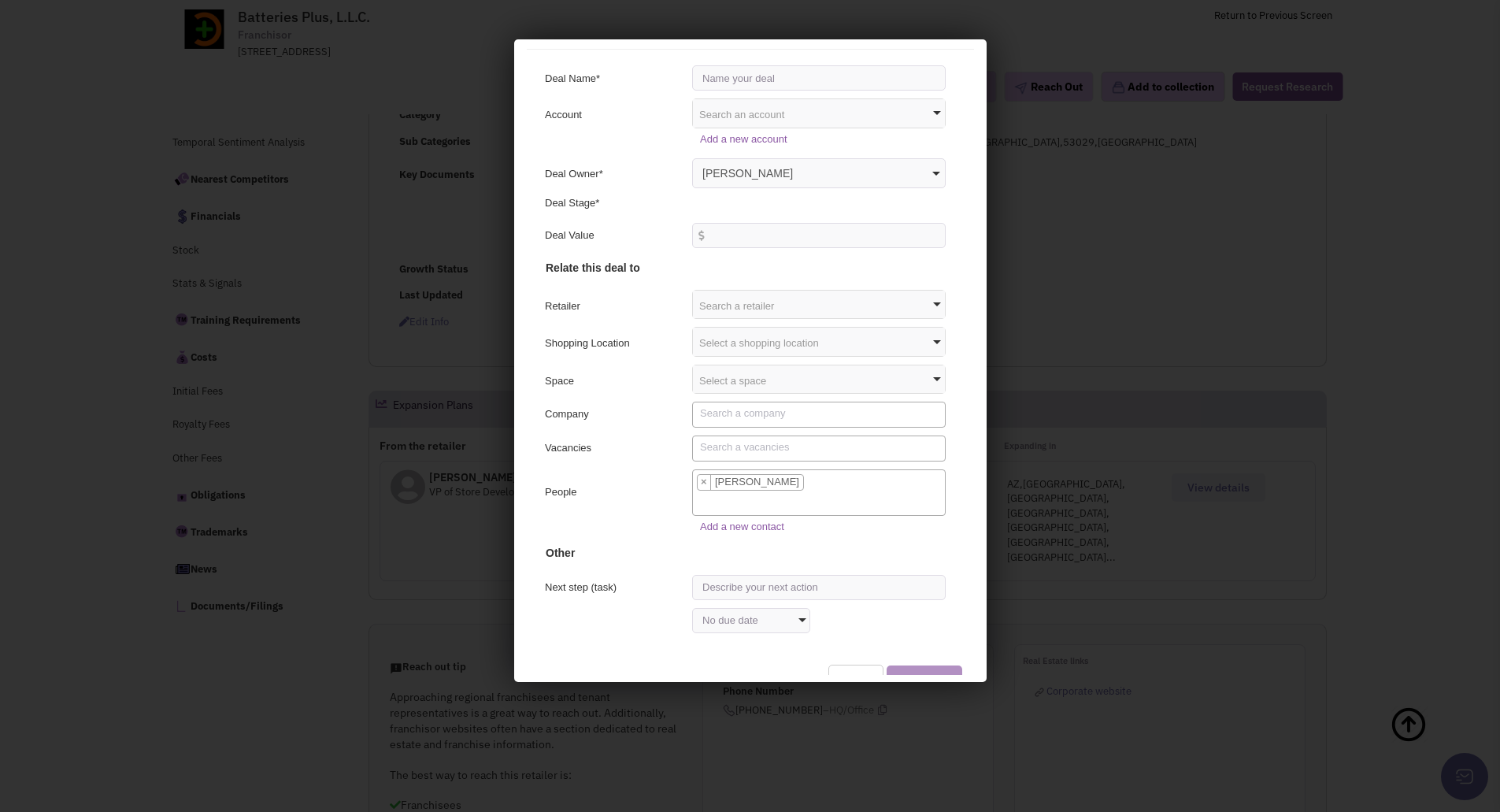
scroll to position [0, 0]
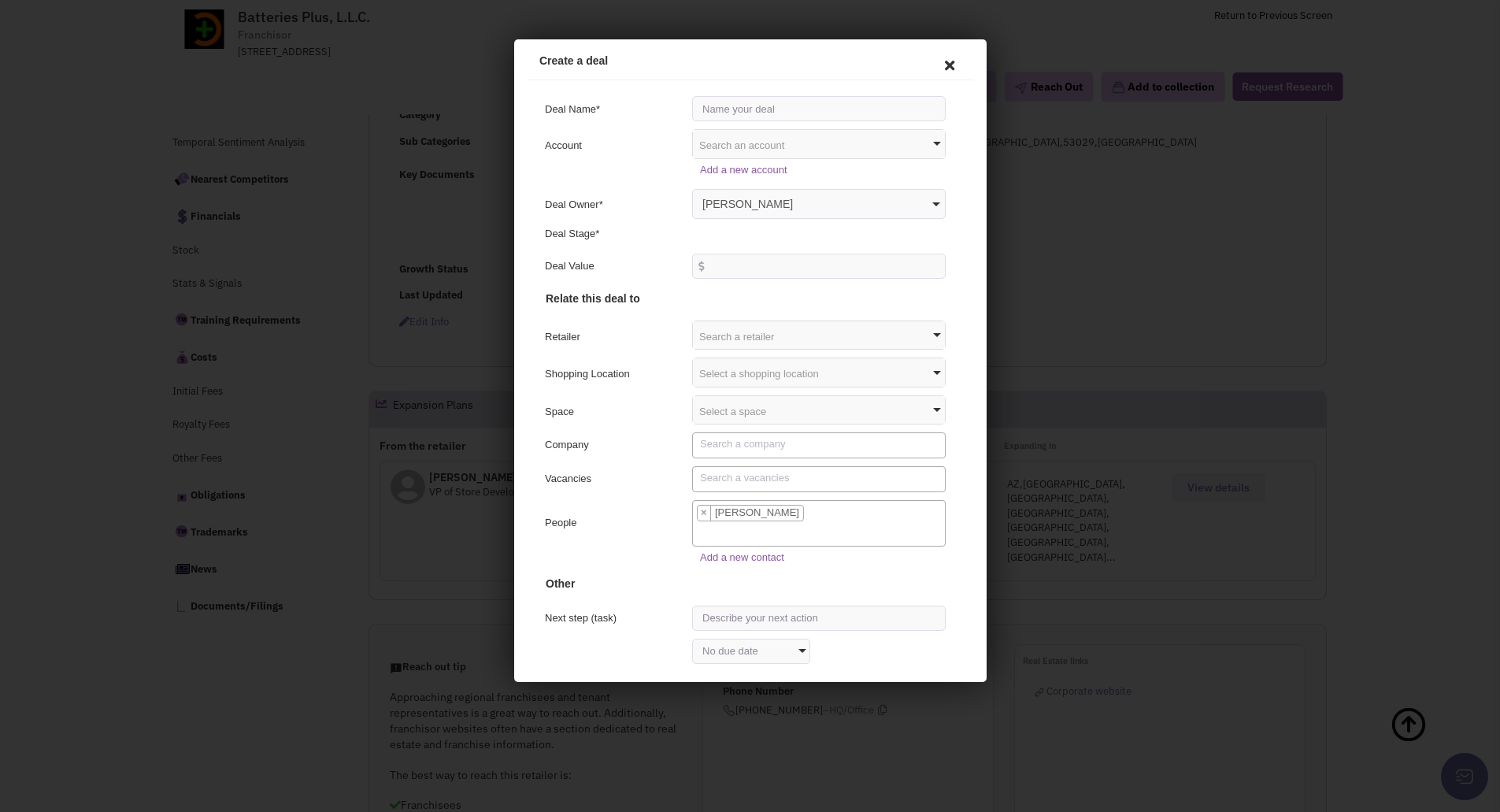
click at [941, 69] on icon at bounding box center [946, 63] width 33 height 38
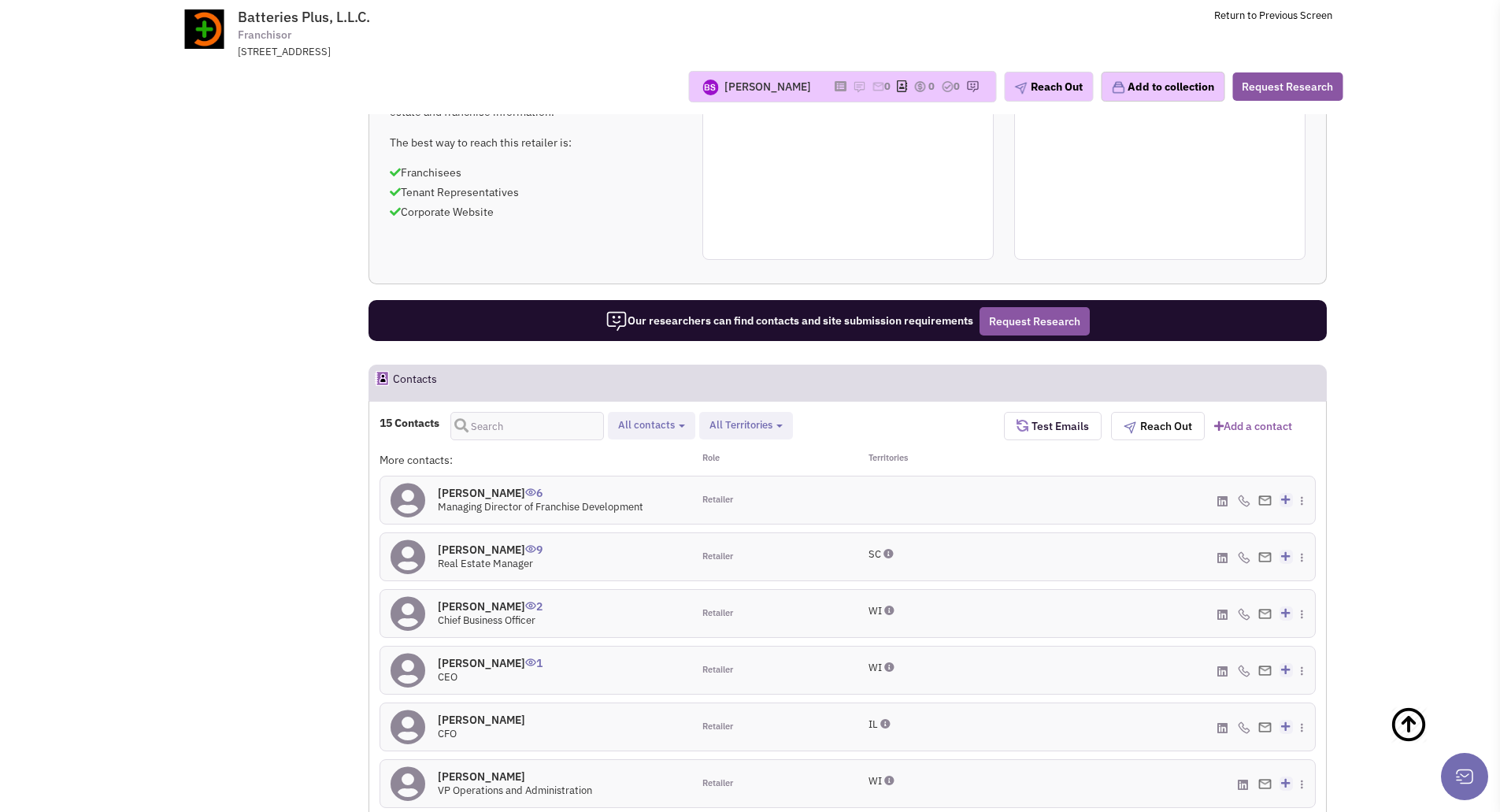
scroll to position [1183, 0]
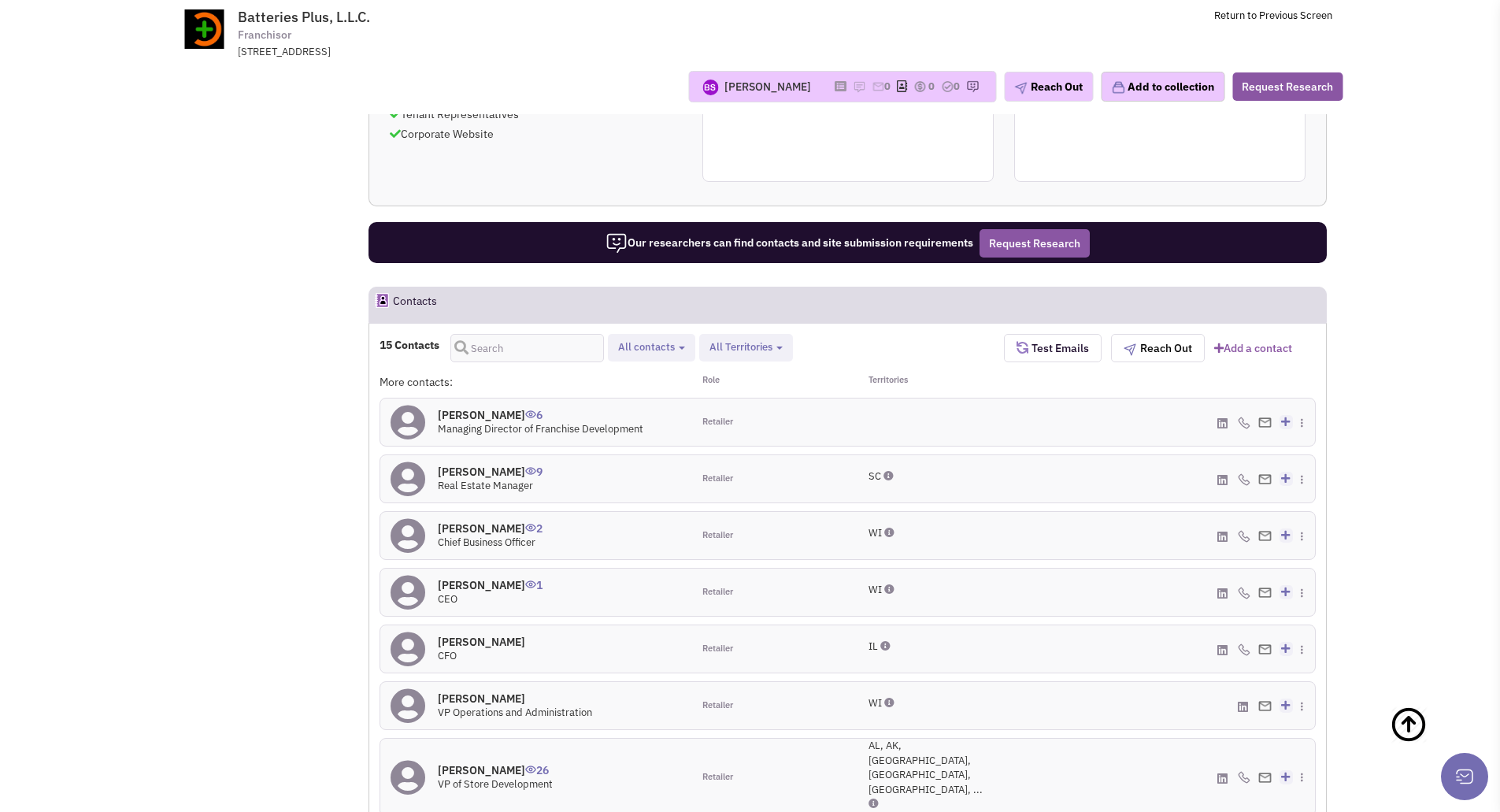
click at [503, 465] on h4 "Mary Hardin Rathel 9" at bounding box center [490, 471] width 105 height 14
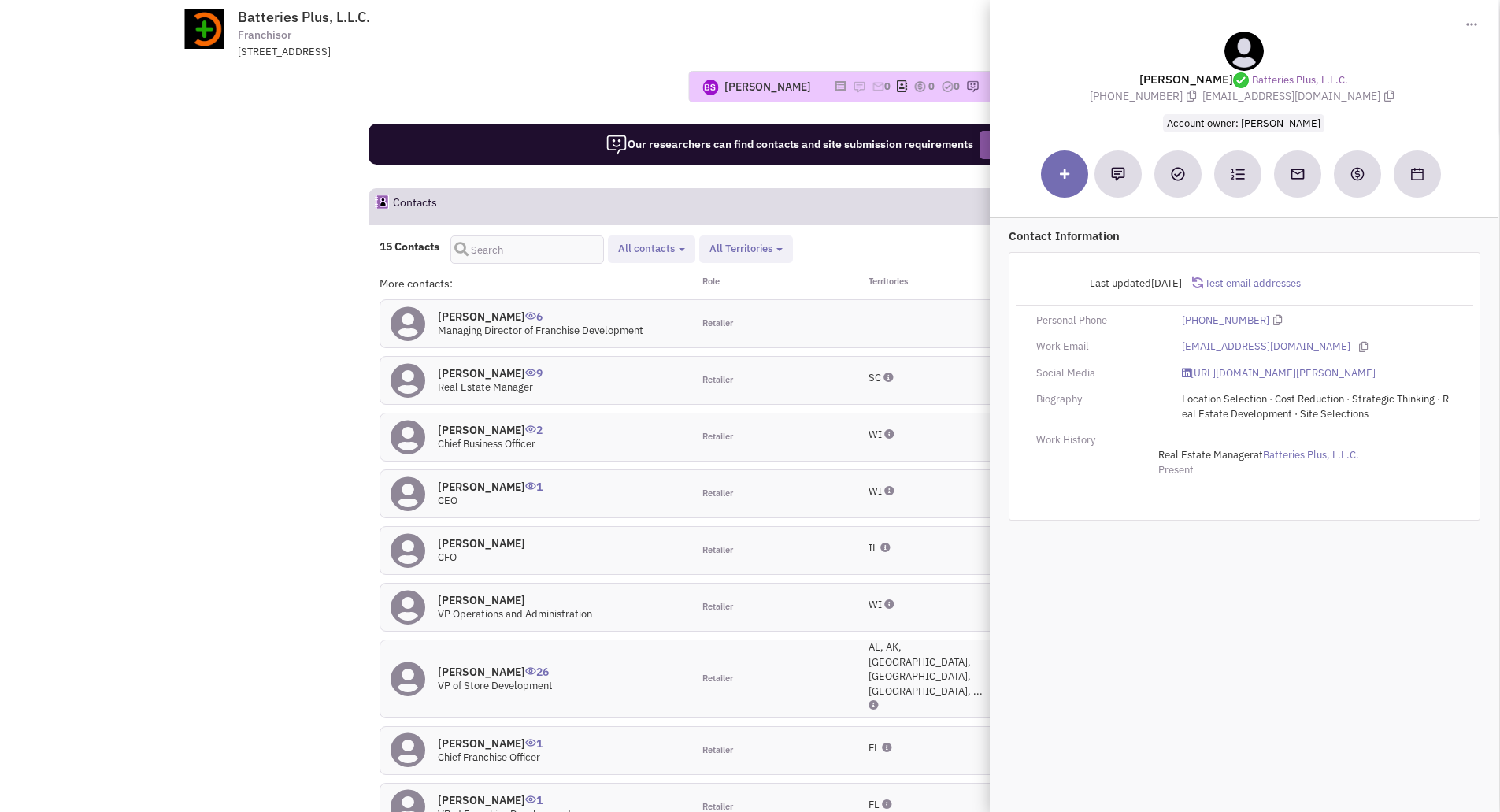
scroll to position [1262, 0]
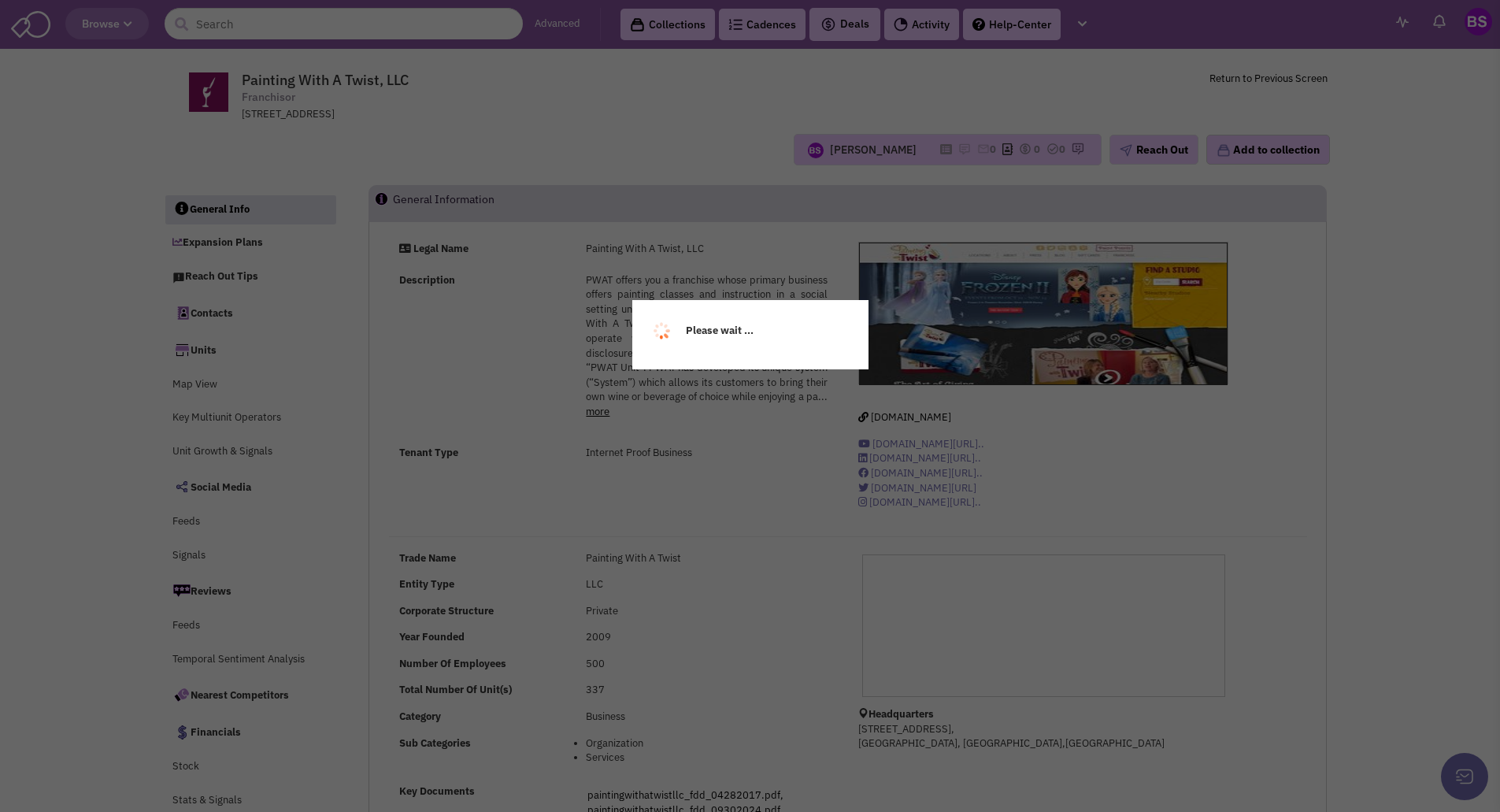
select select
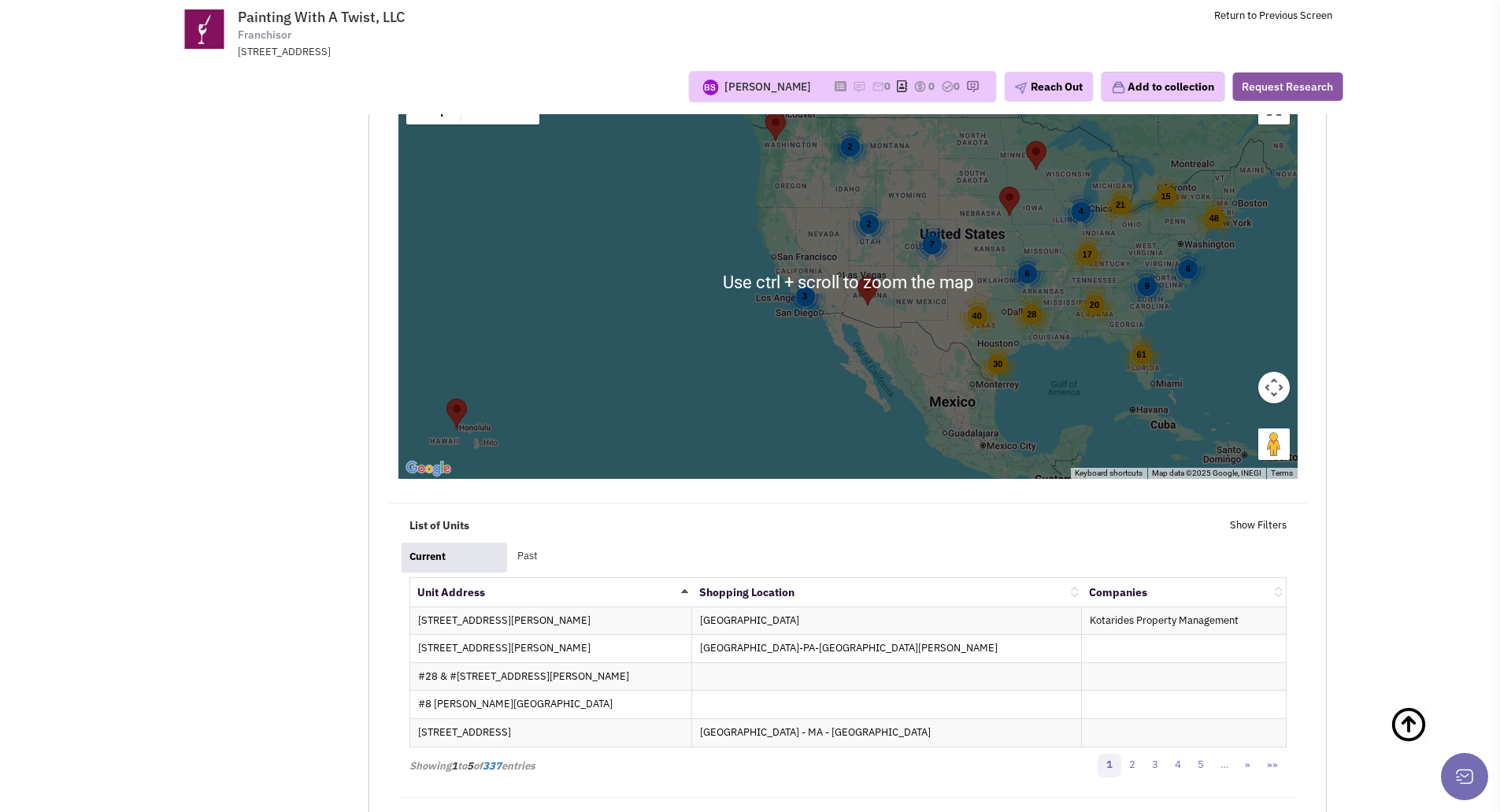
scroll to position [2521, 0]
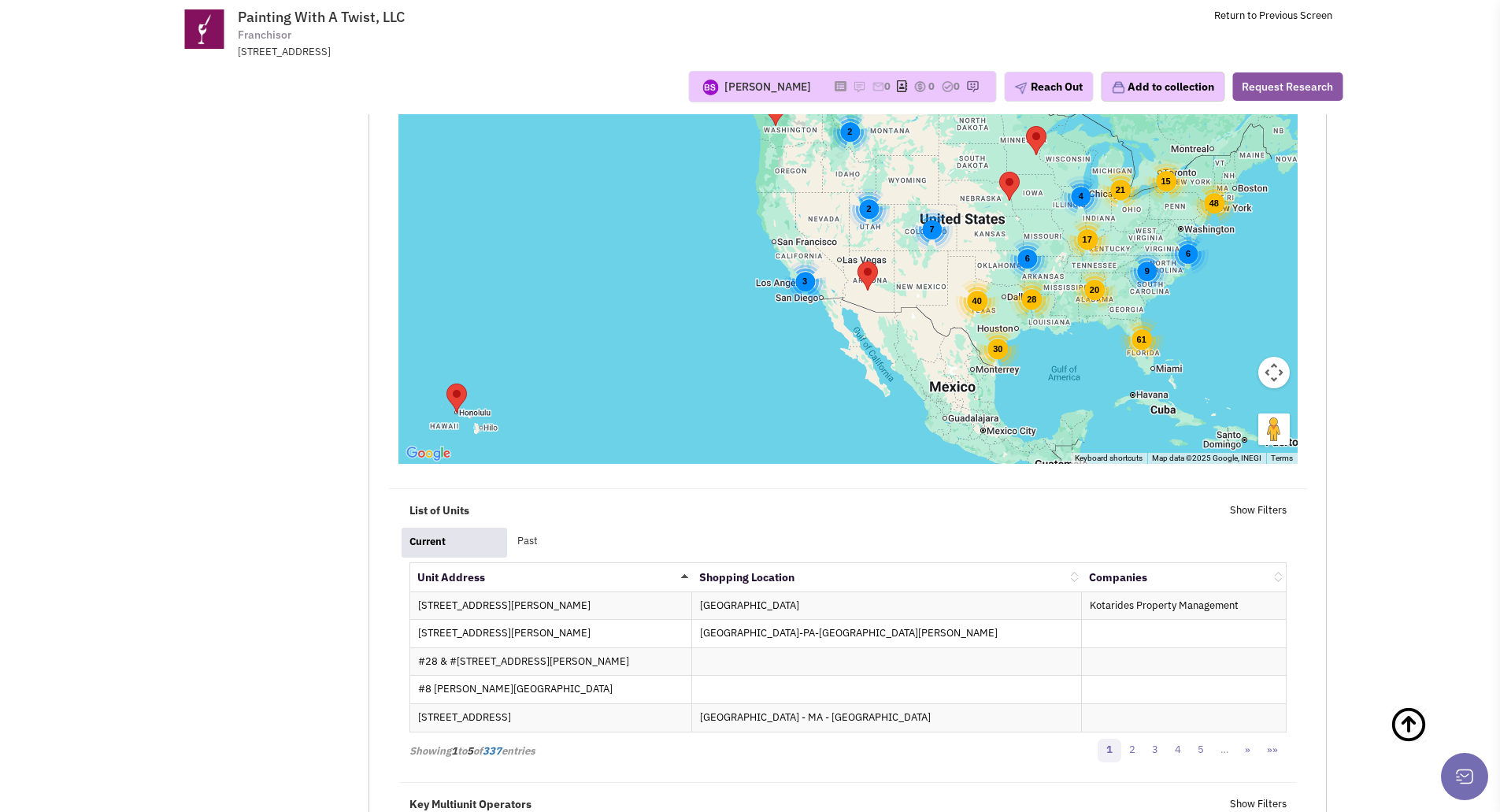
click at [1186, 233] on div "6" at bounding box center [1188, 254] width 42 height 42
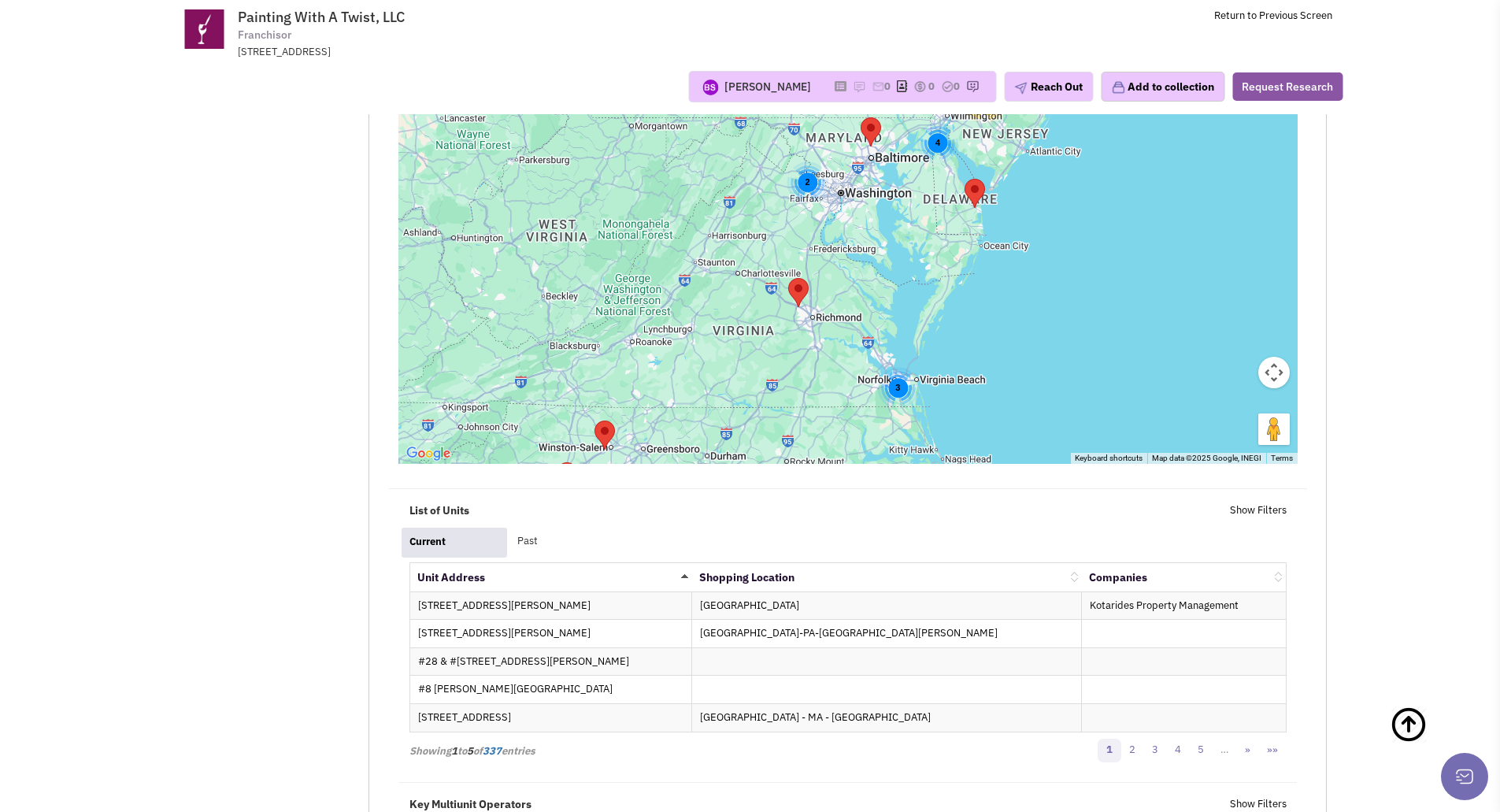
click at [897, 367] on div "3" at bounding box center [898, 388] width 42 height 42
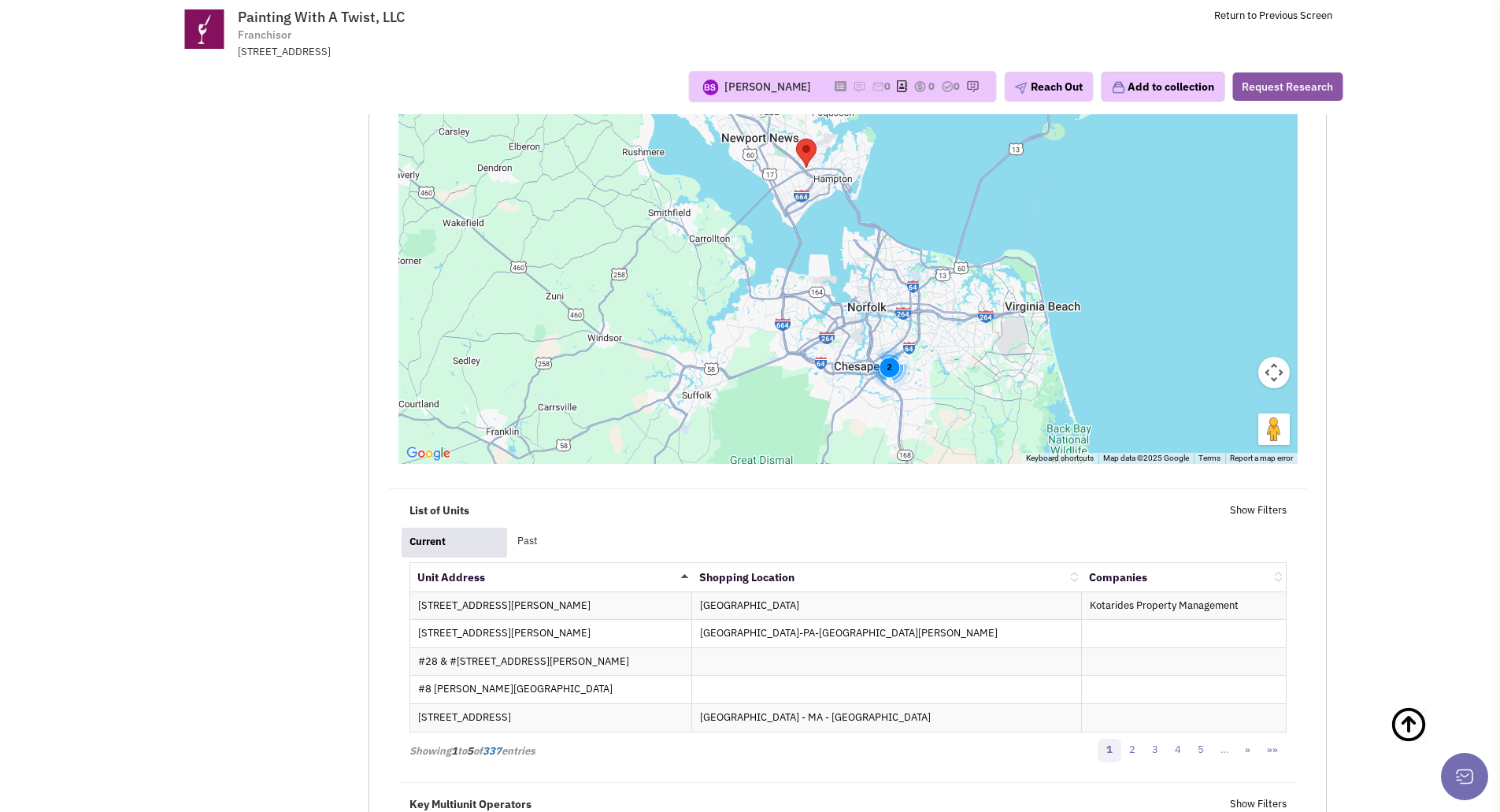
click at [891, 345] on div "2" at bounding box center [890, 366] width 42 height 42
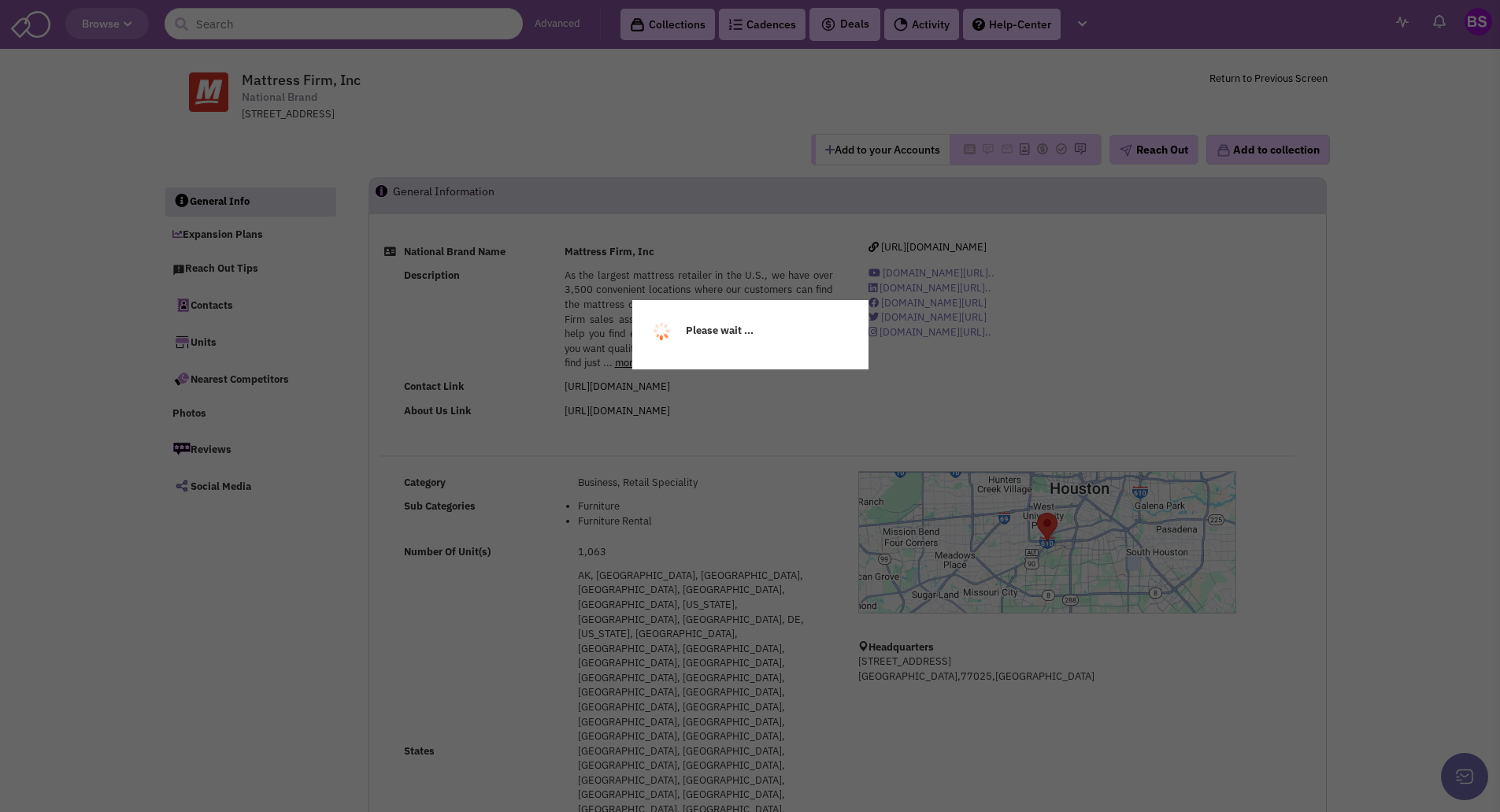
select select
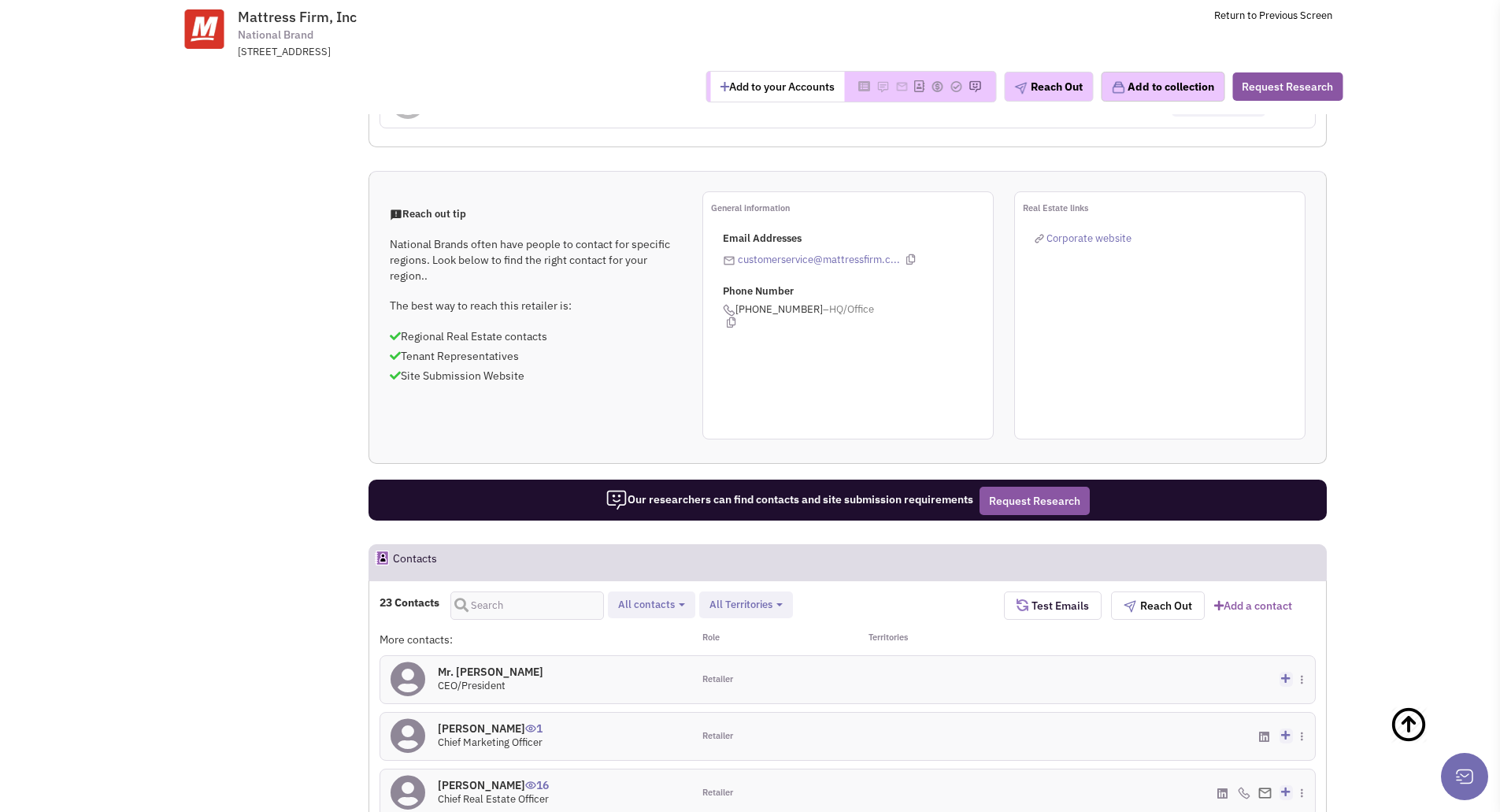
scroll to position [944, 0]
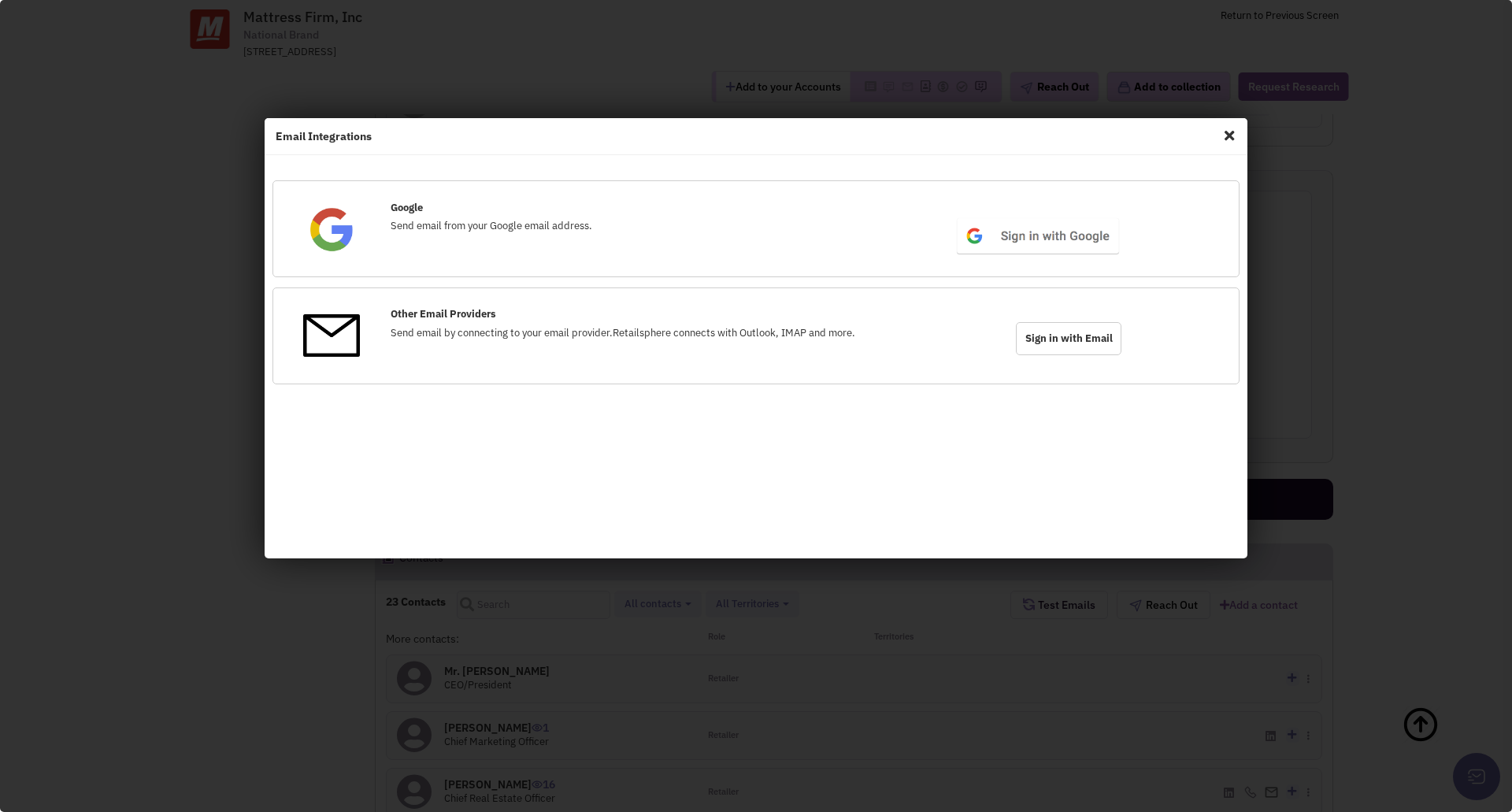
click at [1229, 133] on span "Close" at bounding box center [1230, 135] width 21 height 26
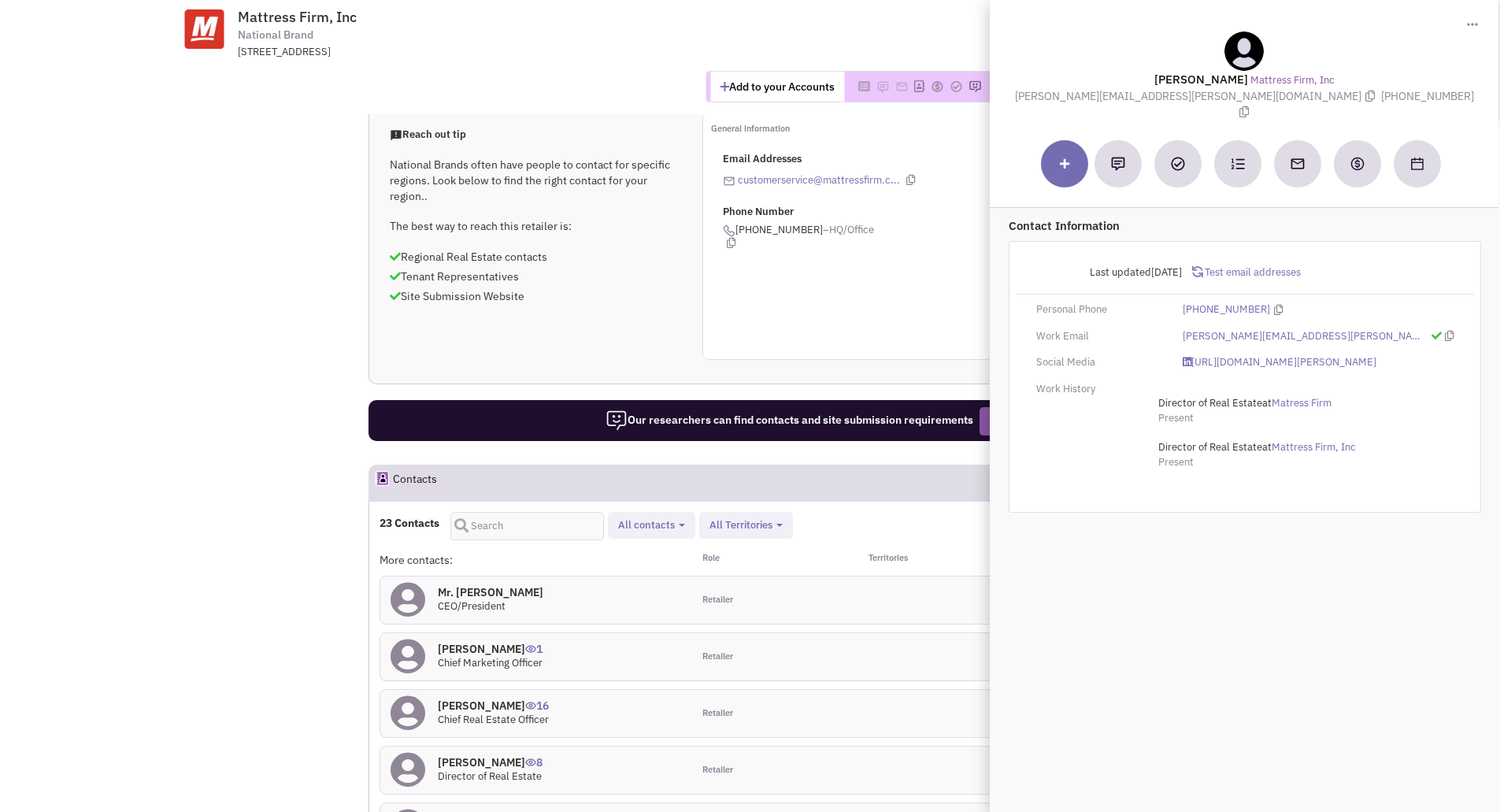
scroll to position [1103, 0]
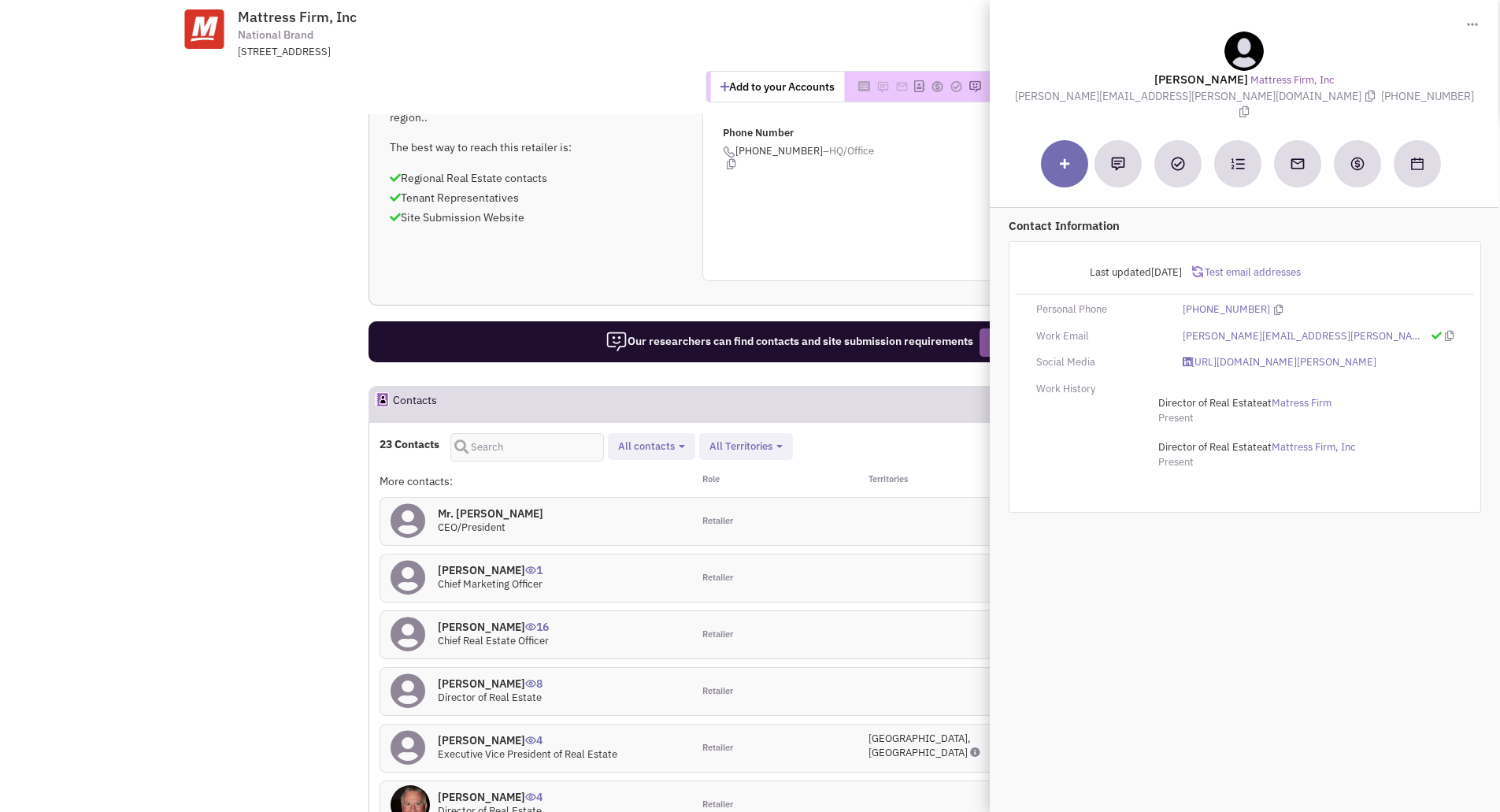
click at [506, 789] on h4 "Mr. Bob Mataraso 4" at bounding box center [490, 796] width 105 height 14
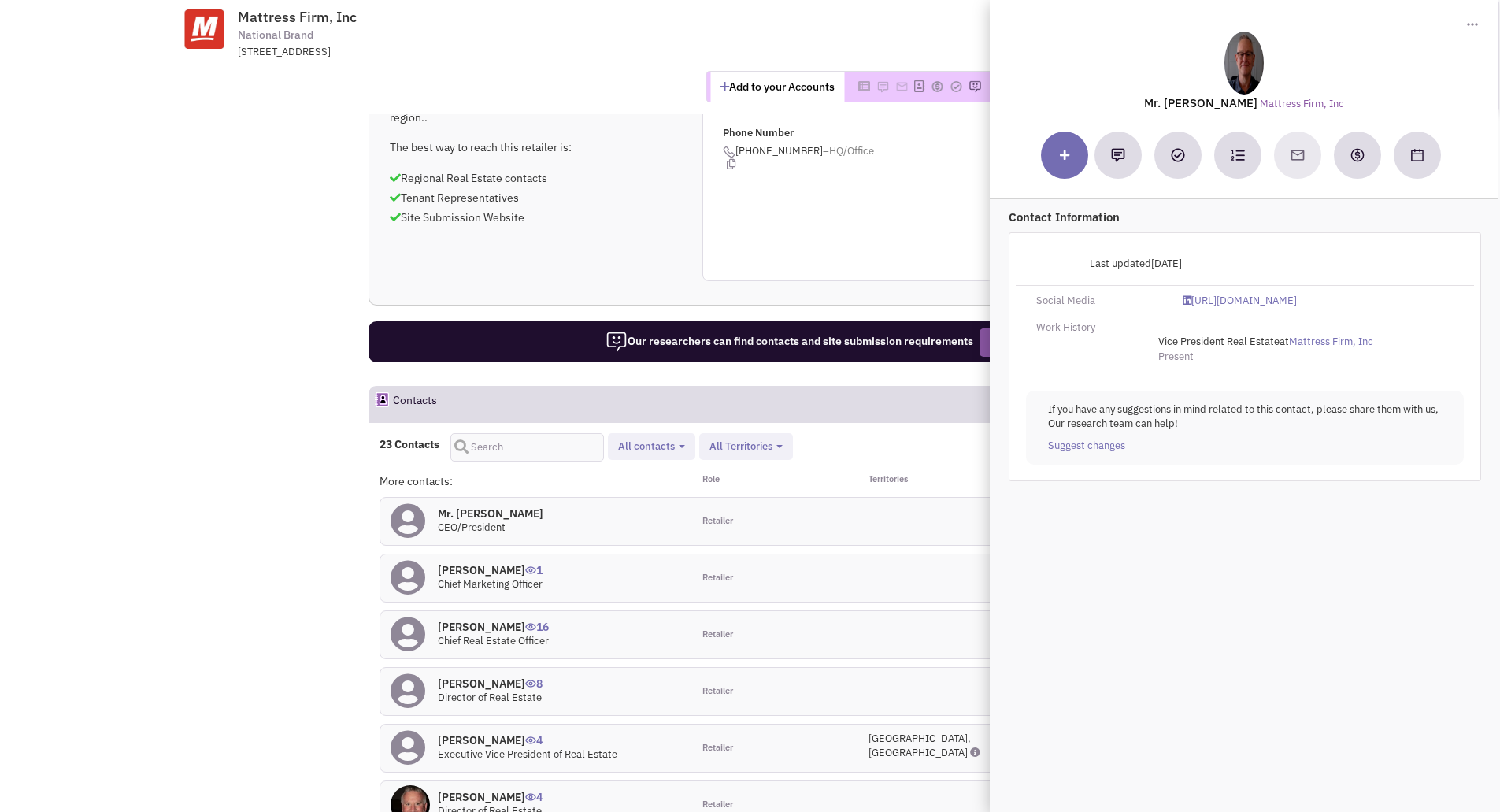
click at [502, 789] on h4 "Mr. Bob Mataraso 4" at bounding box center [490, 796] width 105 height 14
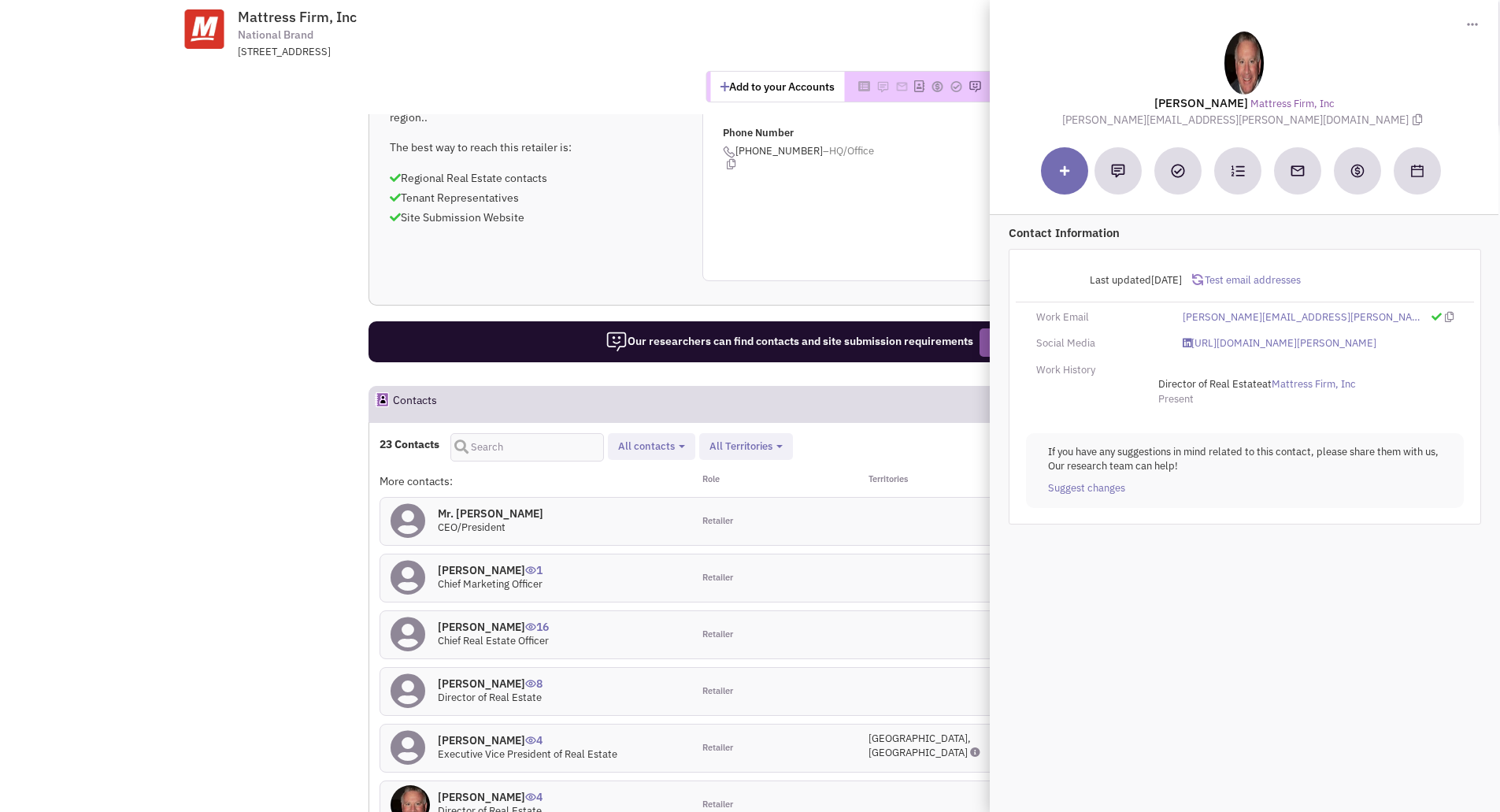
click at [1241, 279] on span "Test email addresses" at bounding box center [1251, 280] width 97 height 13
click at [525, 664] on span "8" at bounding box center [534, 677] width 17 height 26
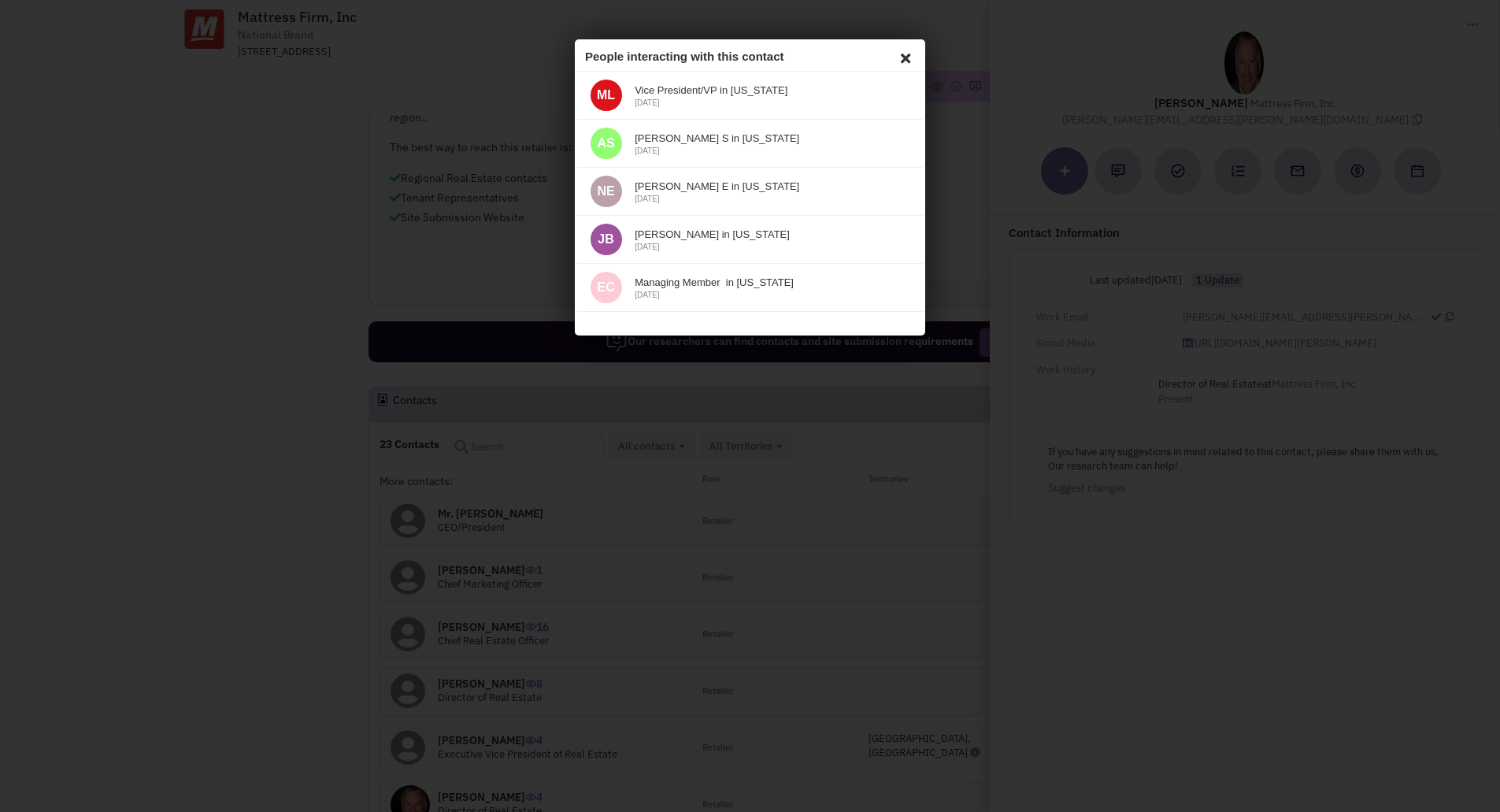
click at [905, 55] on icon at bounding box center [903, 56] width 19 height 24
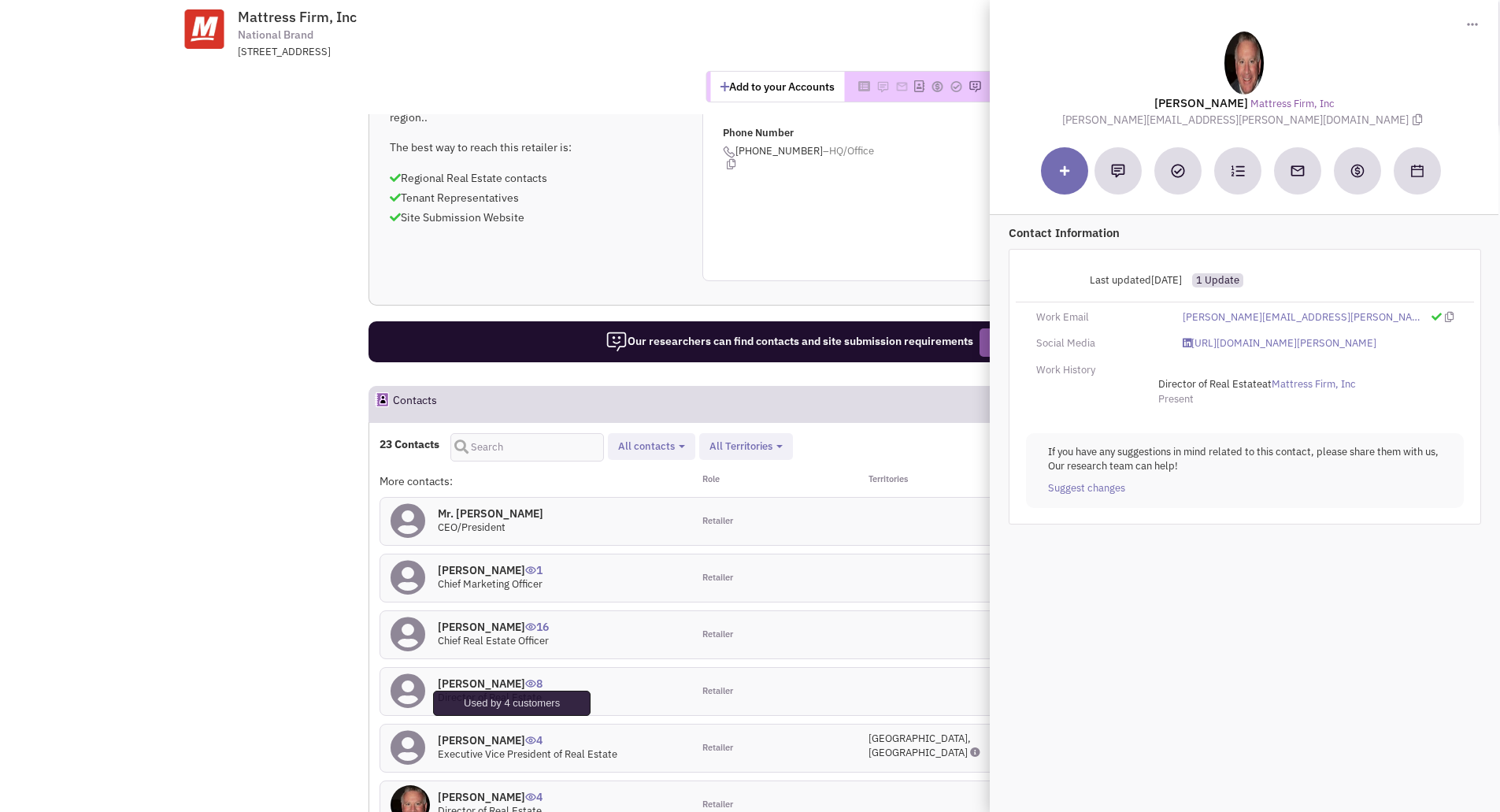
click at [525, 721] on span "4" at bounding box center [534, 733] width 17 height 26
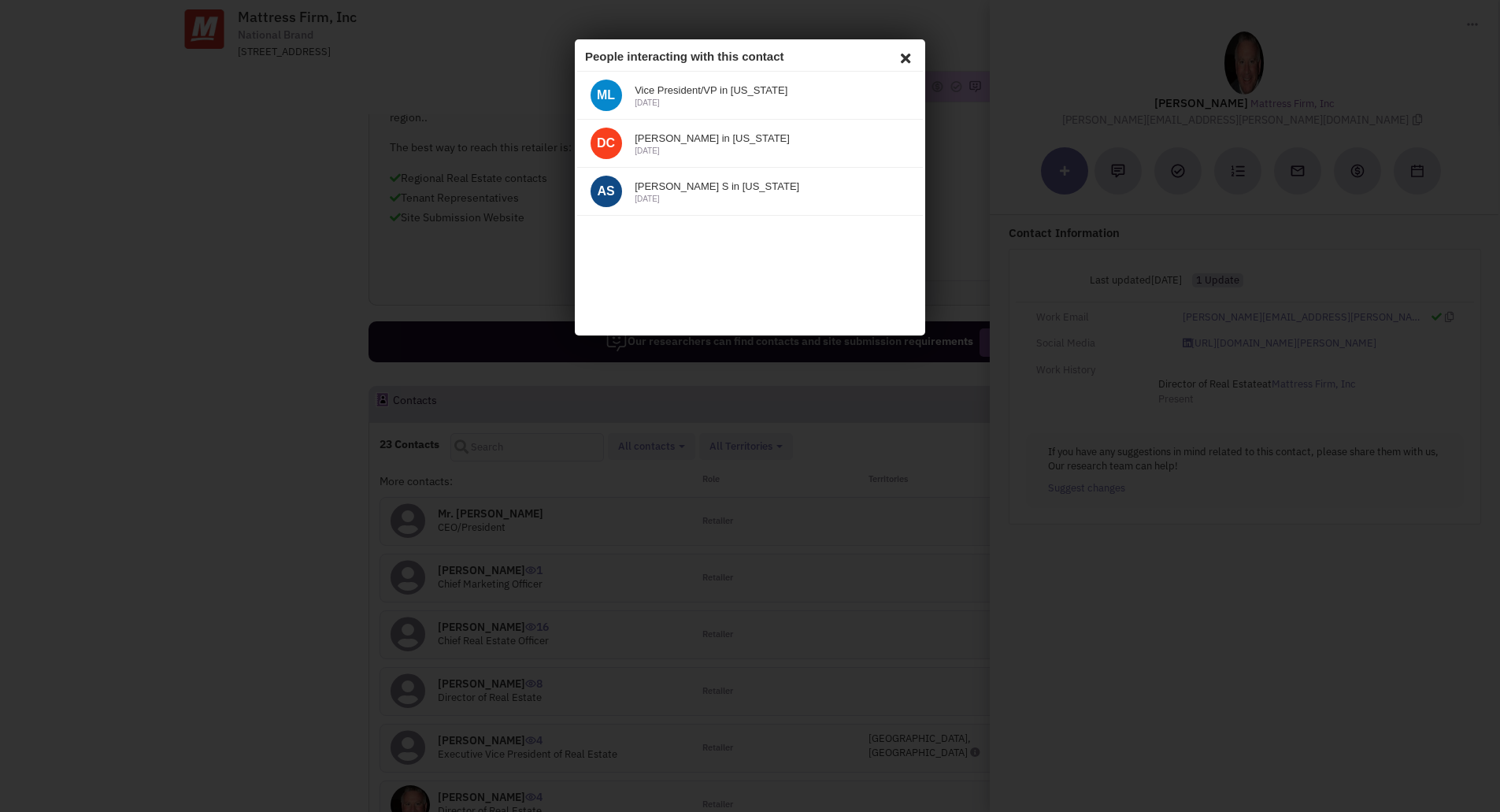
click at [900, 59] on icon at bounding box center [903, 56] width 19 height 24
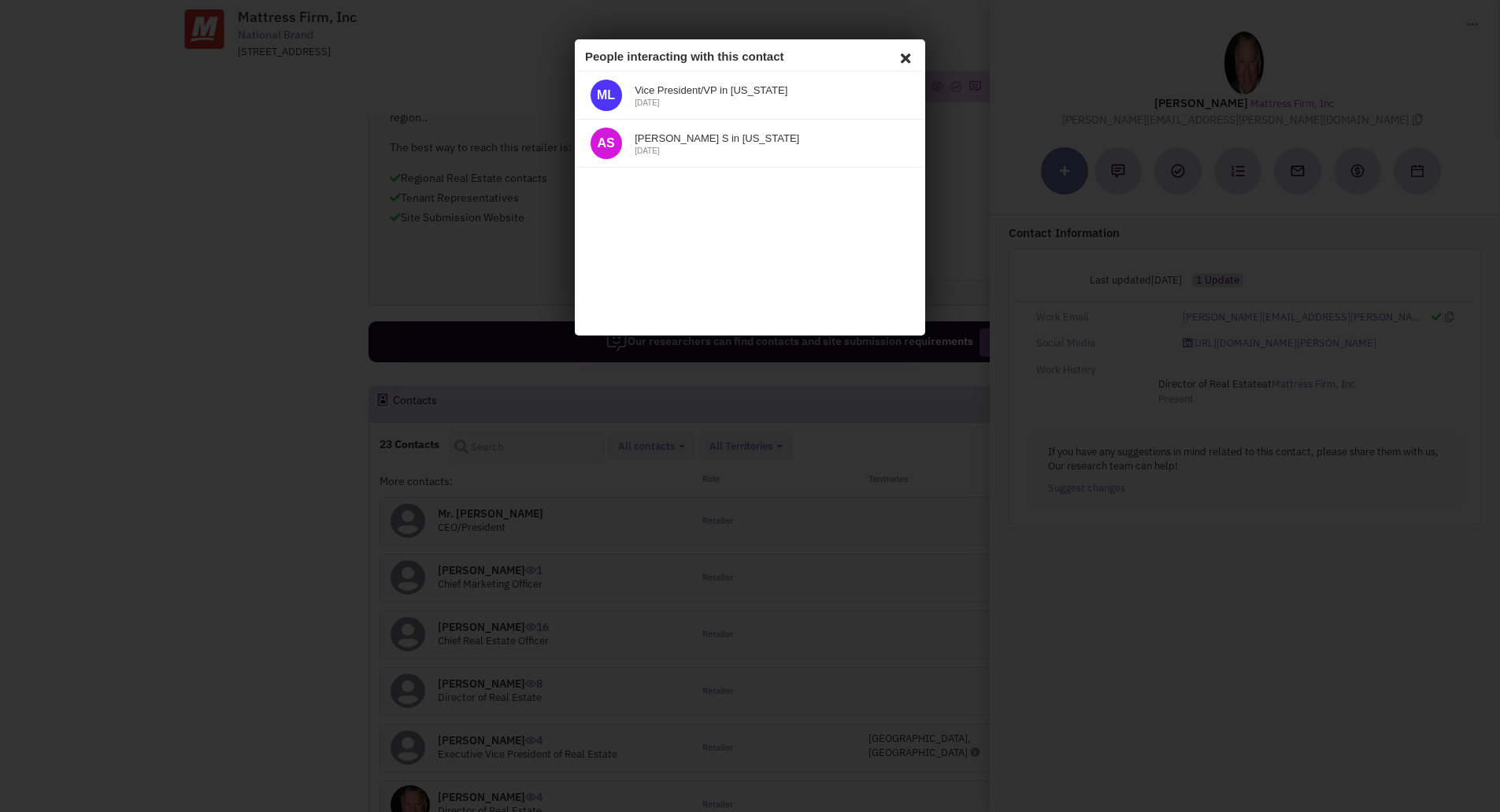
click at [898, 58] on icon at bounding box center [903, 56] width 19 height 24
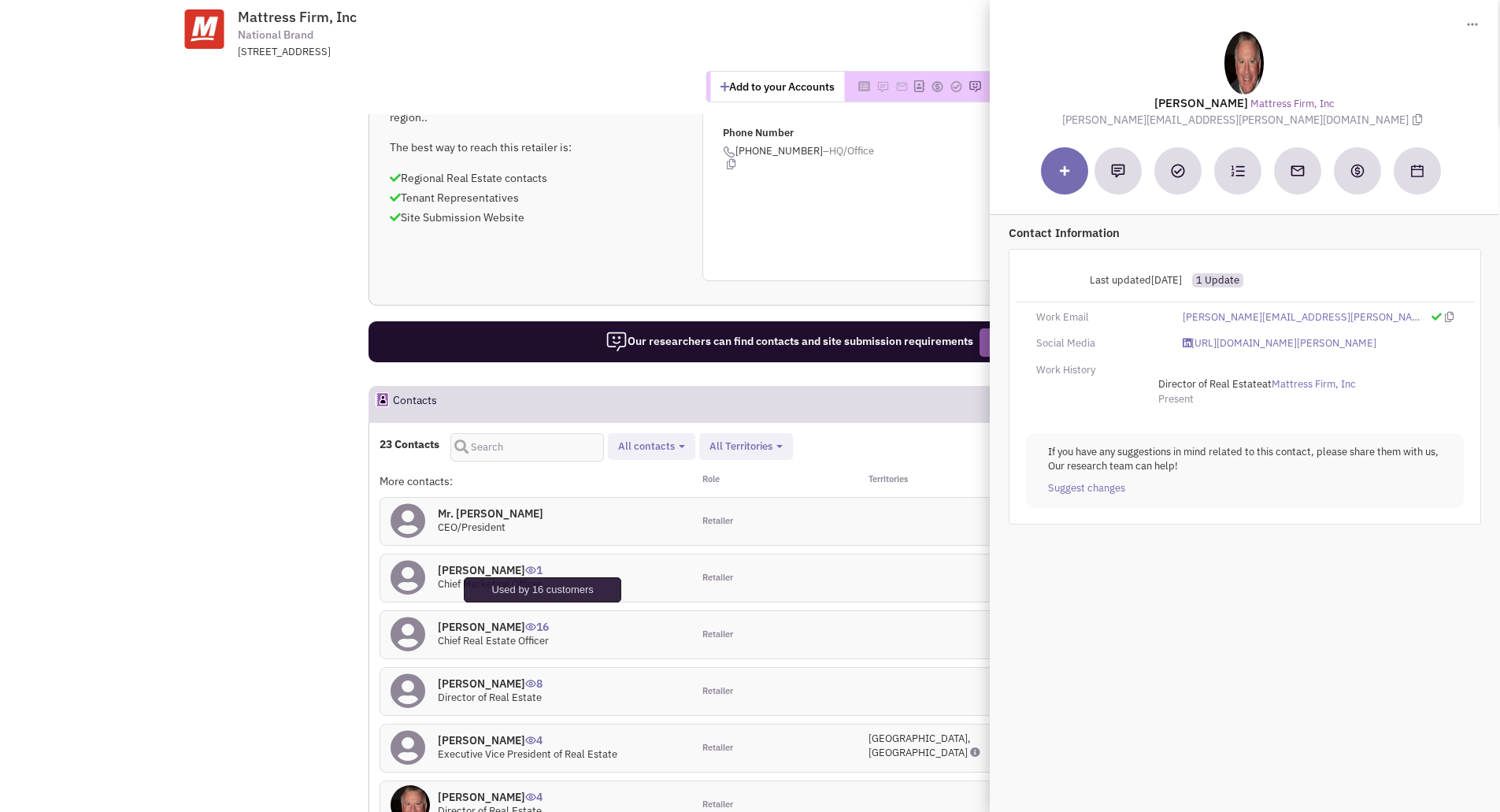
click at [537, 623] on img at bounding box center [531, 627] width 11 height 8
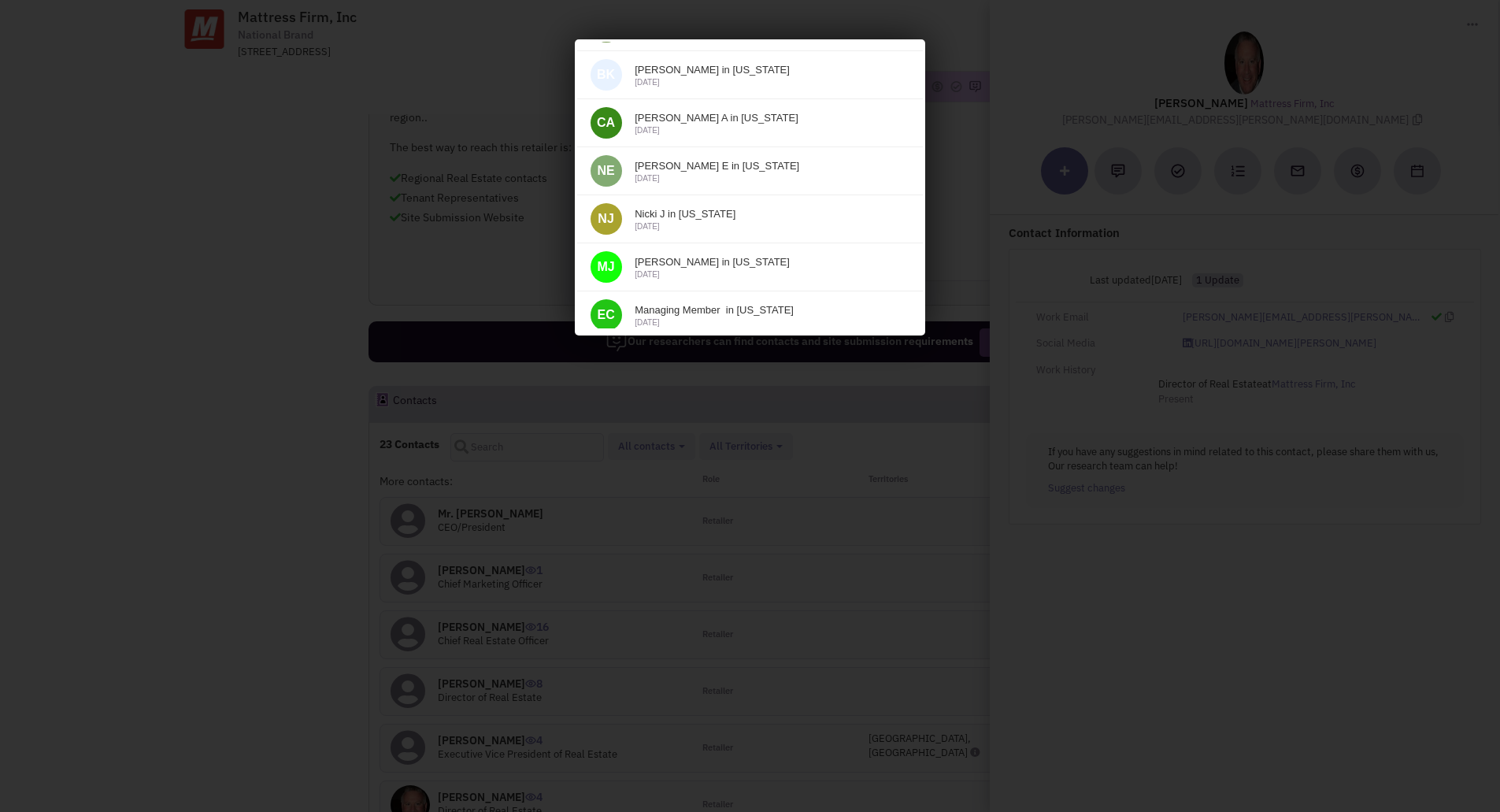
scroll to position [176, 0]
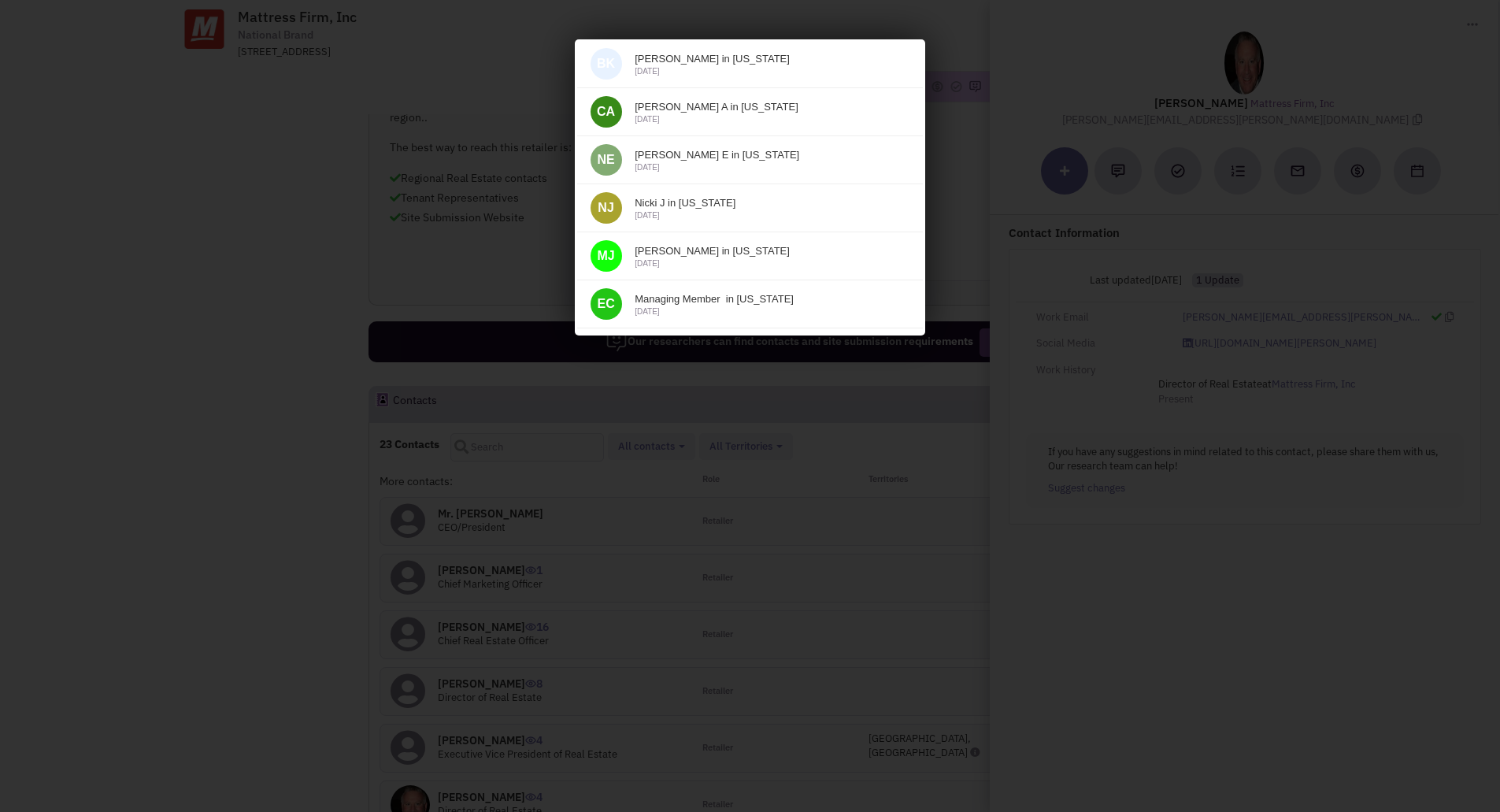
drag, startPoint x: 911, startPoint y: 108, endPoint x: 1506, endPoint y: 274, distance: 617.7
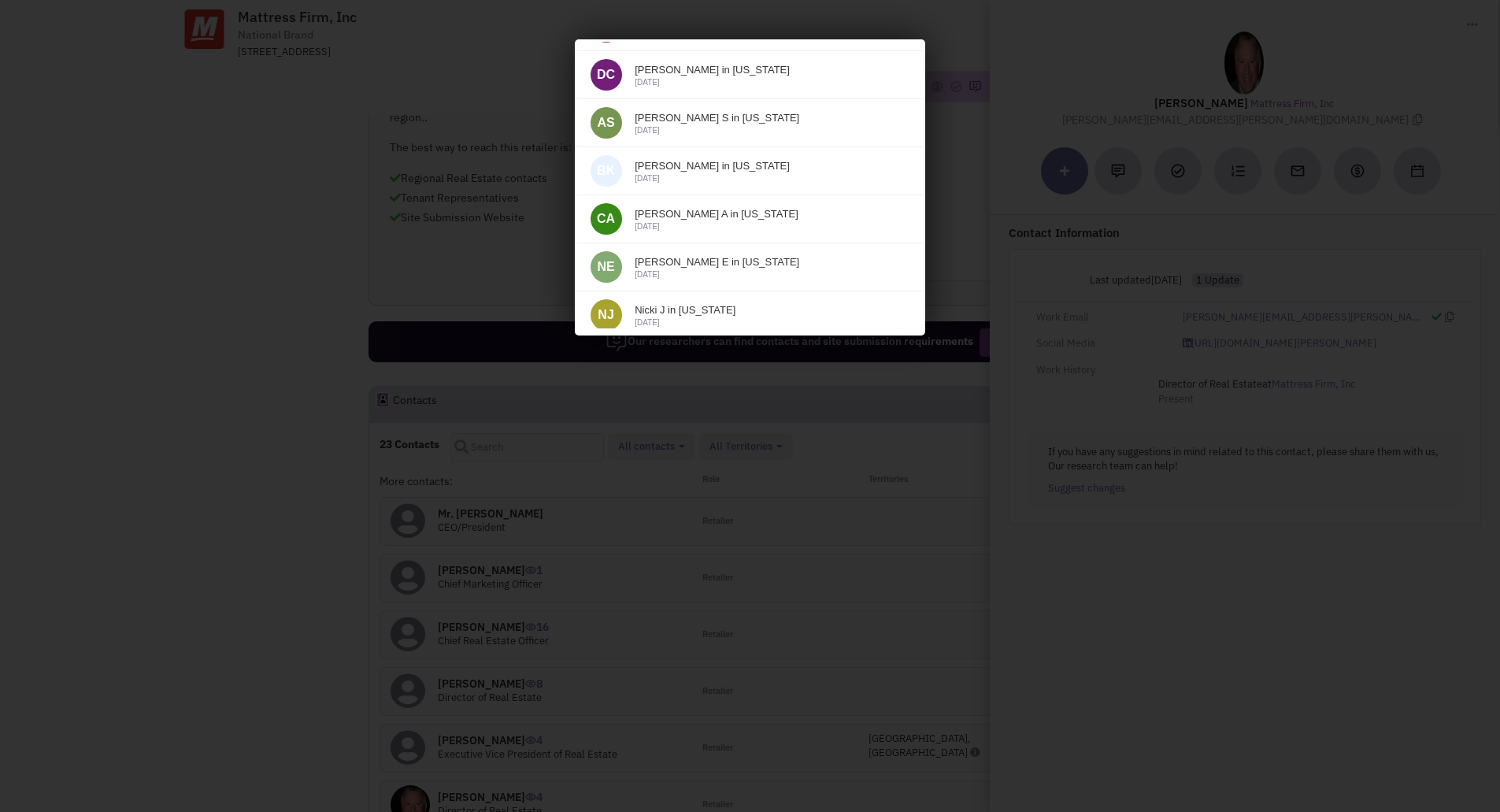
scroll to position [0, 0]
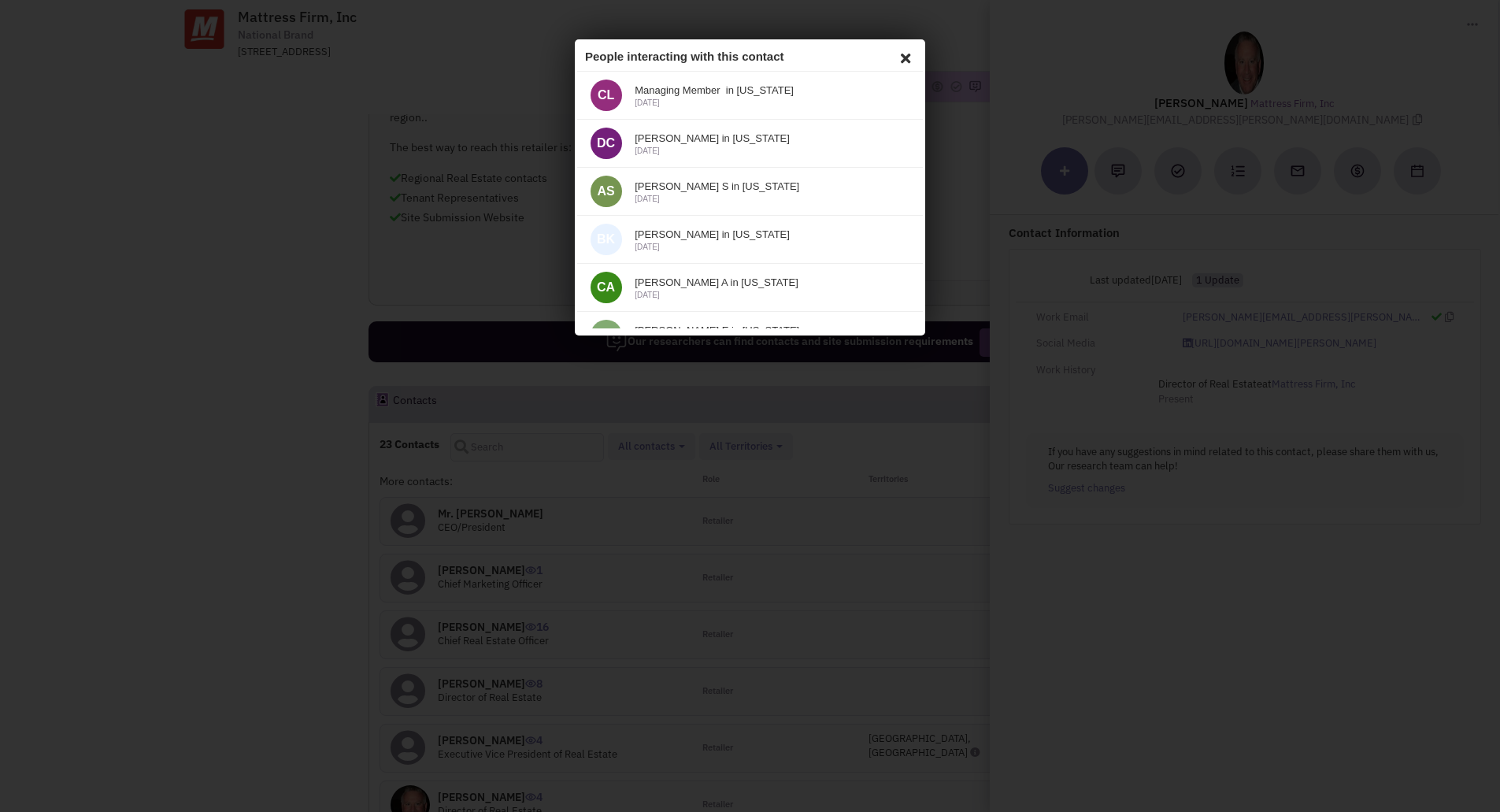
drag, startPoint x: 911, startPoint y: 249, endPoint x: 1502, endPoint y: 122, distance: 604.5
click at [895, 52] on icon at bounding box center [903, 56] width 19 height 24
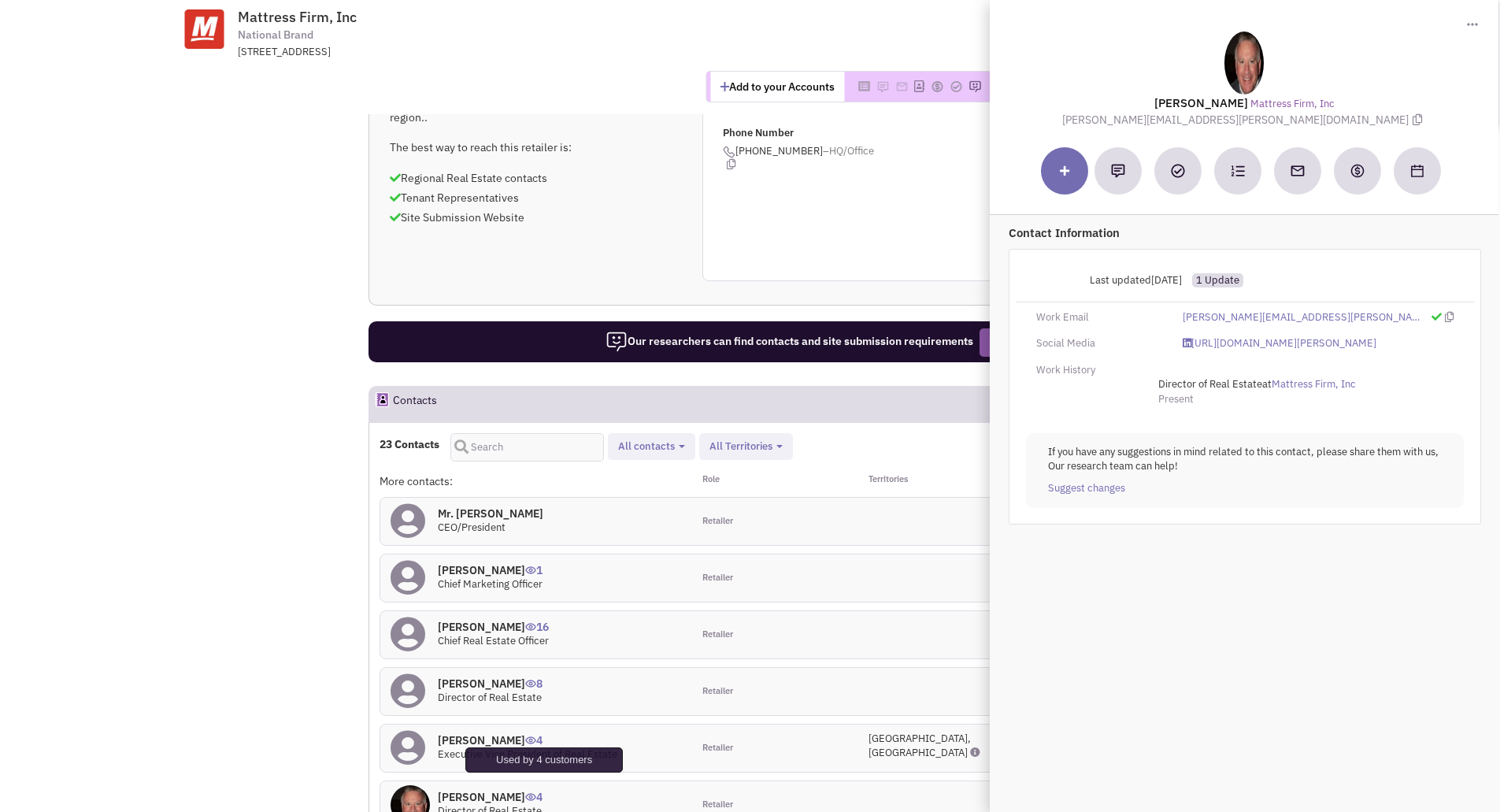
click at [537, 793] on img at bounding box center [531, 797] width 11 height 8
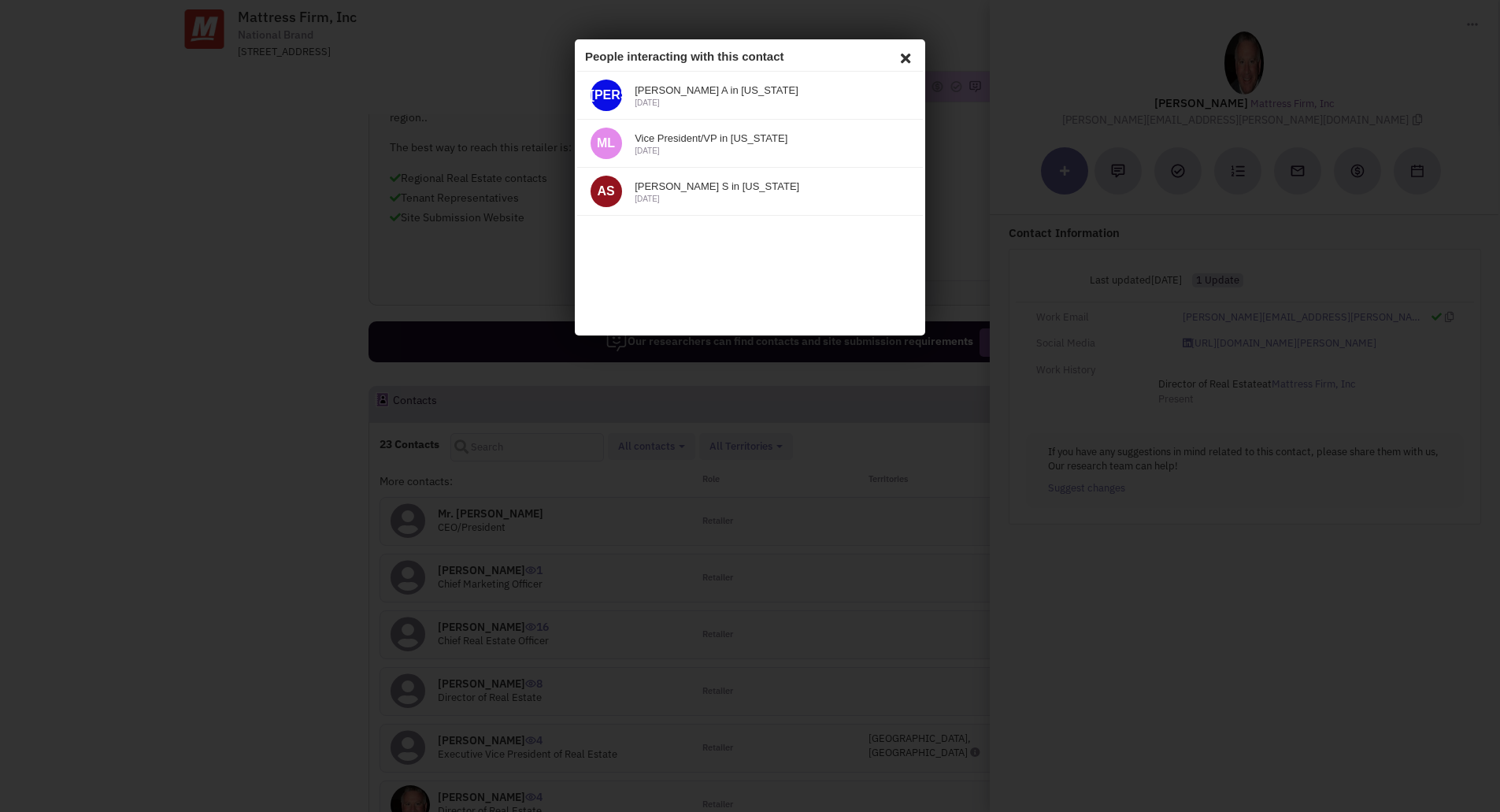
click at [906, 51] on icon at bounding box center [903, 56] width 19 height 24
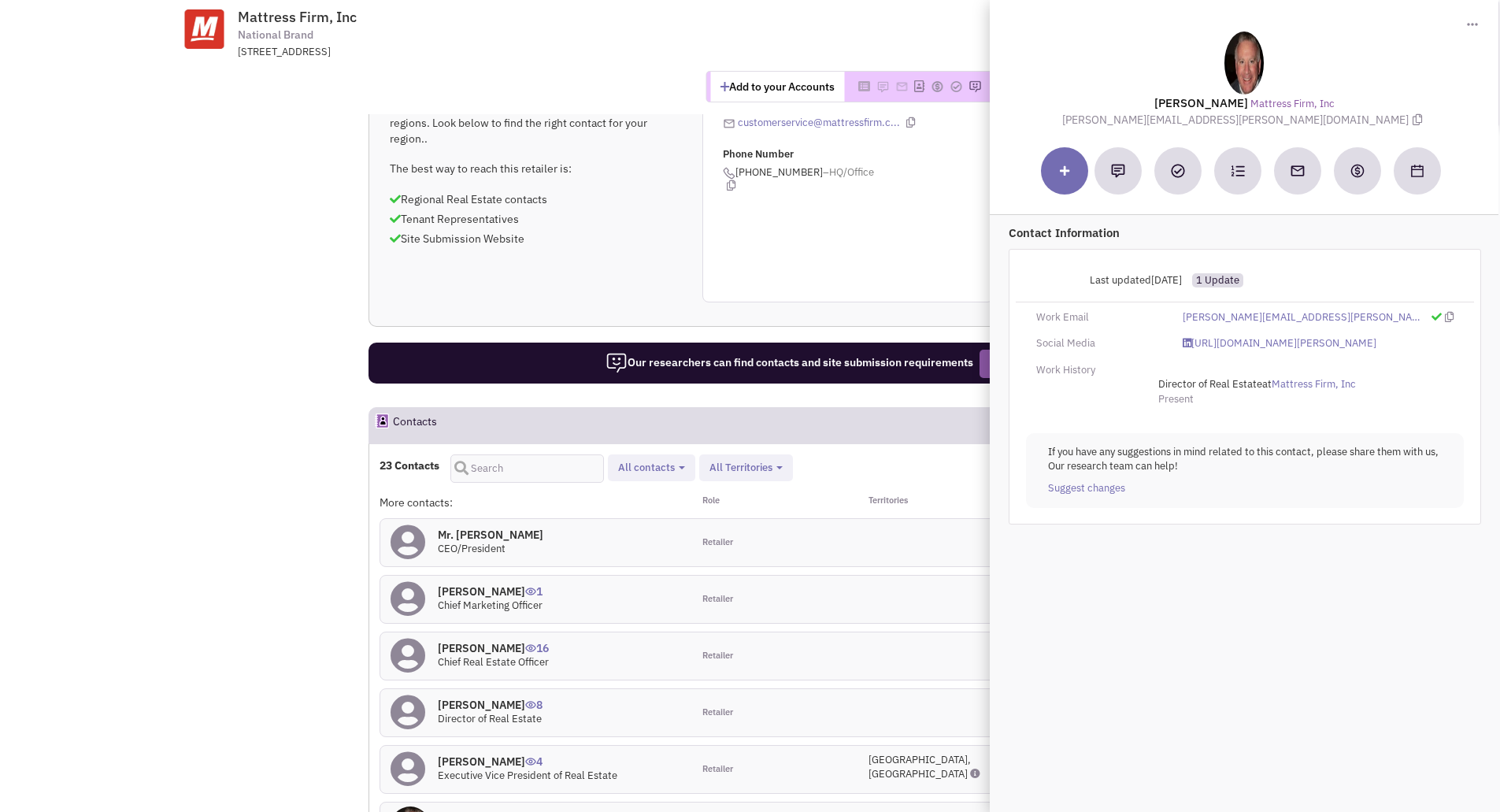
scroll to position [1103, 0]
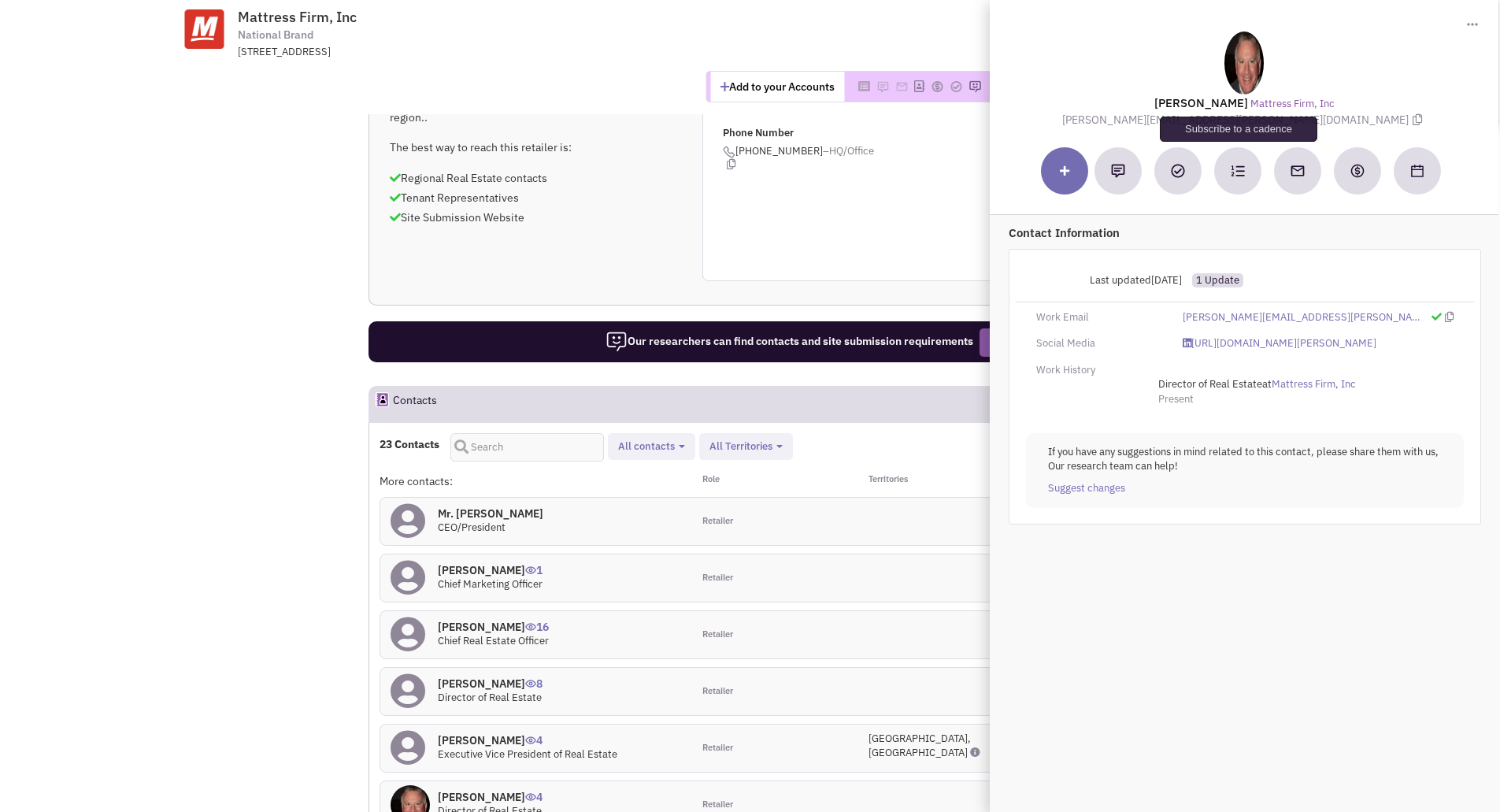
click at [1245, 168] on button at bounding box center [1238, 171] width 47 height 47
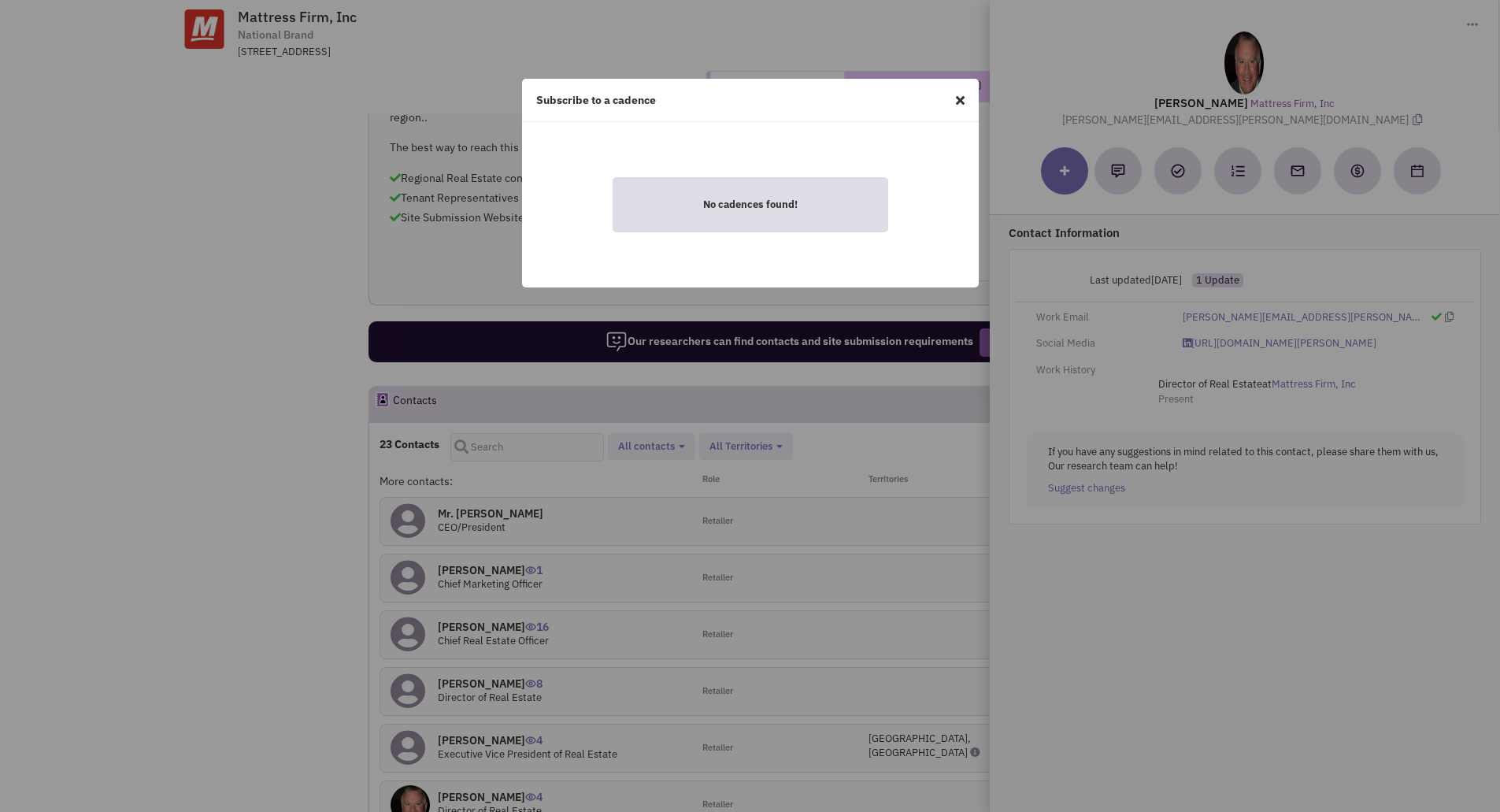
click at [960, 99] on icon at bounding box center [960, 99] width 9 height 12
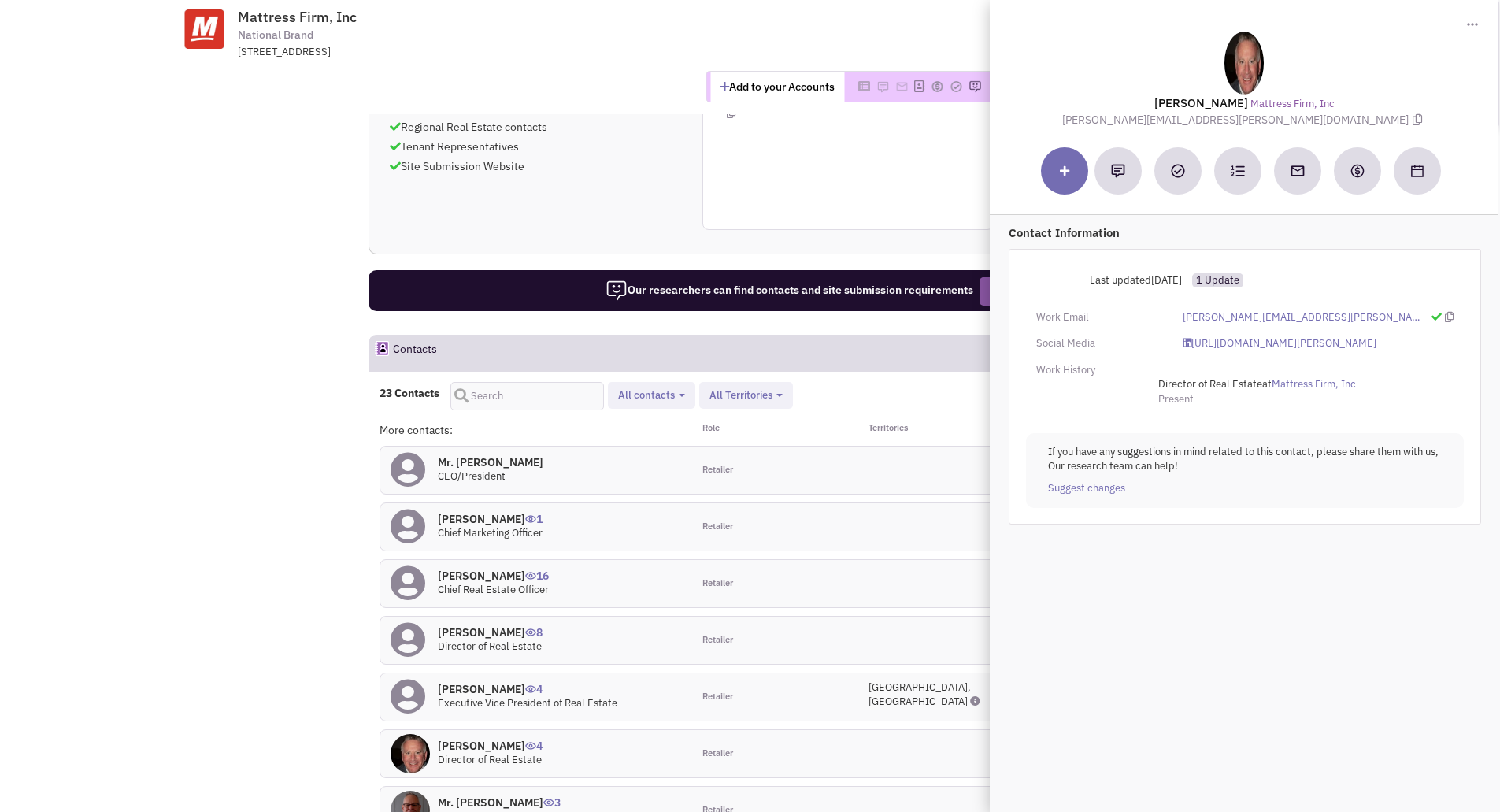
scroll to position [1181, 0]
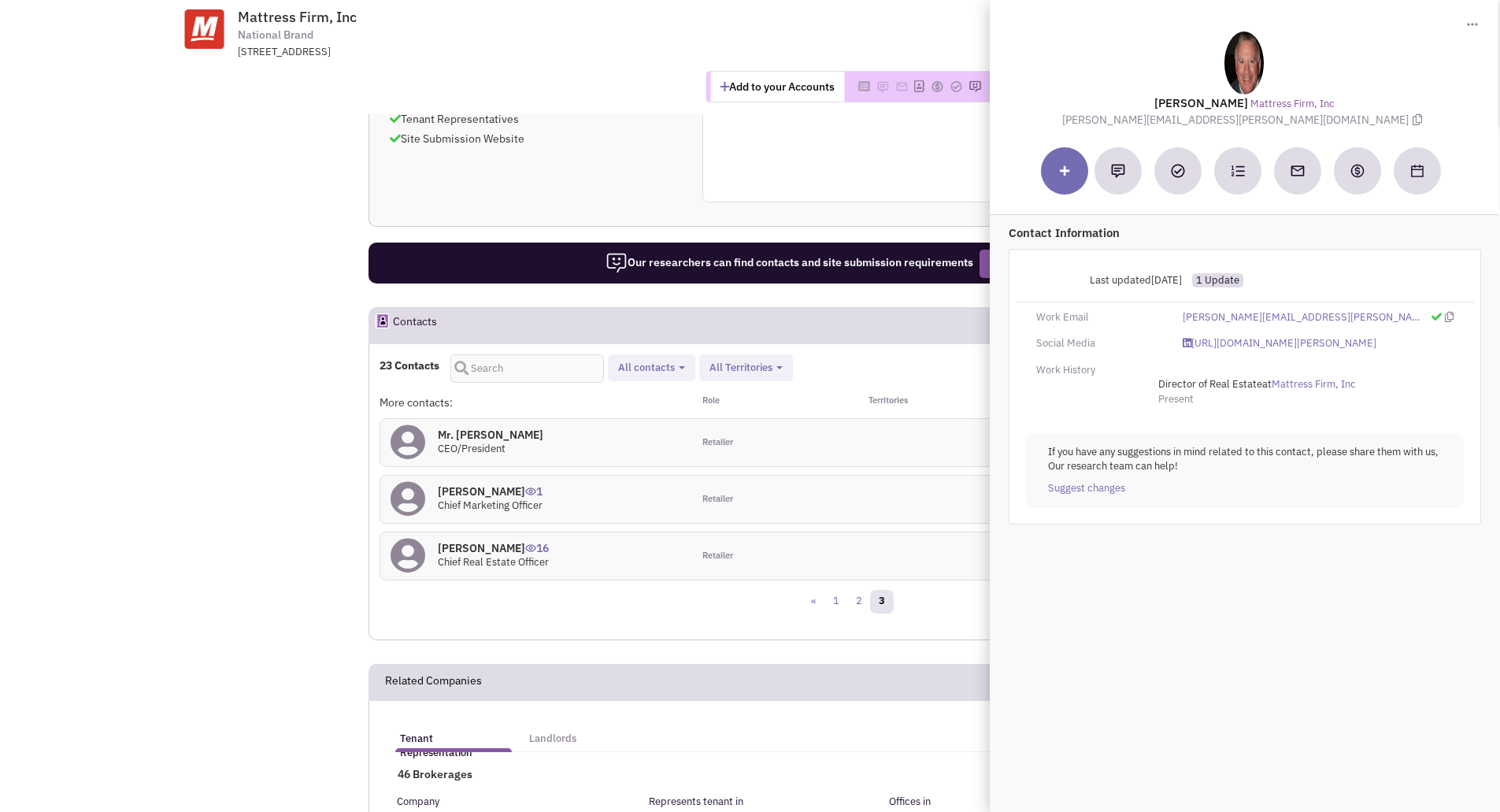
click at [1469, 26] on img at bounding box center [1473, 24] width 11 height 3
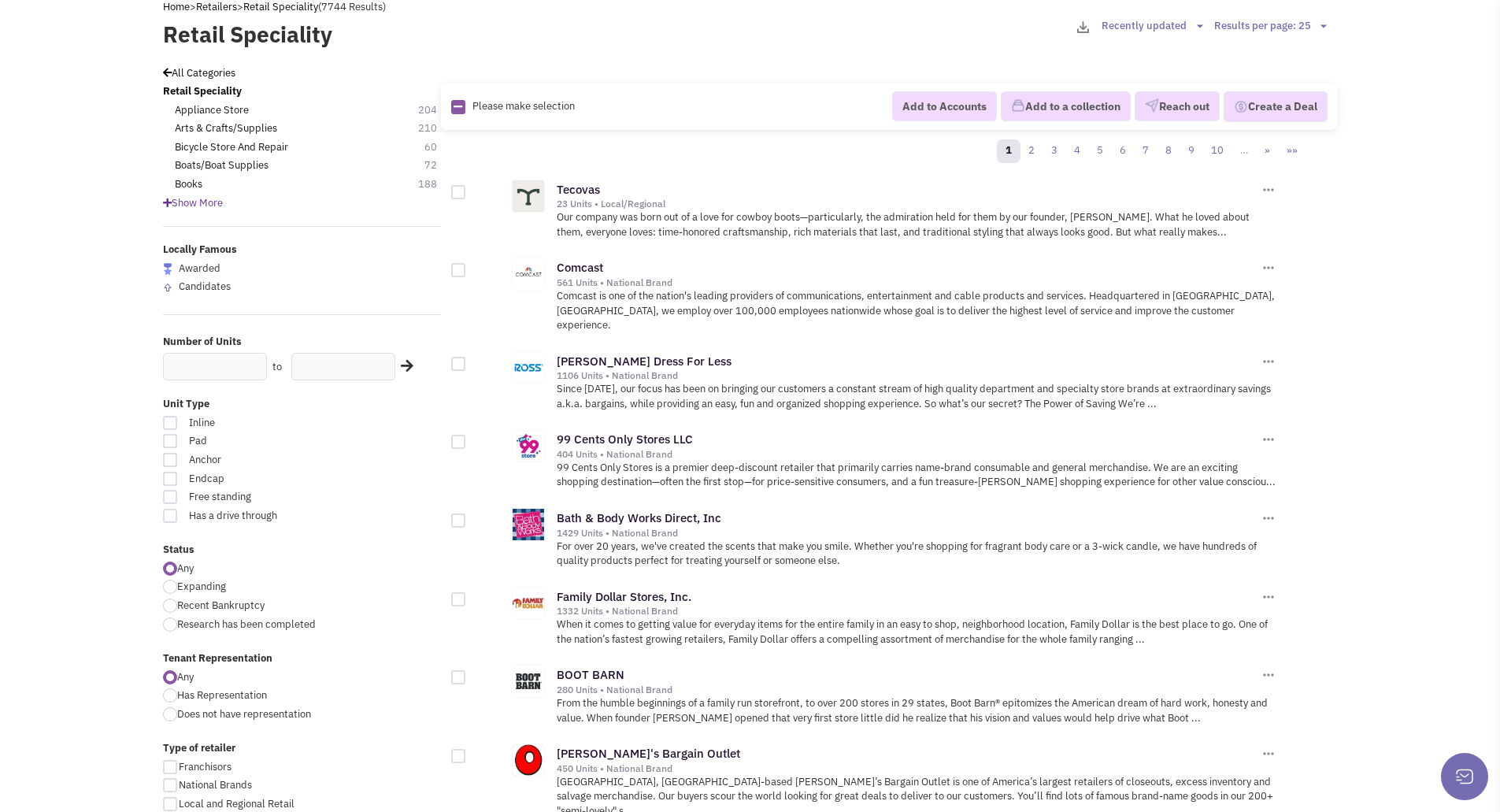
scroll to position [157, 0]
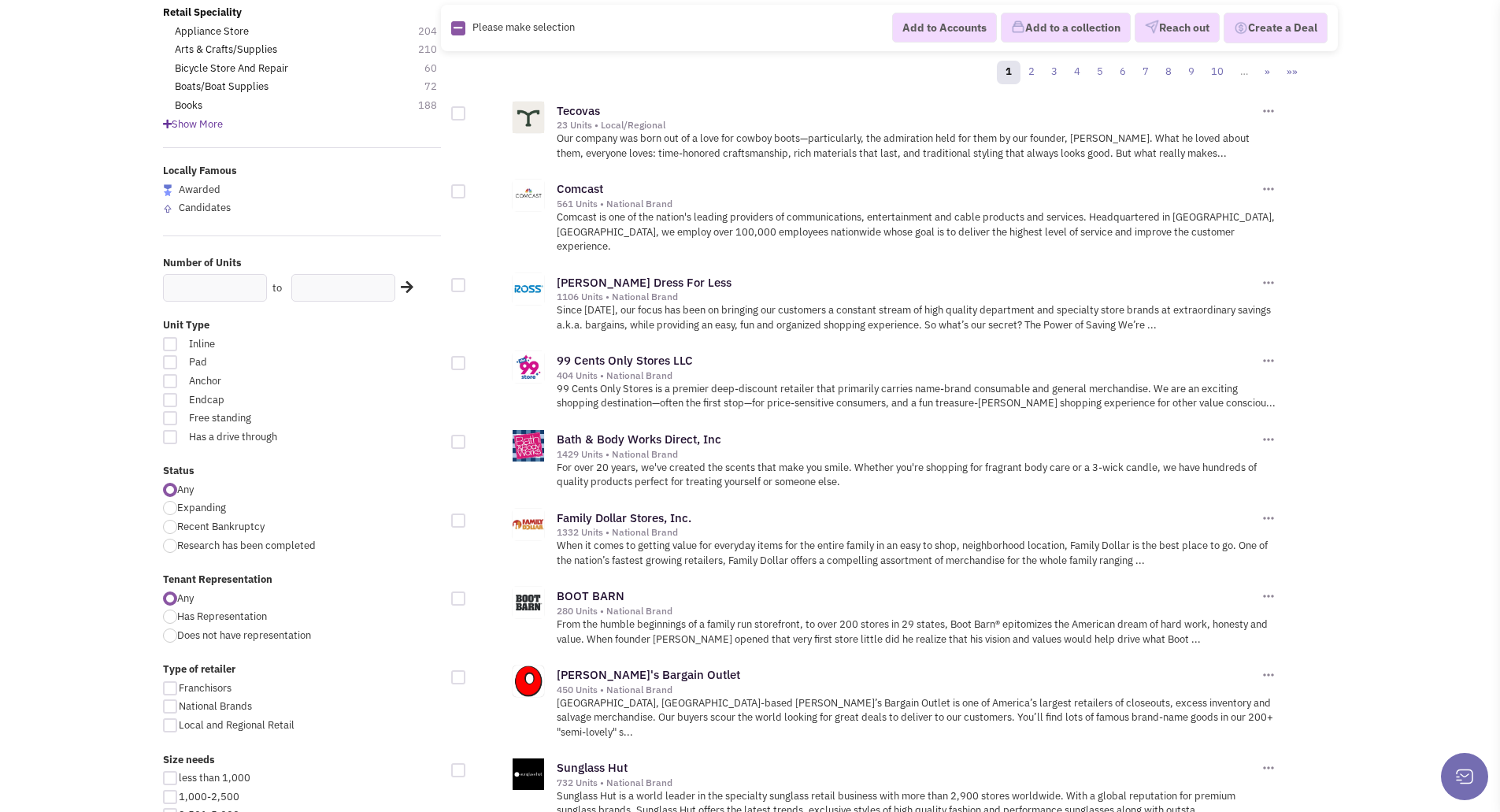
click at [171, 343] on div at bounding box center [169, 344] width 14 height 14
click at [354, 343] on input "Inline" at bounding box center [359, 344] width 10 height 10
checkbox input "true"
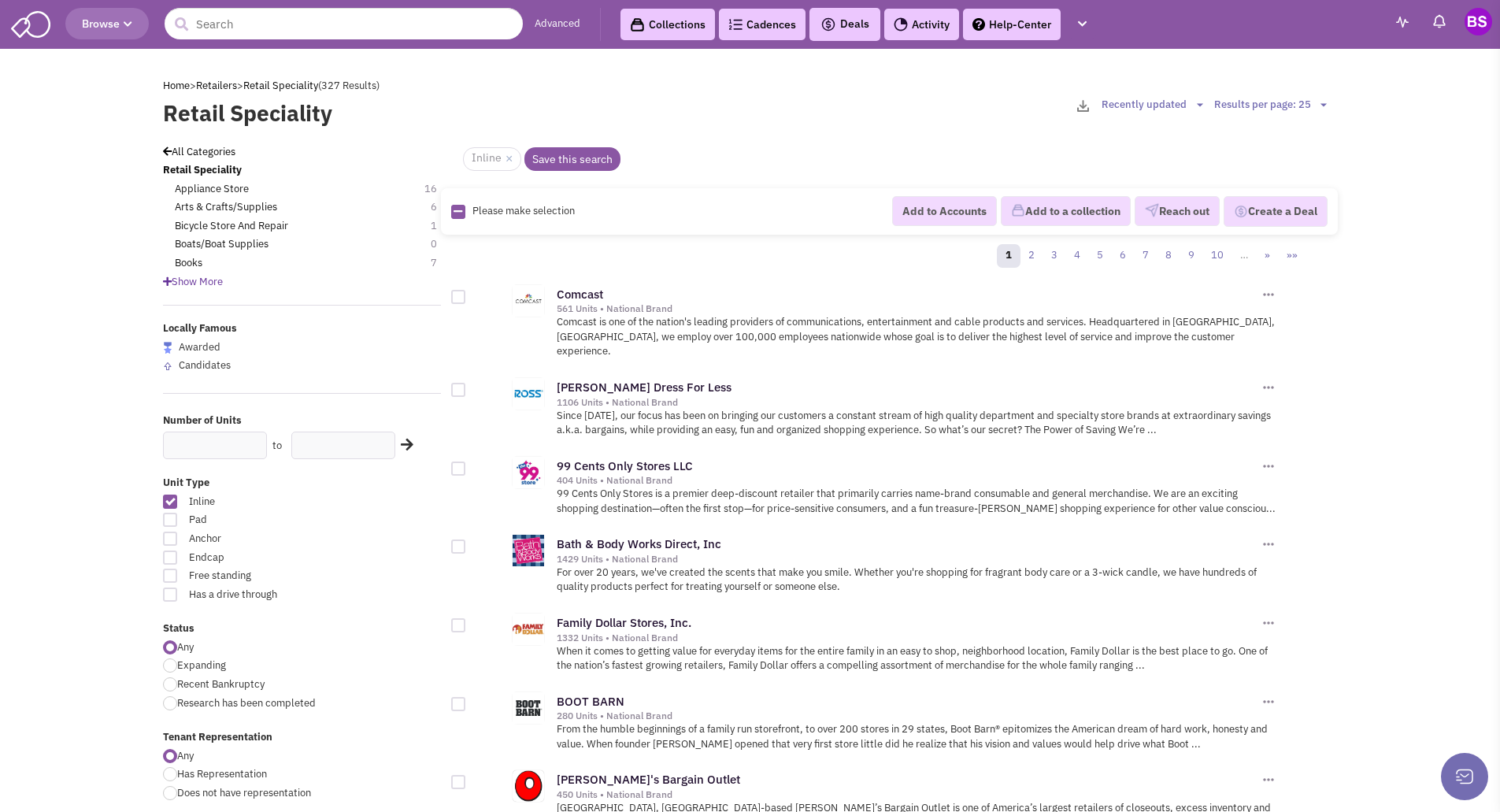
click at [171, 517] on div at bounding box center [169, 520] width 14 height 14
click at [354, 517] on input "Pad" at bounding box center [359, 521] width 10 height 10
checkbox input "true"
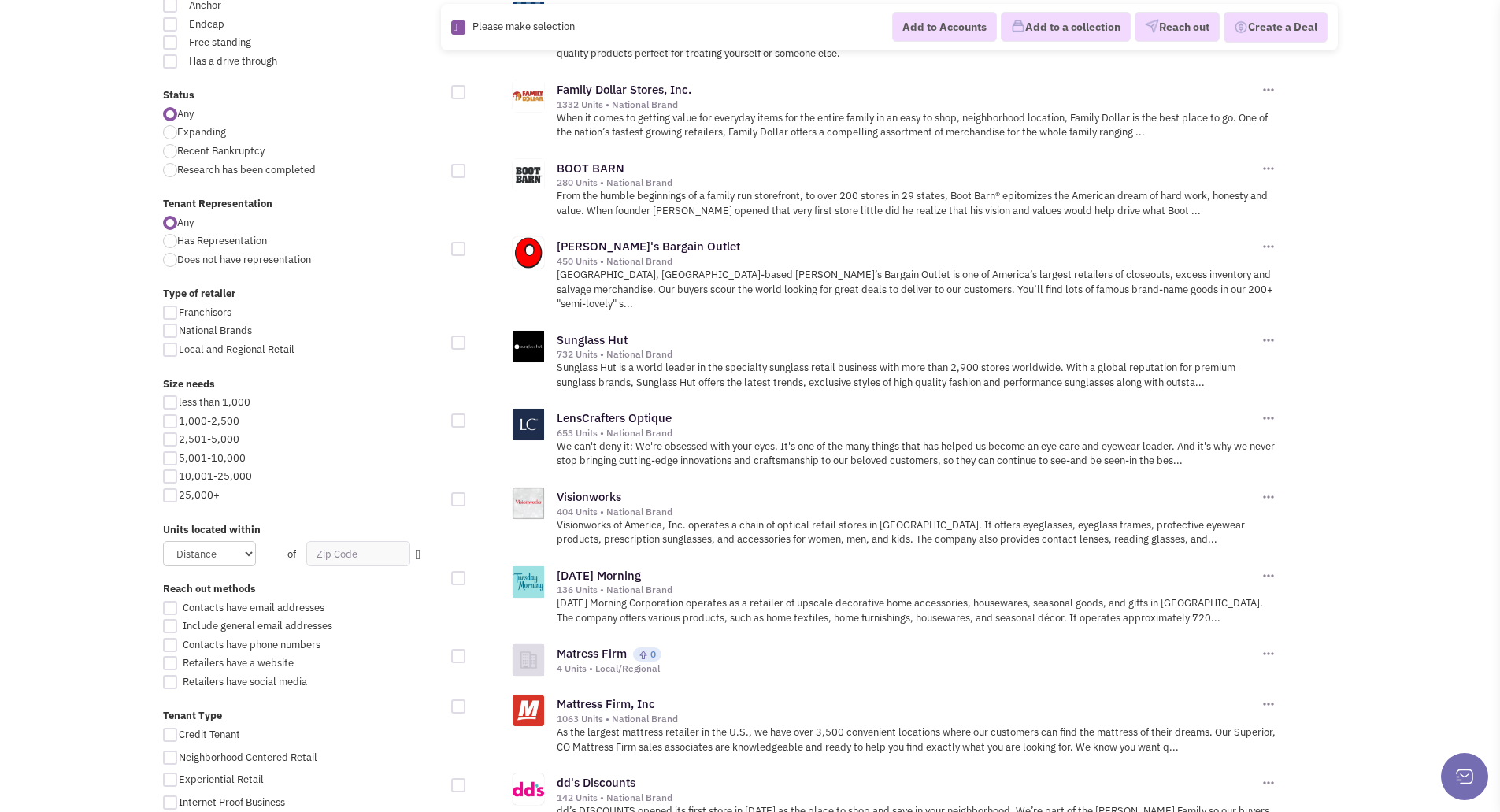
scroll to position [551, 0]
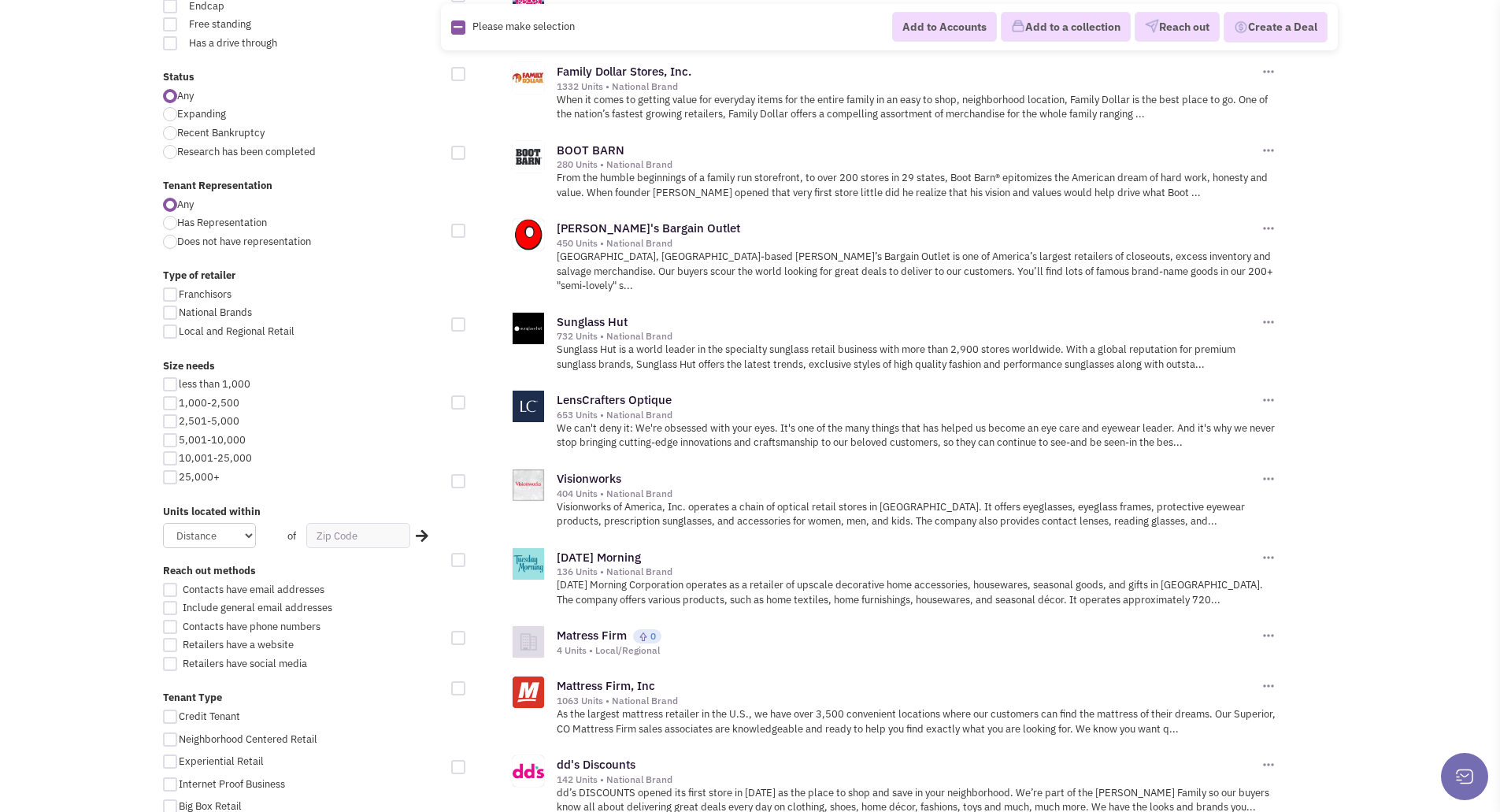
click at [173, 404] on div at bounding box center [169, 402] width 14 height 14
click at [179, 404] on input "1,000-2,500" at bounding box center [184, 404] width 10 height 10
checkbox input "true"
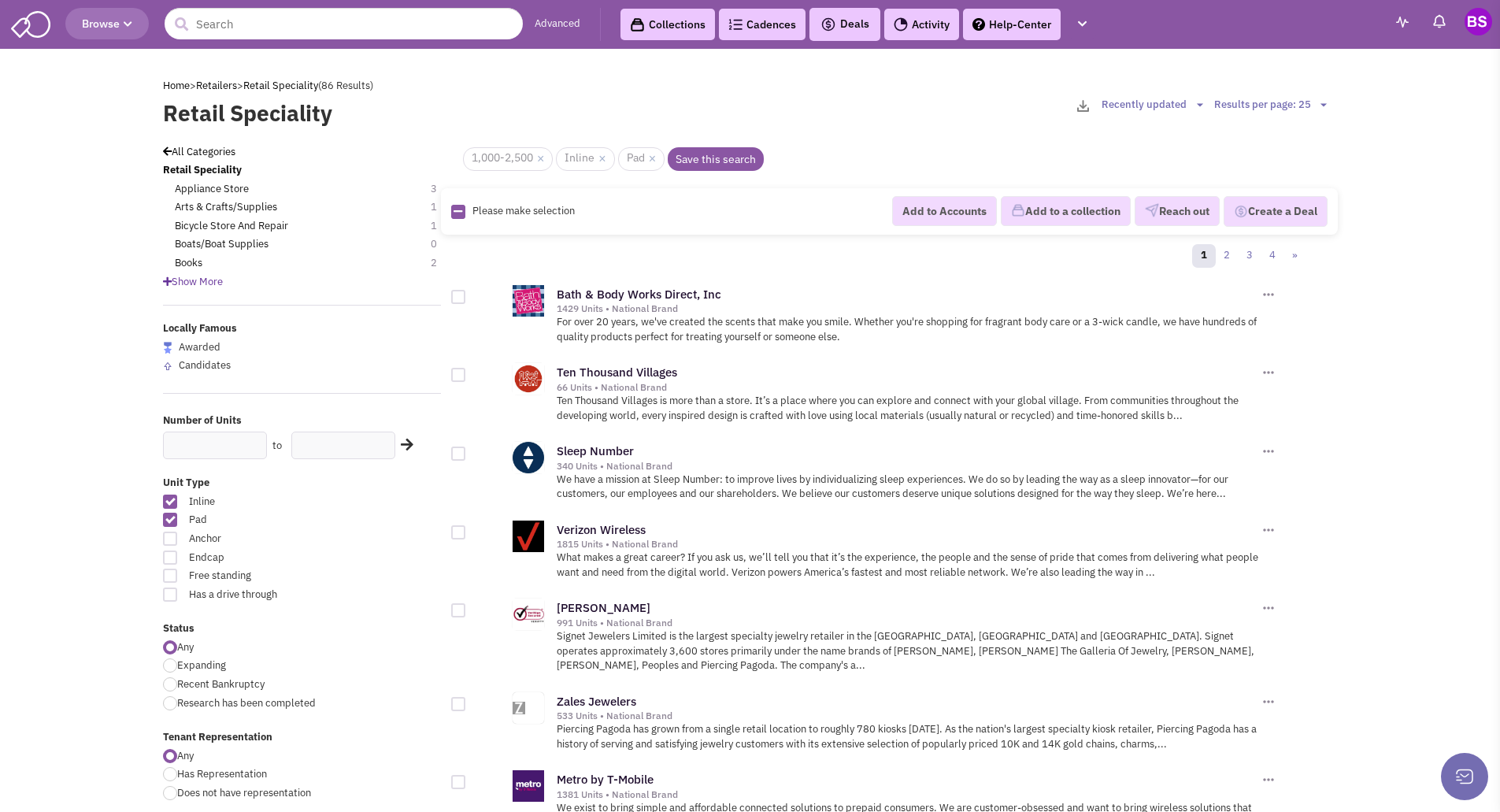
click at [172, 424] on label "Number of Units" at bounding box center [302, 421] width 279 height 15
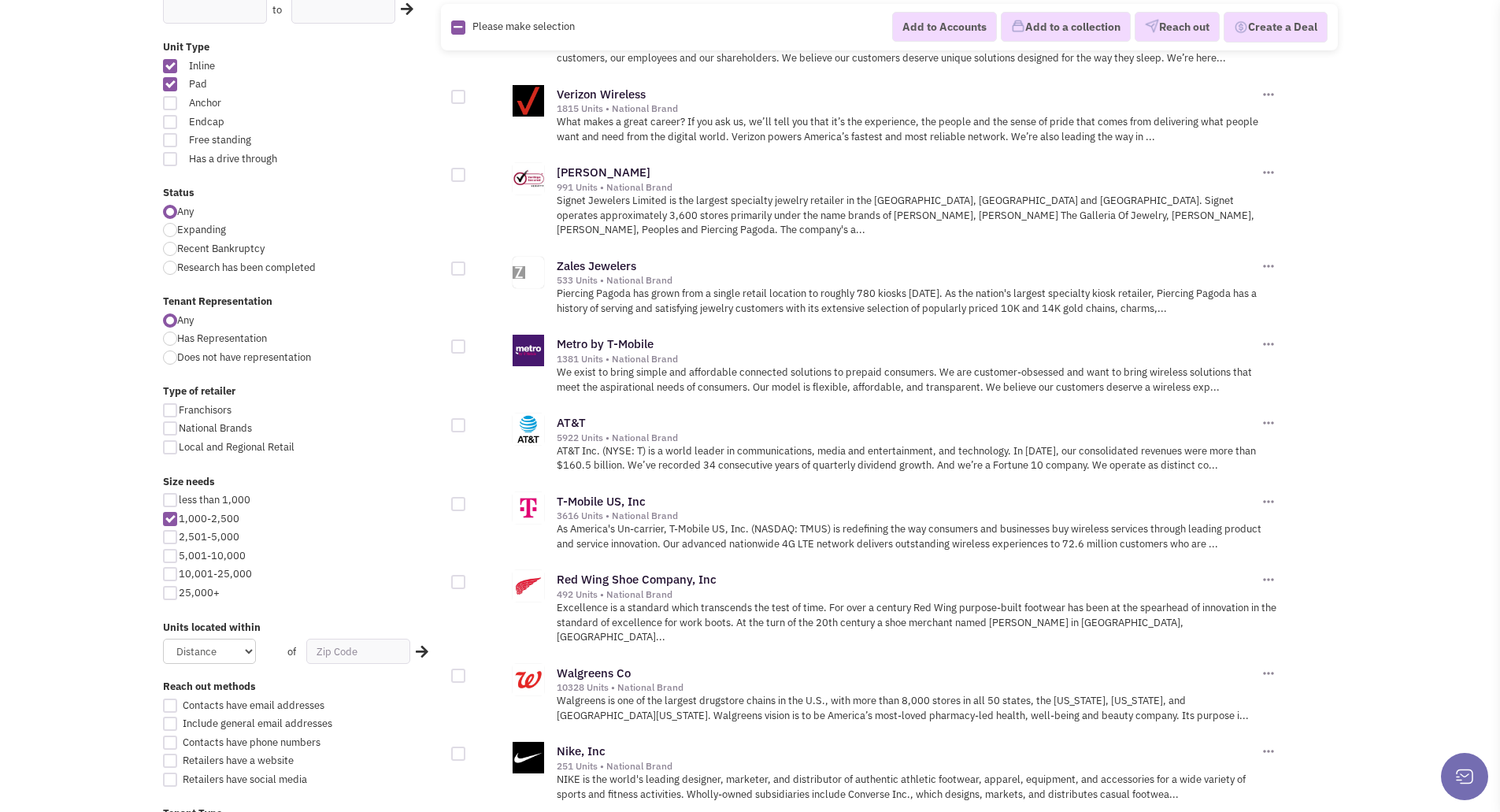
scroll to position [472, 0]
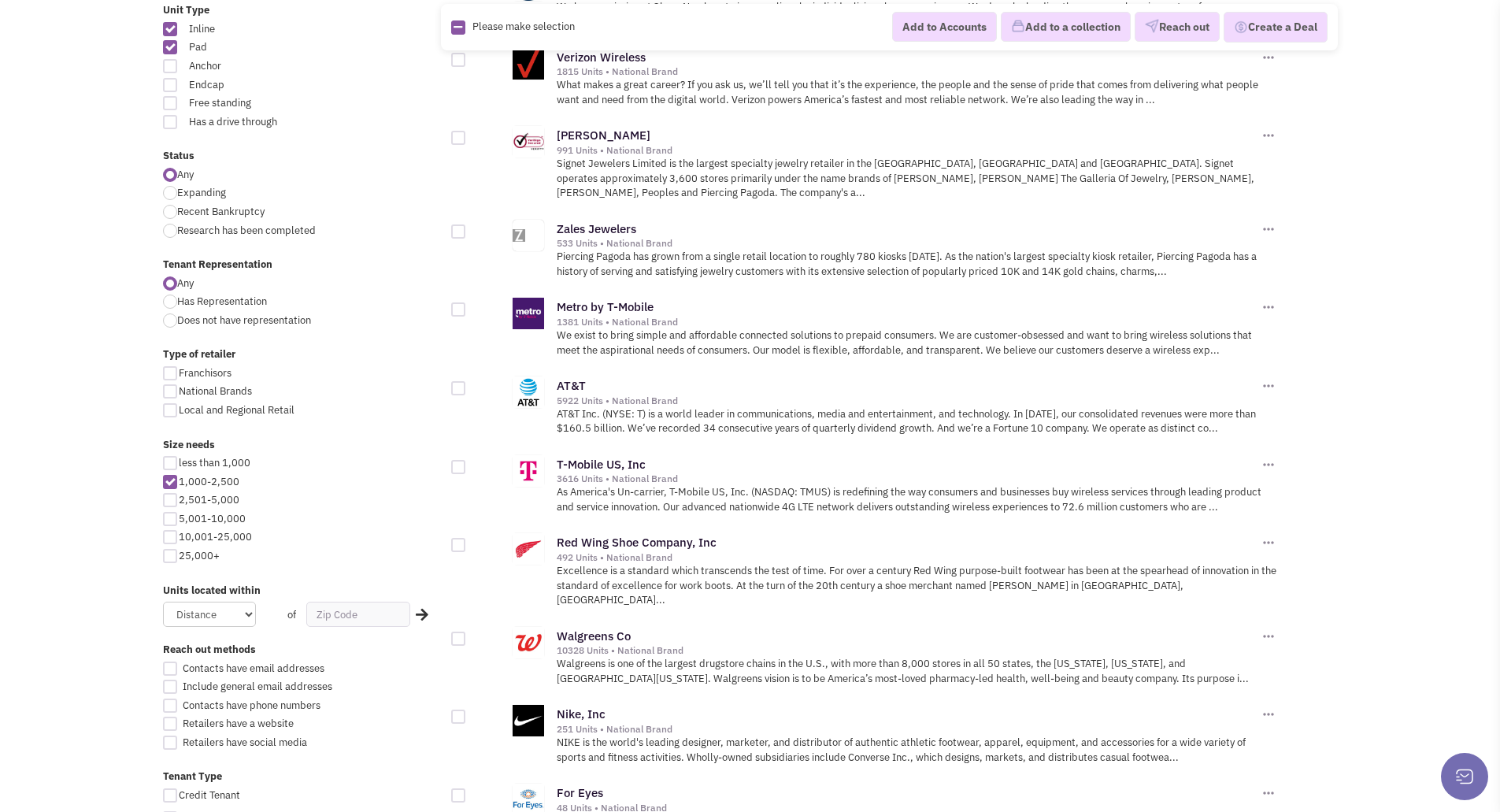
click at [168, 499] on div at bounding box center [169, 500] width 14 height 14
click at [179, 499] on input "2,501-5,000" at bounding box center [184, 501] width 10 height 10
checkbox input "true"
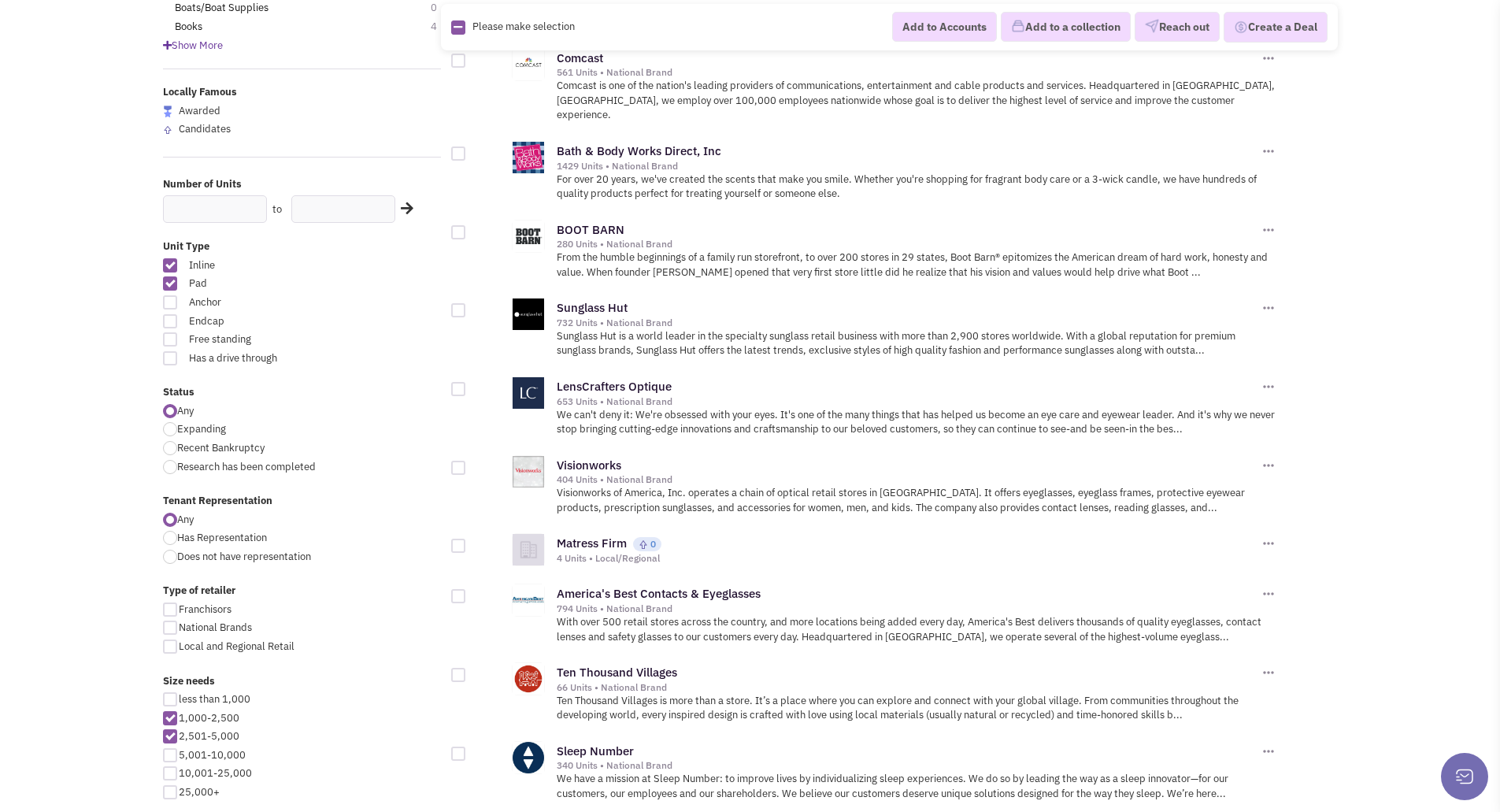
scroll to position [315, 0]
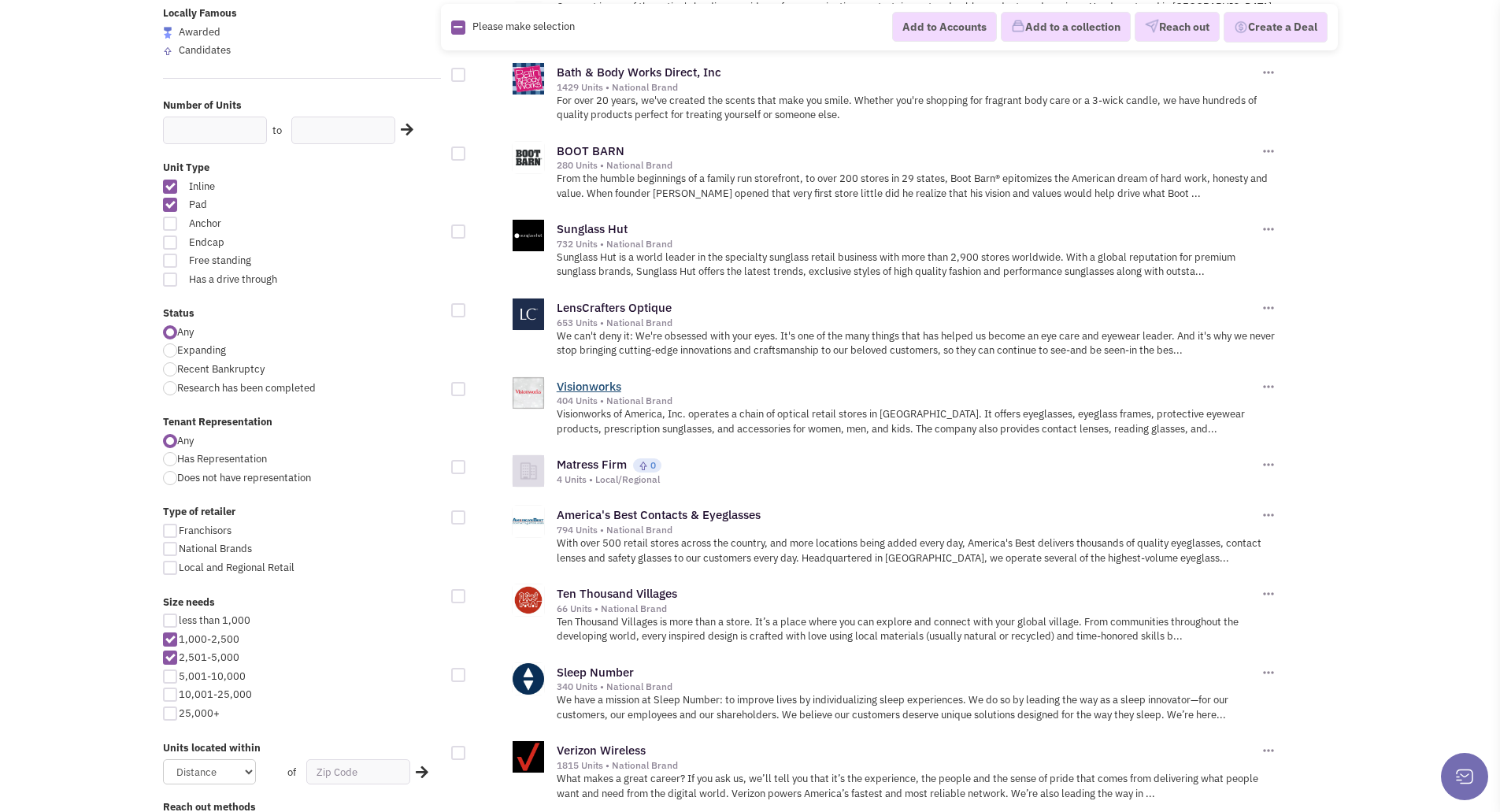
click at [601, 379] on link "Visionworks" at bounding box center [589, 386] width 64 height 15
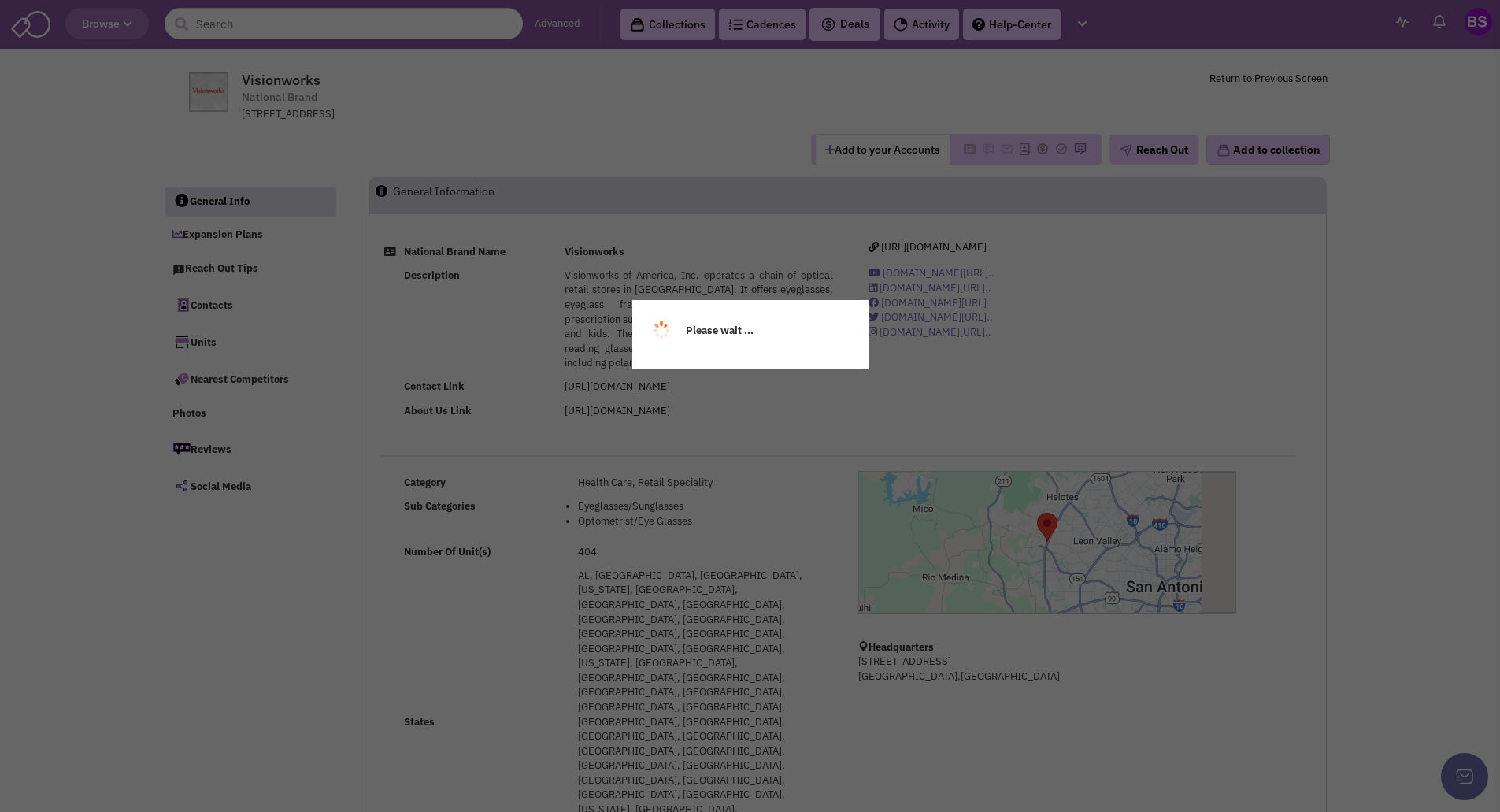
select select
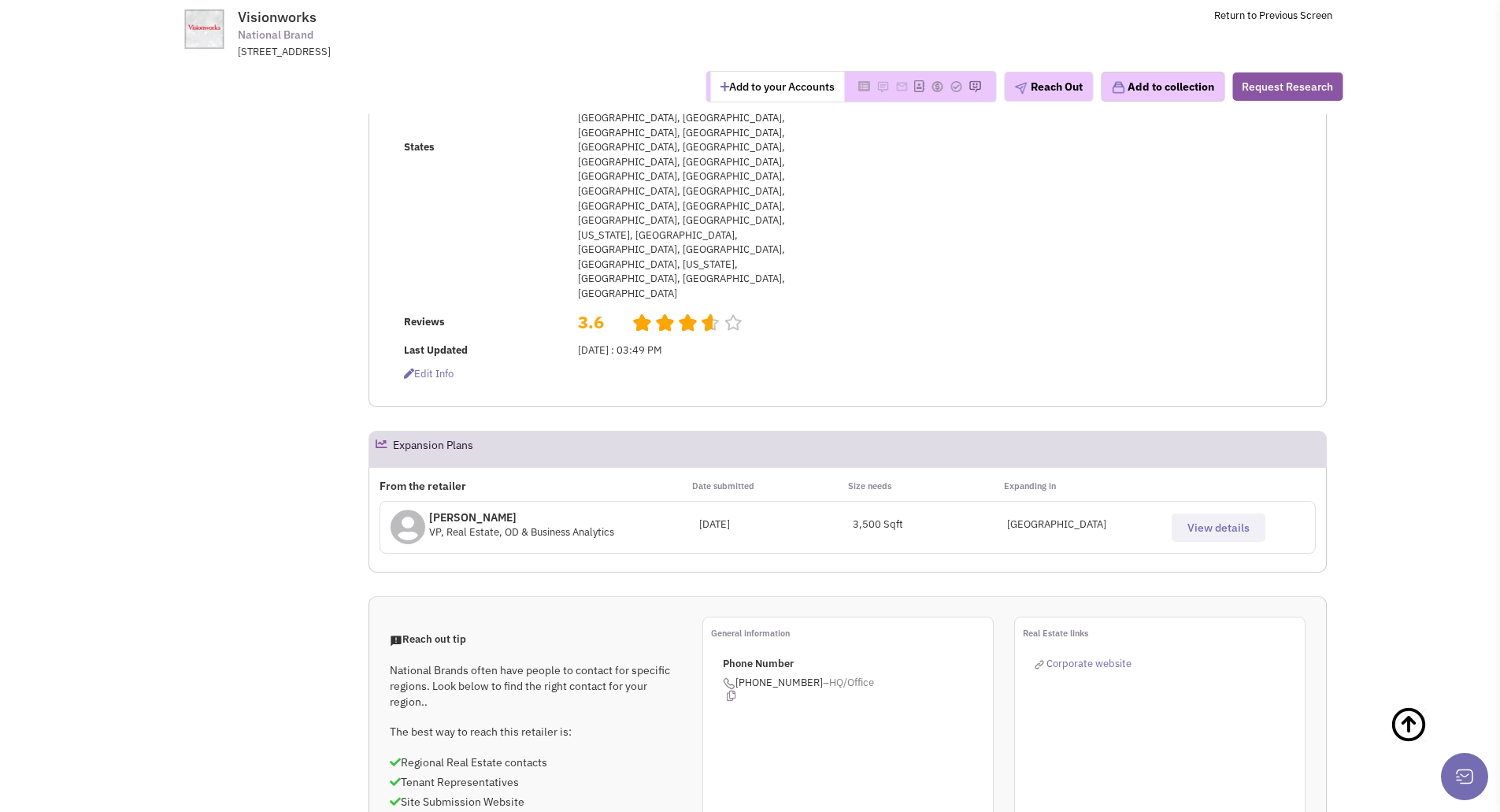
scroll to position [394, 0]
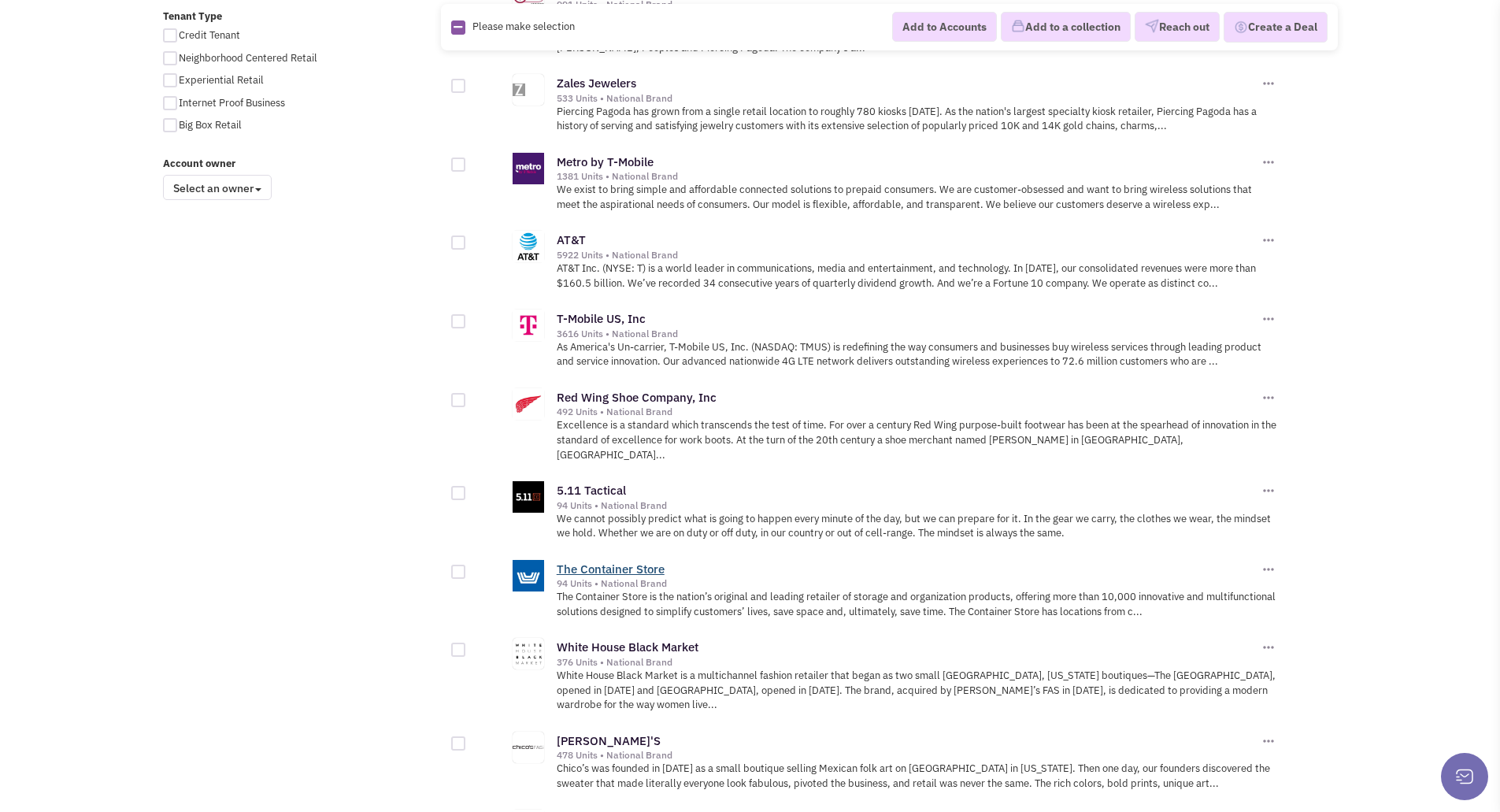
scroll to position [1260, 0]
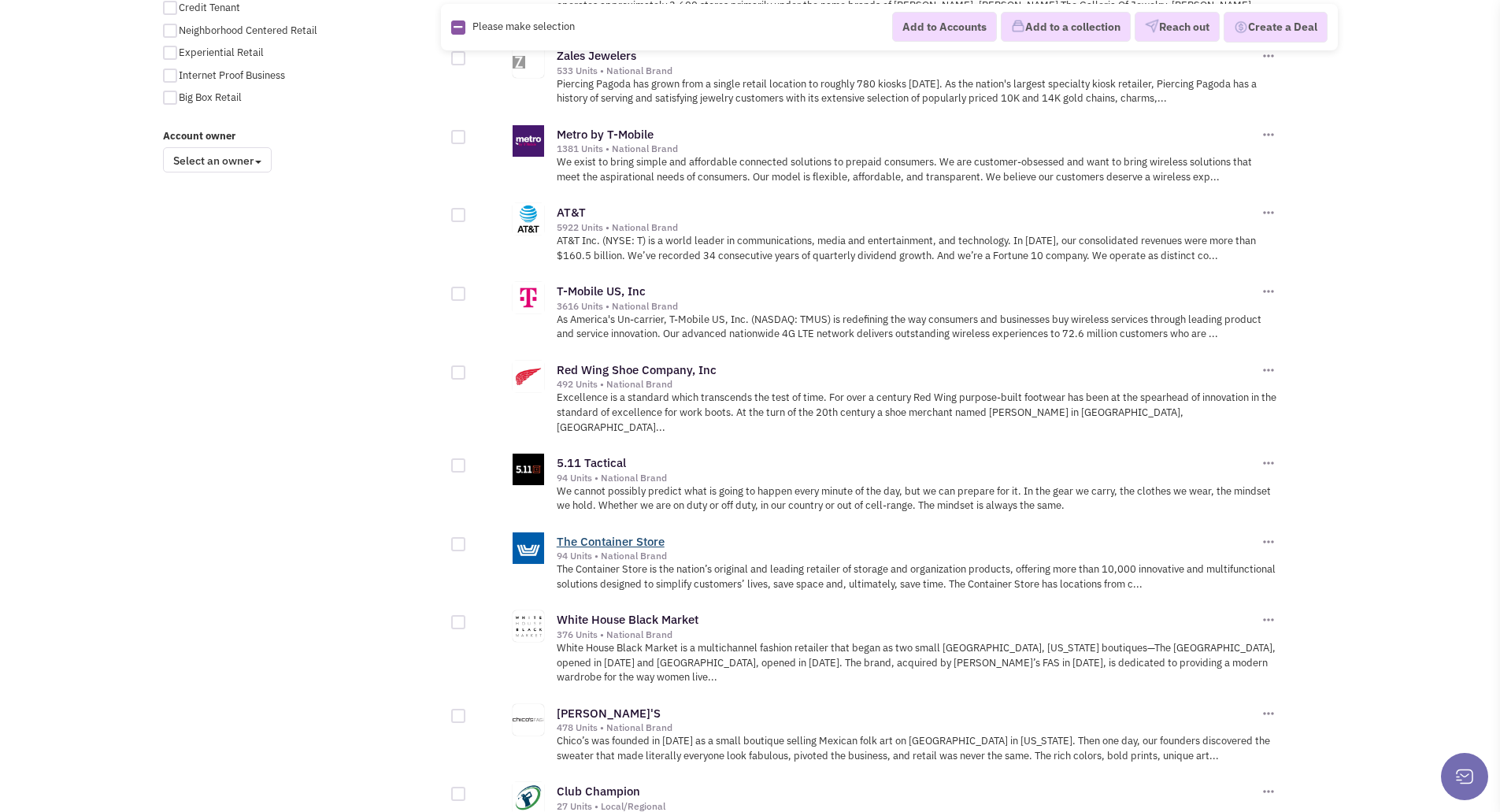
click at [612, 534] on link "The Container Store" at bounding box center [610, 541] width 108 height 15
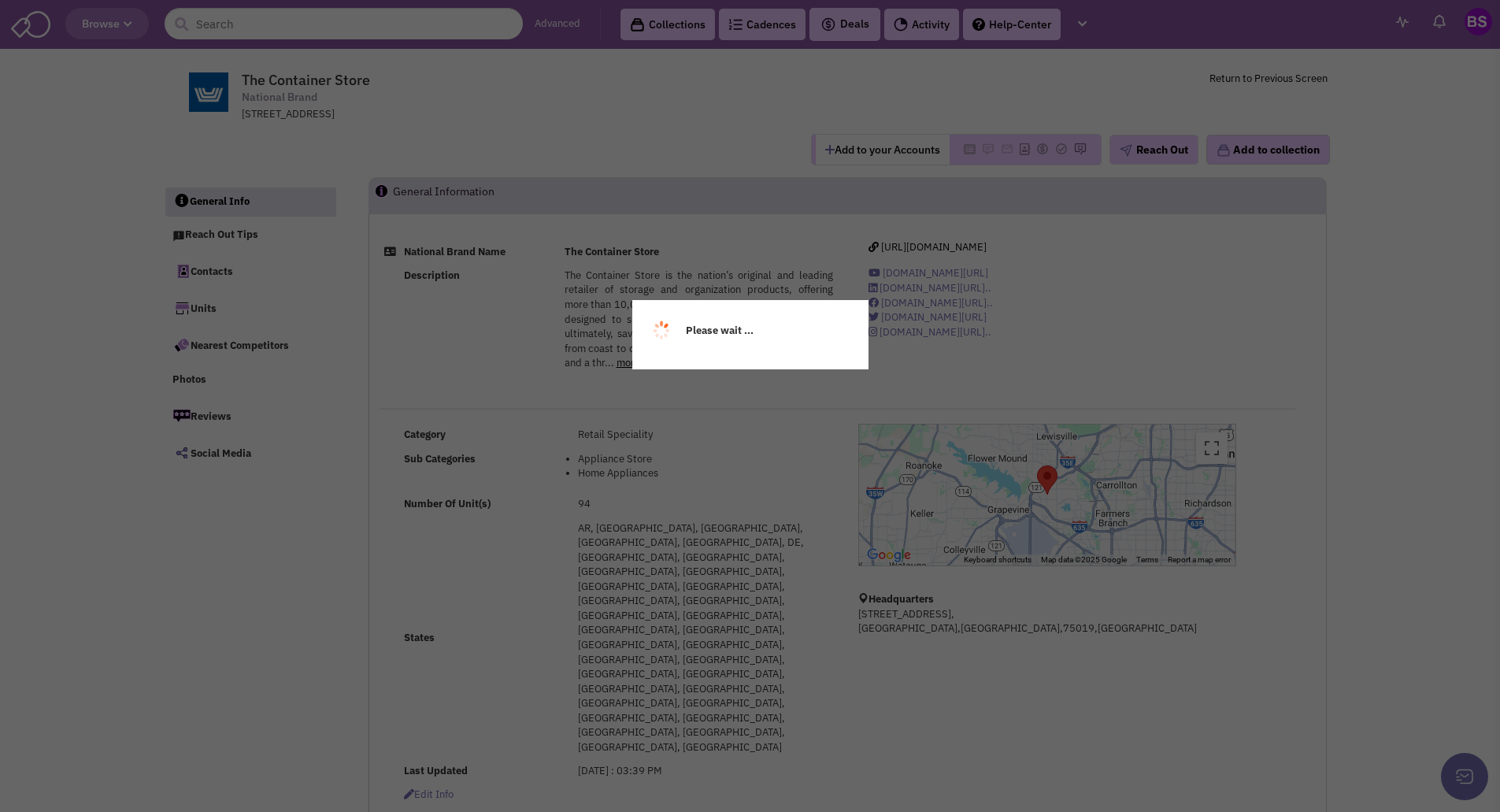
select select
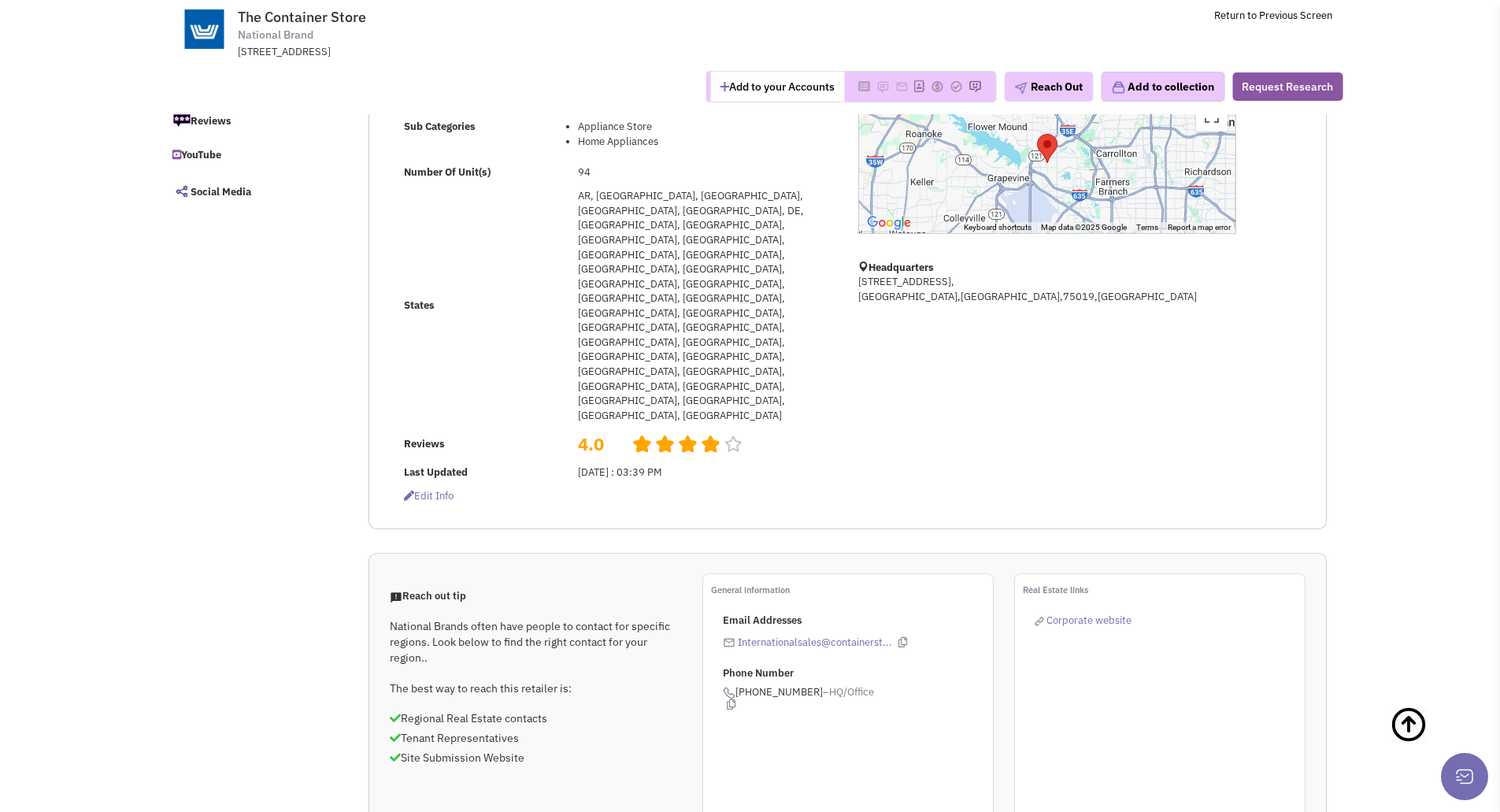
scroll to position [237, 0]
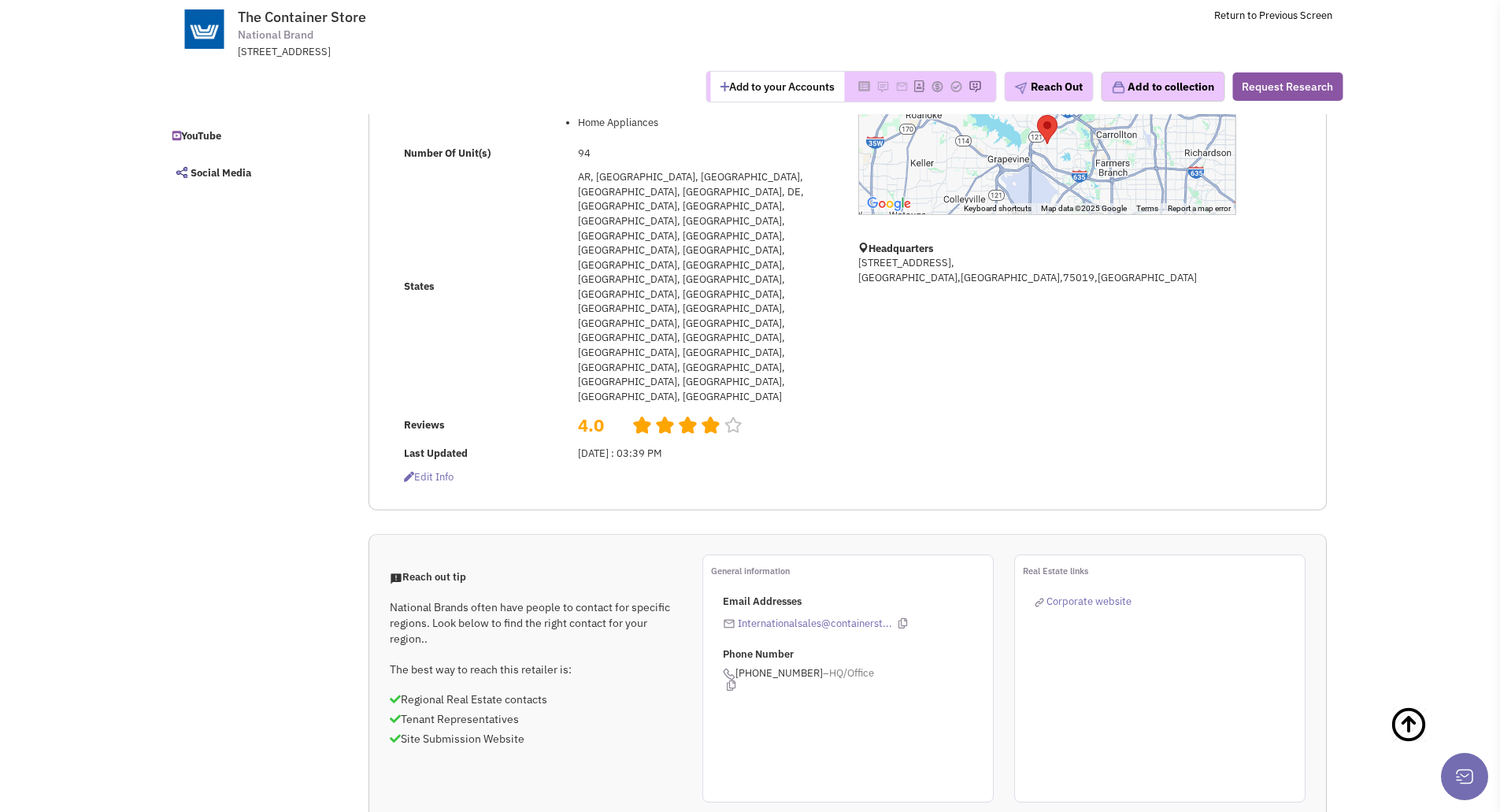
click at [1085, 594] on span "Corporate website" at bounding box center [1089, 601] width 85 height 13
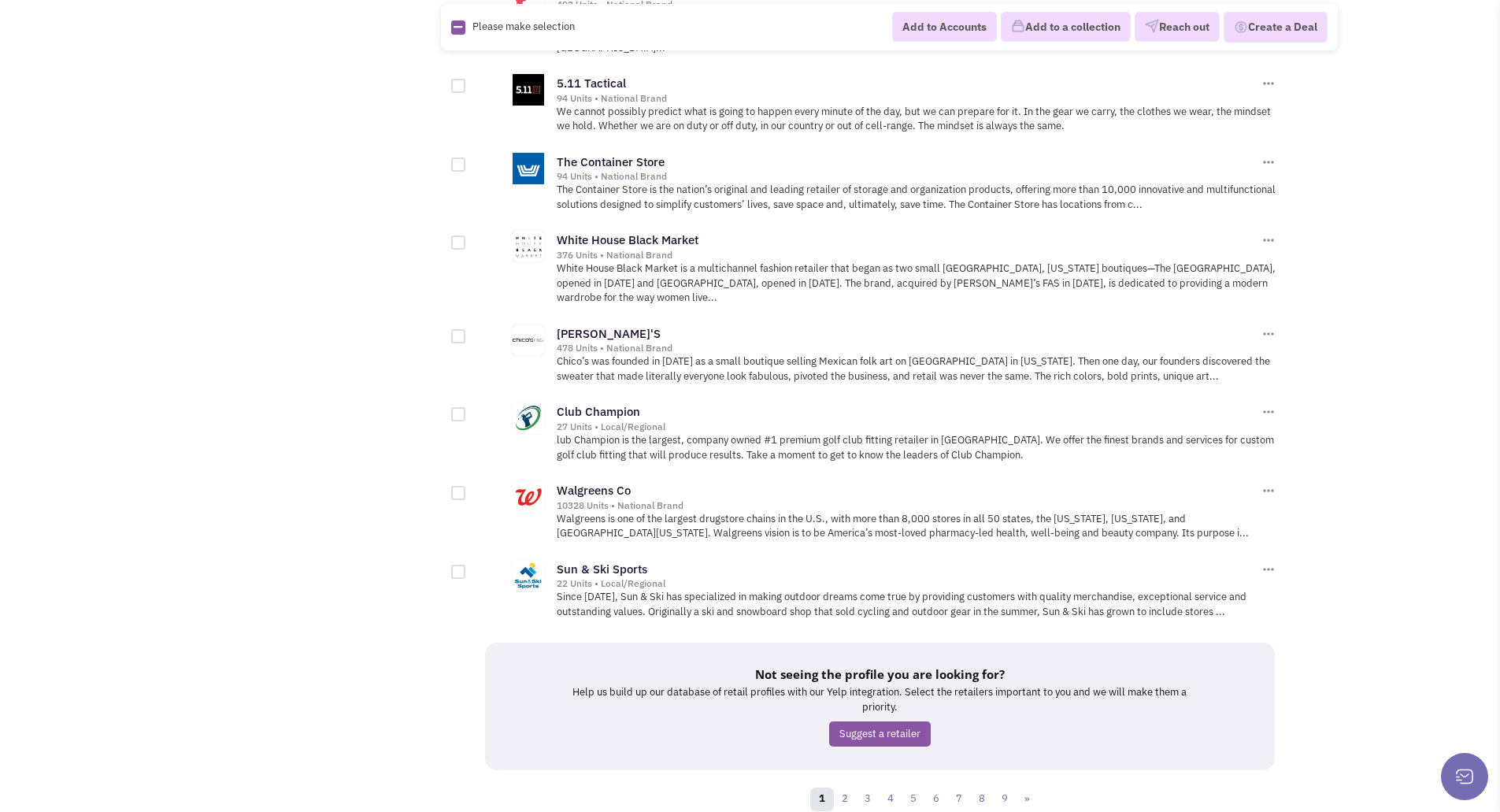
scroll to position [1650, 0]
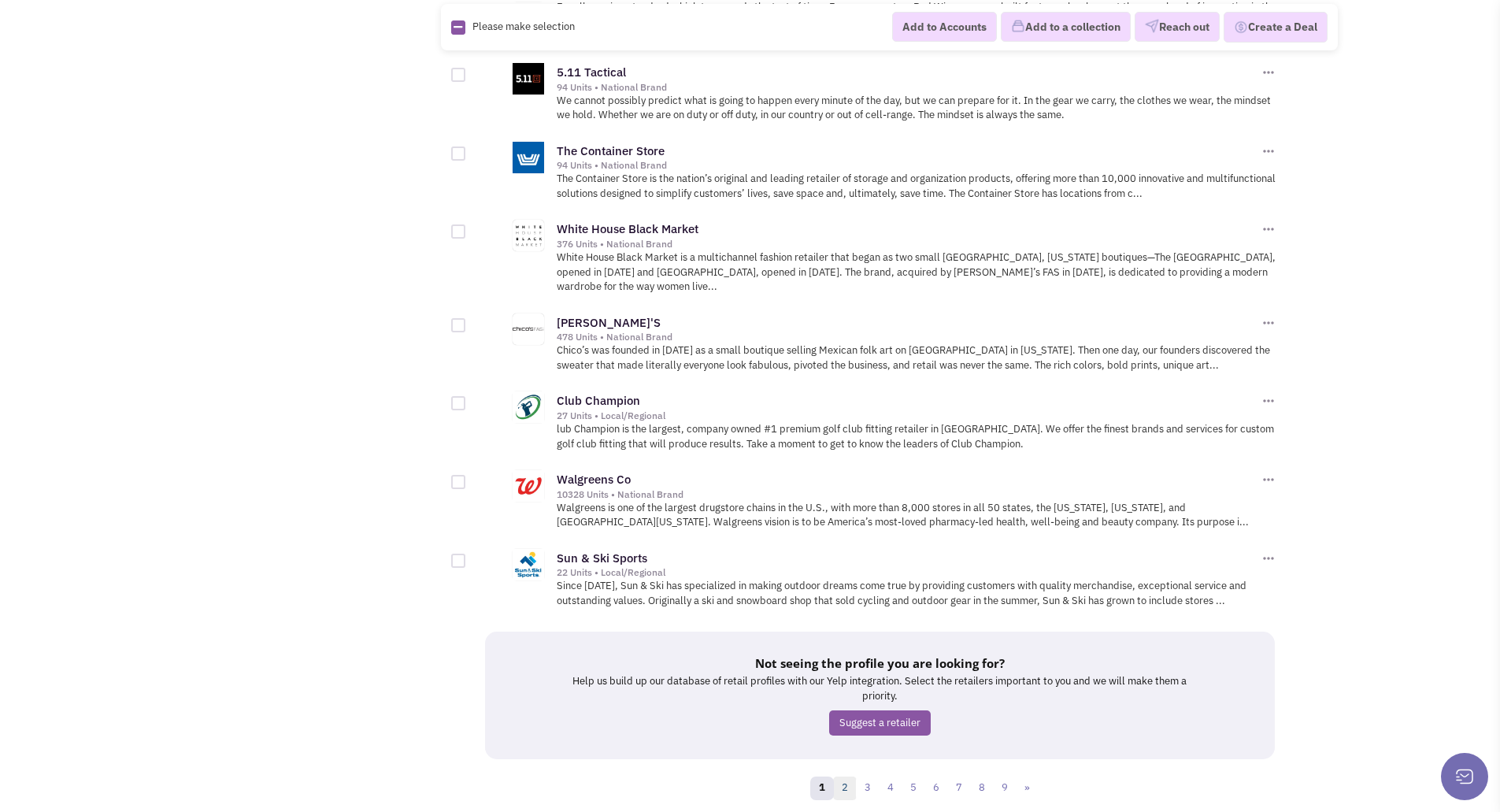
click at [845, 776] on link "2" at bounding box center [844, 787] width 24 height 24
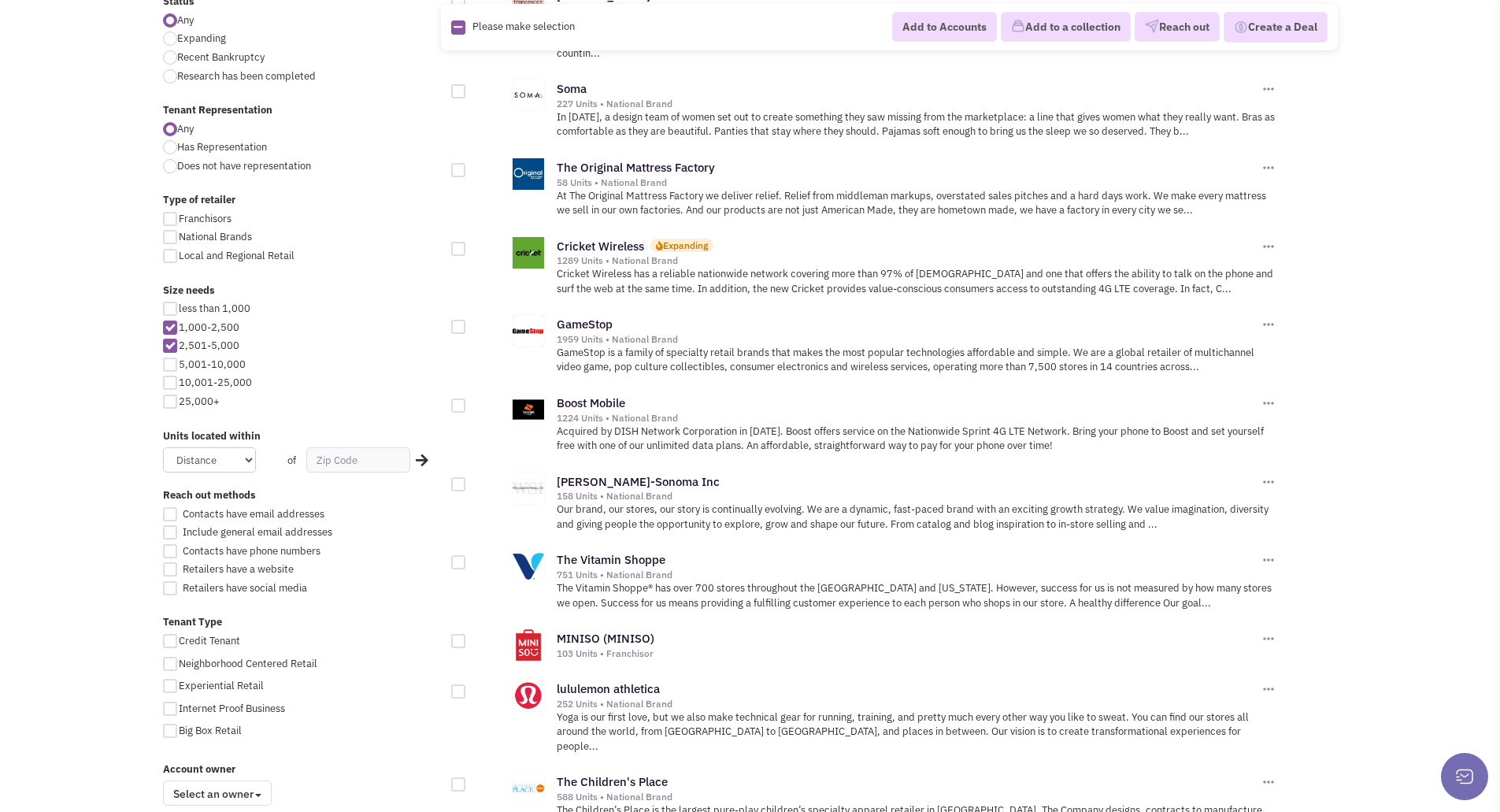
scroll to position [630, 0]
click at [619, 549] on link "The Vitamin Shoppe" at bounding box center [610, 556] width 109 height 15
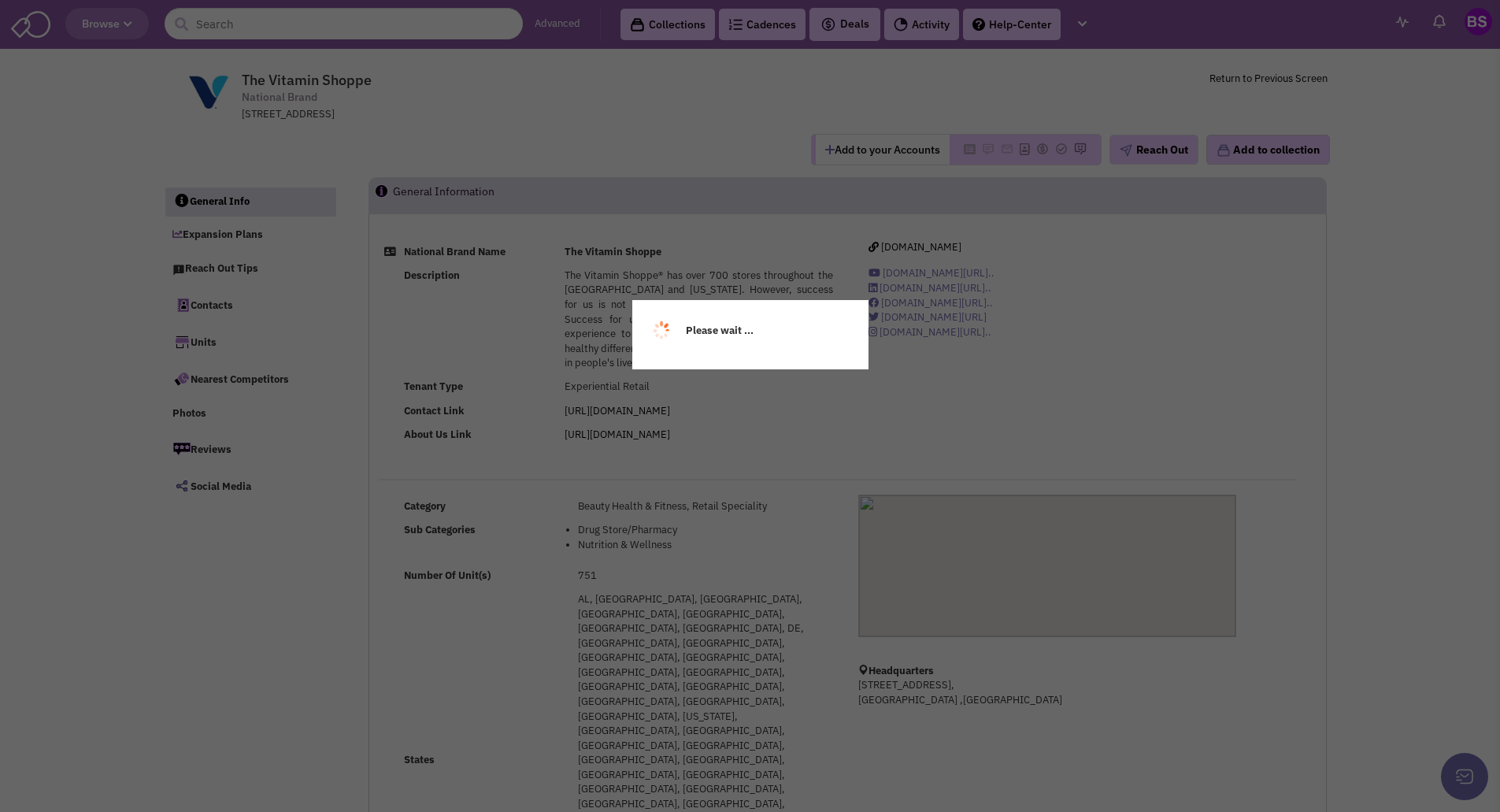
select select
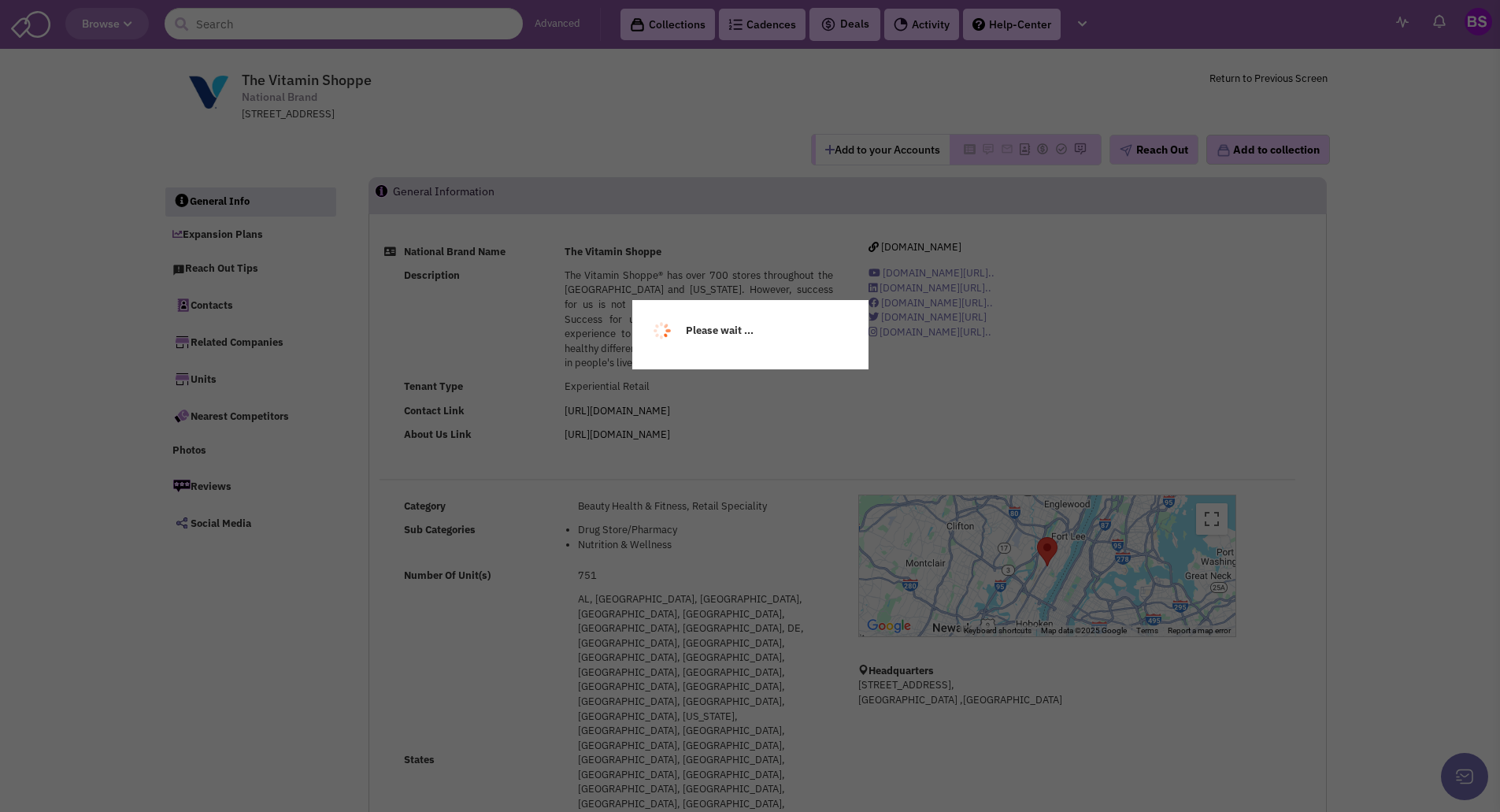
select select
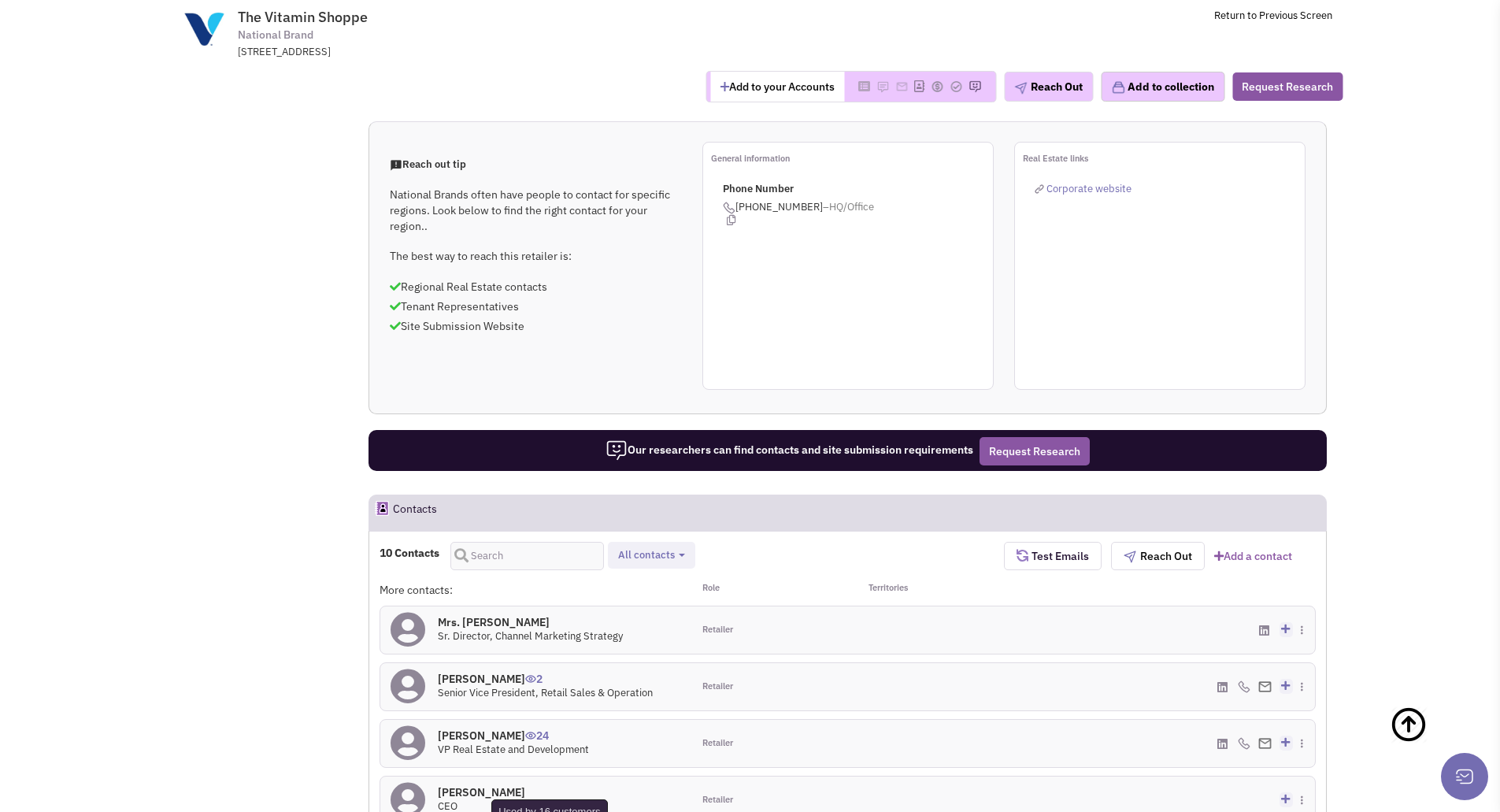
scroll to position [1024, 0]
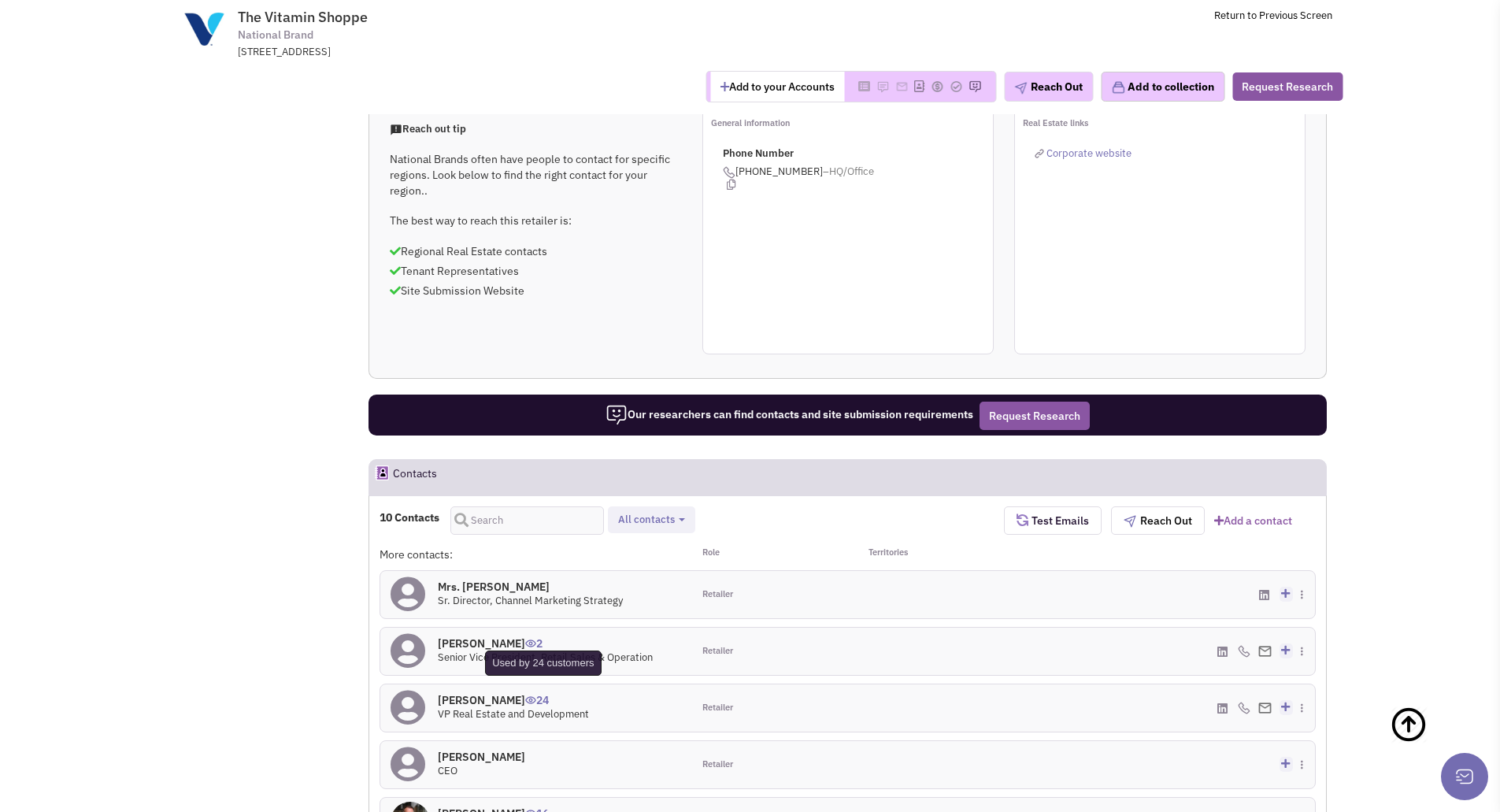
click at [548, 681] on span "24" at bounding box center [537, 694] width 24 height 26
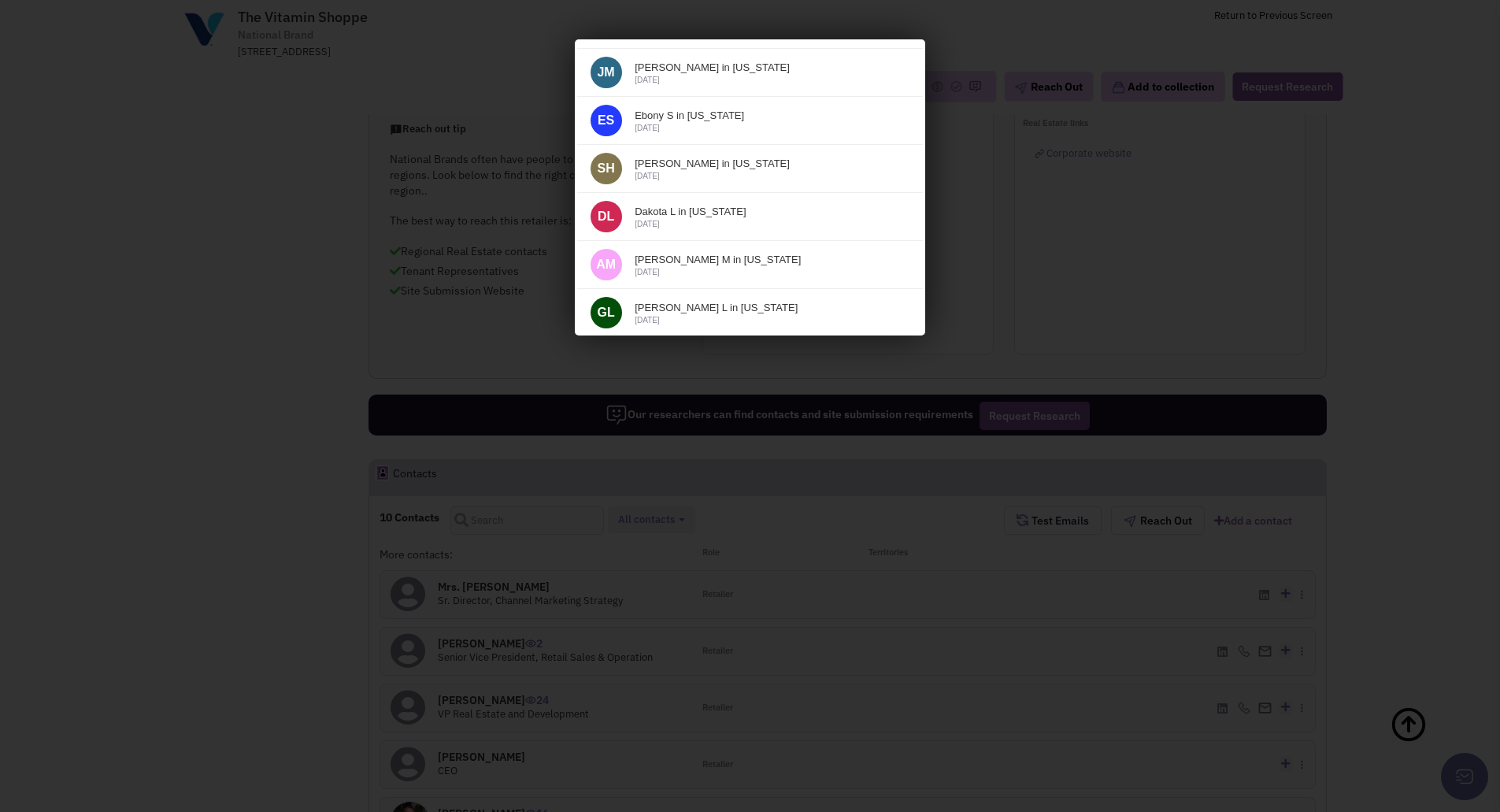
scroll to position [0, 0]
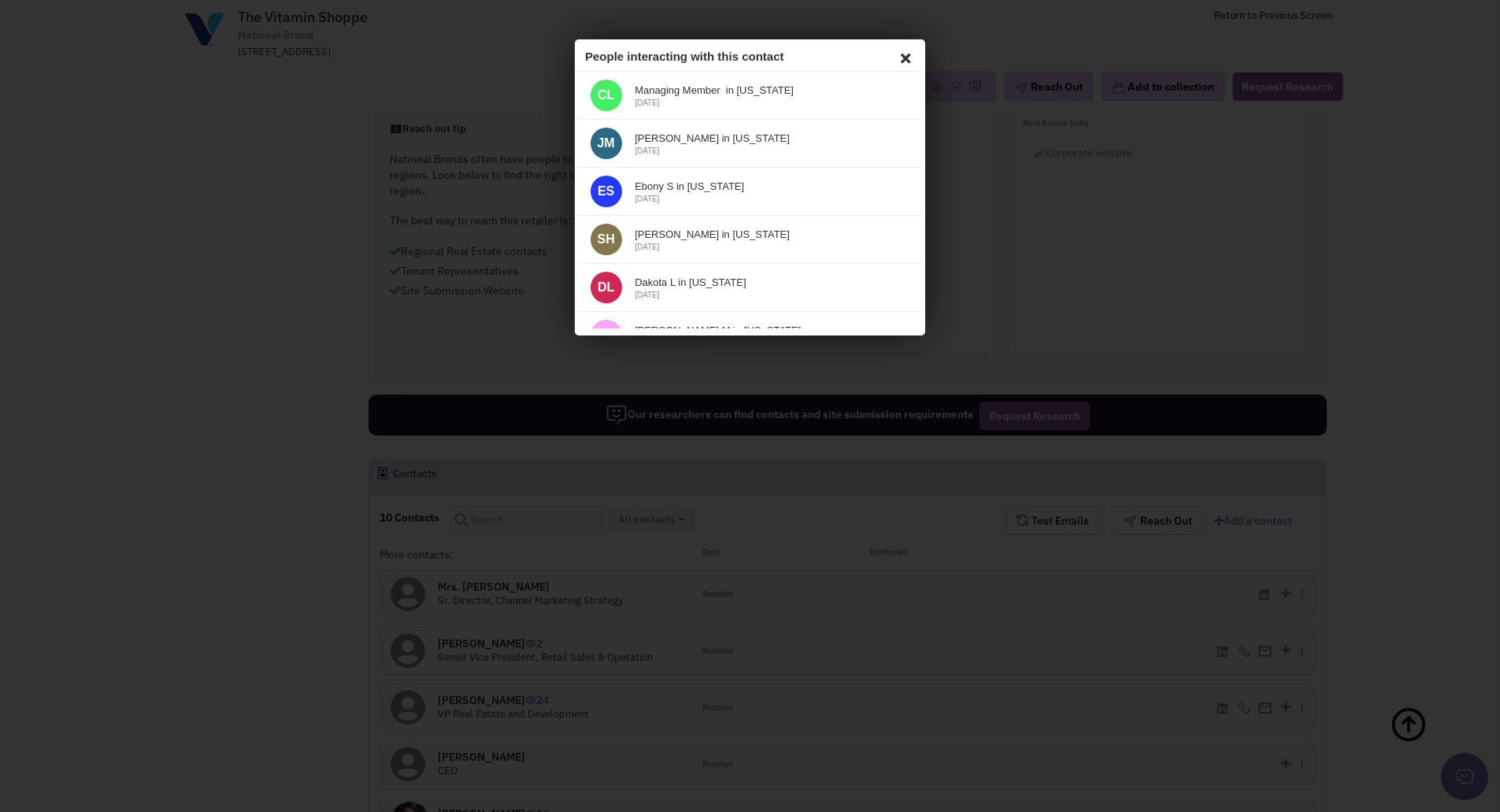
click at [893, 52] on icon at bounding box center [903, 56] width 19 height 24
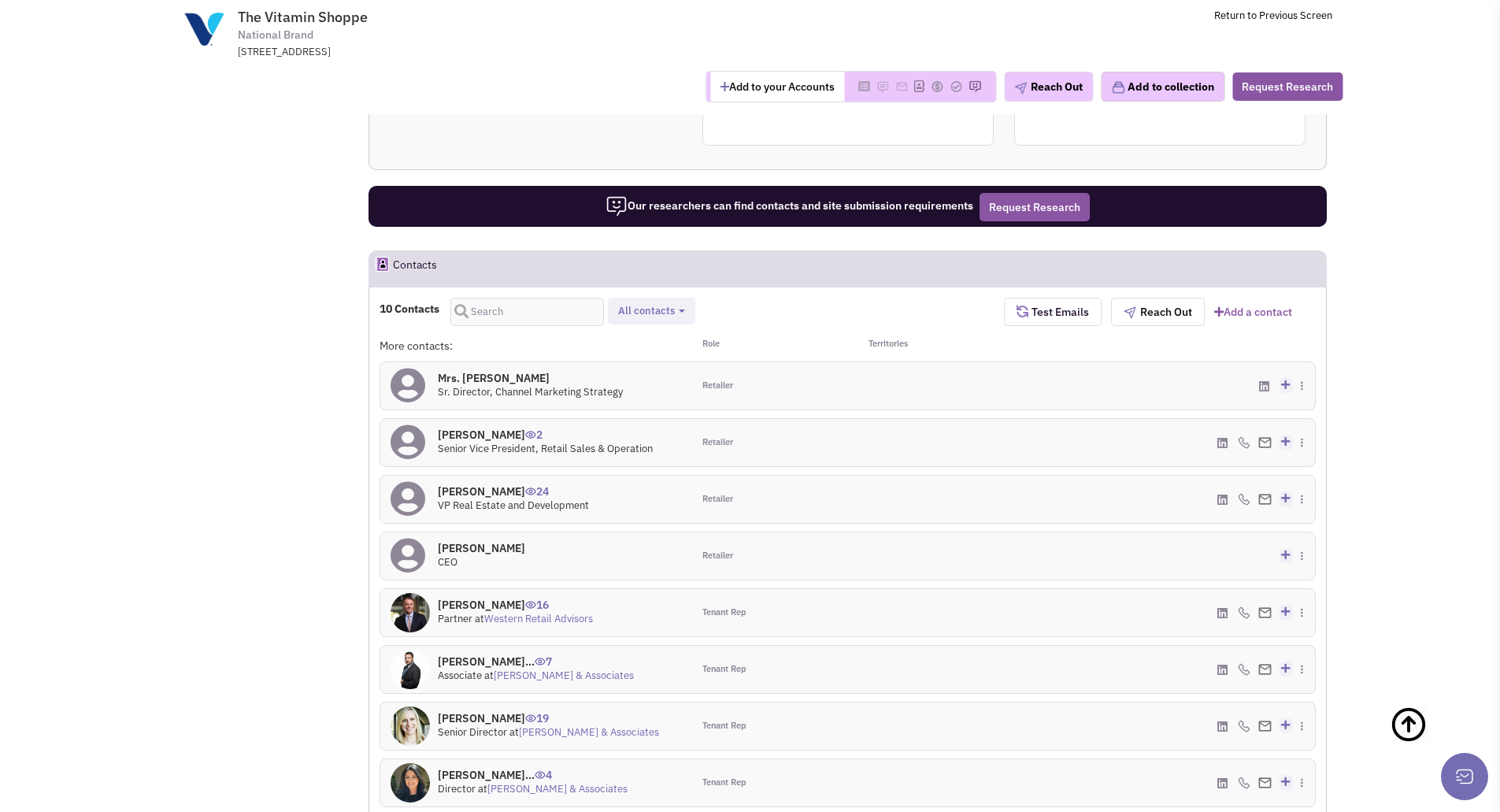
scroll to position [1260, 0]
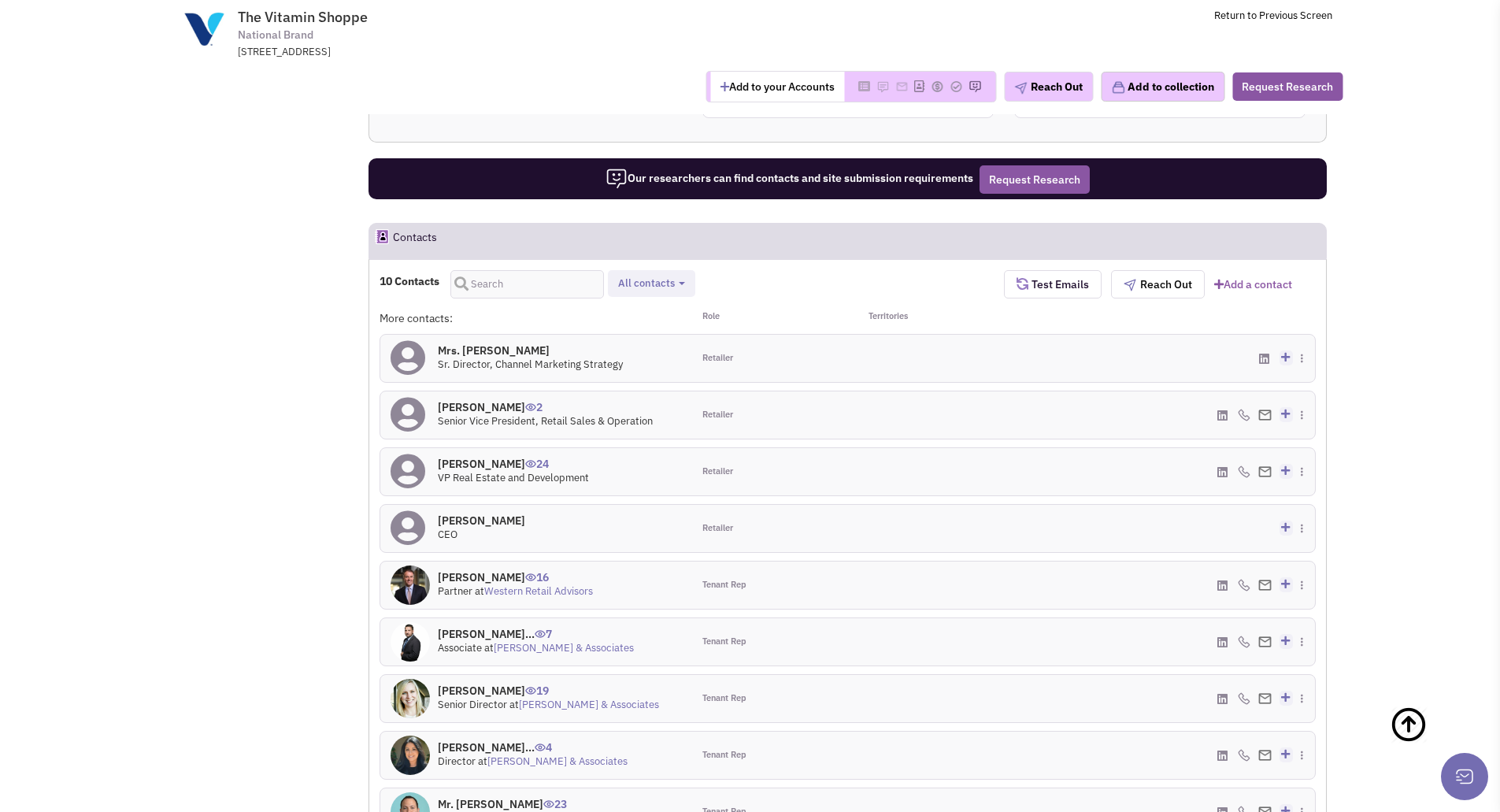
click at [558, 697] on link "[PERSON_NAME] & Associates" at bounding box center [589, 704] width 140 height 13
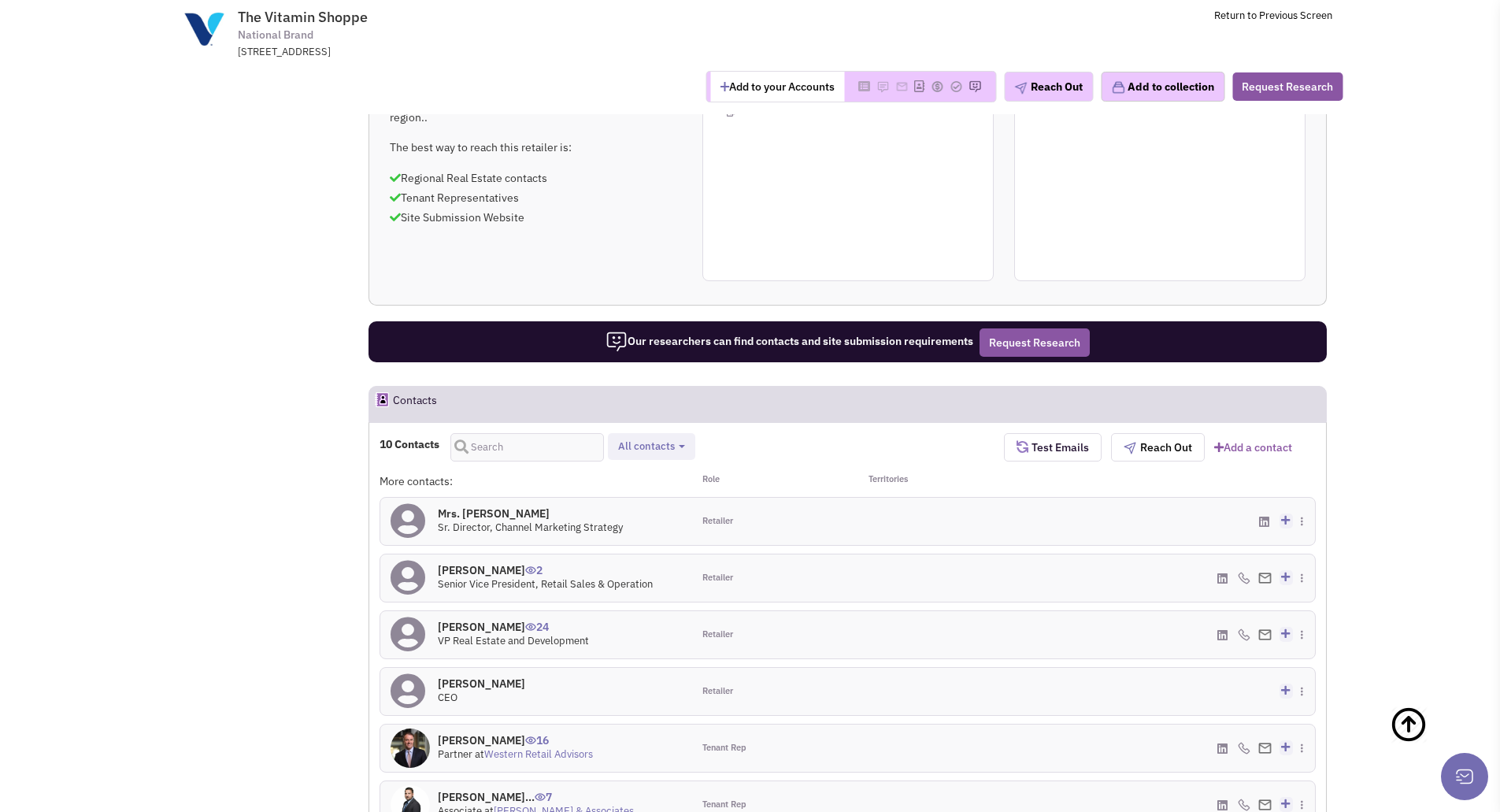
scroll to position [1024, 0]
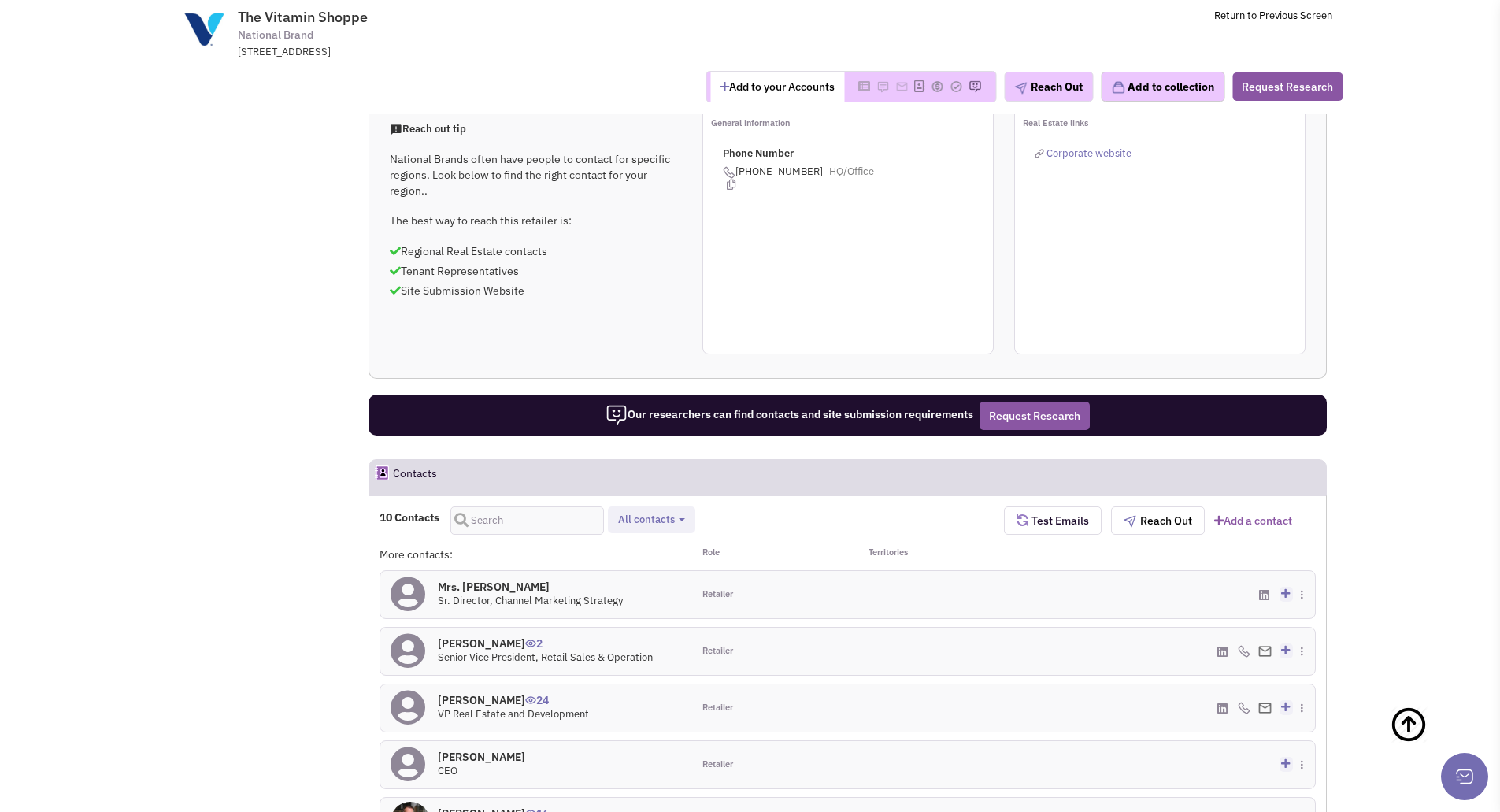
click at [503, 693] on h4 "[PERSON_NAME] 24" at bounding box center [514, 699] width 151 height 14
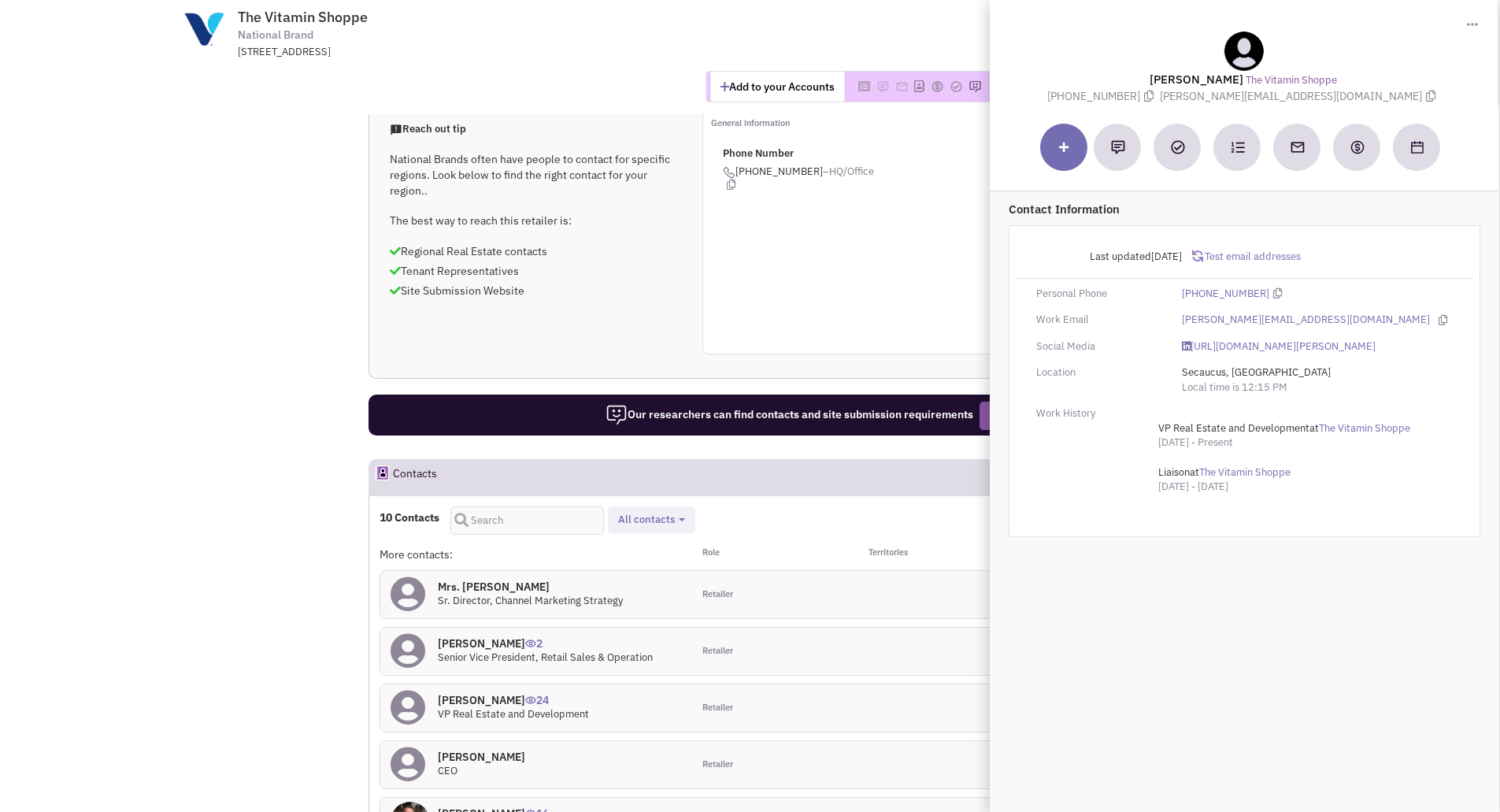
click at [566, 68] on div "Add to your Accounts" at bounding box center [750, 86] width 1206 height 55
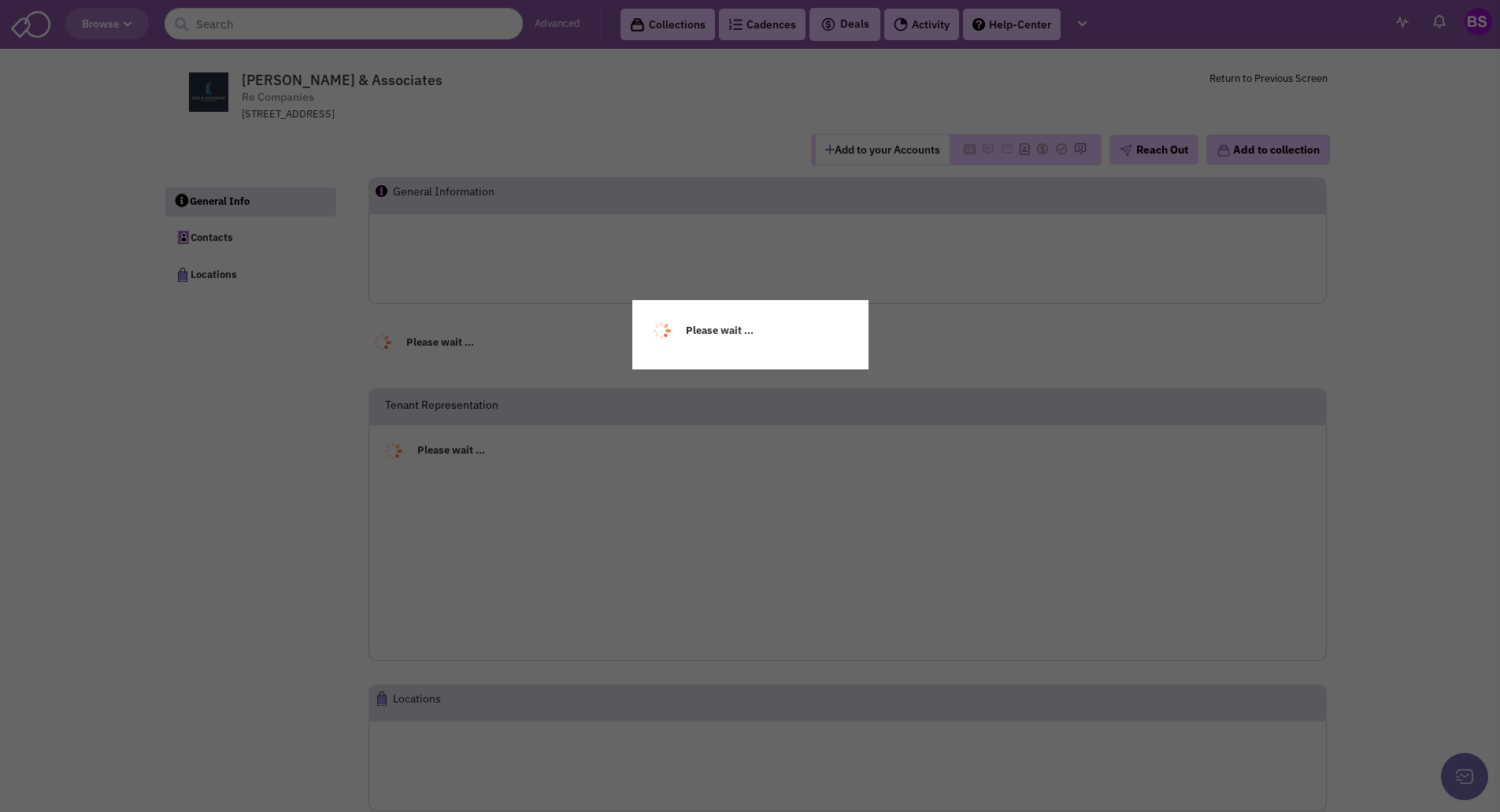
select select
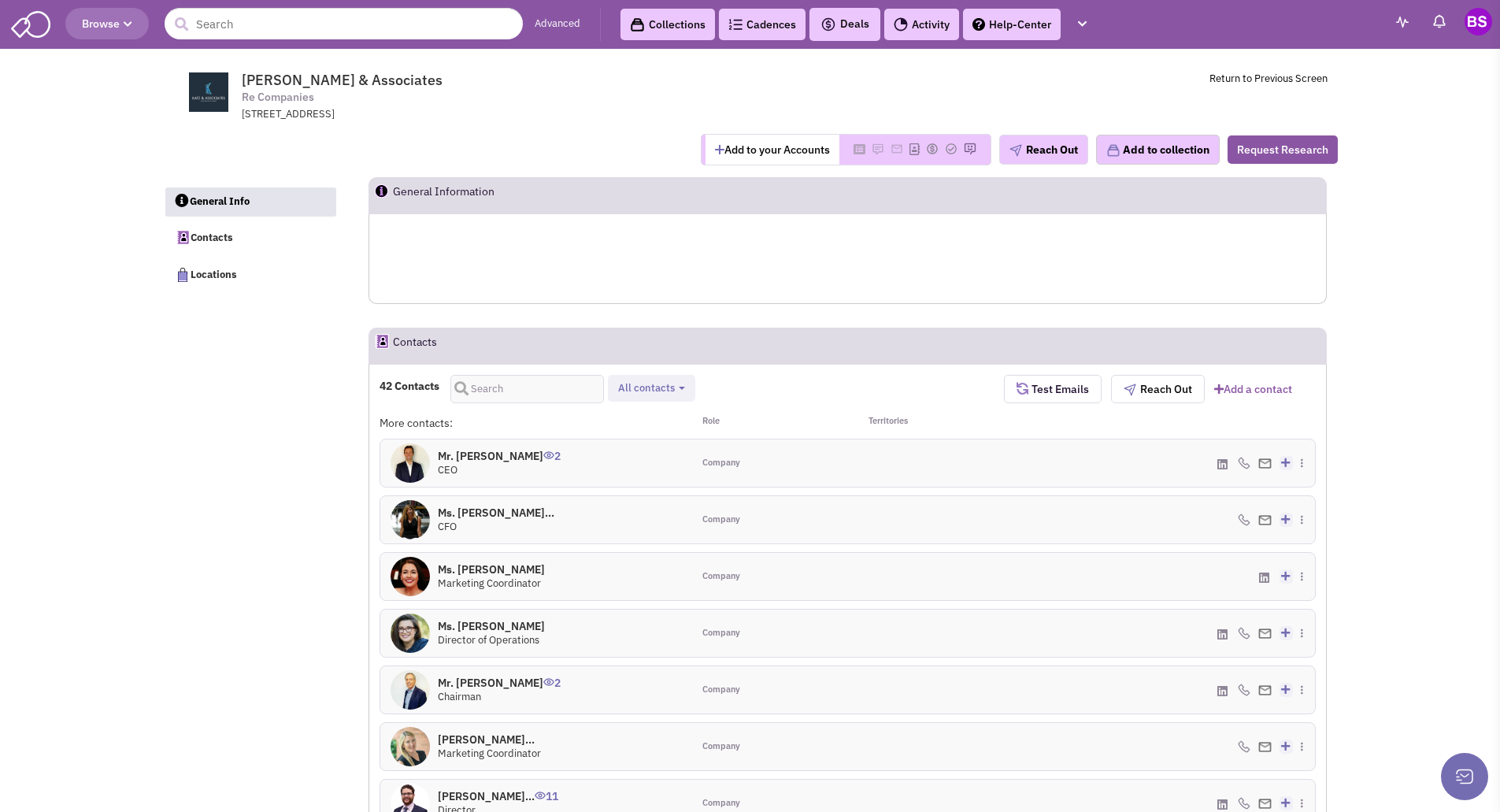
select select
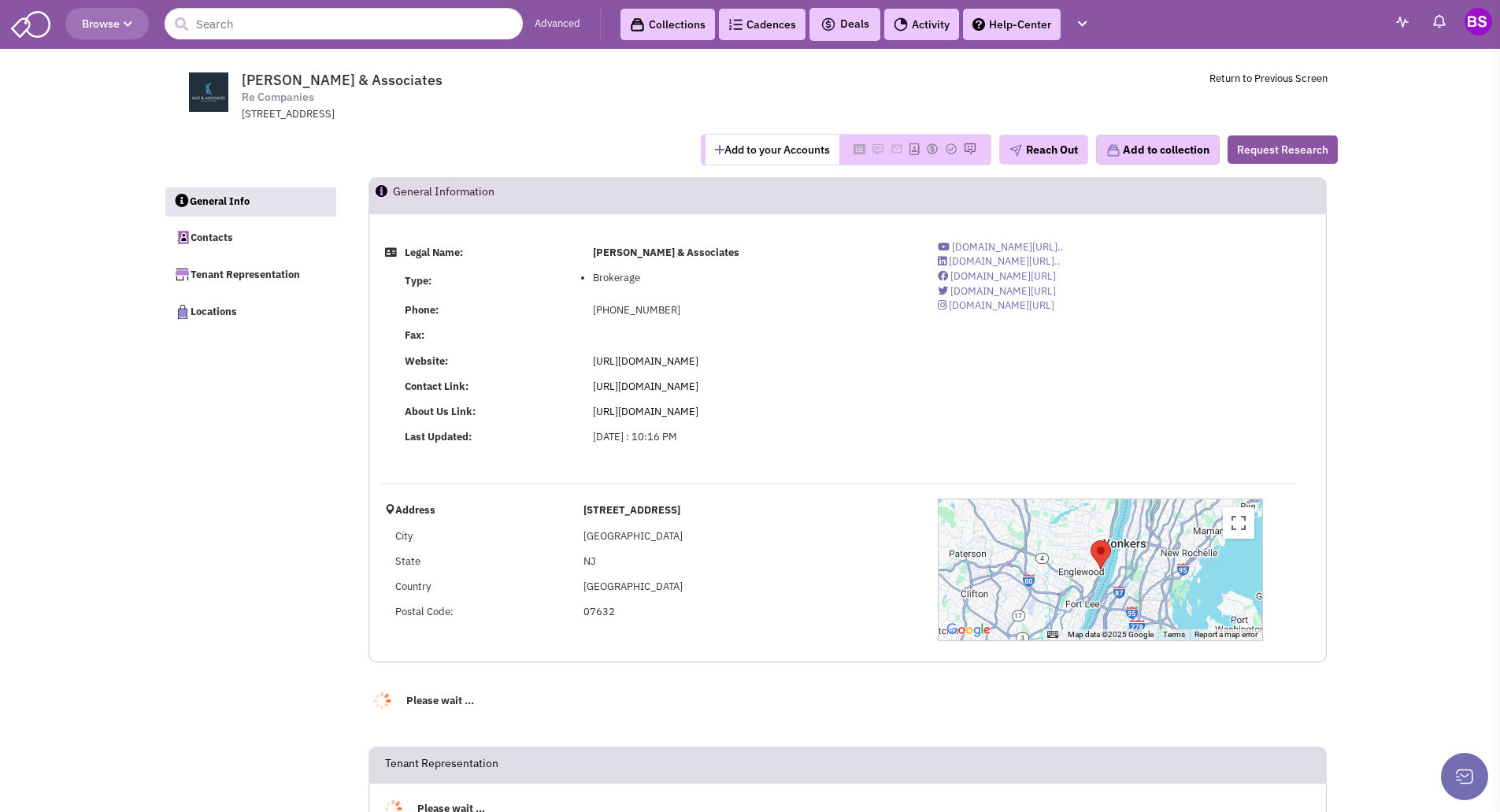
select select
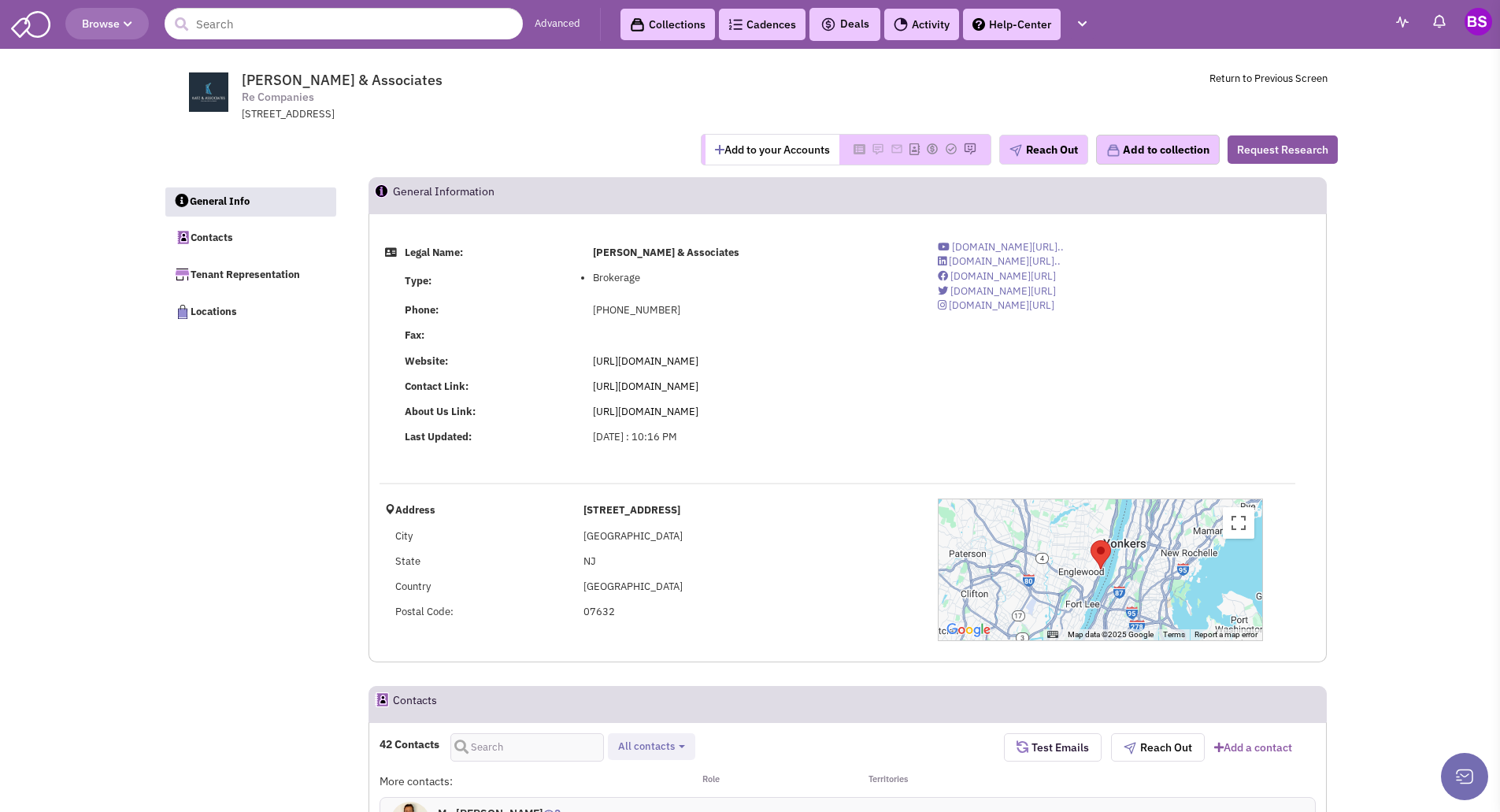
select select
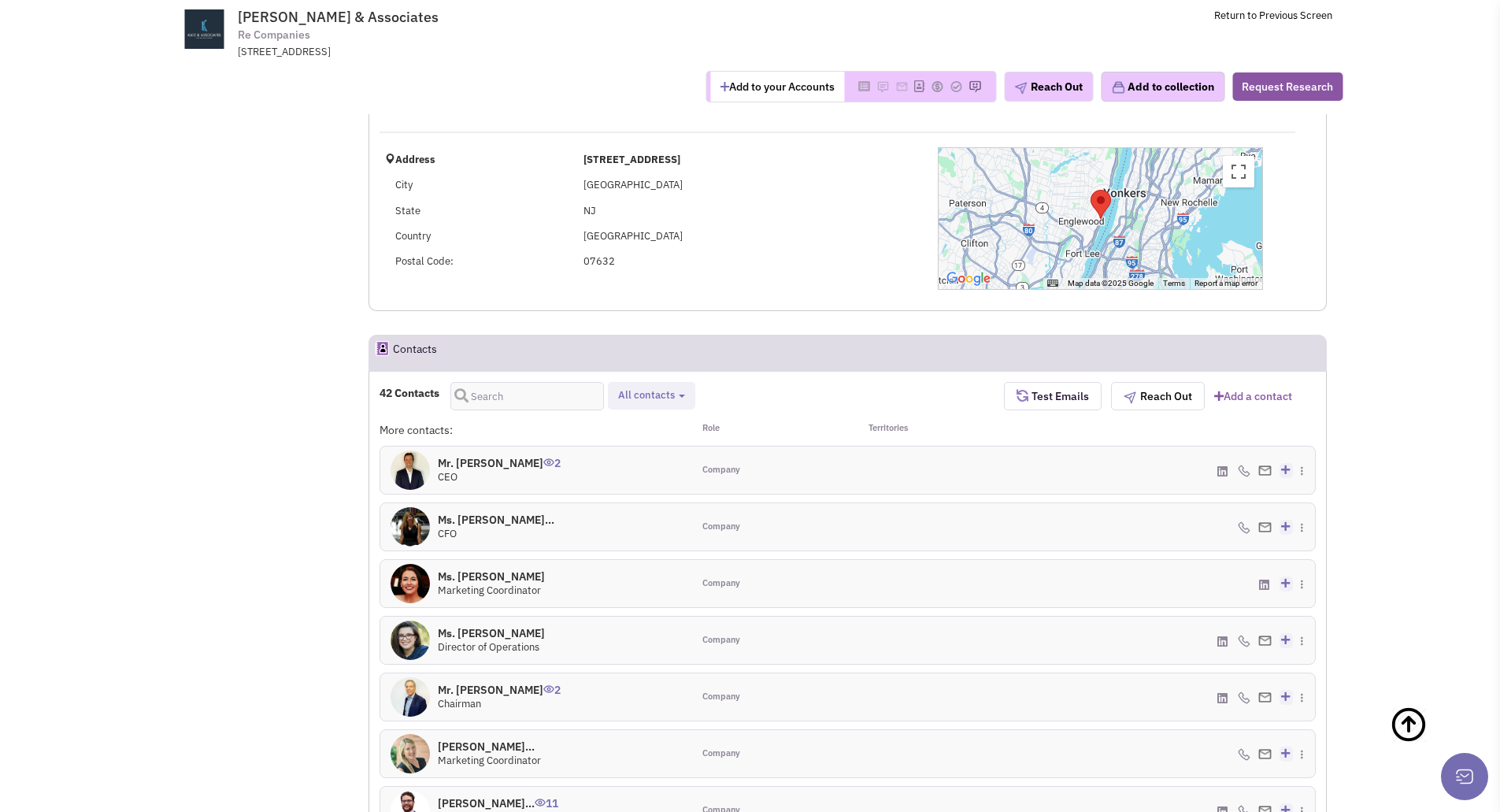
scroll to position [315, 0]
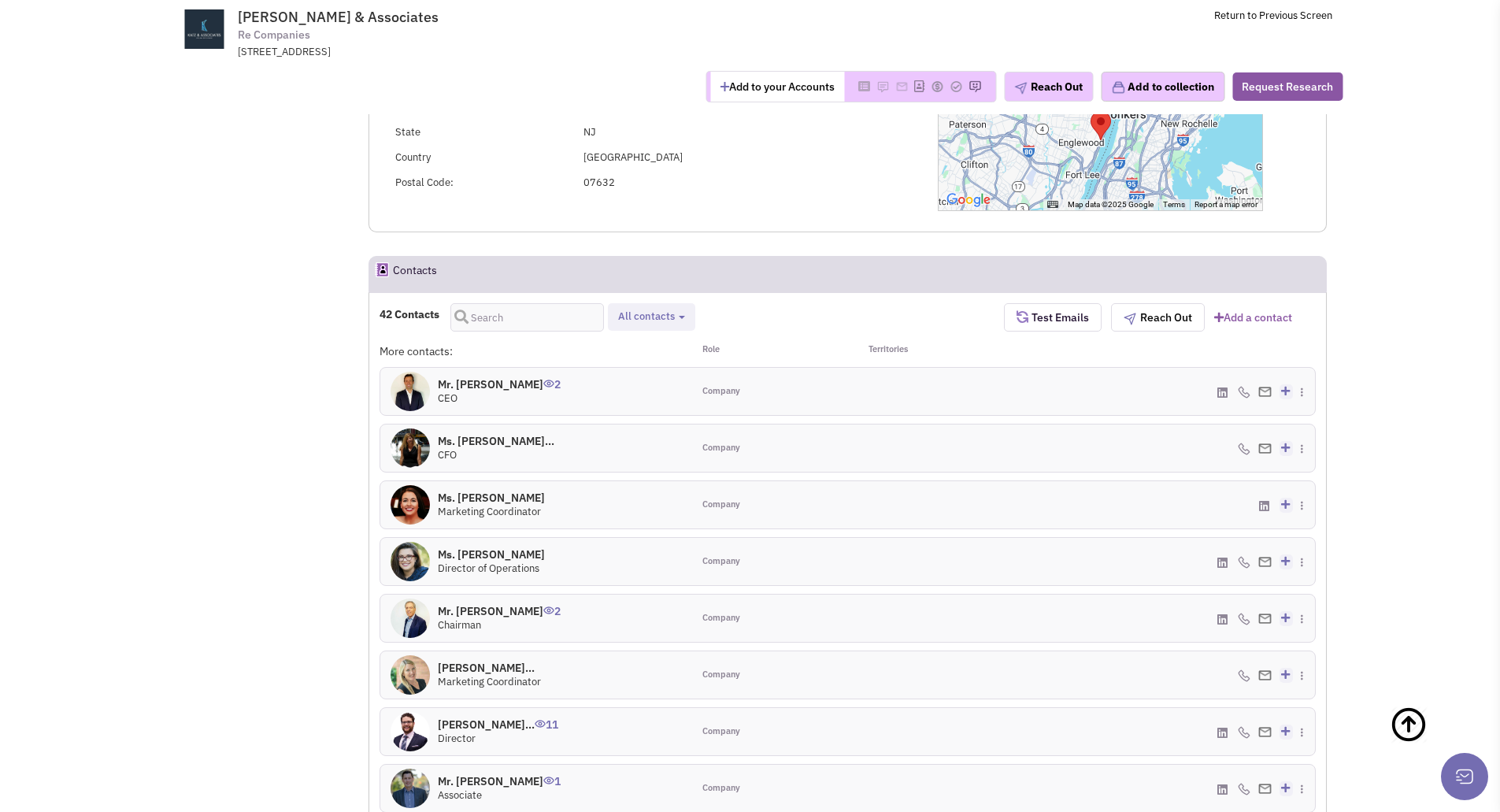
click at [412, 391] on img at bounding box center [411, 392] width 40 height 40
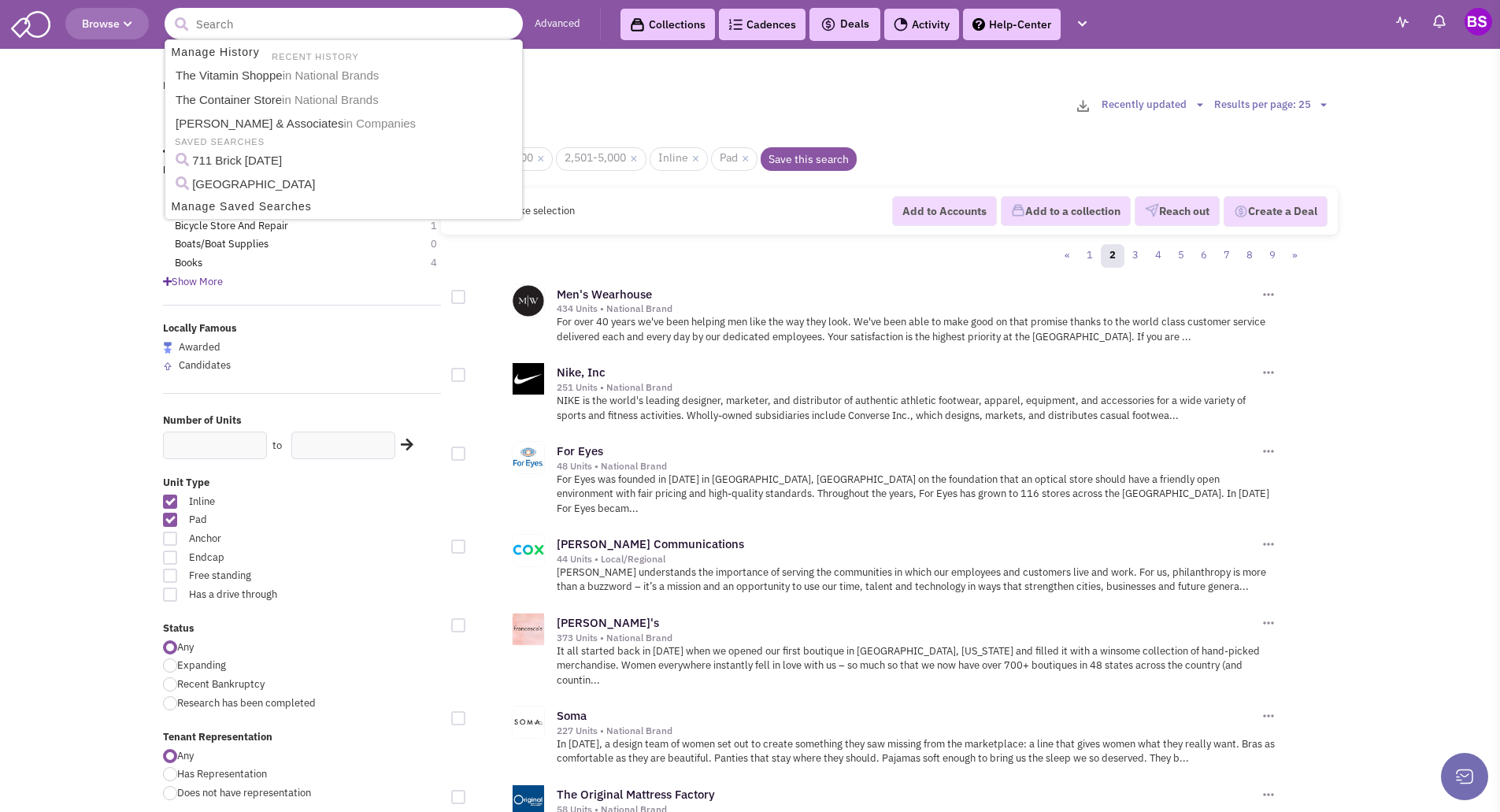
click at [238, 24] on input "text" at bounding box center [344, 23] width 359 height 31
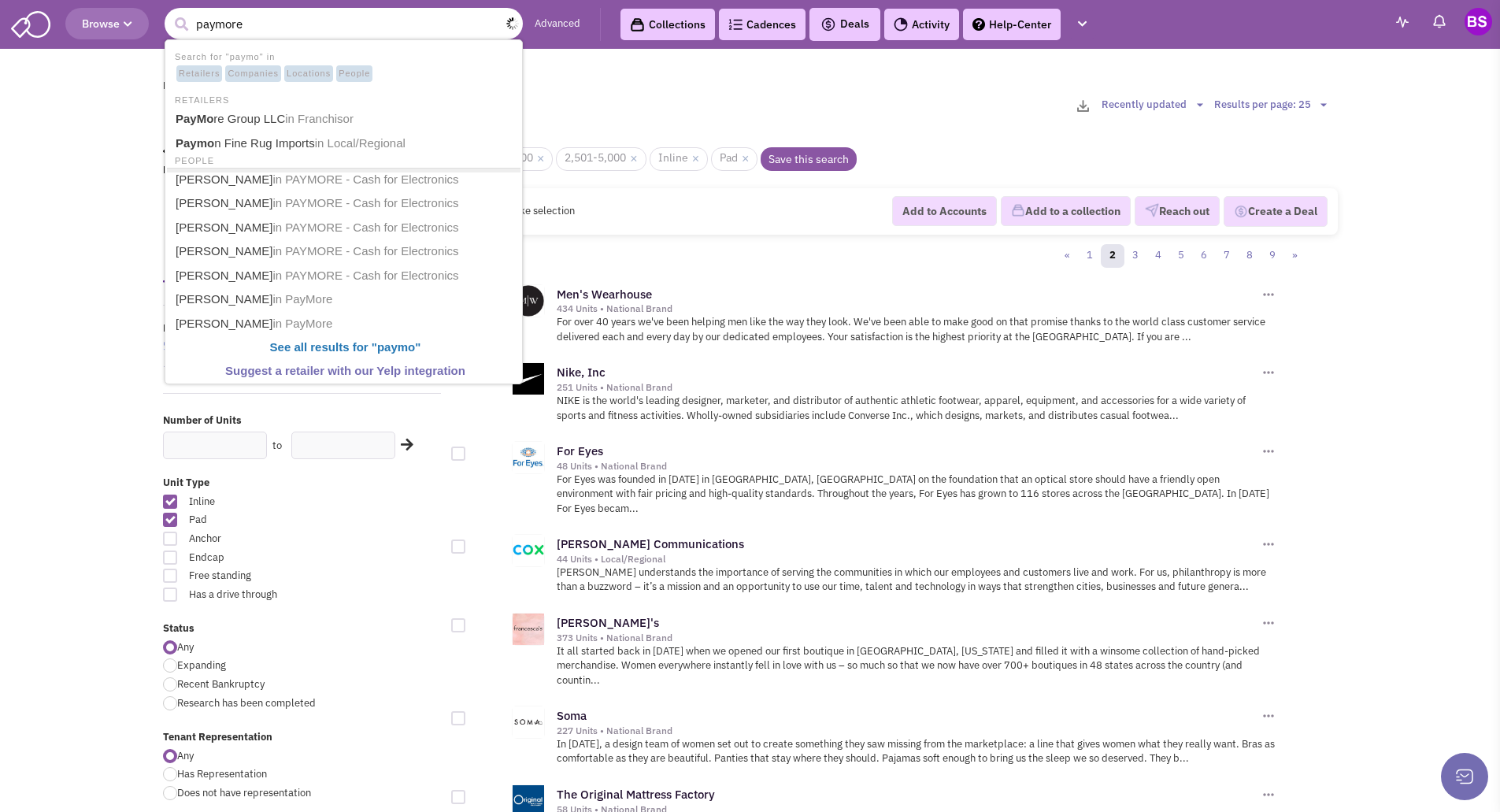
type input "paymore"
click at [169, 12] on button "submit" at bounding box center [181, 24] width 24 height 24
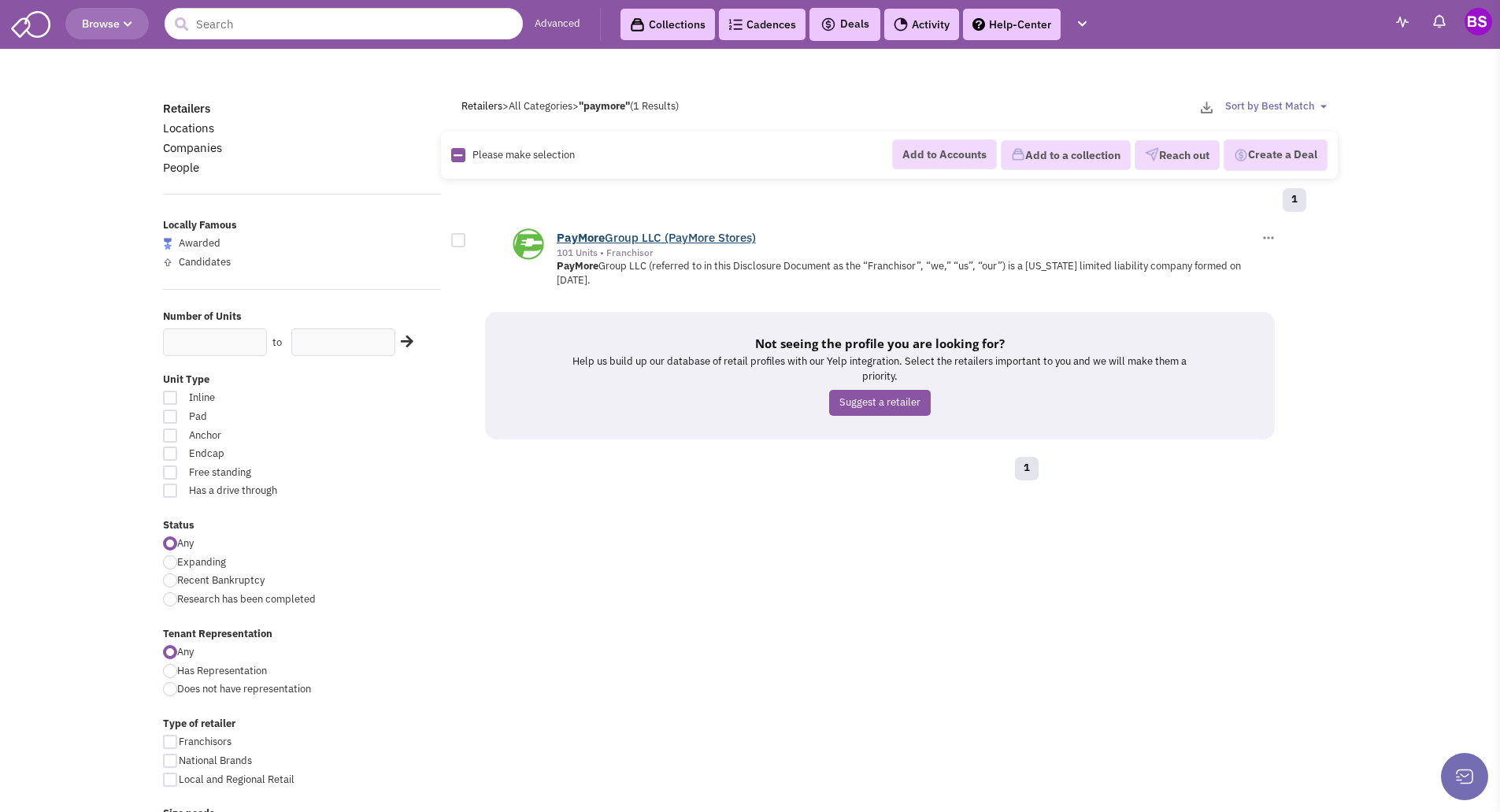
click at [626, 240] on link "PayMore Group LLC (PayMore Stores)" at bounding box center [656, 238] width 199 height 15
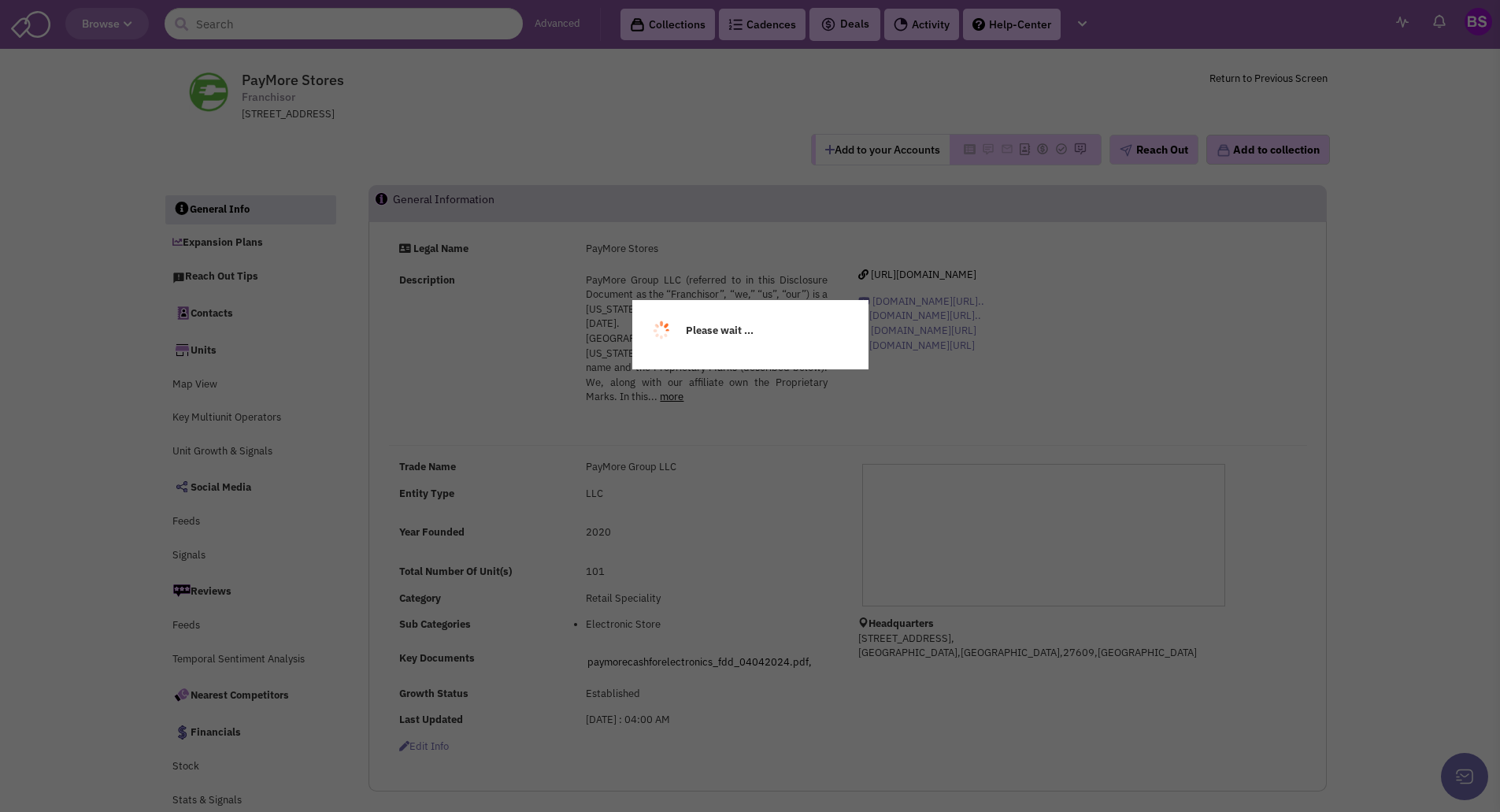
select select
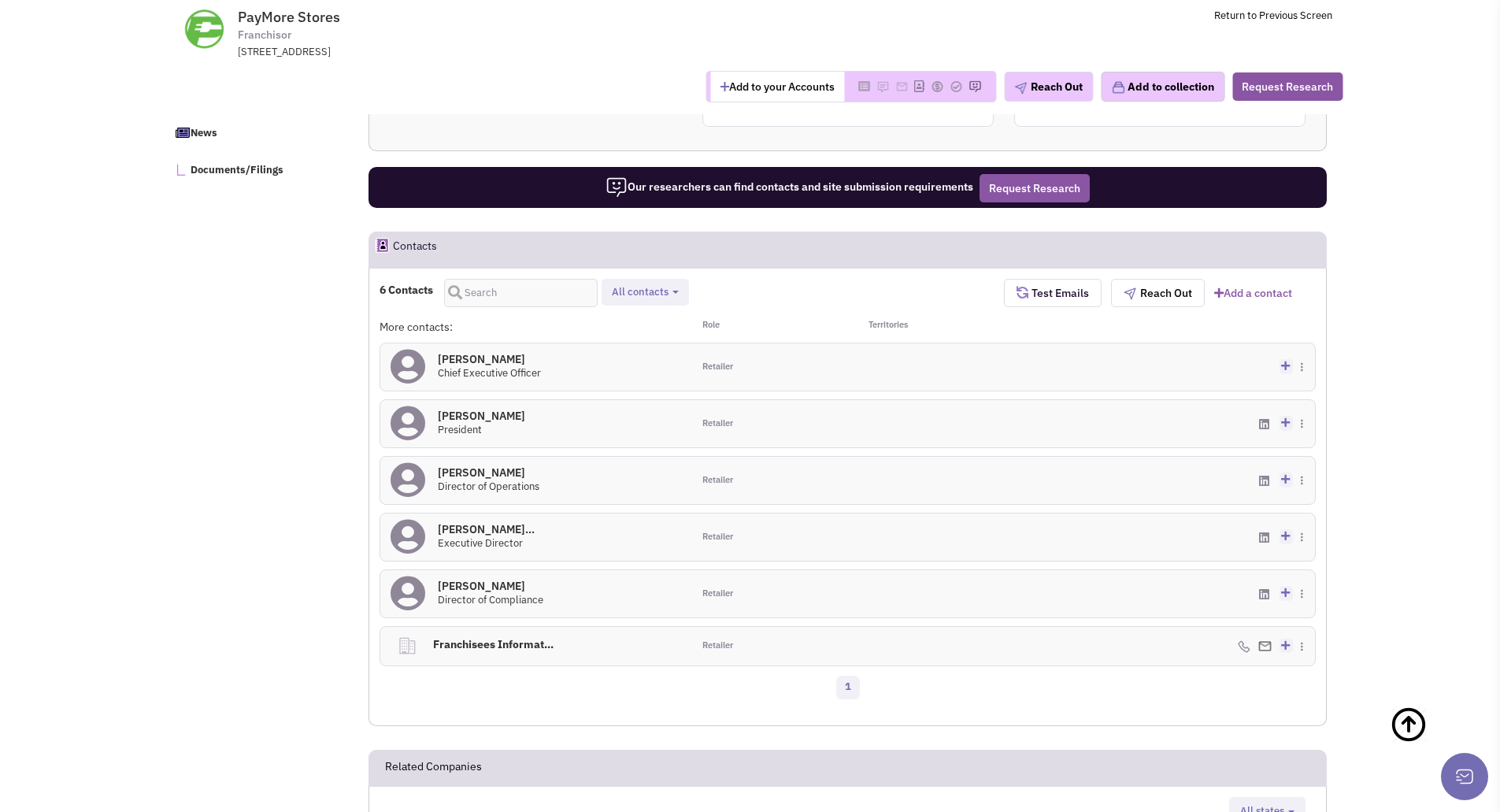
scroll to position [868, 0]
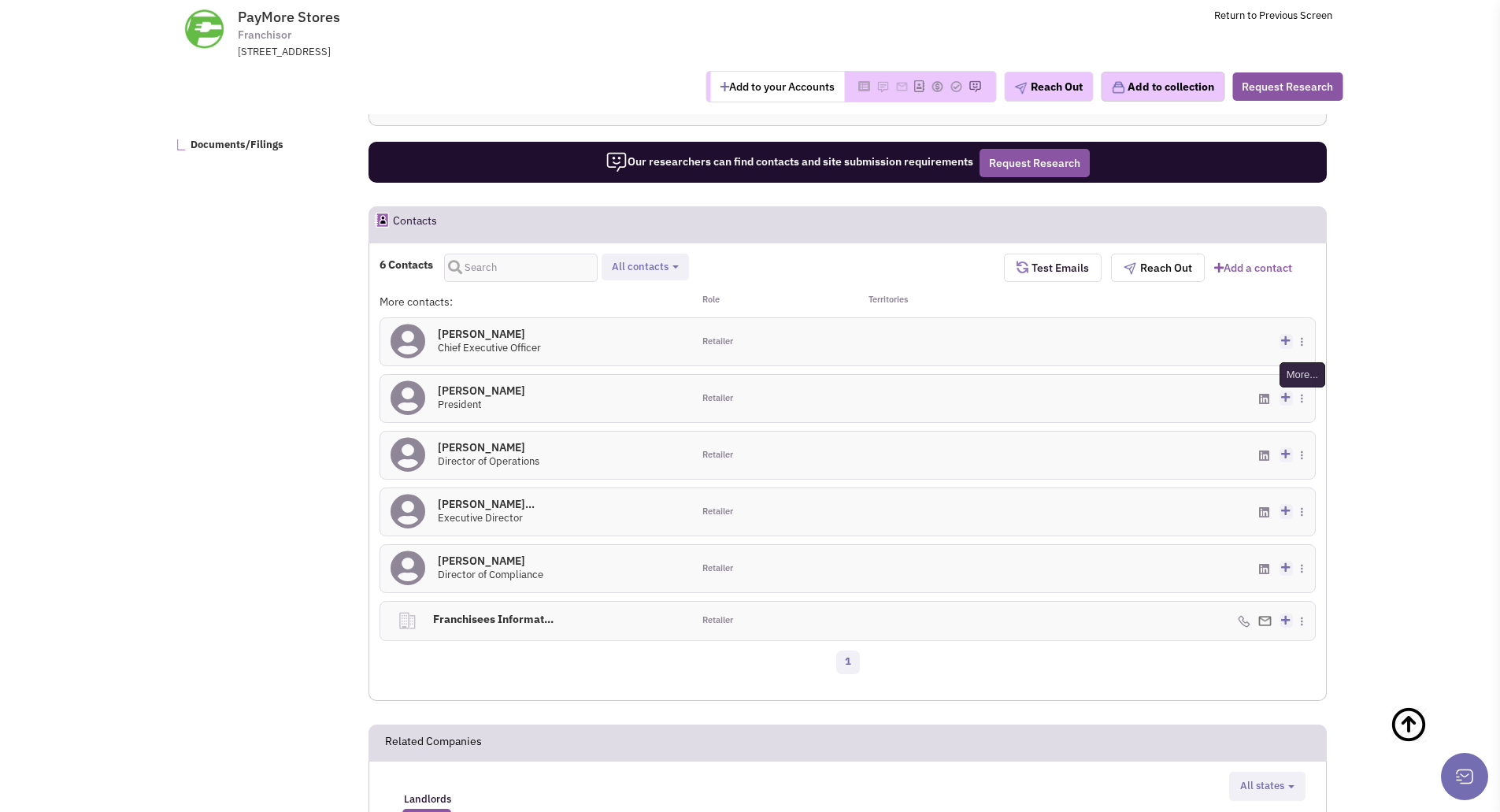
click at [1300, 403] on img at bounding box center [1301, 398] width 2 height 9
click at [1186, 415] on div "Add to my contacts Create a deal Subscribe to a Cadence Suggest changes Downloa…" at bounding box center [1159, 398] width 311 height 47
click at [1304, 462] on span at bounding box center [1307, 455] width 14 height 15
click at [1300, 517] on img at bounding box center [1301, 512] width 2 height 9
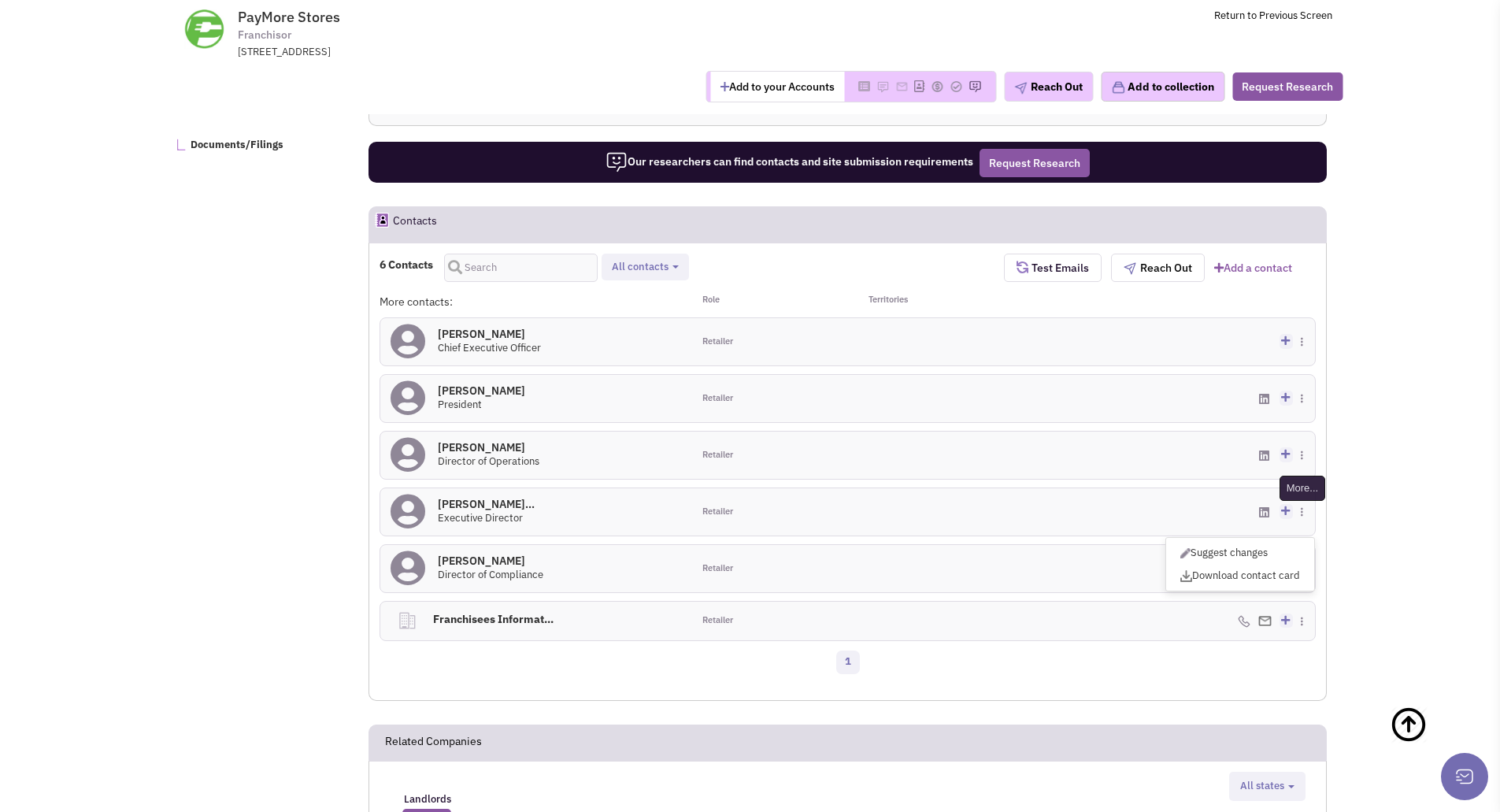
click at [1300, 517] on img at bounding box center [1301, 512] width 2 height 9
click at [507, 454] on h4 "[PERSON_NAME] 0" at bounding box center [488, 447] width 101 height 14
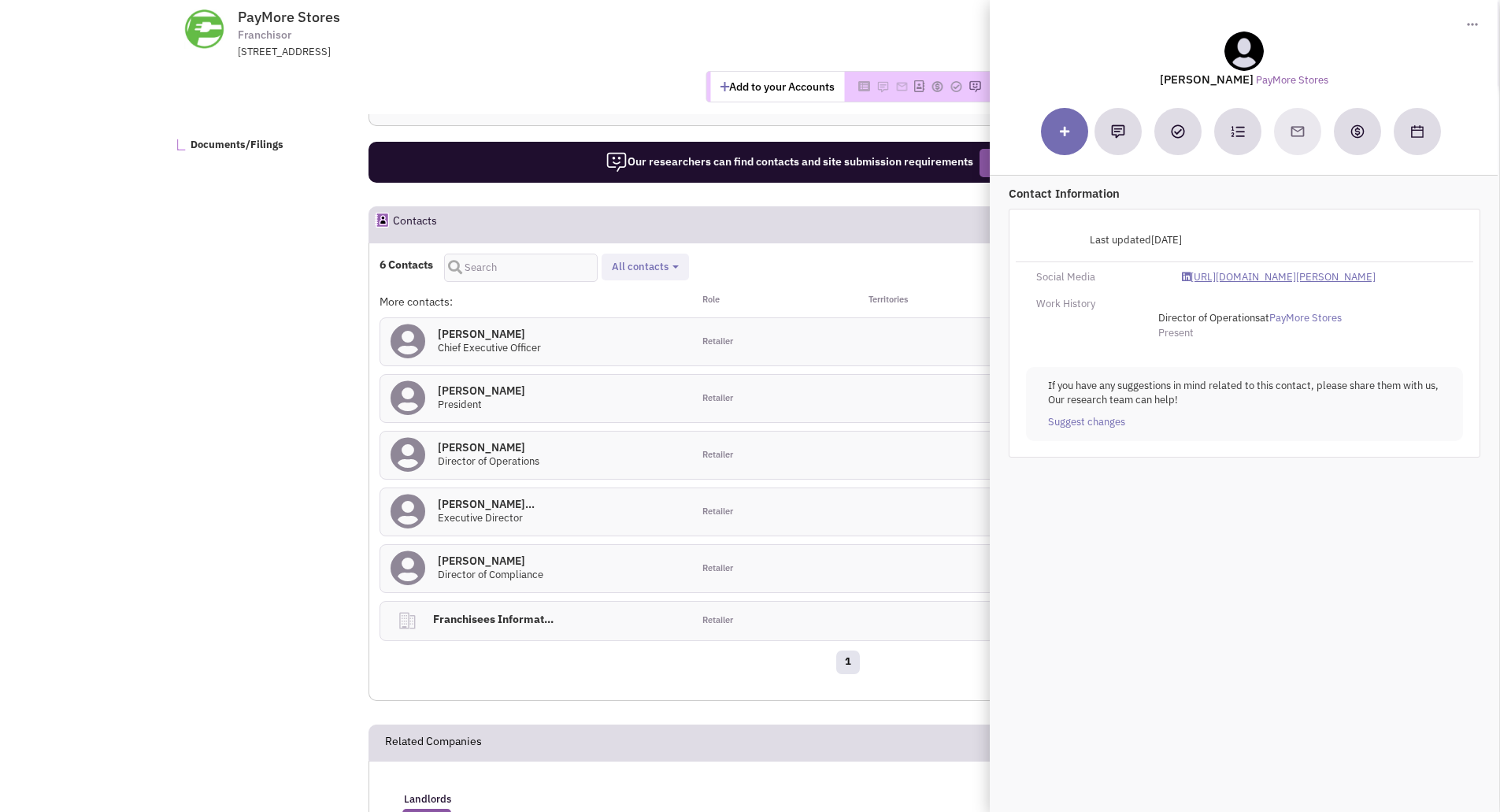
click at [1300, 279] on link "[URL][DOMAIN_NAME][PERSON_NAME]" at bounding box center [1279, 277] width 194 height 15
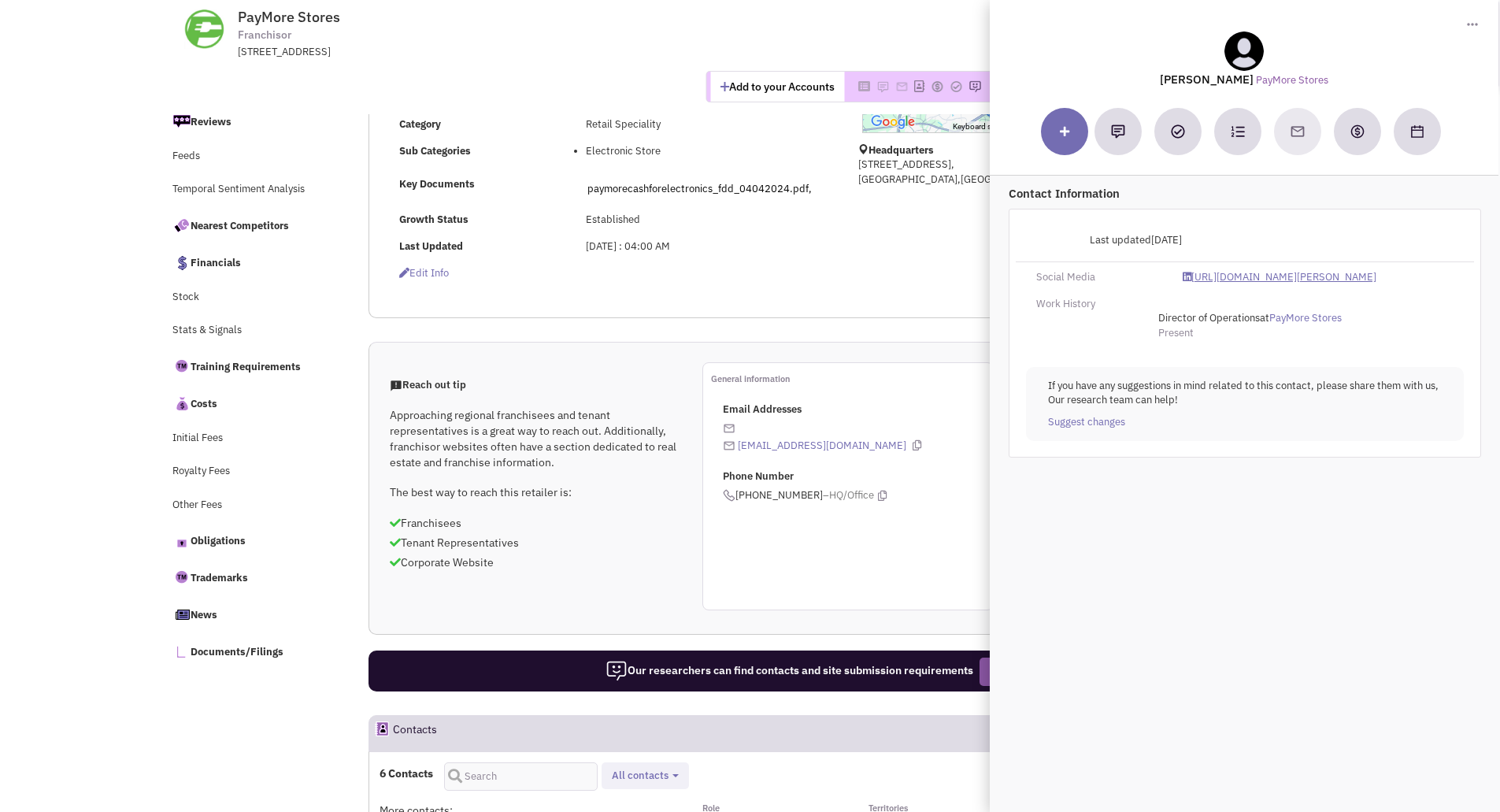
scroll to position [394, 0]
